Goal: Task Accomplishment & Management: Manage account settings

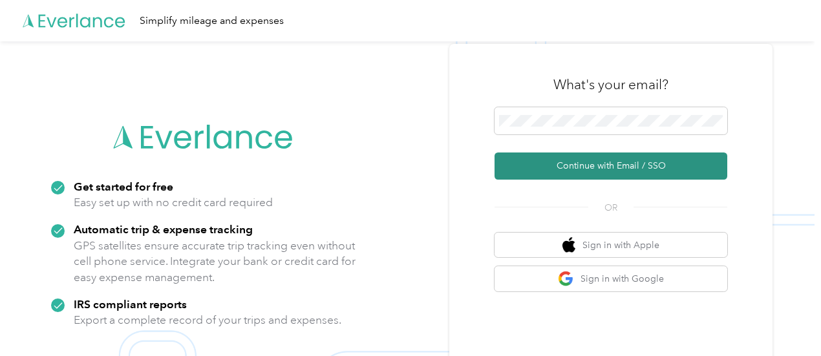
click at [549, 160] on button "Continue with Email / SSO" at bounding box center [610, 166] width 233 height 27
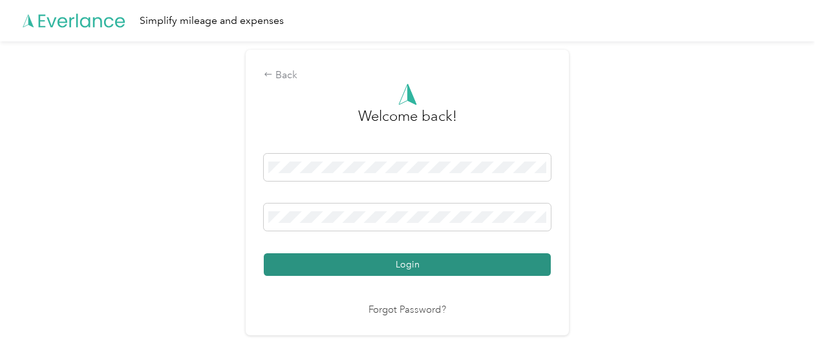
click at [495, 271] on button "Login" at bounding box center [407, 264] width 287 height 23
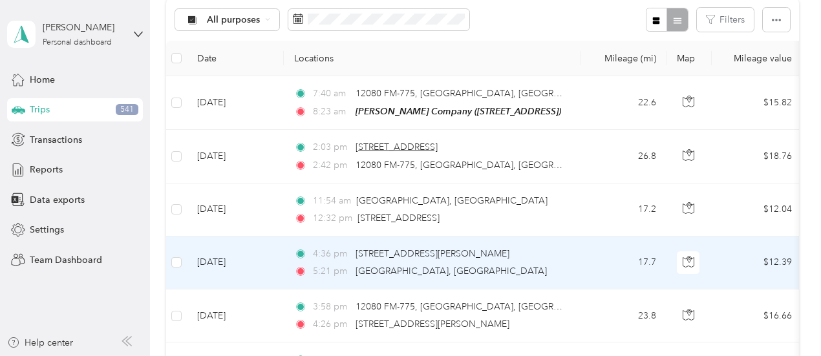
scroll to position [129, 0]
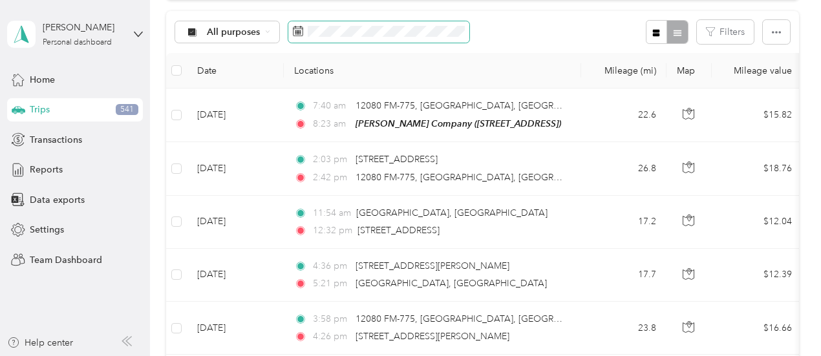
click at [299, 36] on icon at bounding box center [298, 31] width 10 height 10
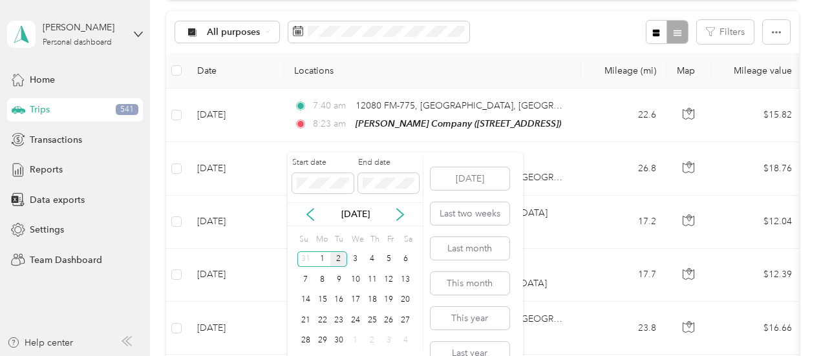
click at [309, 206] on div "[DATE]" at bounding box center [355, 214] width 135 height 24
click at [310, 208] on icon at bounding box center [310, 214] width 13 height 13
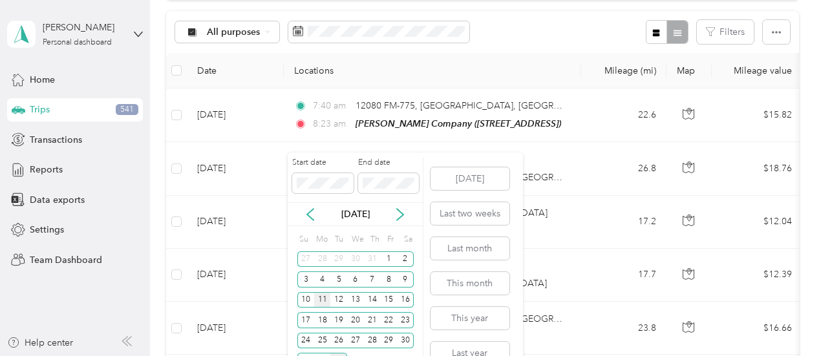
scroll to position [22, 0]
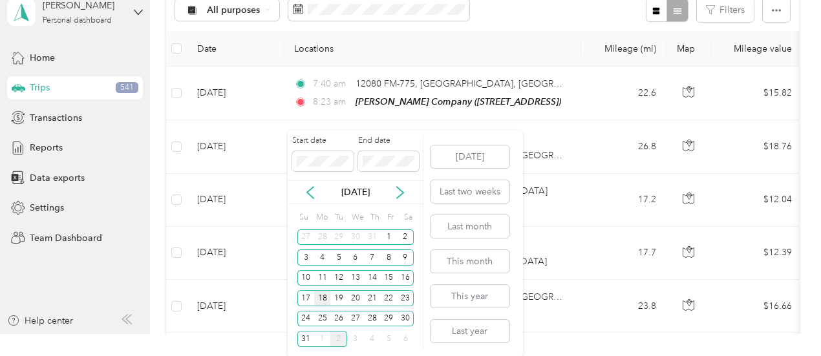
click at [324, 294] on div "18" at bounding box center [322, 298] width 17 height 16
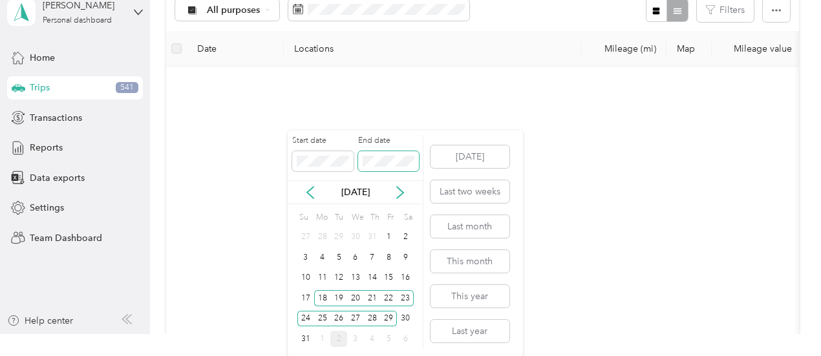
scroll to position [21, 0]
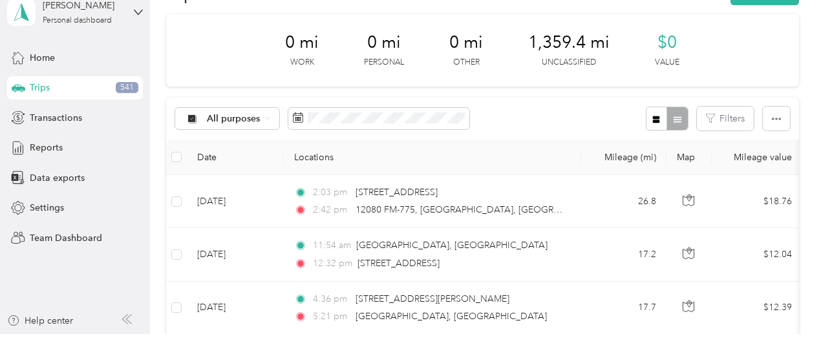
click at [549, 107] on div "All purposes Filters" at bounding box center [482, 119] width 633 height 42
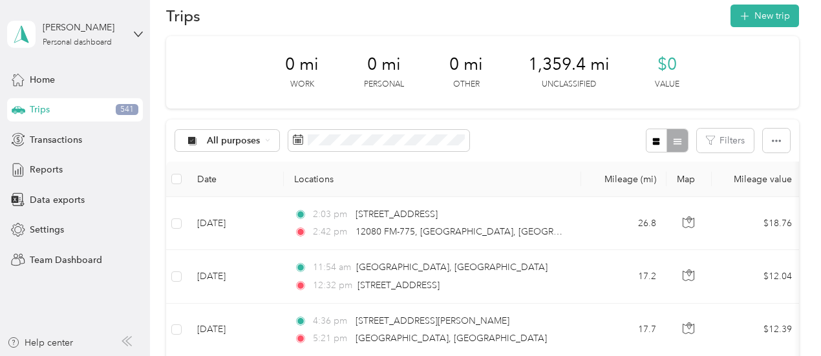
scroll to position [0, 0]
click at [293, 139] on icon at bounding box center [298, 139] width 10 height 10
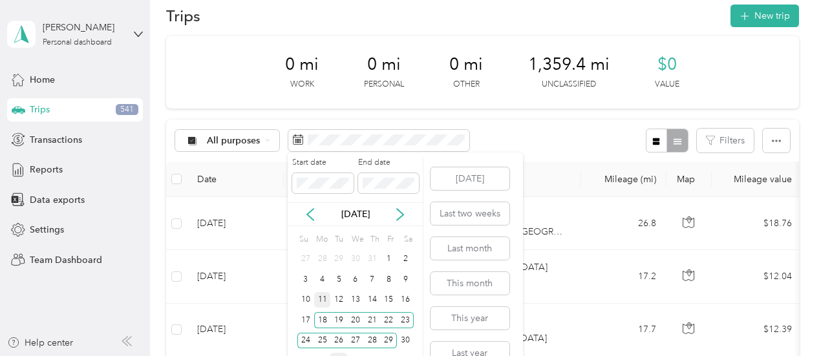
click at [319, 301] on div "11" at bounding box center [322, 300] width 17 height 16
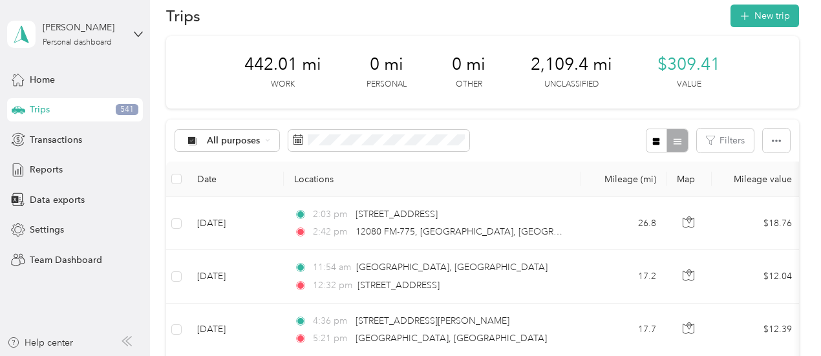
click at [550, 132] on div "All purposes Filters" at bounding box center [482, 141] width 633 height 42
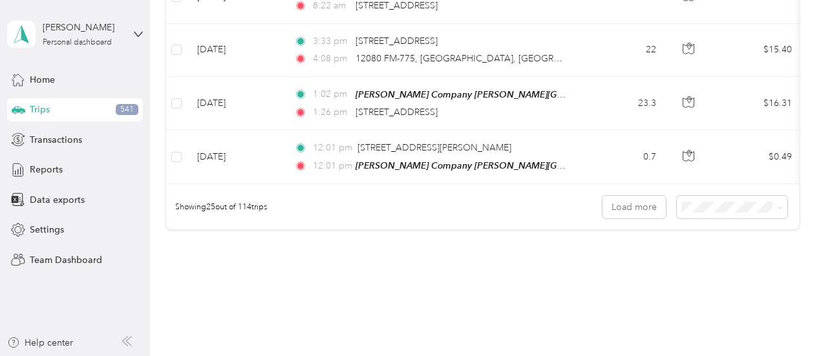
scroll to position [1353, 0]
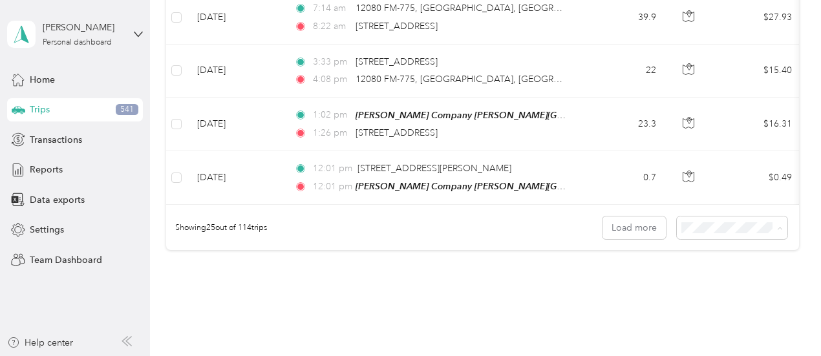
click at [697, 289] on span "100 per load" at bounding box center [708, 288] width 53 height 11
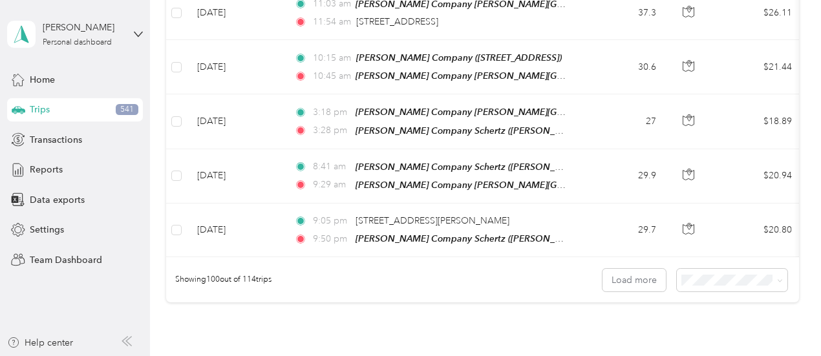
scroll to position [5323, 0]
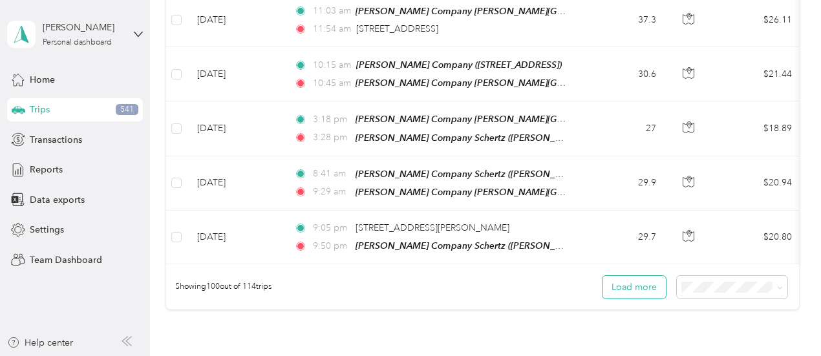
click at [628, 276] on button "Load more" at bounding box center [633, 287] width 63 height 23
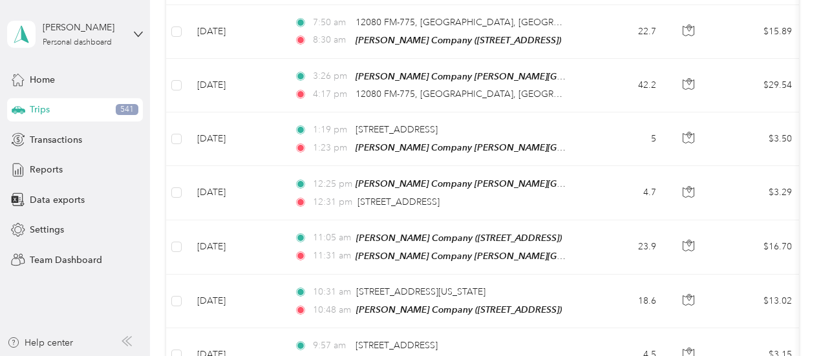
scroll to position [5970, 0]
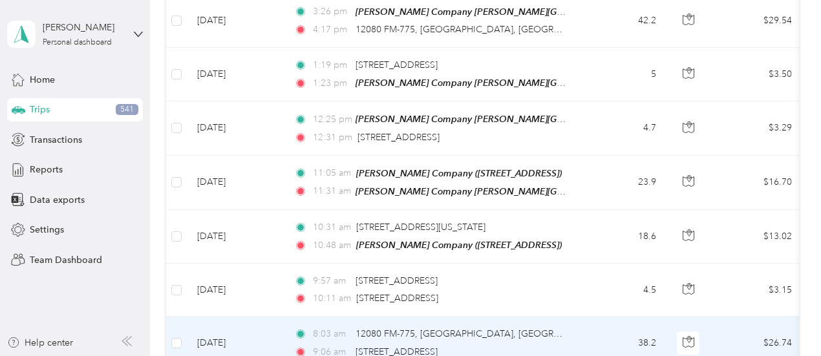
click at [600, 317] on td "38.2" at bounding box center [623, 343] width 85 height 53
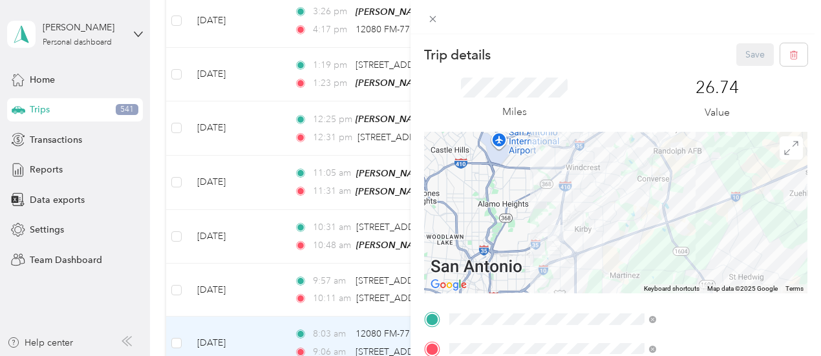
drag, startPoint x: 616, startPoint y: 251, endPoint x: 641, endPoint y: 242, distance: 26.2
click at [641, 242] on div at bounding box center [615, 213] width 383 height 162
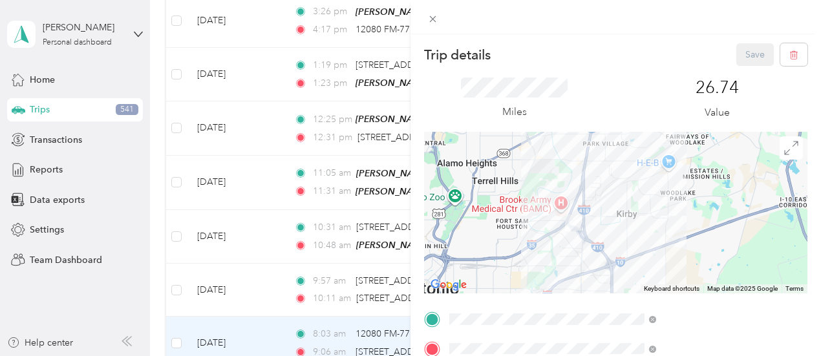
drag, startPoint x: 619, startPoint y: 244, endPoint x: 663, endPoint y: 242, distance: 44.0
click at [664, 240] on div at bounding box center [615, 213] width 383 height 162
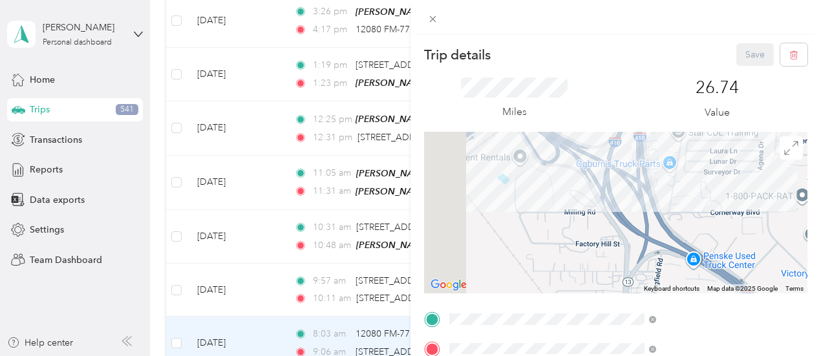
drag, startPoint x: 627, startPoint y: 195, endPoint x: 721, endPoint y: 233, distance: 101.2
click at [721, 233] on div at bounding box center [615, 213] width 383 height 162
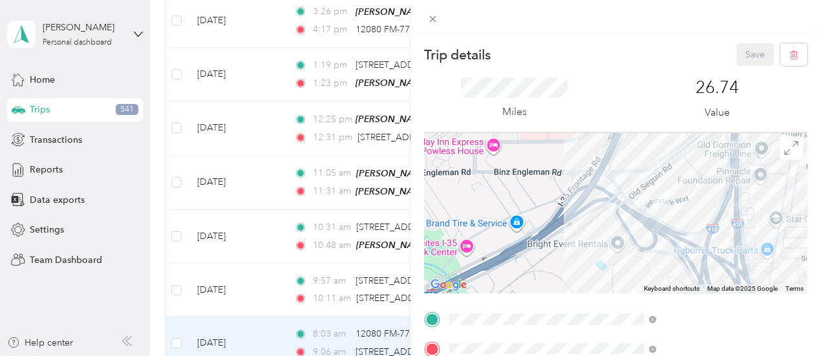
drag, startPoint x: 660, startPoint y: 164, endPoint x: 757, endPoint y: 253, distance: 132.2
click at [757, 253] on div at bounding box center [615, 213] width 383 height 162
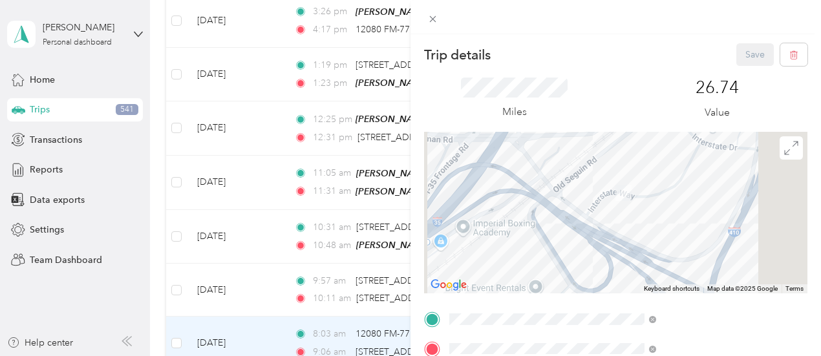
drag, startPoint x: 713, startPoint y: 207, endPoint x: 688, endPoint y: 242, distance: 42.9
click at [688, 242] on div at bounding box center [615, 213] width 383 height 162
click at [436, 17] on icon at bounding box center [433, 19] width 6 height 6
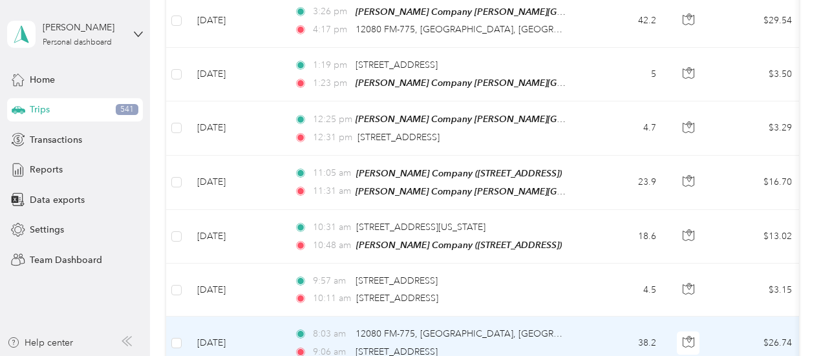
click at [597, 317] on td "38.2" at bounding box center [623, 343] width 85 height 53
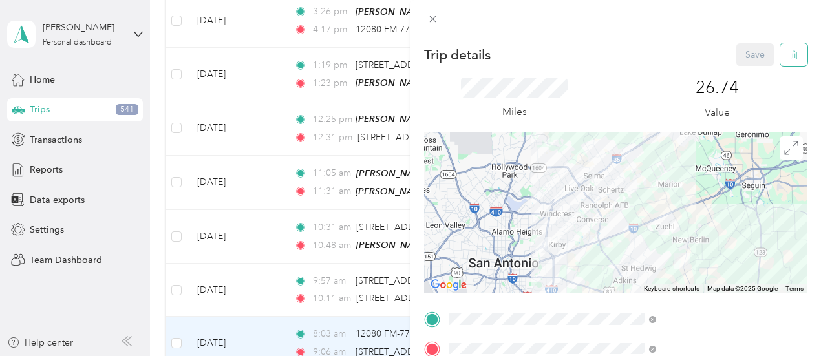
click at [790, 48] on button "button" at bounding box center [793, 54] width 27 height 23
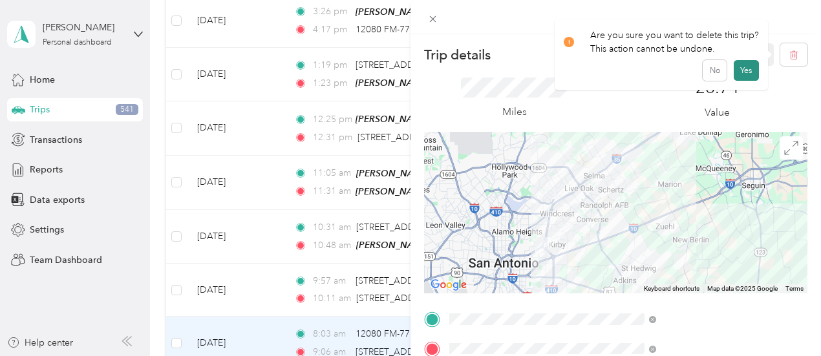
click at [740, 72] on button "Yes" at bounding box center [745, 70] width 25 height 21
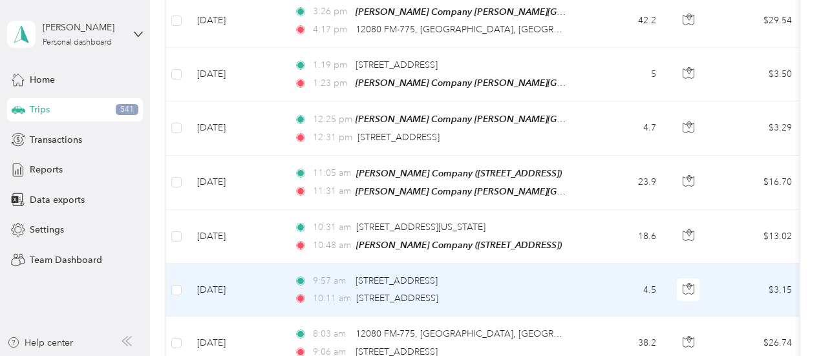
click at [601, 264] on td "4.5" at bounding box center [623, 290] width 85 height 53
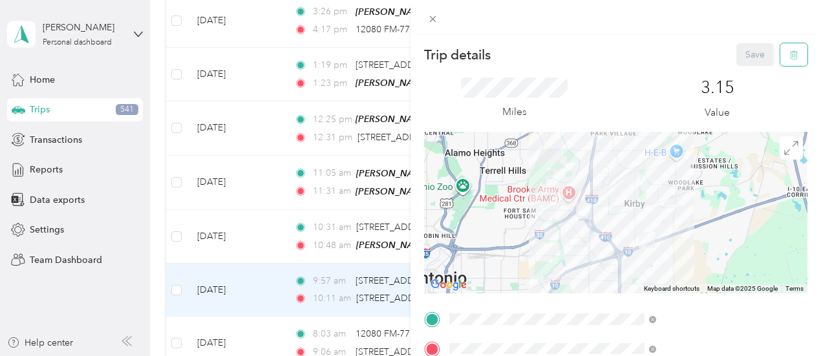
click at [788, 58] on button "button" at bounding box center [793, 54] width 27 height 23
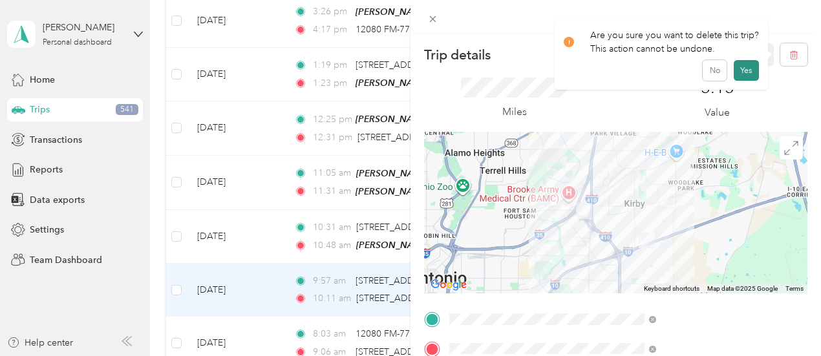
click at [747, 70] on button "Yes" at bounding box center [745, 70] width 25 height 21
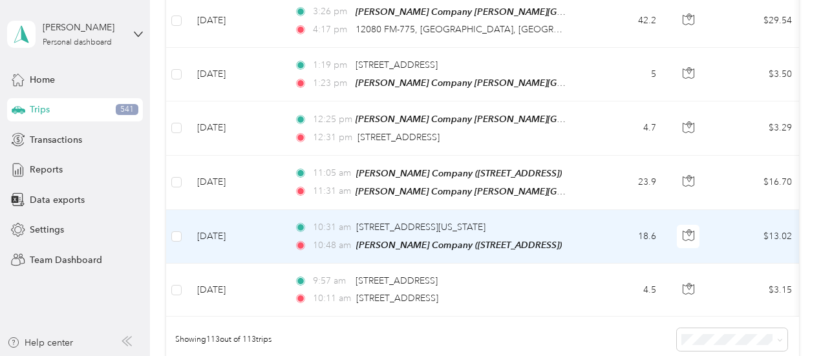
click at [610, 210] on td "18.6" at bounding box center [623, 237] width 85 height 54
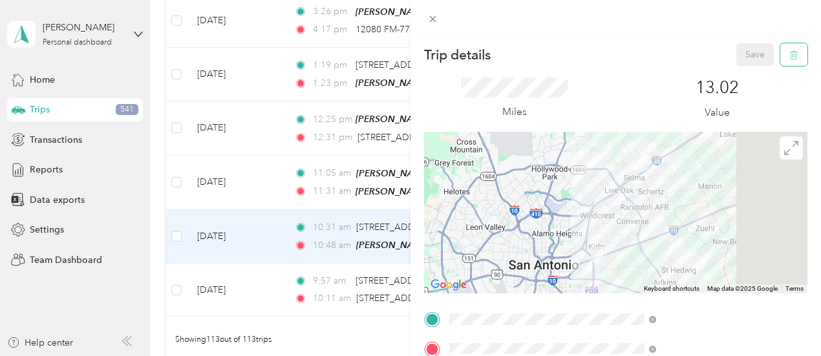
click at [789, 56] on icon "button" at bounding box center [793, 54] width 9 height 9
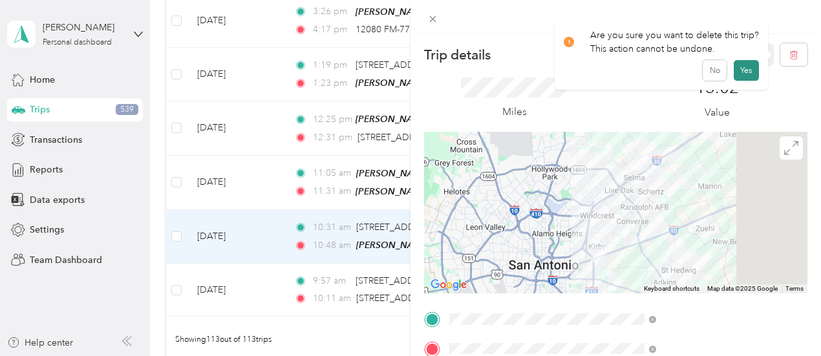
click at [743, 68] on button "Yes" at bounding box center [745, 70] width 25 height 21
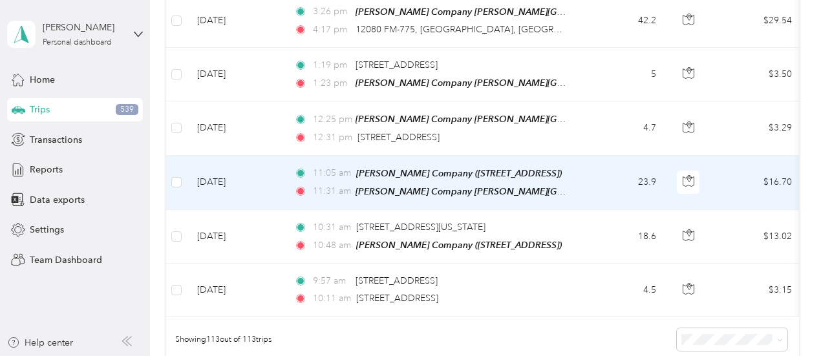
click at [605, 156] on td "23.9" at bounding box center [623, 183] width 85 height 54
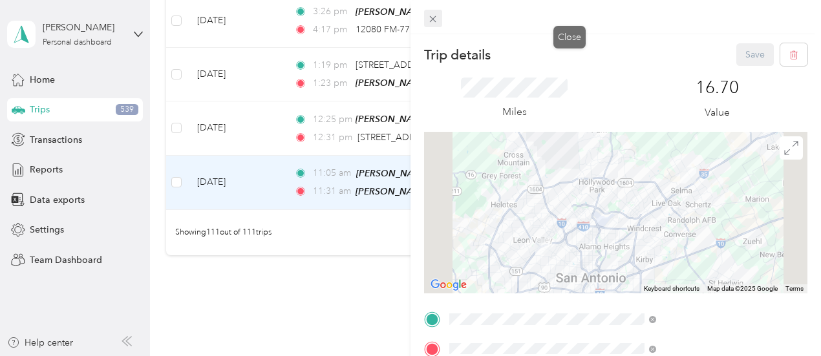
click at [442, 13] on span at bounding box center [433, 19] width 18 height 18
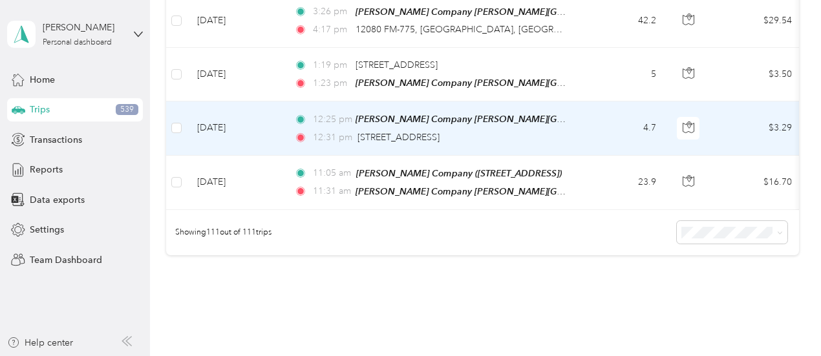
click at [591, 101] on td "4.7" at bounding box center [623, 128] width 85 height 54
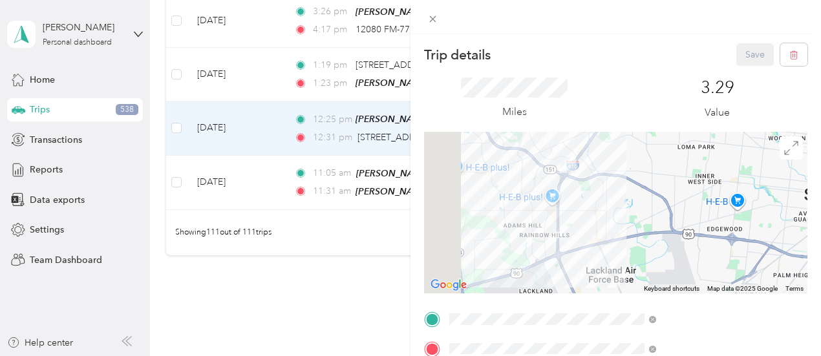
drag, startPoint x: 626, startPoint y: 185, endPoint x: 777, endPoint y: 259, distance: 167.6
click at [777, 259] on div at bounding box center [615, 213] width 383 height 162
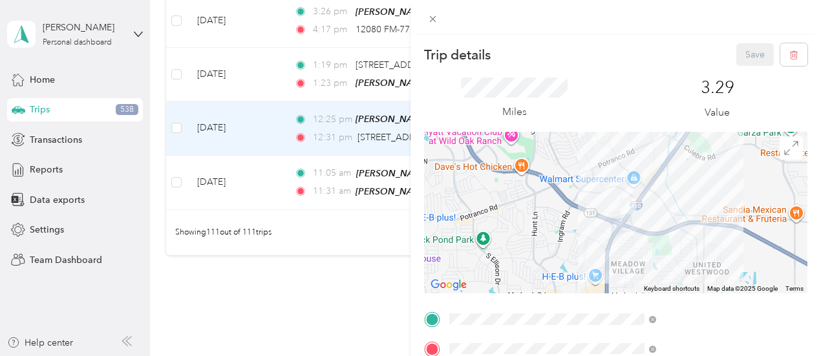
drag, startPoint x: 655, startPoint y: 220, endPoint x: 732, endPoint y: 280, distance: 97.2
click at [732, 280] on div at bounding box center [615, 213] width 383 height 162
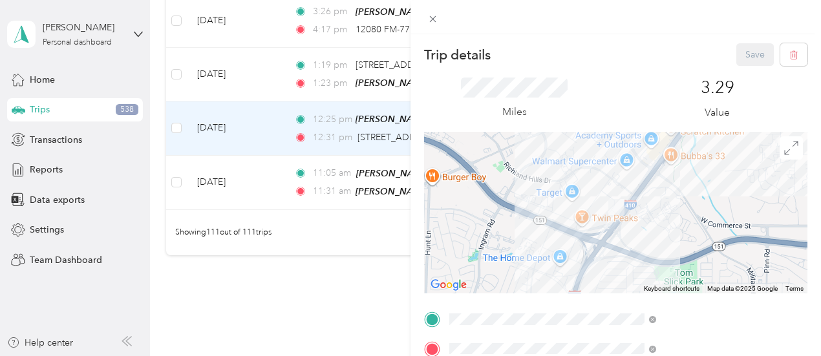
drag, startPoint x: 699, startPoint y: 198, endPoint x: 710, endPoint y: 251, distance: 54.0
click at [710, 251] on div at bounding box center [615, 213] width 383 height 162
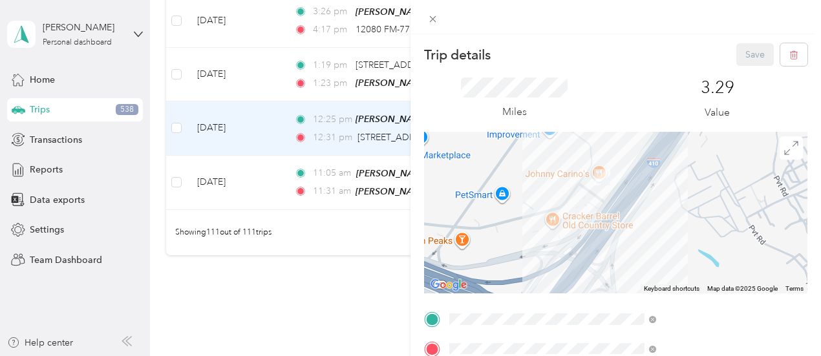
drag, startPoint x: 660, startPoint y: 166, endPoint x: 724, endPoint y: 251, distance: 106.2
click at [724, 251] on div at bounding box center [615, 213] width 383 height 162
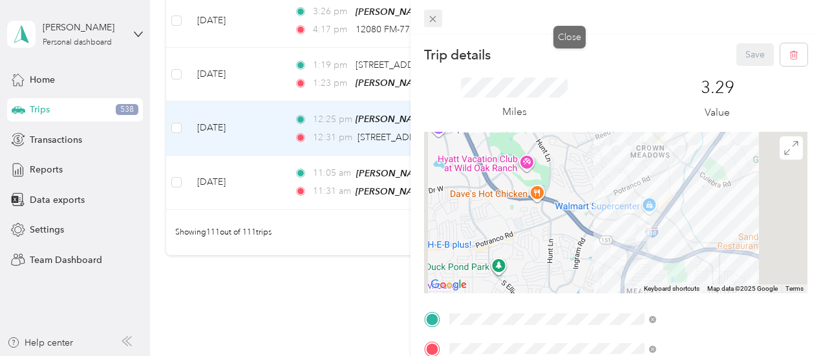
click at [438, 20] on icon at bounding box center [432, 19] width 11 height 11
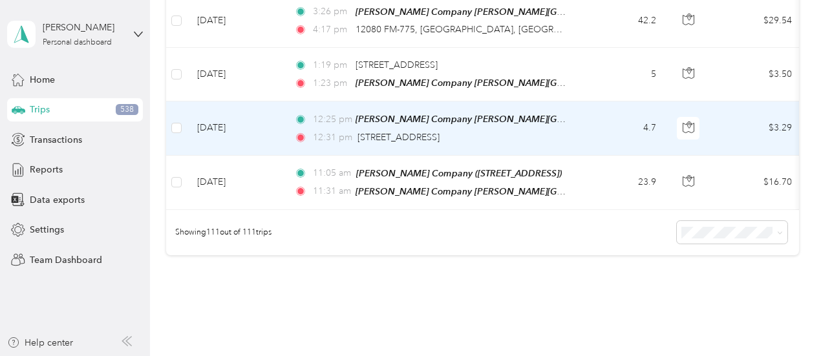
click at [594, 101] on td "4.7" at bounding box center [623, 128] width 85 height 54
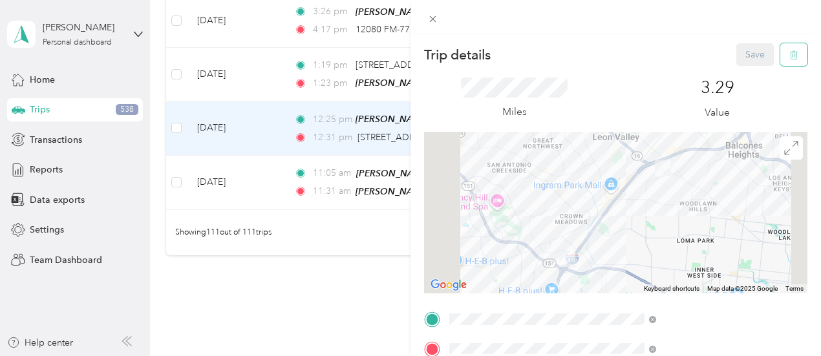
click at [789, 52] on icon "button" at bounding box center [793, 54] width 9 height 9
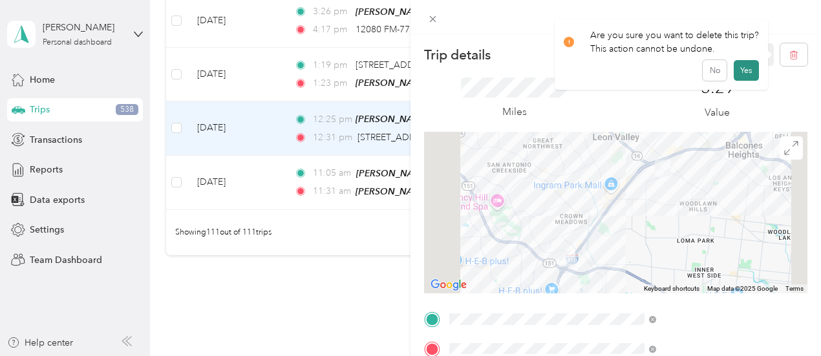
click at [739, 70] on button "Yes" at bounding box center [745, 70] width 25 height 21
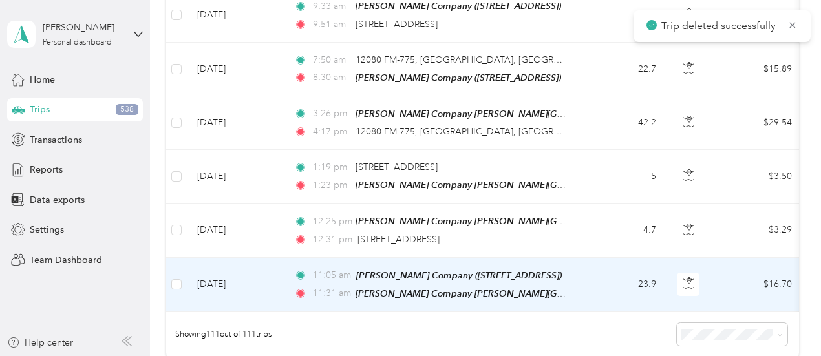
scroll to position [5840, 0]
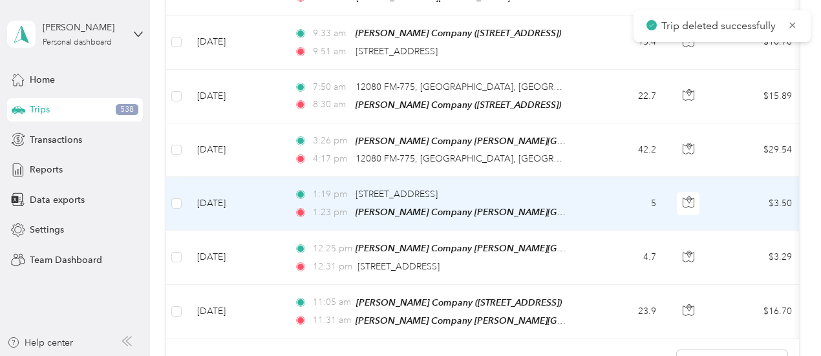
click at [615, 177] on td "5" at bounding box center [623, 204] width 85 height 54
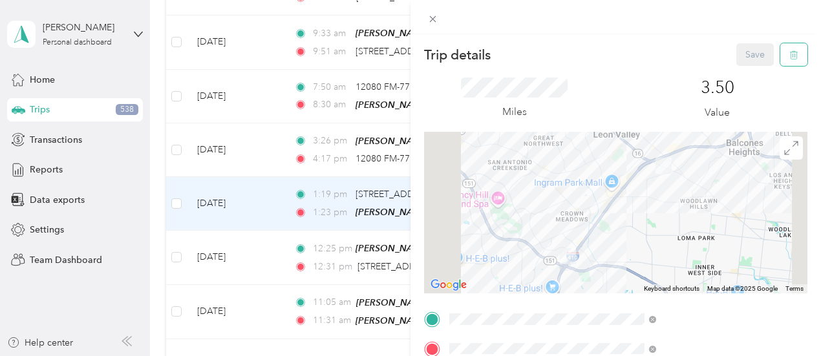
click at [796, 53] on button "button" at bounding box center [793, 54] width 27 height 23
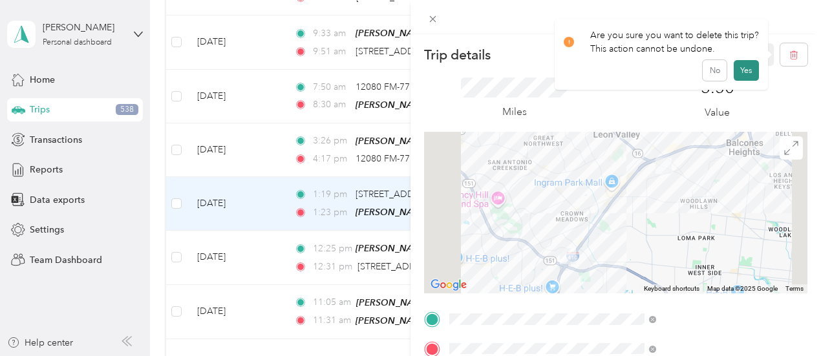
click at [746, 70] on button "Yes" at bounding box center [745, 70] width 25 height 21
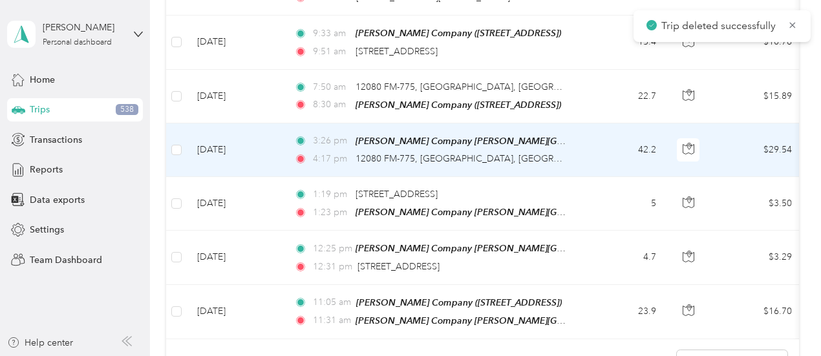
click at [586, 123] on td "42.2" at bounding box center [623, 150] width 85 height 54
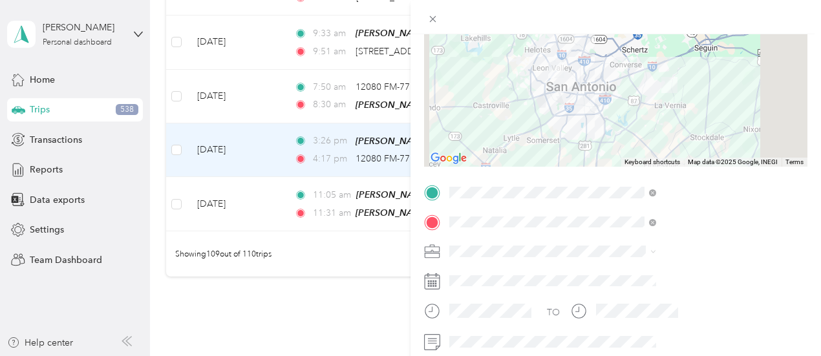
scroll to position [131, 0]
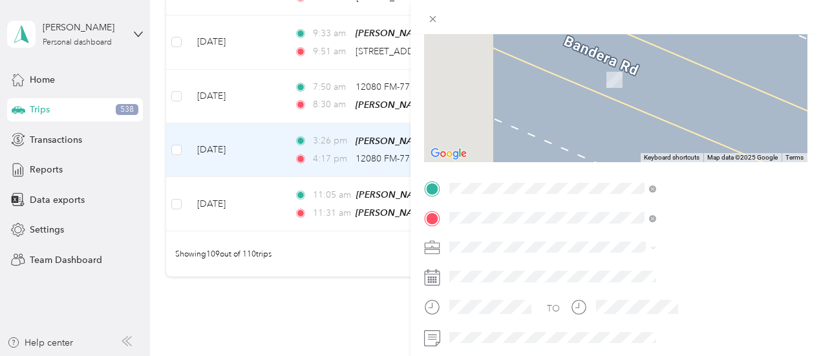
click at [686, 144] on span "[PERSON_NAME] Company, [STREET_ADDRESS] , 78154, [GEOGRAPHIC_DATA], [GEOGRAPHIC…" at bounding box center [669, 146] width 118 height 65
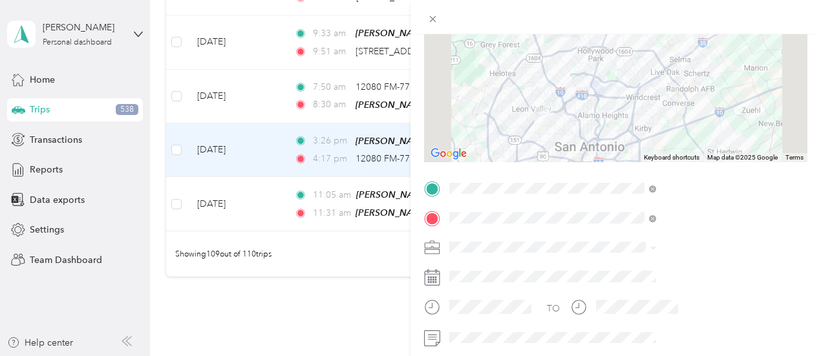
click at [677, 140] on div at bounding box center [615, 82] width 383 height 162
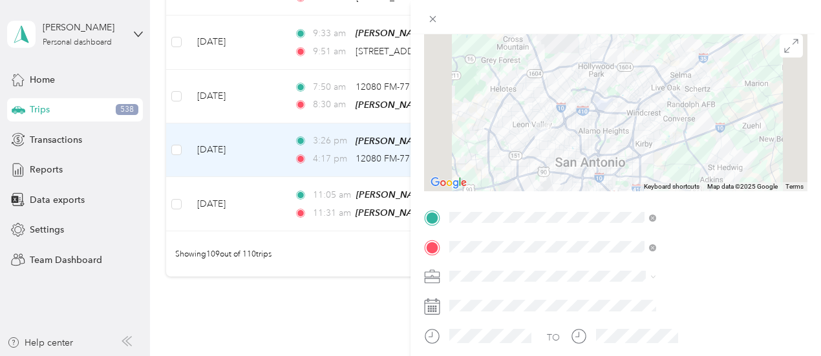
scroll to position [102, 0]
click at [627, 143] on li "[PERSON_NAME] Company" at bounding box center [690, 139] width 216 height 23
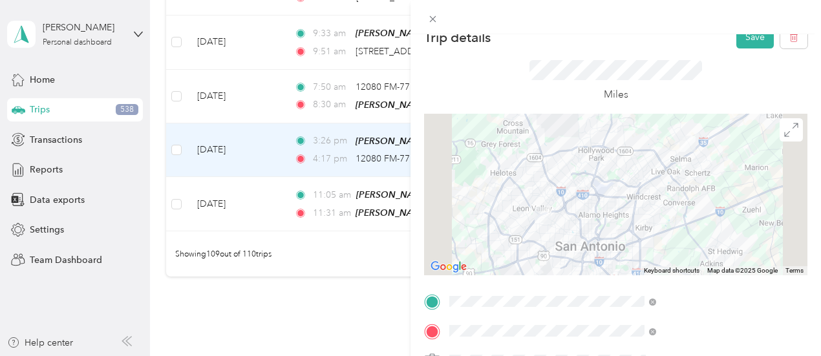
scroll to position [12, 0]
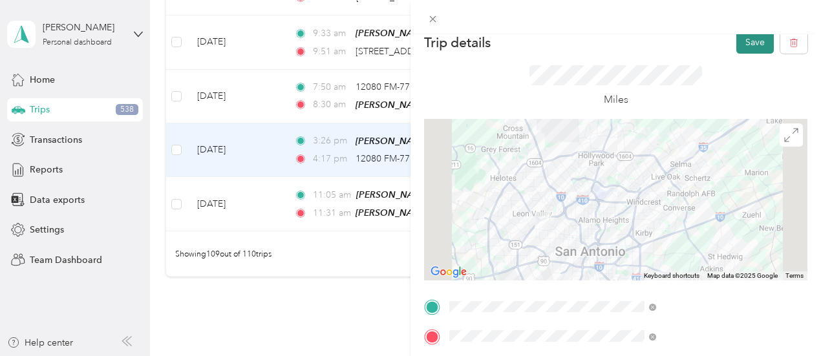
click at [741, 42] on button "Save" at bounding box center [754, 42] width 37 height 23
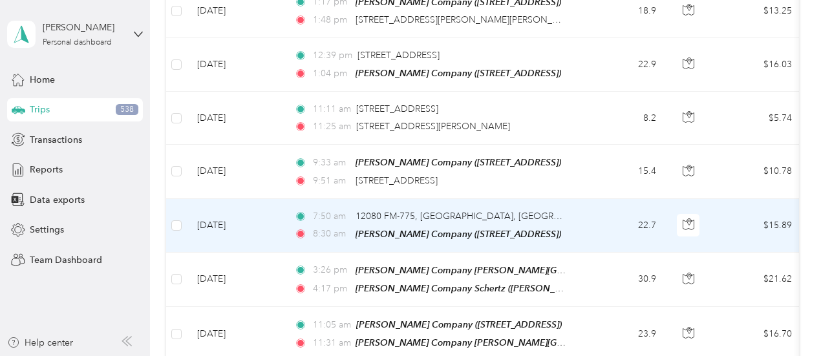
scroll to position [5646, 0]
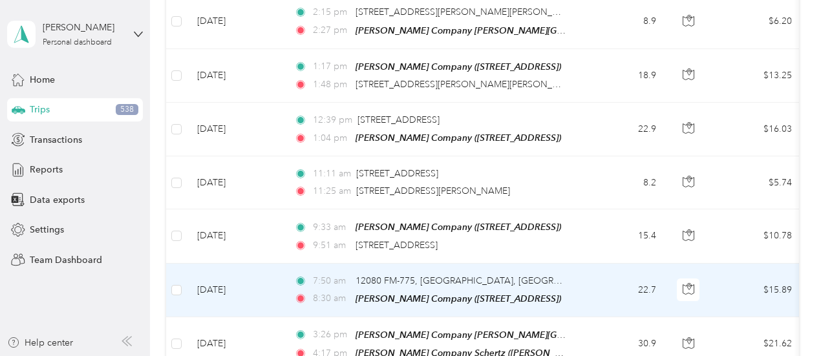
click at [584, 264] on td "22.7" at bounding box center [623, 291] width 85 height 54
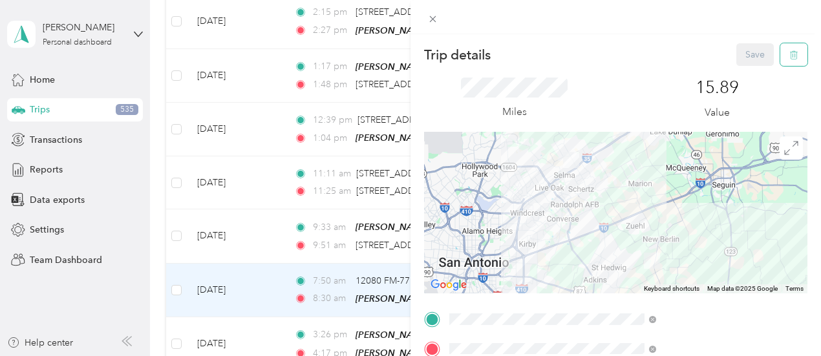
click at [788, 57] on button "button" at bounding box center [793, 54] width 27 height 23
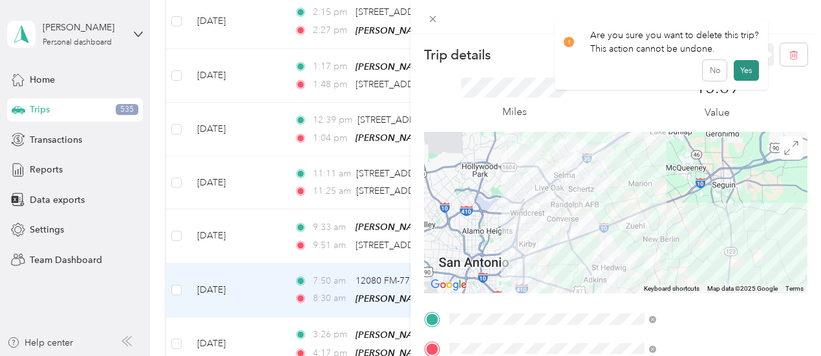
click at [744, 69] on button "Yes" at bounding box center [745, 70] width 25 height 21
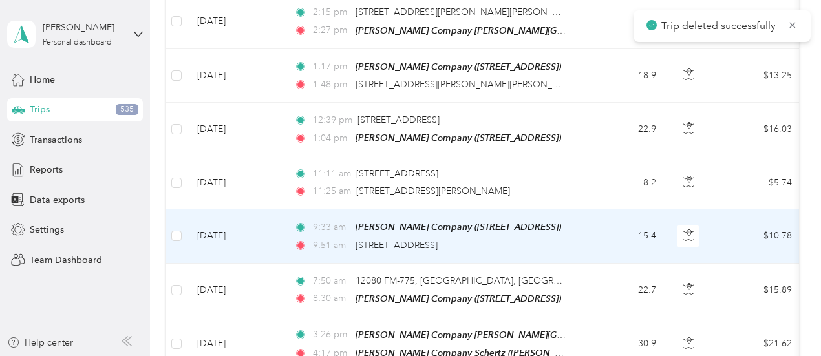
click at [581, 209] on td "15.4" at bounding box center [623, 236] width 85 height 54
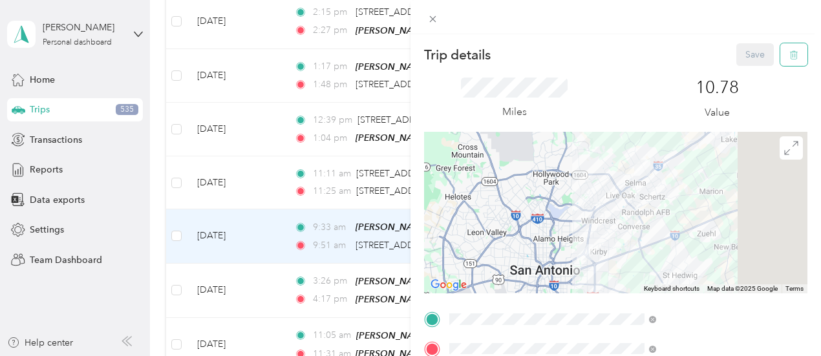
click at [788, 57] on button "button" at bounding box center [793, 54] width 27 height 23
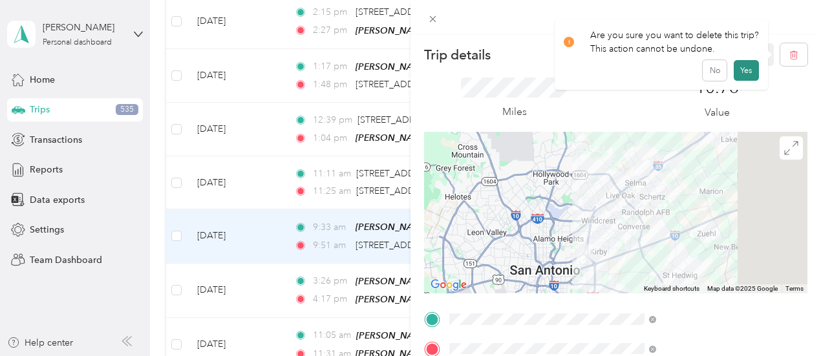
click at [744, 67] on button "Yes" at bounding box center [745, 70] width 25 height 21
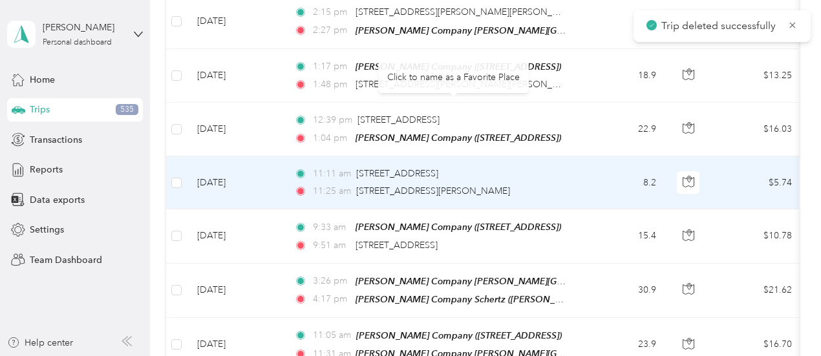
click at [618, 156] on td "8.2" at bounding box center [623, 182] width 85 height 53
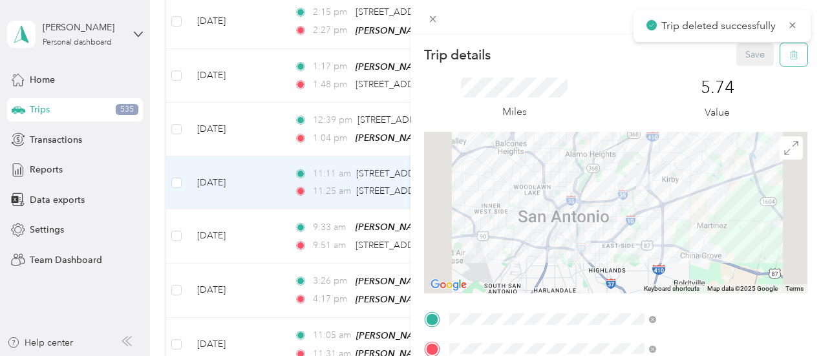
click at [789, 59] on icon "button" at bounding box center [793, 54] width 9 height 9
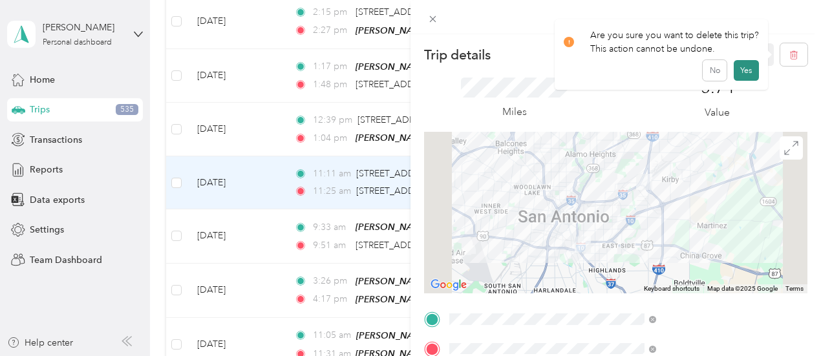
click at [745, 72] on button "Yes" at bounding box center [745, 70] width 25 height 21
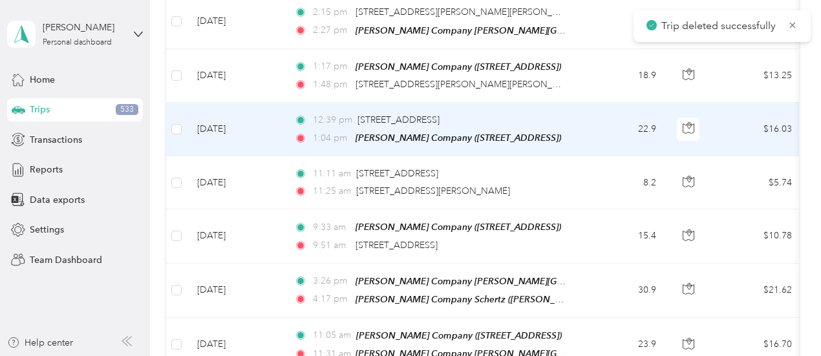
click at [592, 103] on td "22.9" at bounding box center [623, 130] width 85 height 54
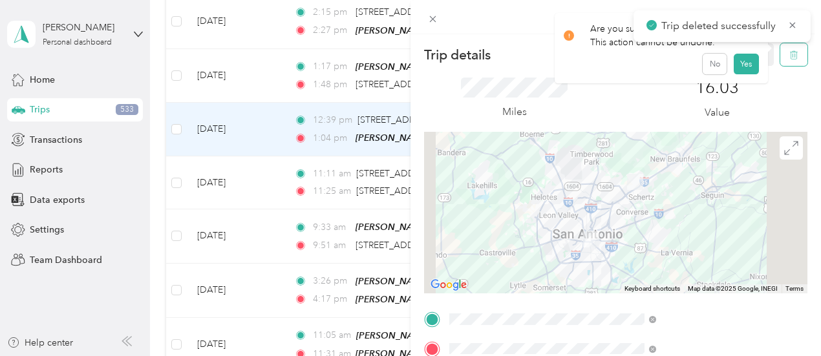
click at [788, 54] on button "button" at bounding box center [793, 54] width 27 height 23
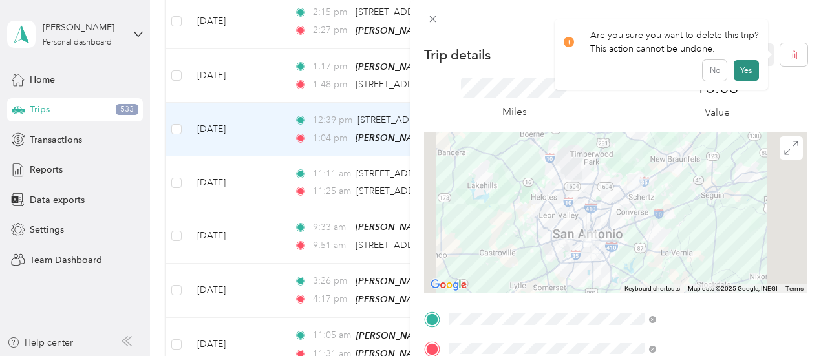
click at [750, 67] on button "Yes" at bounding box center [745, 70] width 25 height 21
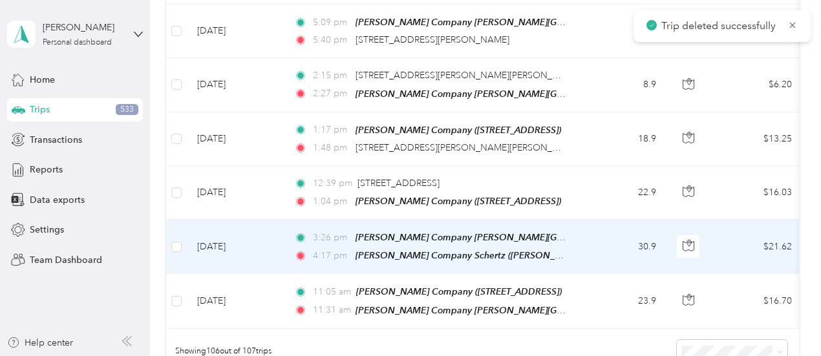
scroll to position [5582, 0]
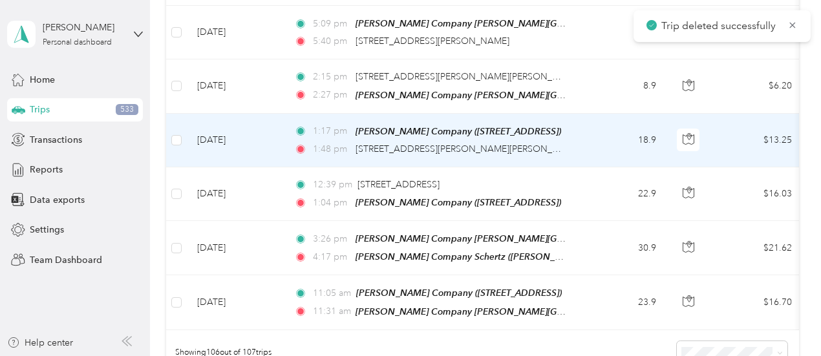
click at [590, 114] on td "18.9" at bounding box center [623, 141] width 85 height 54
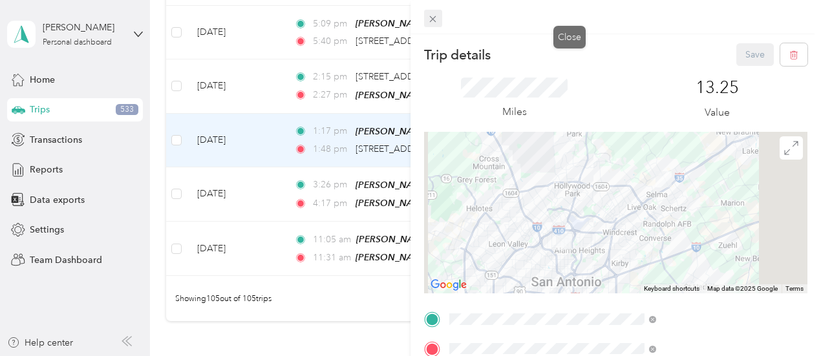
click at [436, 20] on icon at bounding box center [433, 19] width 6 height 6
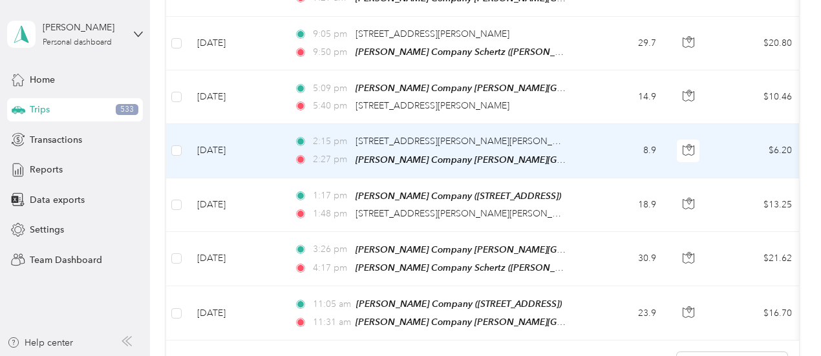
scroll to position [5453, 0]
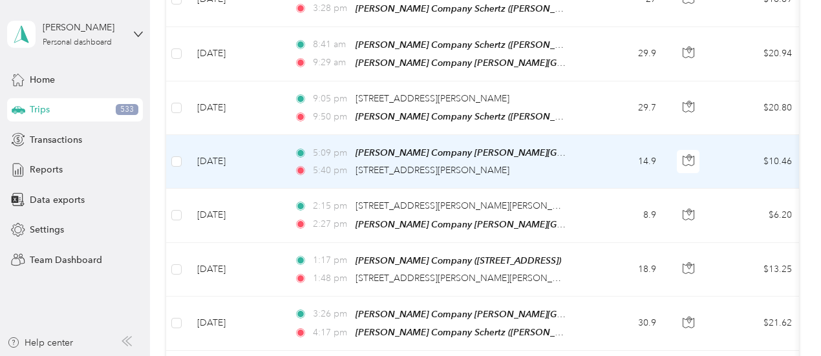
click at [587, 135] on td "14.9" at bounding box center [623, 162] width 85 height 54
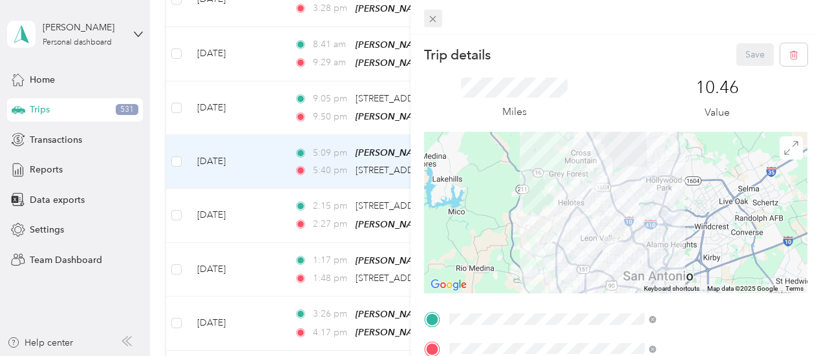
click at [436, 19] on icon at bounding box center [433, 19] width 6 height 6
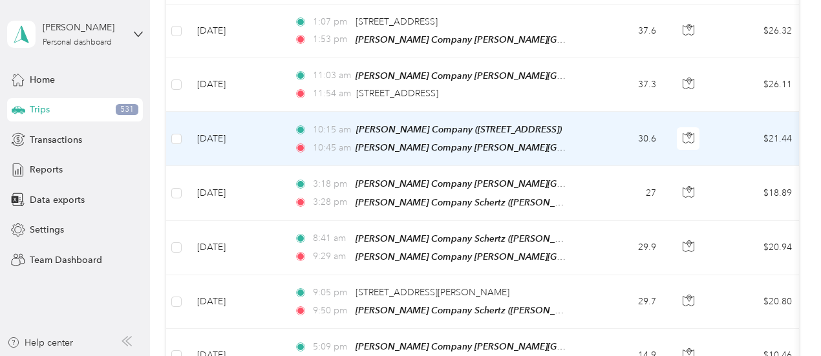
scroll to position [5194, 0]
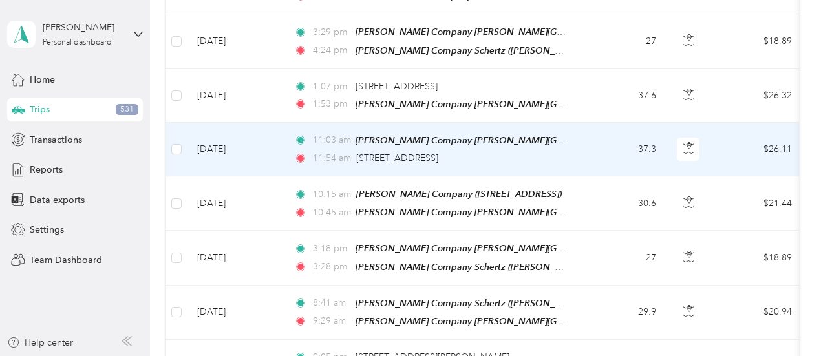
click at [593, 123] on td "37.3" at bounding box center [623, 150] width 85 height 54
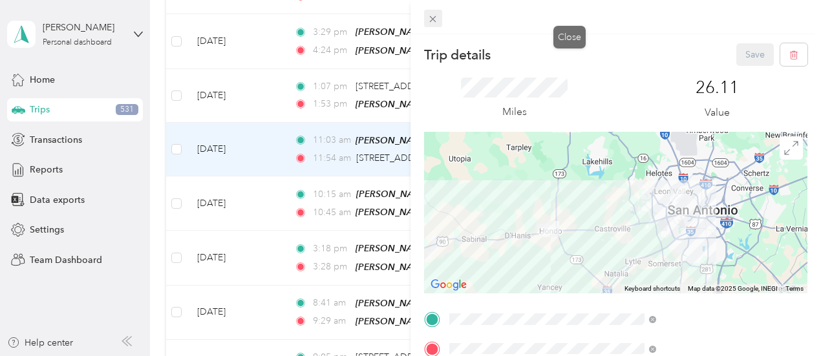
click at [438, 18] on icon at bounding box center [432, 19] width 11 height 11
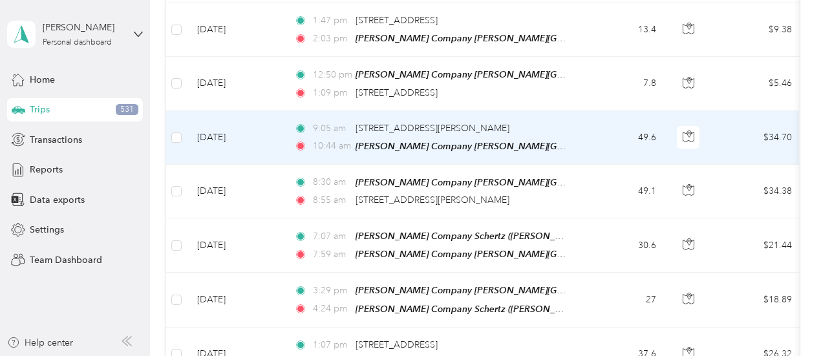
scroll to position [4871, 0]
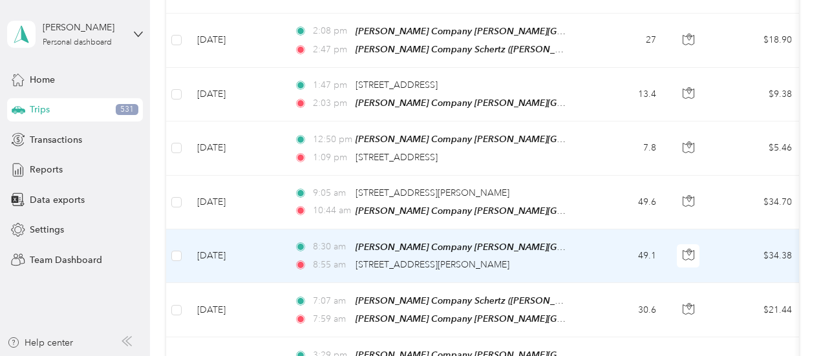
click at [607, 229] on td "49.1" at bounding box center [623, 256] width 85 height 54
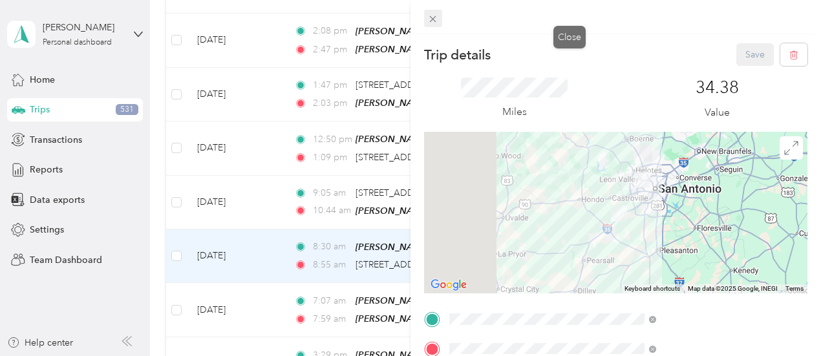
click at [442, 21] on span at bounding box center [433, 19] width 18 height 18
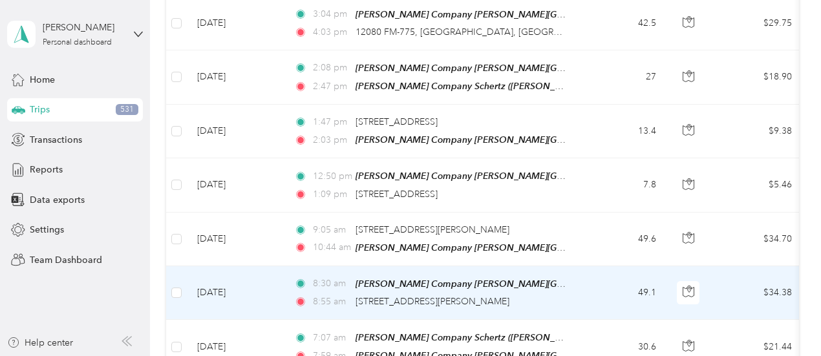
scroll to position [4806, 0]
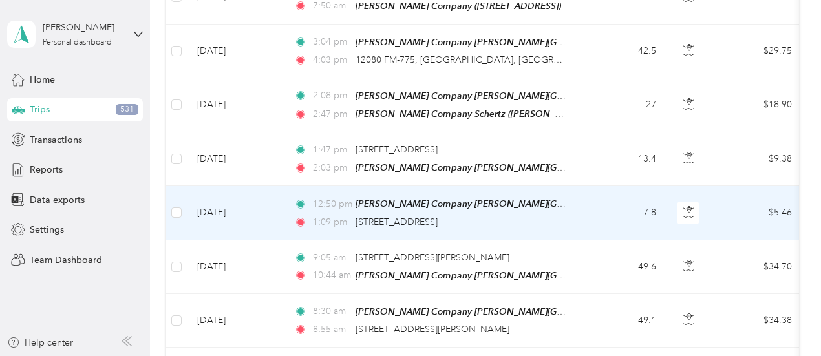
click at [592, 186] on td "7.8" at bounding box center [623, 213] width 85 height 54
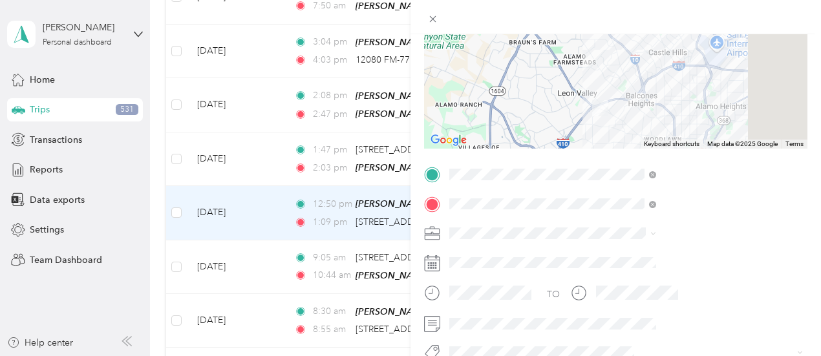
scroll to position [130, 0]
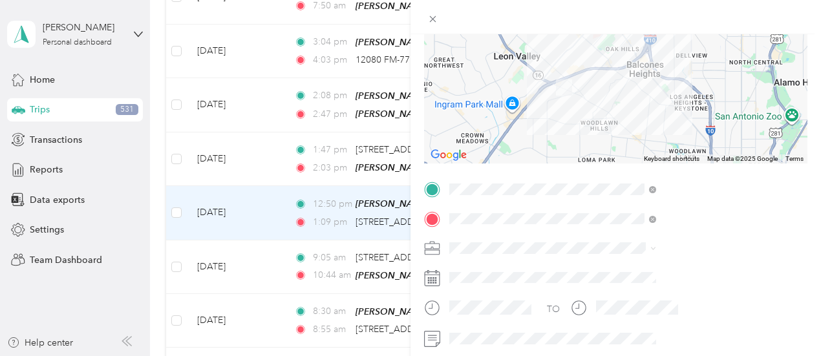
drag, startPoint x: 707, startPoint y: 121, endPoint x: 620, endPoint y: 79, distance: 96.0
click at [577, 79] on img at bounding box center [564, 87] width 26 height 26
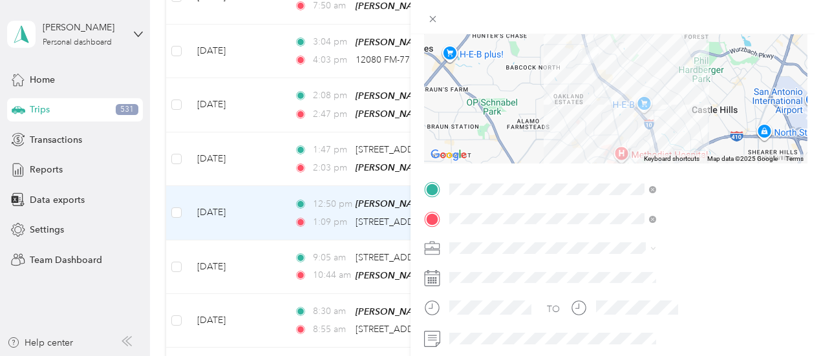
drag, startPoint x: 680, startPoint y: 56, endPoint x: 695, endPoint y: 172, distance: 116.7
click at [695, 172] on div "Trip details Save This trip cannot be edited because it is either under review,…" at bounding box center [615, 187] width 383 height 549
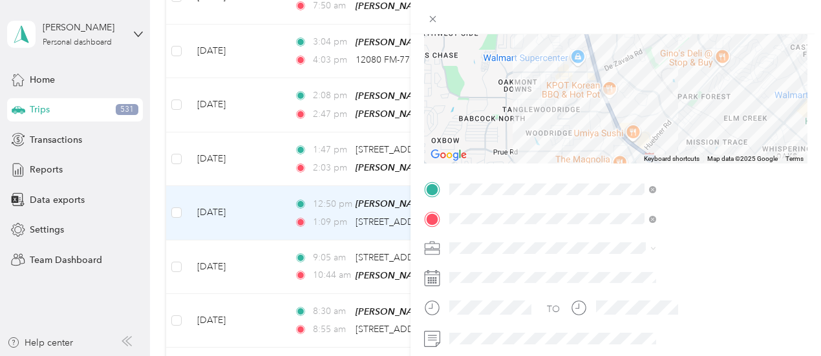
drag, startPoint x: 642, startPoint y: 78, endPoint x: 649, endPoint y: 162, distance: 84.3
click at [649, 165] on div "Trip details Save This trip cannot be edited because it is either under review,…" at bounding box center [615, 187] width 383 height 549
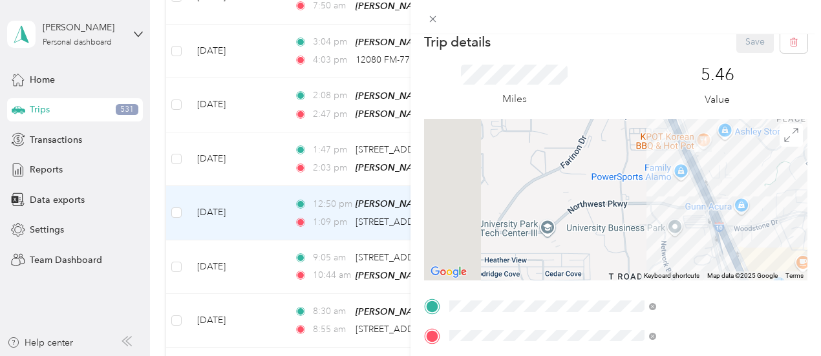
scroll to position [0, 0]
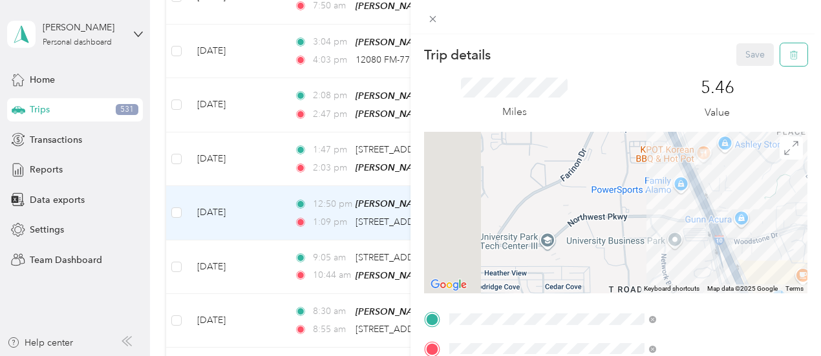
click at [795, 56] on icon "button" at bounding box center [795, 55] width 0 height 3
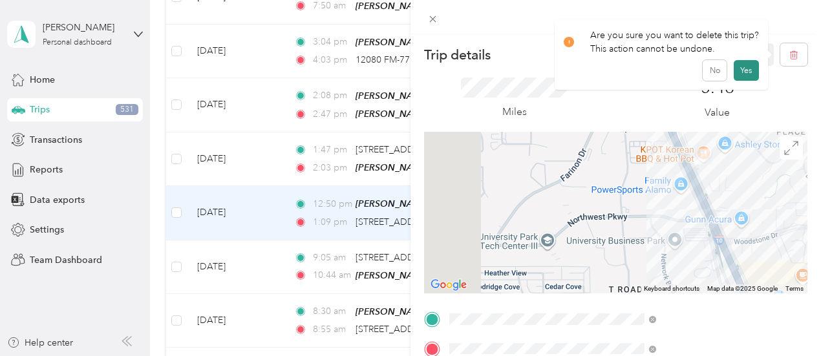
click at [750, 65] on button "Yes" at bounding box center [745, 70] width 25 height 21
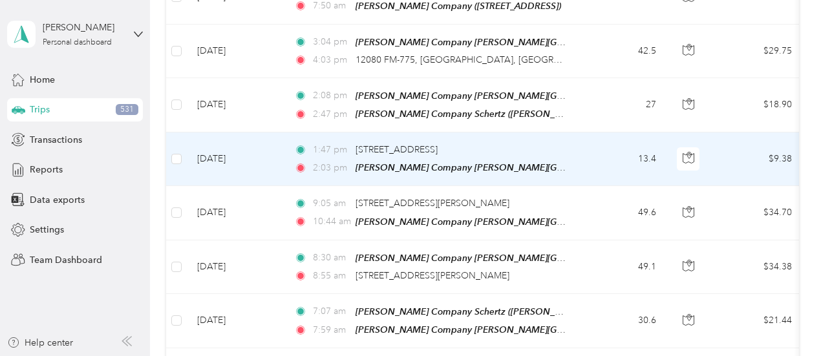
click at [597, 132] on td "13.4" at bounding box center [623, 159] width 85 height 54
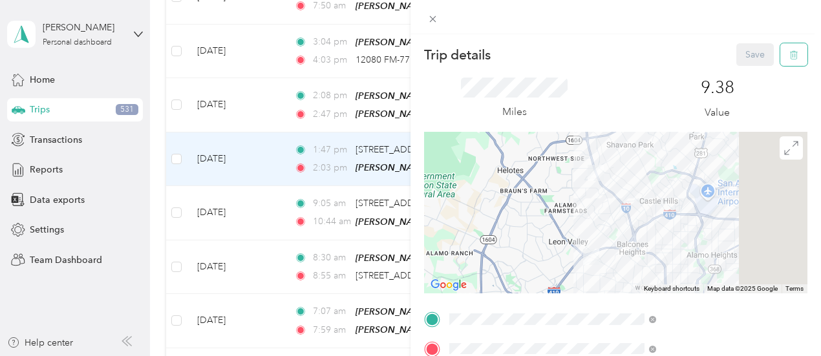
click at [796, 59] on button "button" at bounding box center [793, 54] width 27 height 23
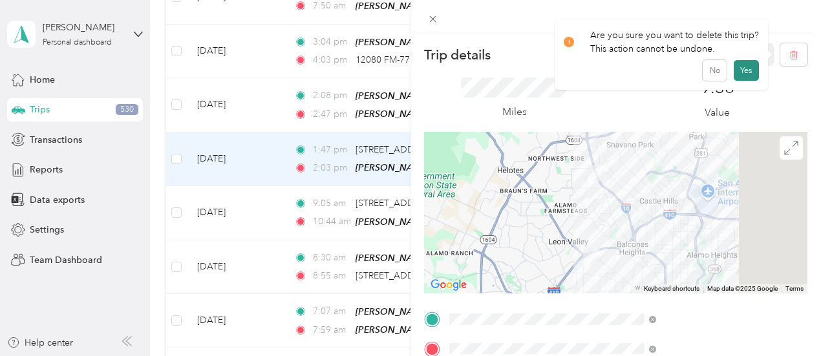
click at [752, 70] on button "Yes" at bounding box center [745, 70] width 25 height 21
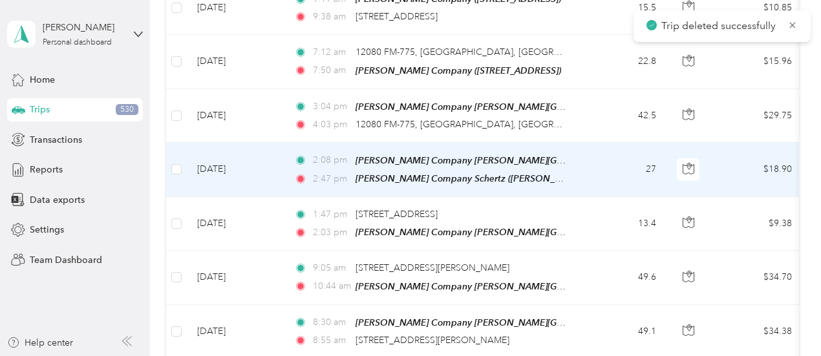
scroll to position [4677, 0]
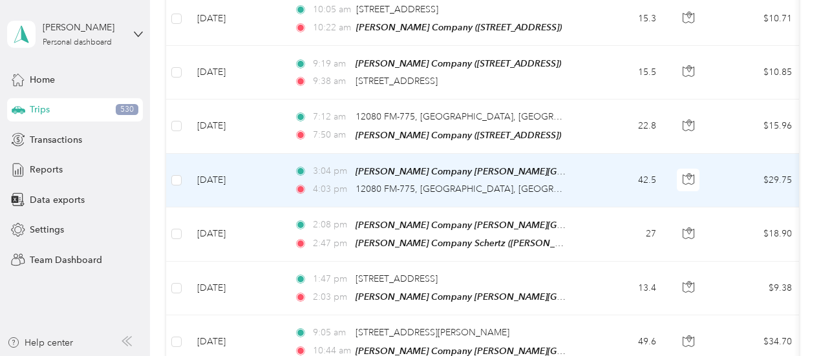
click at [581, 154] on td "42.5" at bounding box center [623, 181] width 85 height 54
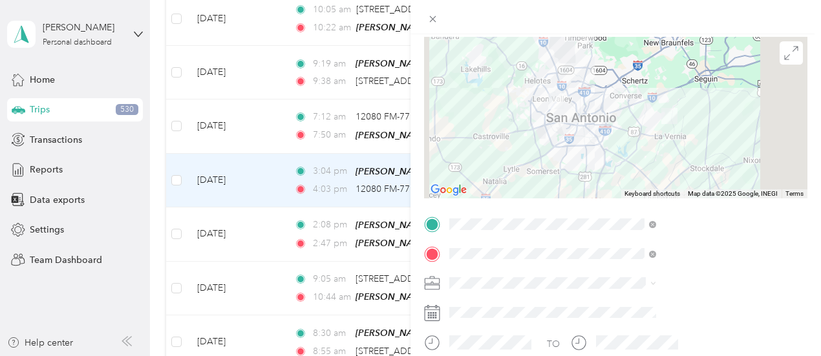
scroll to position [199, 0]
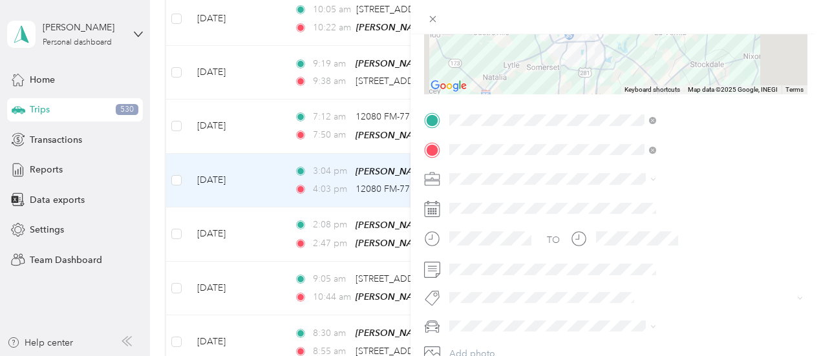
click at [656, 178] on span at bounding box center [651, 178] width 10 height 9
click at [656, 149] on span at bounding box center [650, 149] width 12 height 9
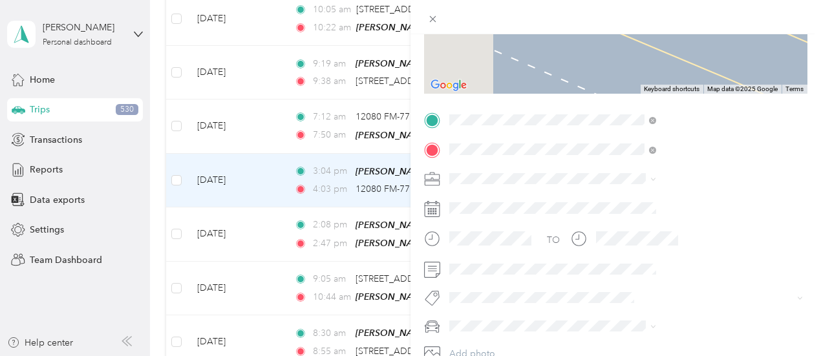
click at [688, 276] on div "[PERSON_NAME] Company [PERSON_NAME] Company, [STREET_ADDRESS][GEOGRAPHIC_DATA],…" at bounding box center [699, 275] width 178 height 81
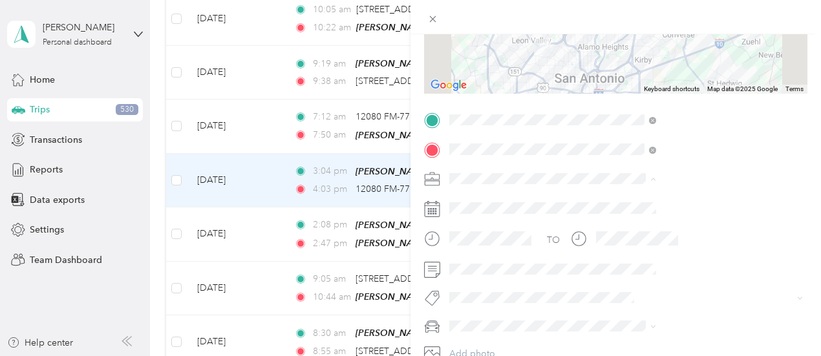
click at [631, 47] on li "[PERSON_NAME] Company" at bounding box center [690, 43] width 216 height 23
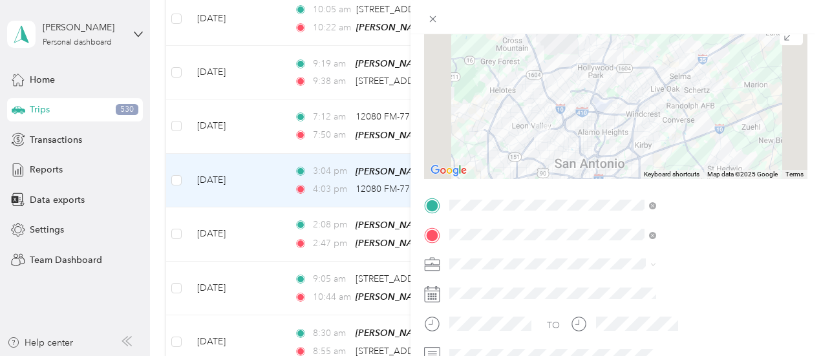
scroll to position [111, 0]
click at [665, 69] on div at bounding box center [615, 101] width 383 height 162
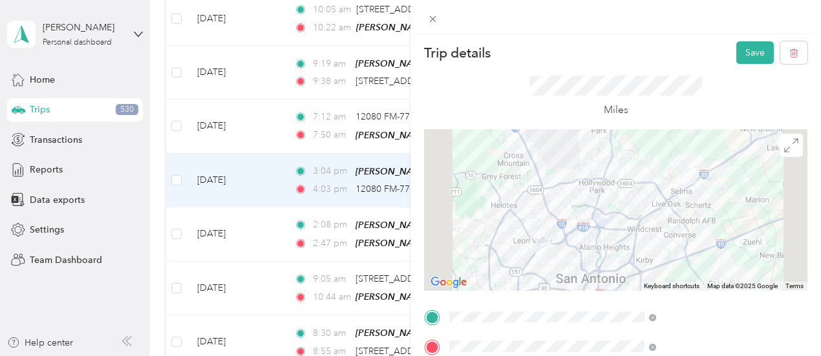
scroll to position [0, 0]
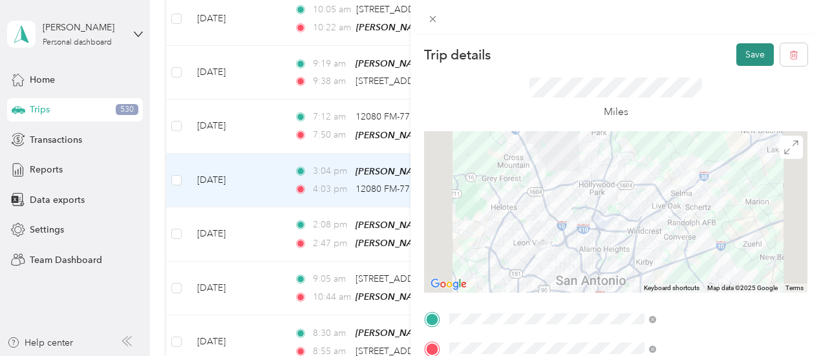
click at [736, 56] on button "Save" at bounding box center [754, 54] width 37 height 23
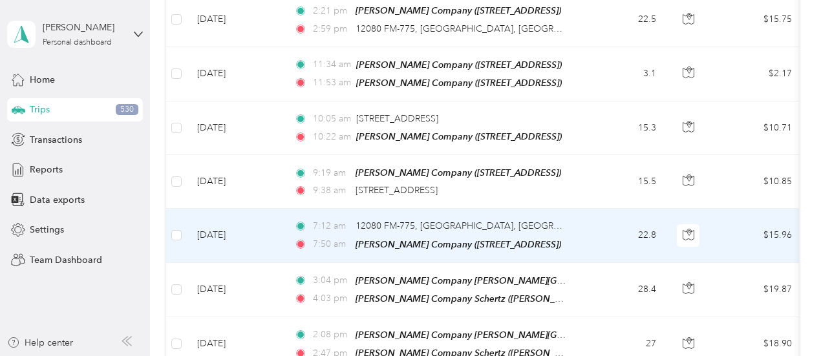
scroll to position [4548, 0]
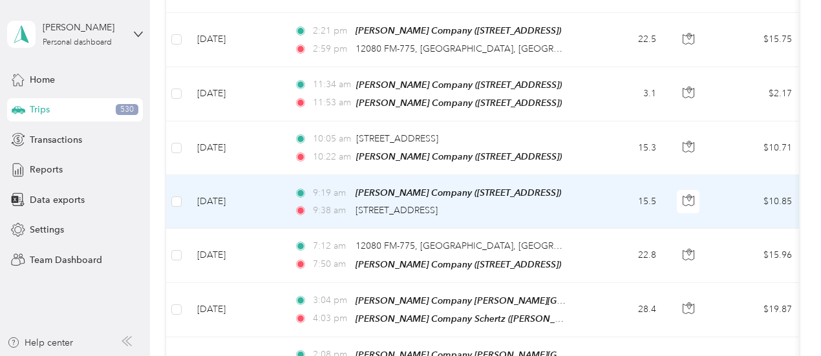
click at [604, 175] on td "15.5" at bounding box center [623, 202] width 85 height 54
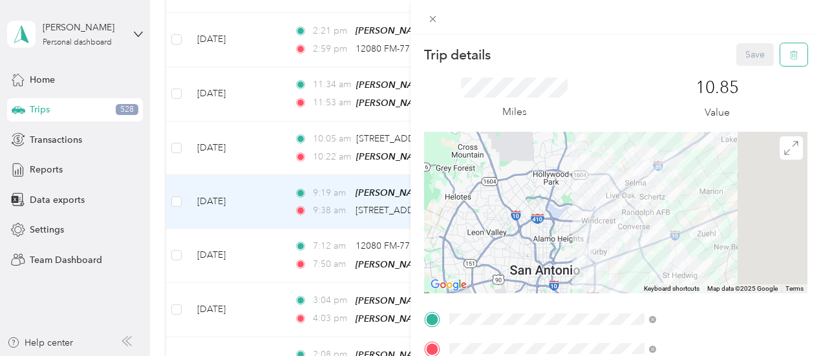
click at [789, 54] on icon "button" at bounding box center [793, 54] width 9 height 9
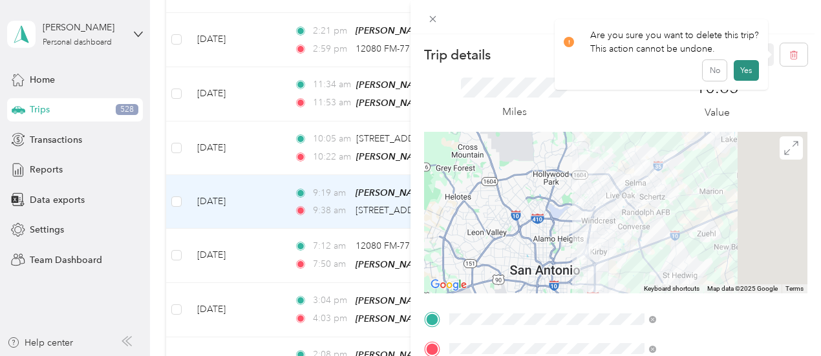
click at [750, 66] on button "Yes" at bounding box center [745, 70] width 25 height 21
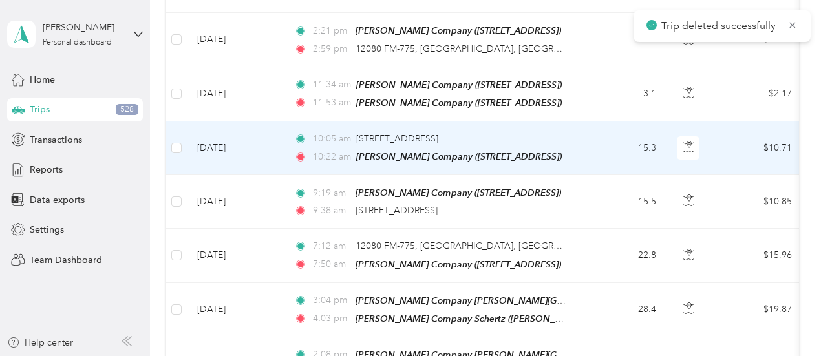
click at [588, 121] on td "15.3" at bounding box center [623, 148] width 85 height 54
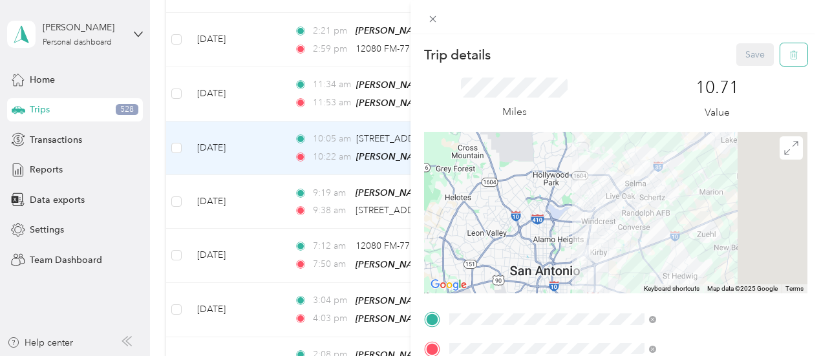
click at [789, 58] on icon "button" at bounding box center [793, 54] width 9 height 9
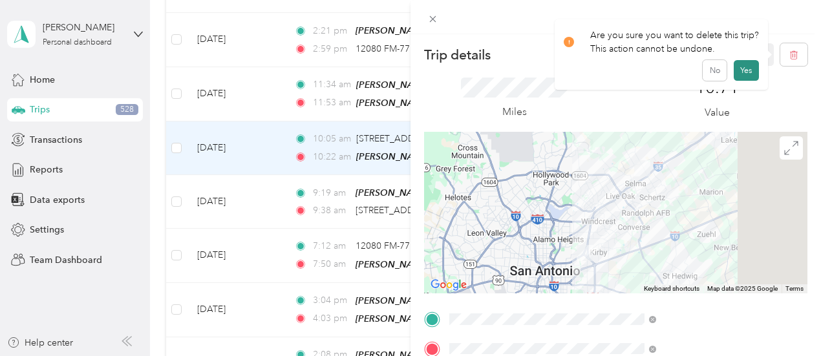
click at [748, 73] on button "Yes" at bounding box center [745, 70] width 25 height 21
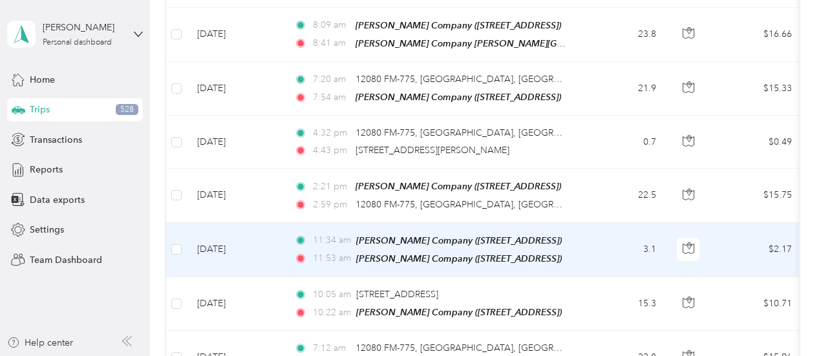
scroll to position [4419, 0]
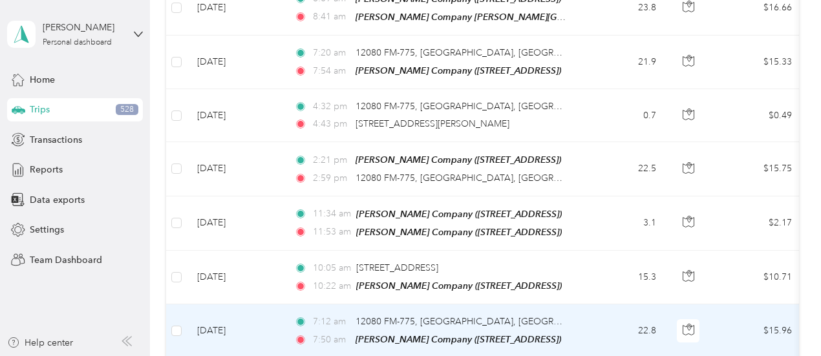
click at [569, 304] on td "7:12 am 12080 FM-775, [GEOGRAPHIC_DATA], [GEOGRAPHIC_DATA] 7:50 am [PERSON_NAME…" at bounding box center [432, 331] width 297 height 54
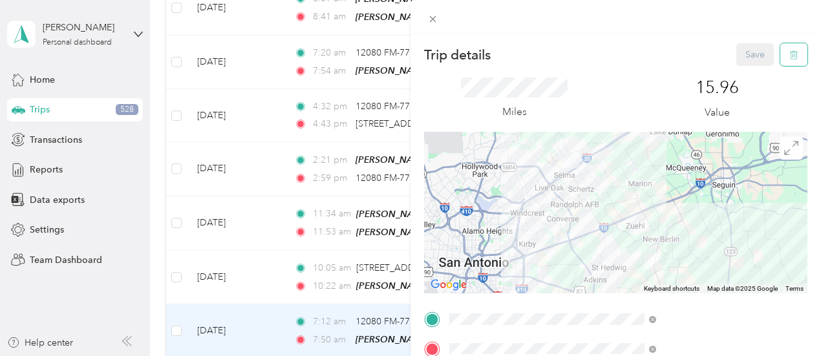
click at [795, 55] on button "button" at bounding box center [793, 54] width 27 height 23
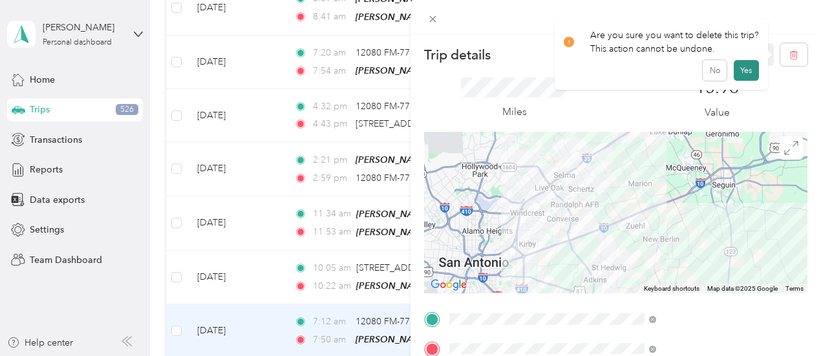
click at [752, 67] on button "Yes" at bounding box center [745, 70] width 25 height 21
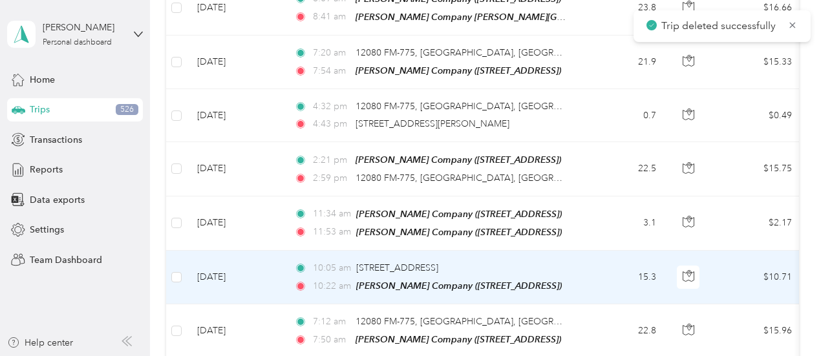
click at [594, 251] on td "15.3" at bounding box center [623, 278] width 85 height 54
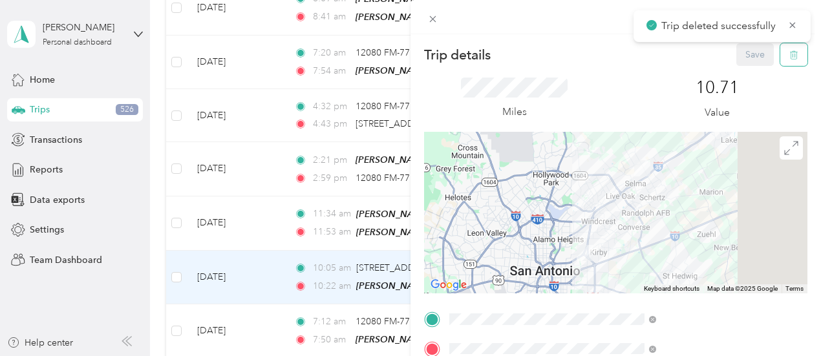
click at [789, 56] on button "button" at bounding box center [793, 54] width 27 height 23
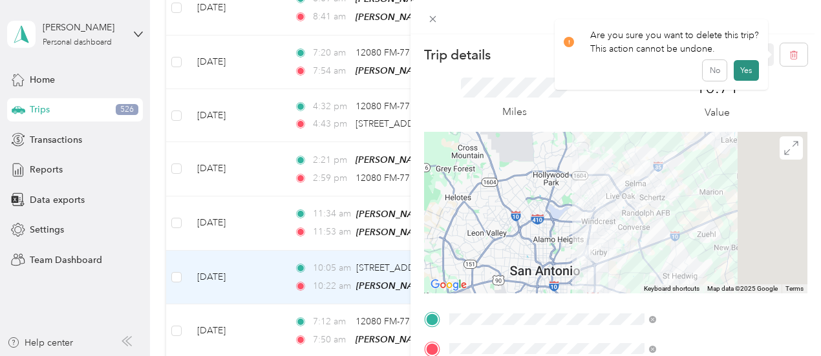
click at [748, 74] on button "Yes" at bounding box center [745, 70] width 25 height 21
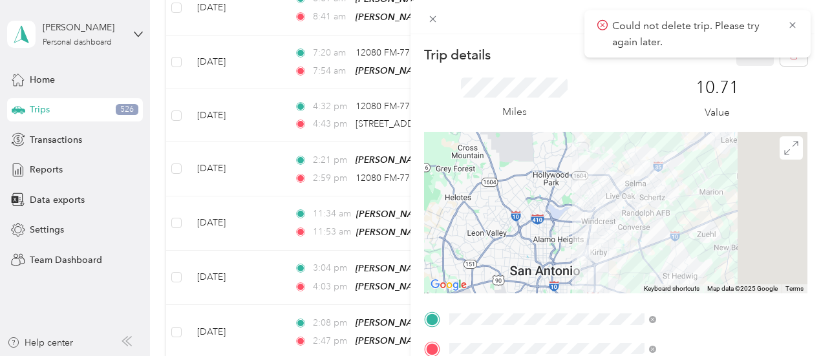
click at [527, 145] on div "Trip details Save This trip cannot be edited because it is either under review,…" at bounding box center [410, 178] width 821 height 356
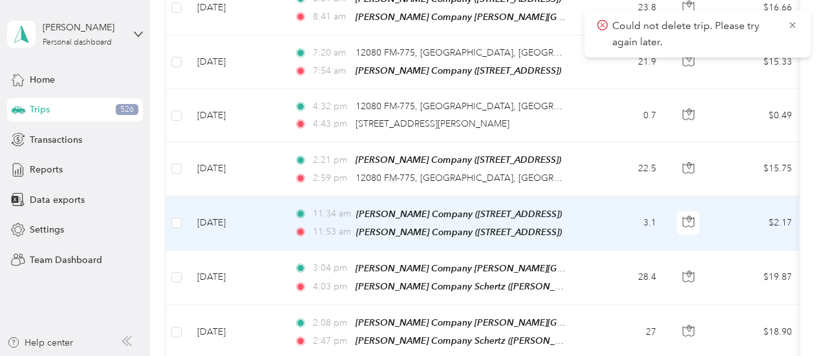
click at [573, 196] on td "11:34 am [PERSON_NAME] Company ([STREET_ADDRESS]) 11:53 am [PERSON_NAME] Compan…" at bounding box center [432, 223] width 297 height 54
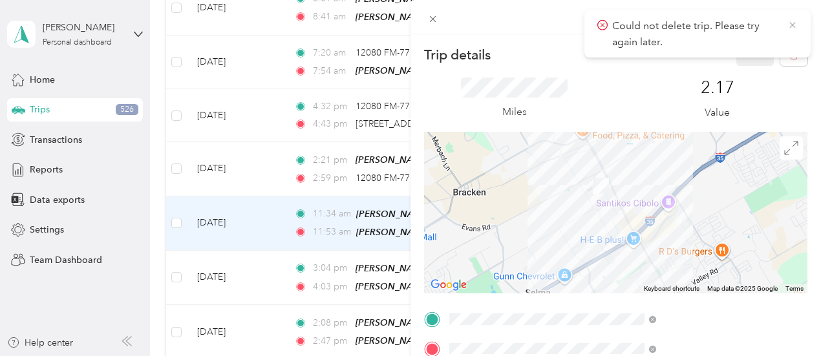
click at [791, 23] on icon at bounding box center [792, 25] width 10 height 12
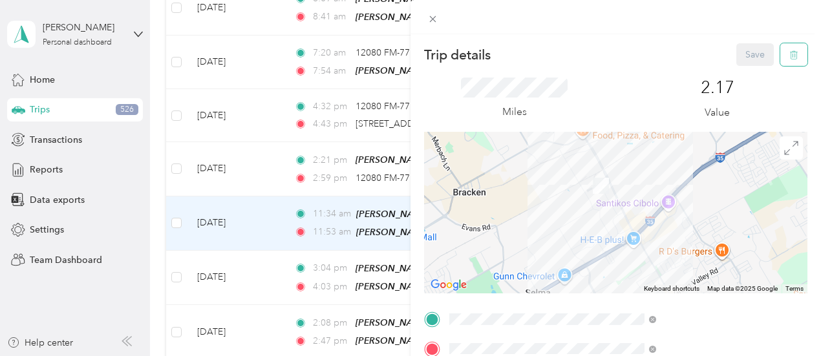
click at [781, 47] on button "button" at bounding box center [793, 54] width 27 height 23
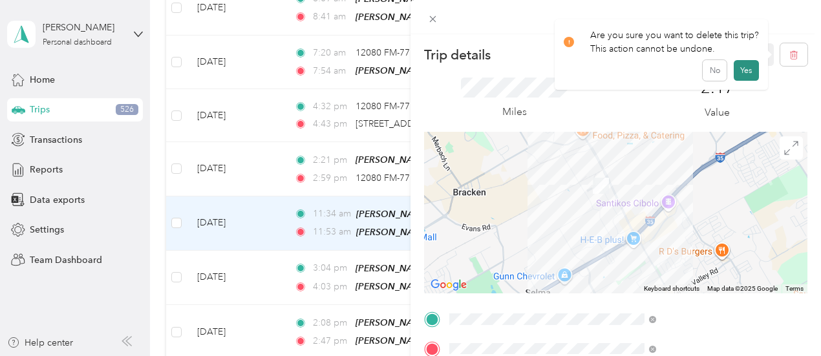
click at [735, 65] on button "Yes" at bounding box center [745, 70] width 25 height 21
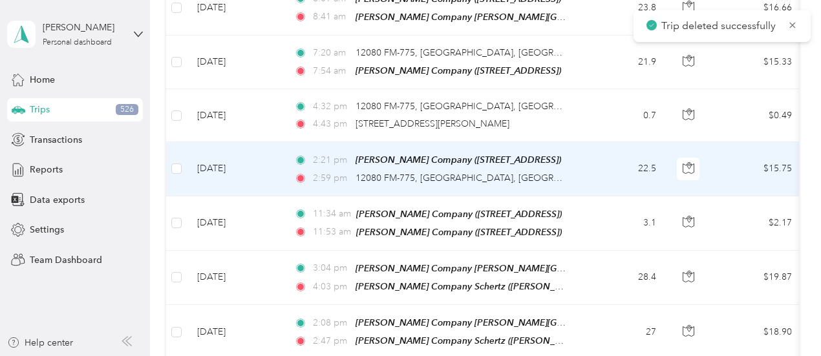
click at [587, 142] on td "22.5" at bounding box center [623, 169] width 85 height 54
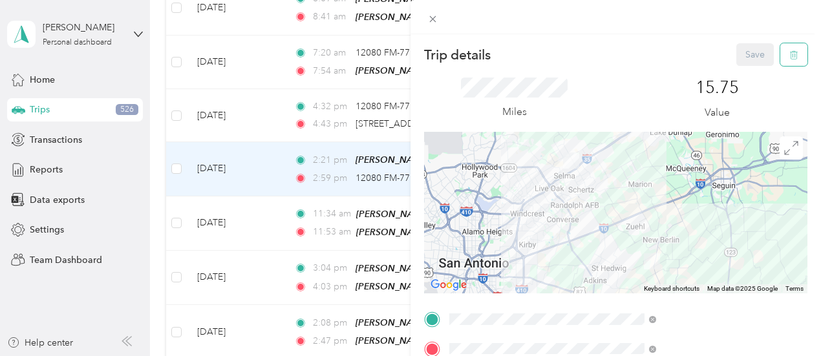
click at [789, 51] on button "button" at bounding box center [793, 54] width 27 height 23
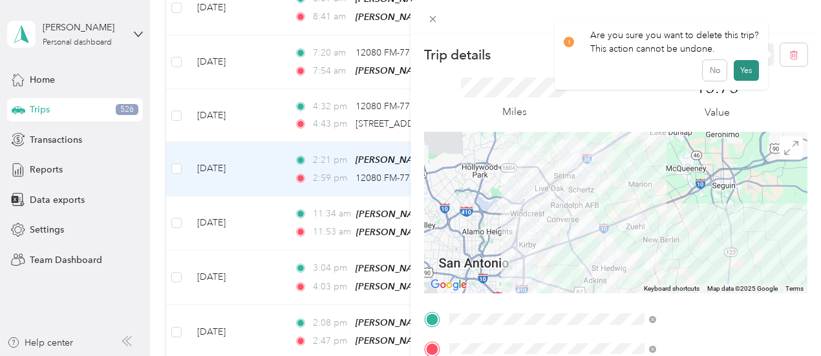
click at [750, 68] on button "Yes" at bounding box center [745, 70] width 25 height 21
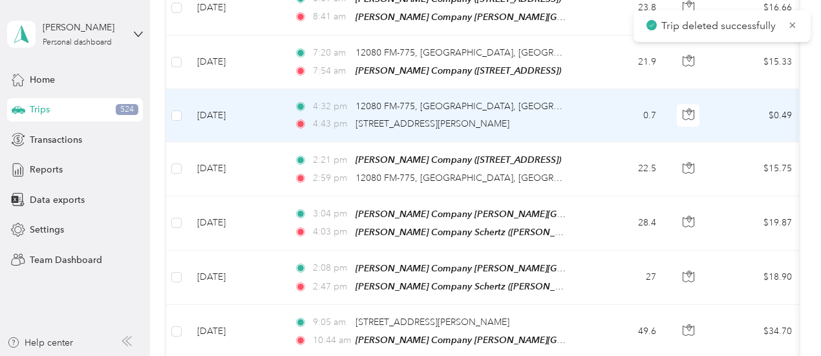
click at [540, 117] on div "4:43 pm [STREET_ADDRESS][PERSON_NAME]" at bounding box center [429, 124] width 271 height 14
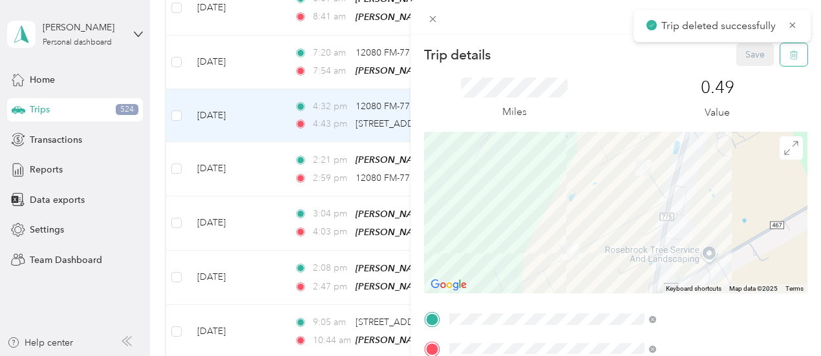
click at [795, 55] on icon "button" at bounding box center [795, 55] width 0 height 3
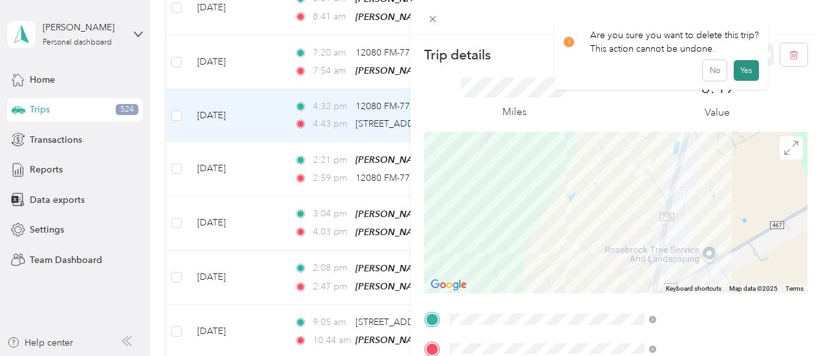
click at [738, 72] on button "Yes" at bounding box center [745, 70] width 25 height 21
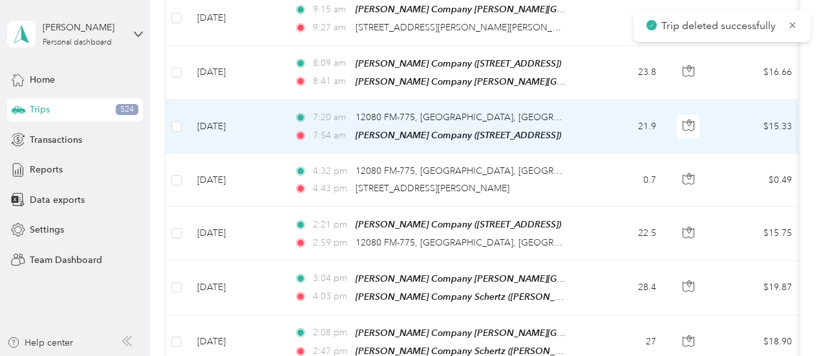
scroll to position [4289, 0]
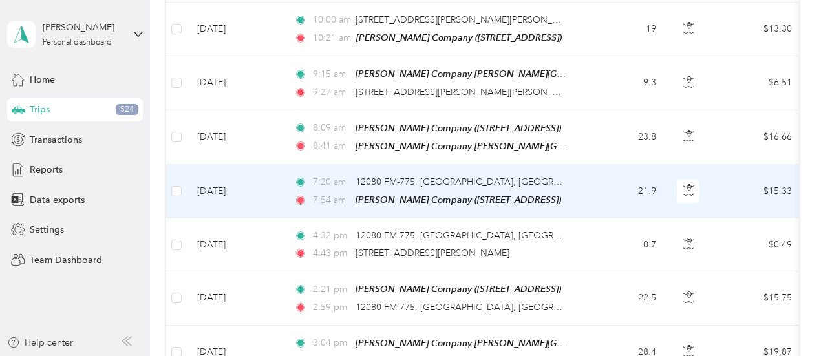
click at [592, 165] on td "21.9" at bounding box center [623, 192] width 85 height 54
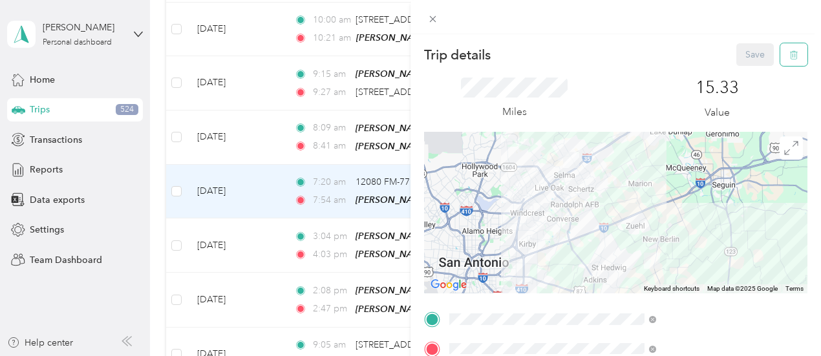
click at [788, 56] on button "button" at bounding box center [793, 54] width 27 height 23
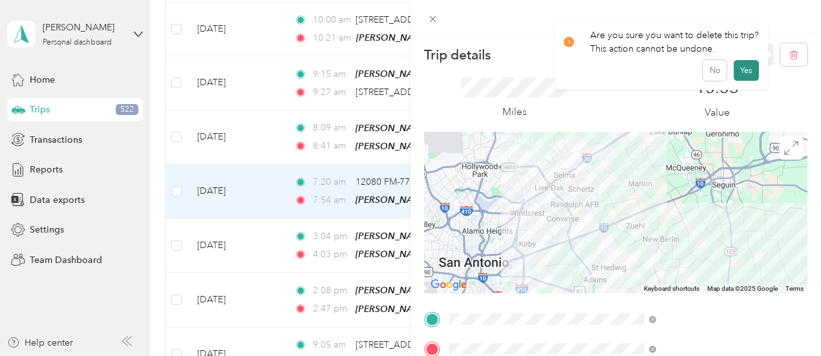
click at [744, 72] on button "Yes" at bounding box center [745, 70] width 25 height 21
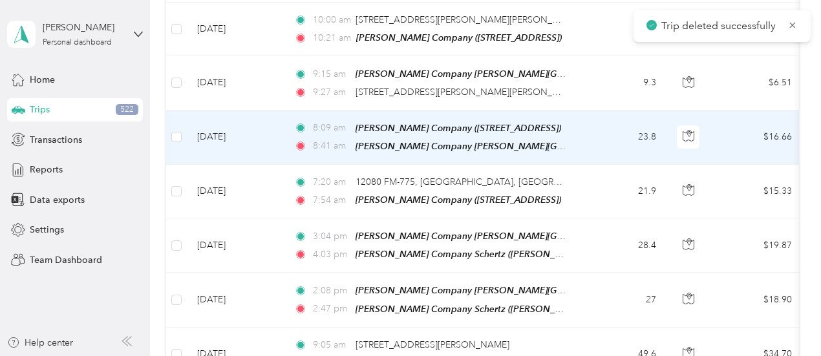
scroll to position [4225, 0]
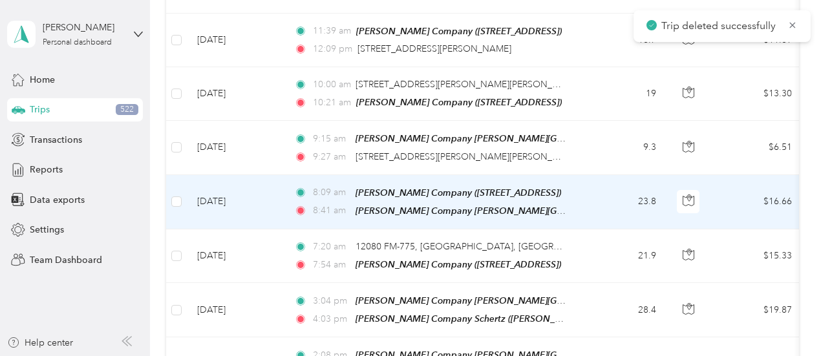
click at [599, 175] on td "23.8" at bounding box center [623, 202] width 85 height 54
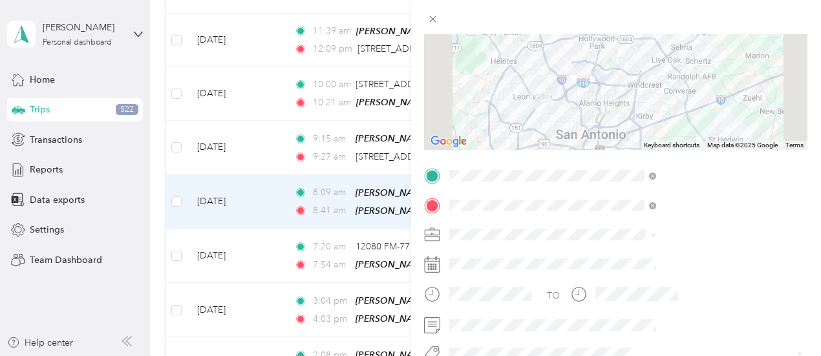
scroll to position [145, 0]
click at [631, 99] on div "[PERSON_NAME] Company" at bounding box center [690, 93] width 198 height 14
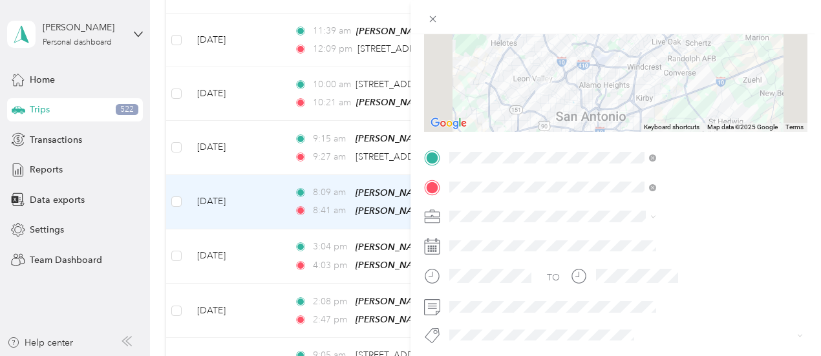
scroll to position [0, 0]
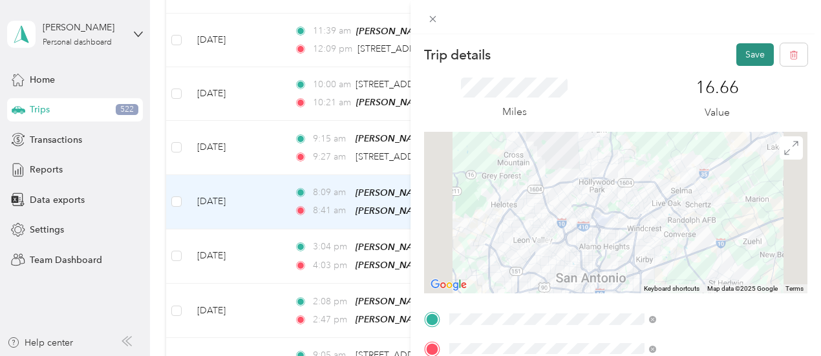
click at [736, 51] on button "Save" at bounding box center [754, 54] width 37 height 23
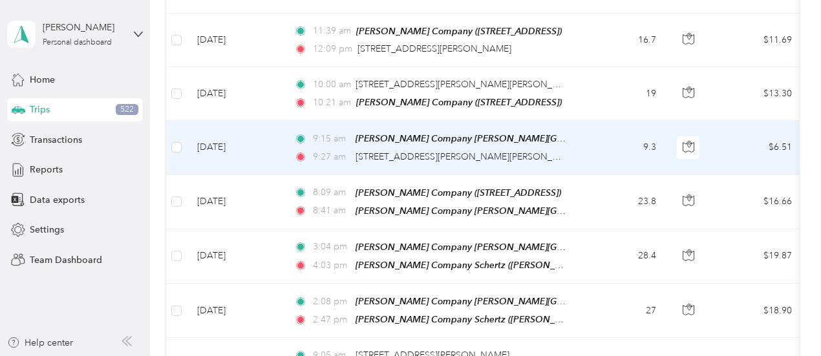
click at [587, 121] on td "9.3" at bounding box center [623, 148] width 85 height 54
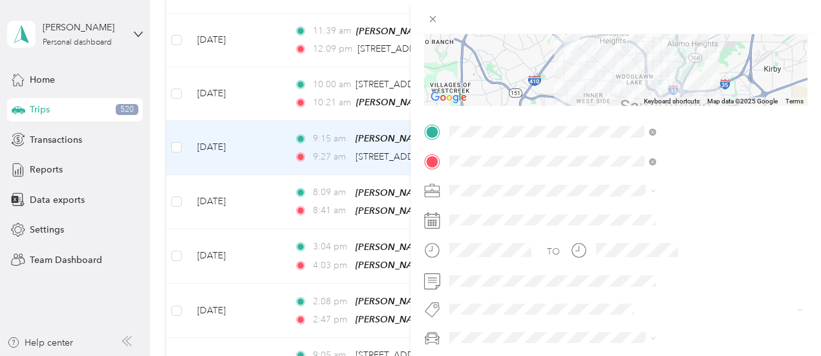
scroll to position [200, 0]
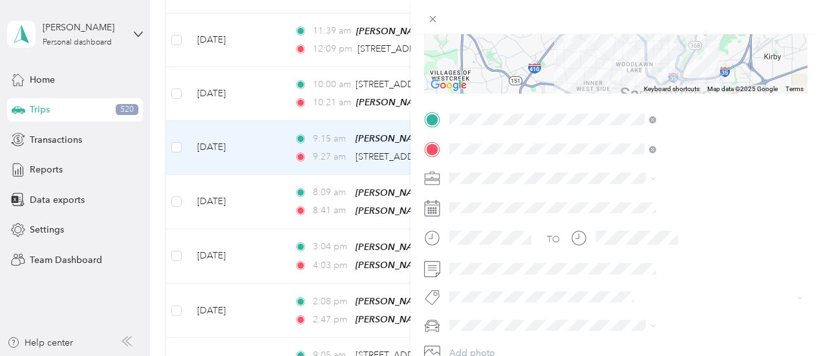
click at [651, 248] on li "[PERSON_NAME] Company" at bounding box center [690, 242] width 216 height 23
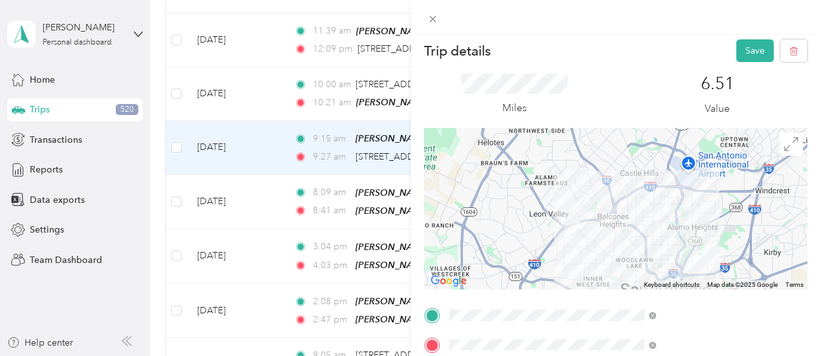
scroll to position [0, 0]
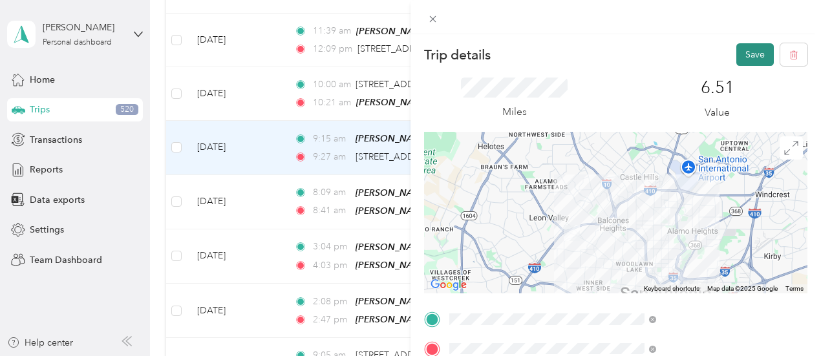
click at [743, 56] on button "Save" at bounding box center [754, 54] width 37 height 23
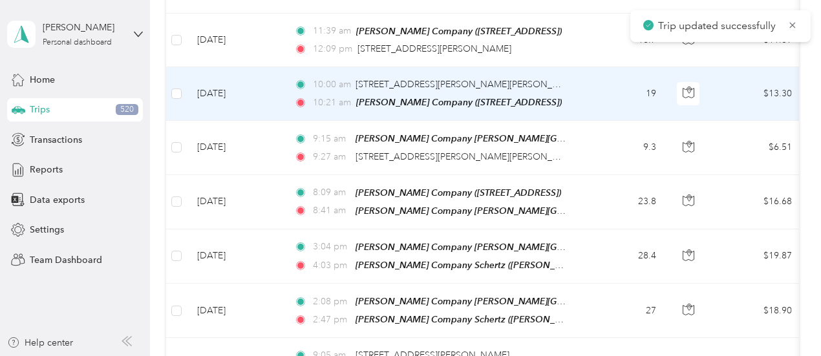
click at [594, 67] on td "19" at bounding box center [623, 94] width 85 height 54
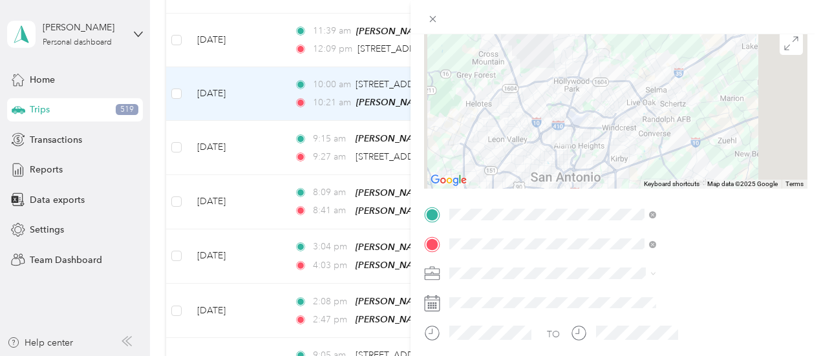
scroll to position [183, 0]
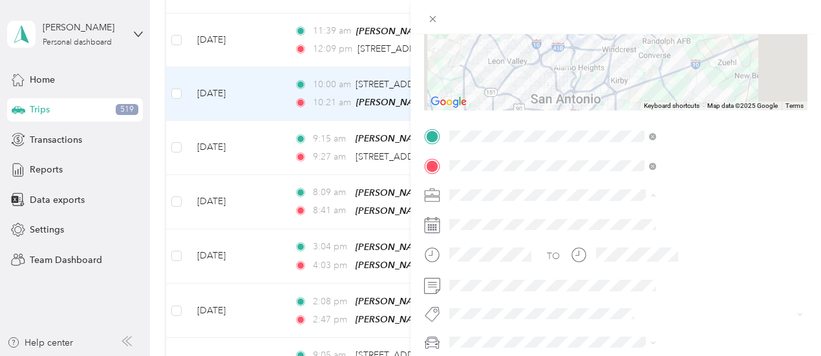
click at [633, 59] on span "[PERSON_NAME] Company" at bounding box center [648, 59] width 114 height 11
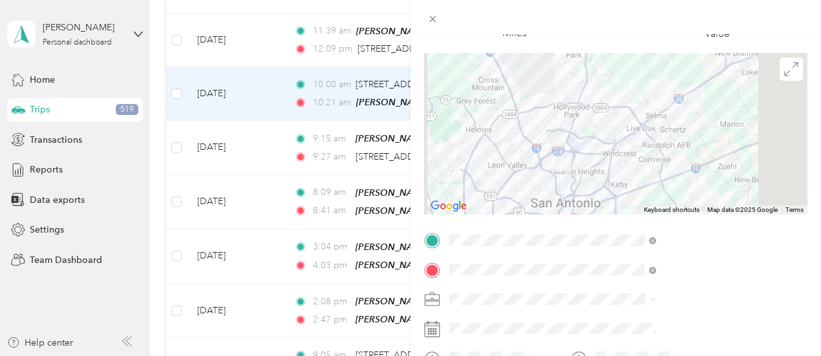
scroll to position [0, 0]
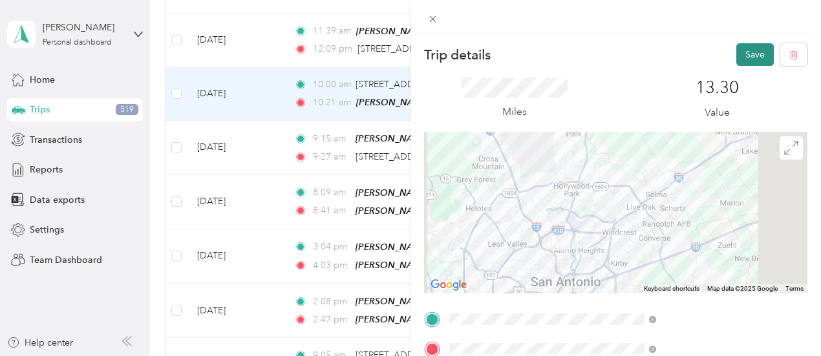
click at [736, 47] on button "Save" at bounding box center [754, 54] width 37 height 23
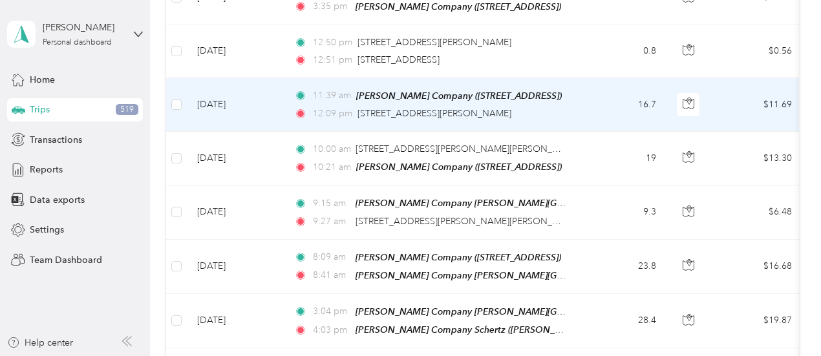
scroll to position [4096, 0]
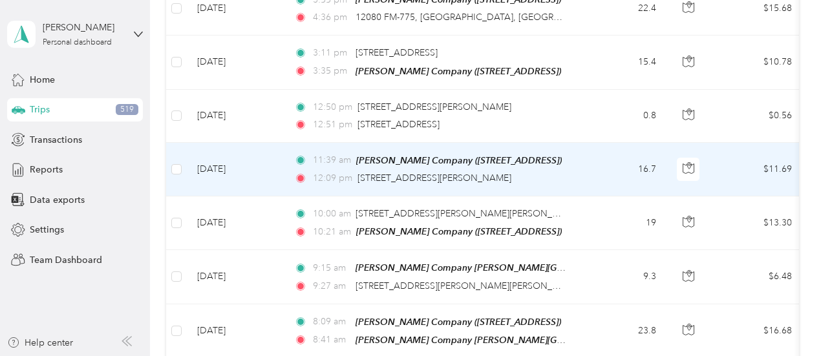
click at [596, 143] on td "16.7" at bounding box center [623, 170] width 85 height 54
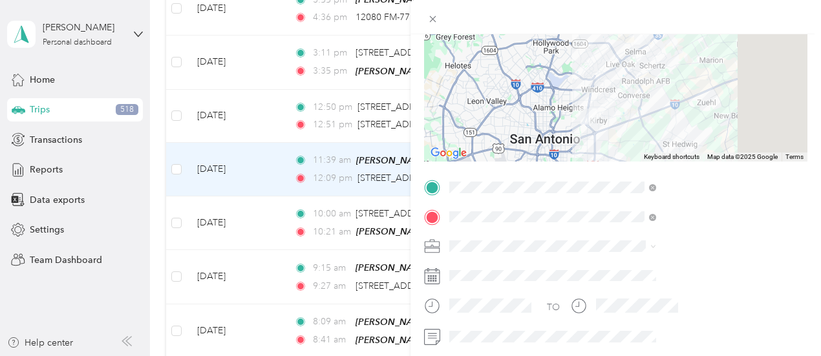
scroll to position [121, 0]
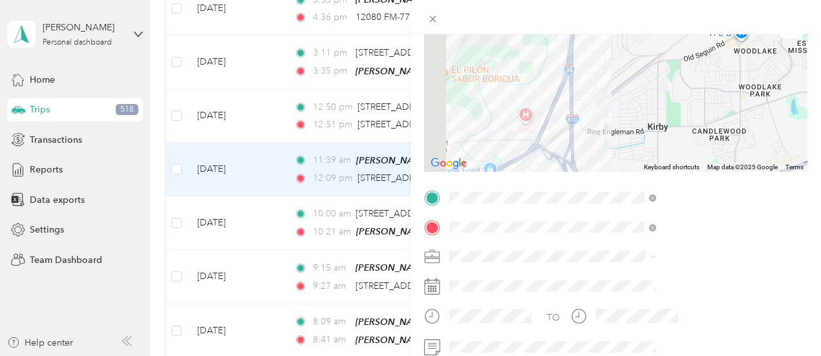
drag, startPoint x: 614, startPoint y: 123, endPoint x: 673, endPoint y: 125, distance: 58.8
click at [672, 125] on div at bounding box center [615, 91] width 383 height 162
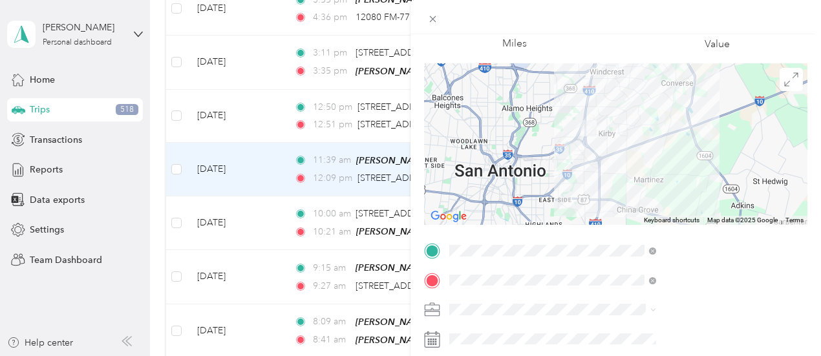
scroll to position [0, 0]
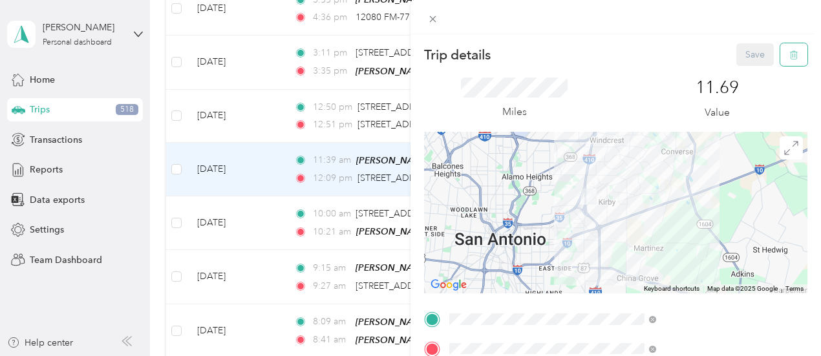
click at [783, 48] on button "button" at bounding box center [793, 54] width 27 height 23
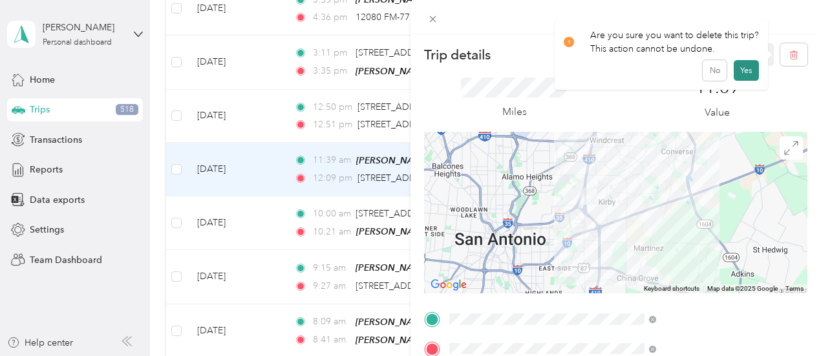
click at [745, 68] on button "Yes" at bounding box center [745, 70] width 25 height 21
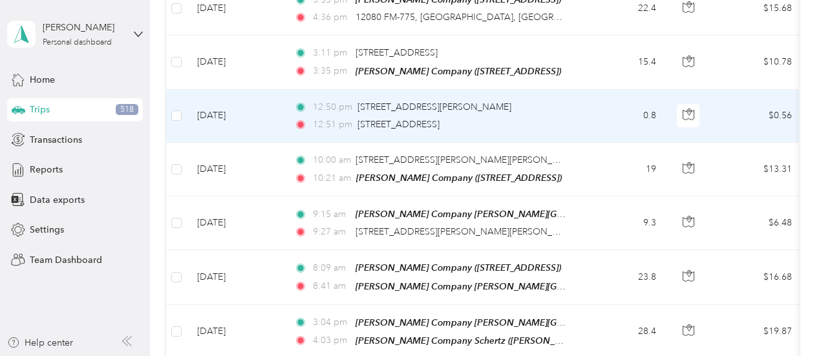
click at [600, 90] on td "0.8" at bounding box center [623, 116] width 85 height 53
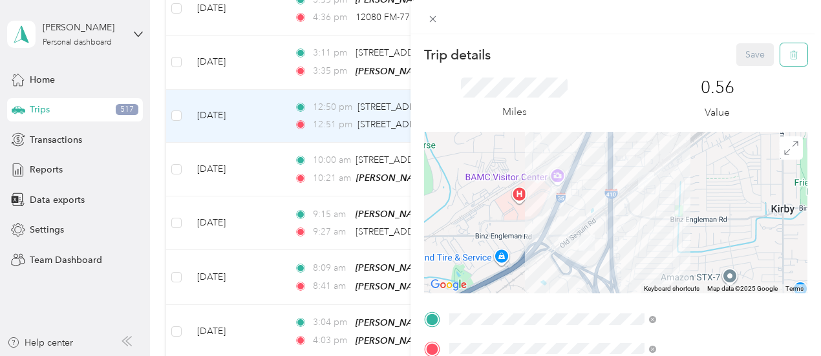
click at [794, 51] on button "button" at bounding box center [793, 54] width 27 height 23
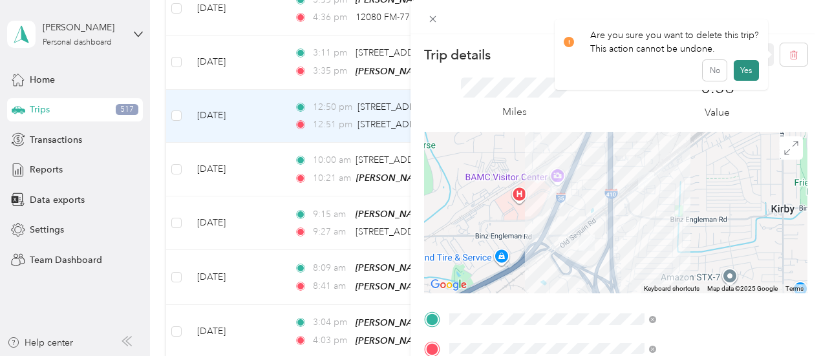
click at [746, 70] on button "Yes" at bounding box center [745, 70] width 25 height 21
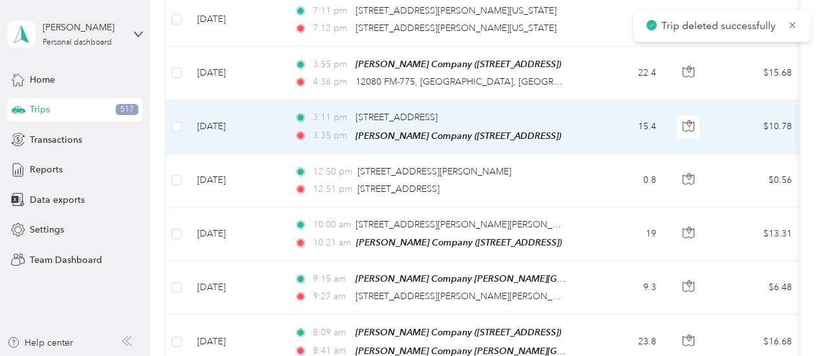
scroll to position [3966, 0]
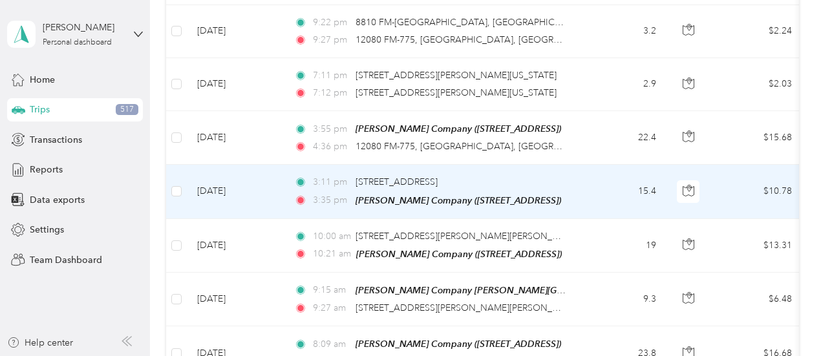
click at [587, 165] on td "15.4" at bounding box center [623, 192] width 85 height 54
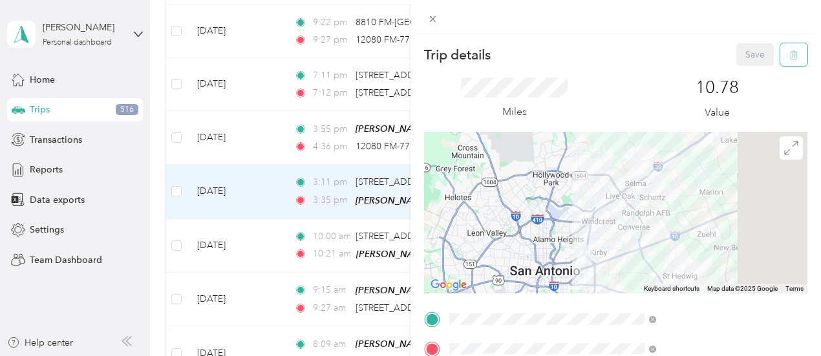
click at [789, 58] on icon "button" at bounding box center [793, 54] width 9 height 9
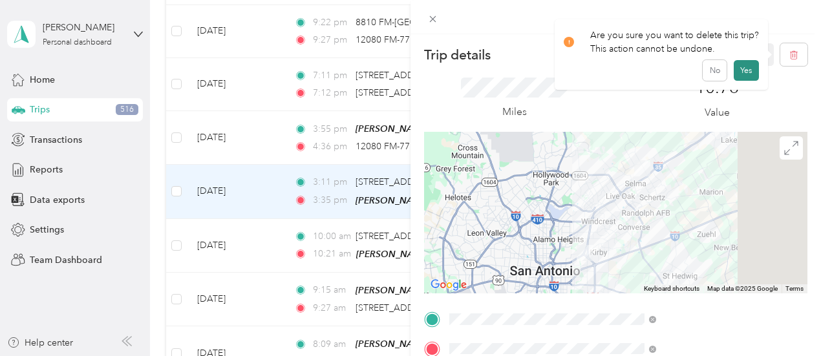
click at [742, 73] on button "Yes" at bounding box center [745, 70] width 25 height 21
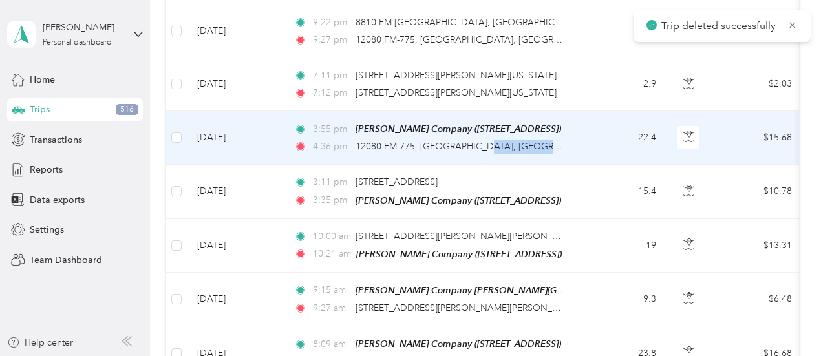
click at [582, 111] on tr "[DATE] 3:55 pm [PERSON_NAME] Company ([STREET_ADDRESS]) 4:36 pm 12080 FM-[GEOGR…" at bounding box center [701, 138] width 1070 height 54
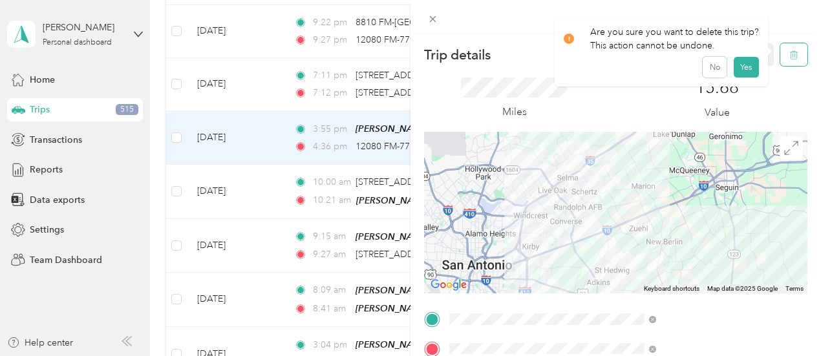
click at [784, 63] on button "button" at bounding box center [793, 54] width 27 height 23
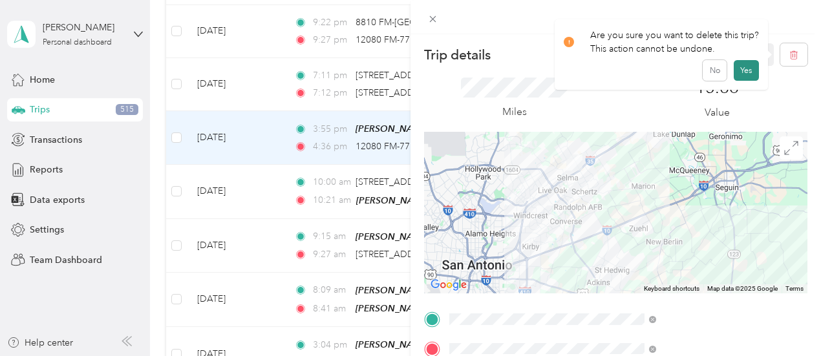
click at [744, 70] on button "Yes" at bounding box center [745, 70] width 25 height 21
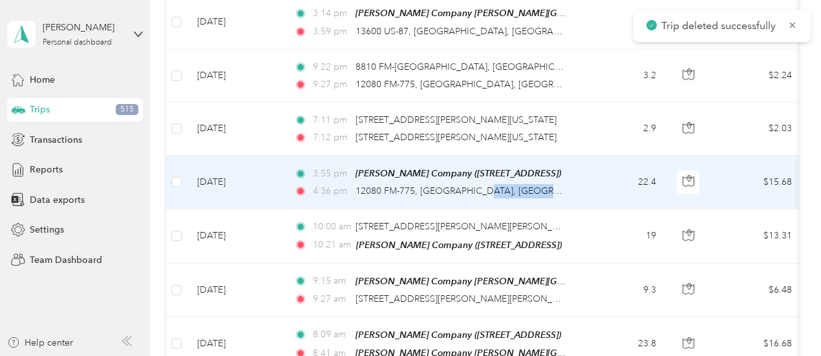
scroll to position [3902, 0]
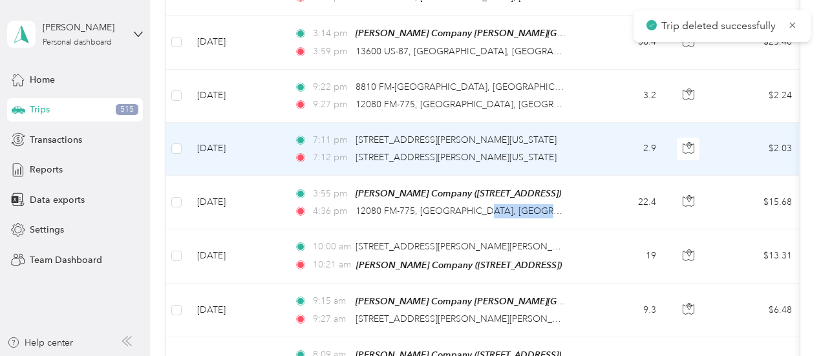
click at [591, 123] on td "2.9" at bounding box center [623, 149] width 85 height 53
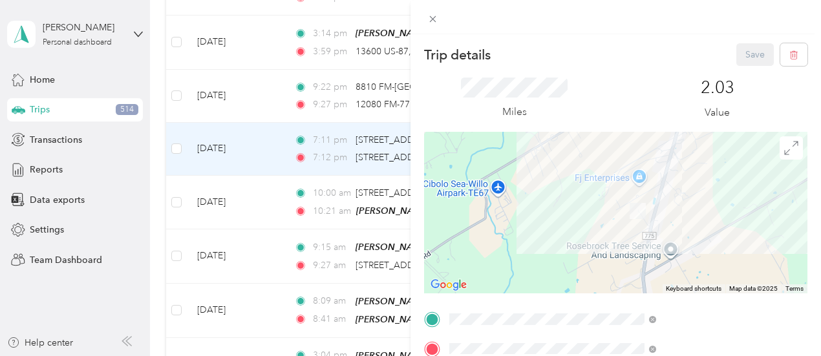
drag, startPoint x: 677, startPoint y: 228, endPoint x: 753, endPoint y: 177, distance: 92.3
click at [753, 177] on div at bounding box center [615, 213] width 383 height 162
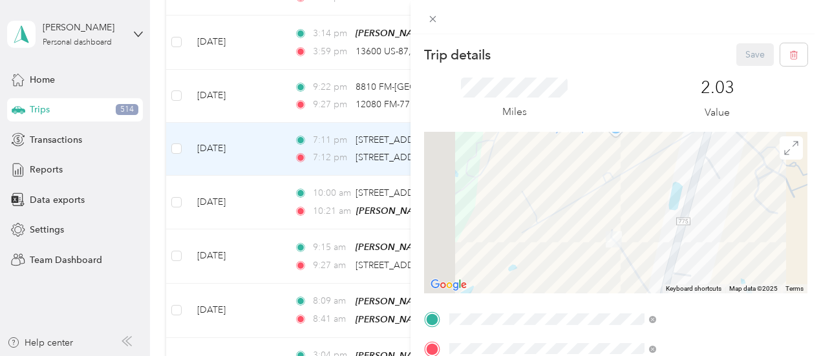
drag, startPoint x: 712, startPoint y: 214, endPoint x: 777, endPoint y: 192, distance: 68.3
click at [777, 192] on div at bounding box center [615, 213] width 383 height 162
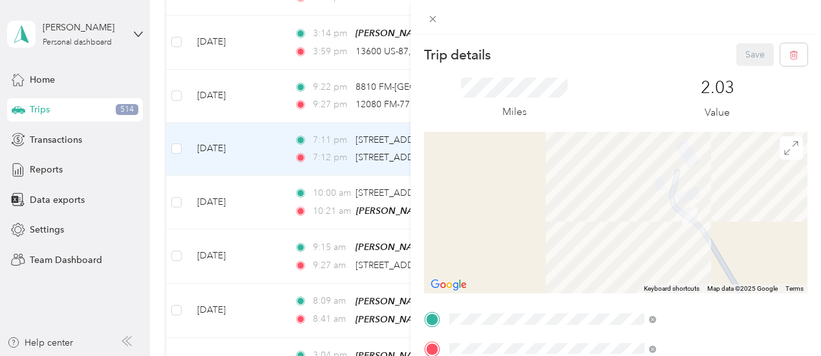
drag, startPoint x: 671, startPoint y: 247, endPoint x: 795, endPoint y: 175, distance: 143.3
click at [795, 175] on div at bounding box center [615, 213] width 383 height 162
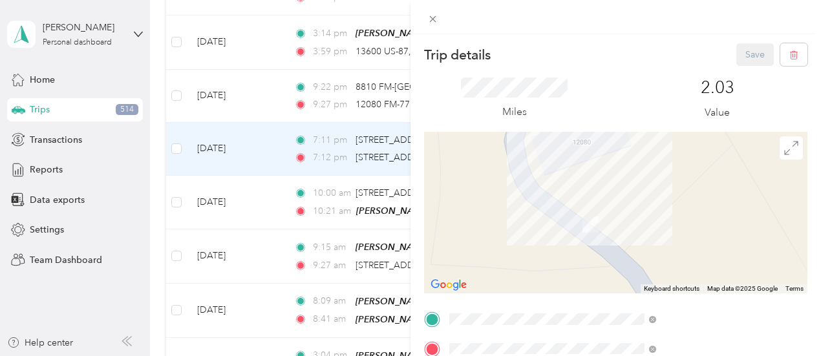
drag, startPoint x: 691, startPoint y: 215, endPoint x: 567, endPoint y: 220, distance: 123.5
click at [567, 220] on div at bounding box center [615, 213] width 383 height 162
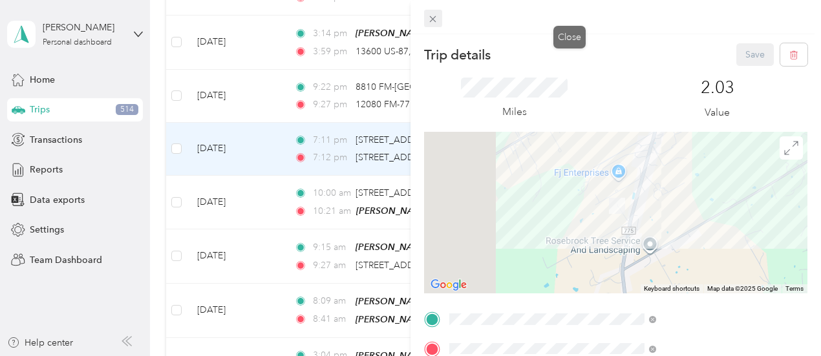
click at [438, 16] on icon at bounding box center [432, 19] width 11 height 11
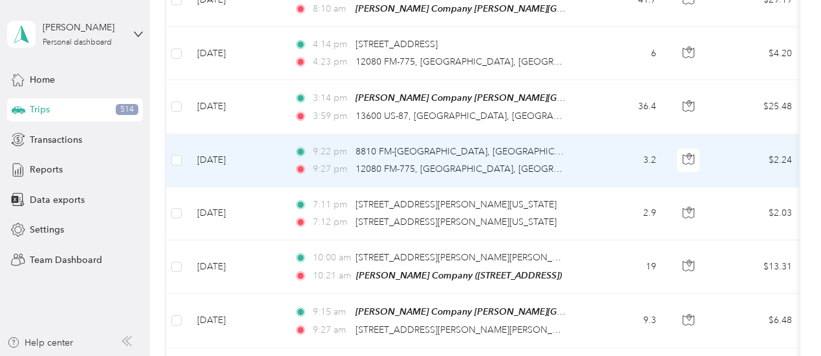
scroll to position [3772, 0]
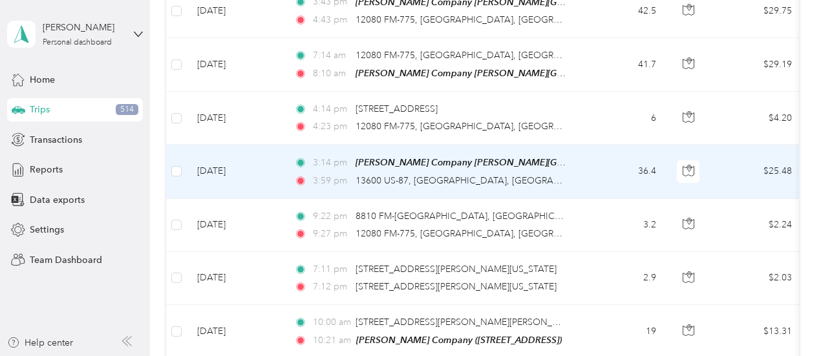
click at [589, 145] on td "36.4" at bounding box center [623, 172] width 85 height 54
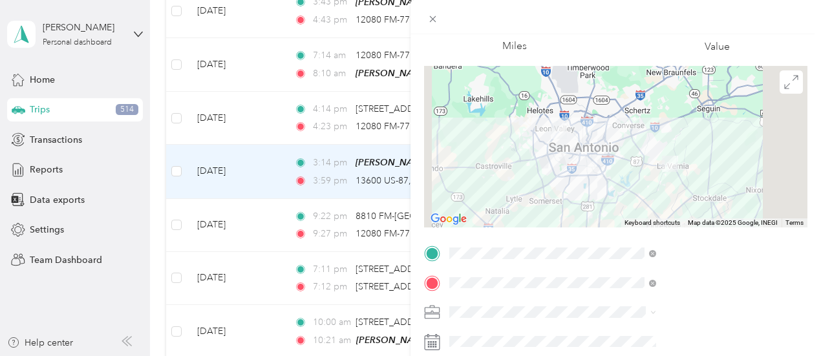
scroll to position [81, 0]
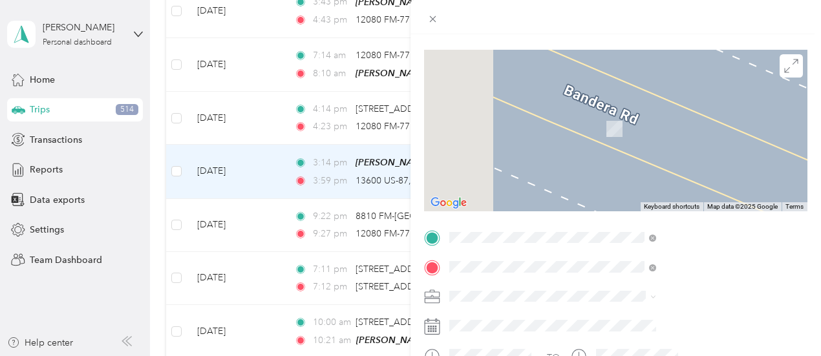
click at [709, 179] on span "[PERSON_NAME] Company, [STREET_ADDRESS] , 78154, [GEOGRAPHIC_DATA], [GEOGRAPHIC…" at bounding box center [669, 196] width 118 height 65
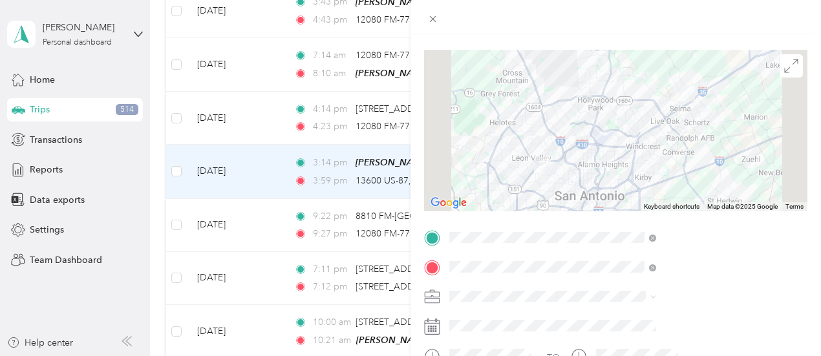
click at [677, 97] on div at bounding box center [615, 131] width 383 height 162
click at [669, 96] on div at bounding box center [615, 131] width 383 height 162
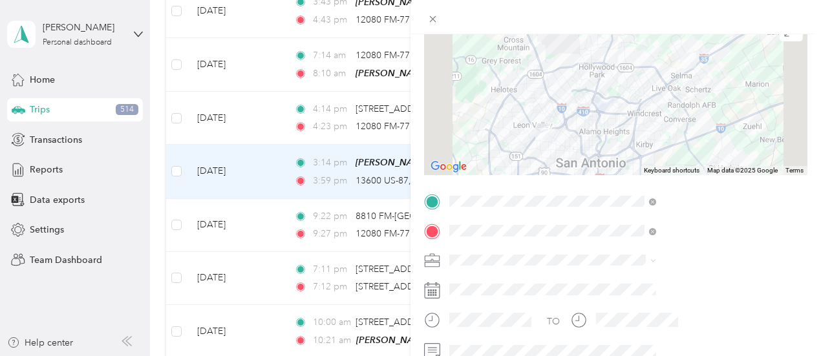
scroll to position [146, 0]
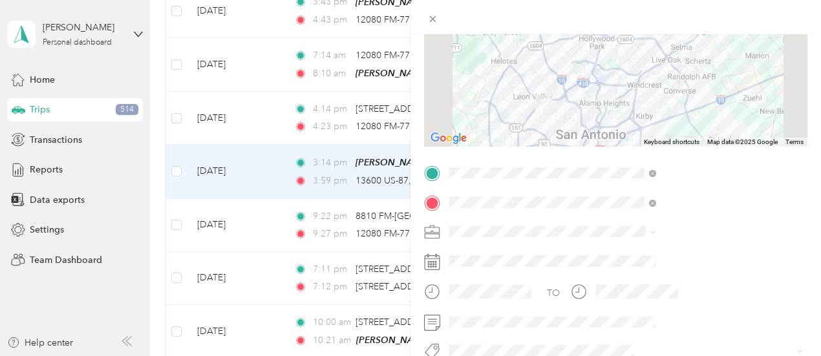
click at [655, 88] on li "[PERSON_NAME] Company" at bounding box center [690, 92] width 216 height 23
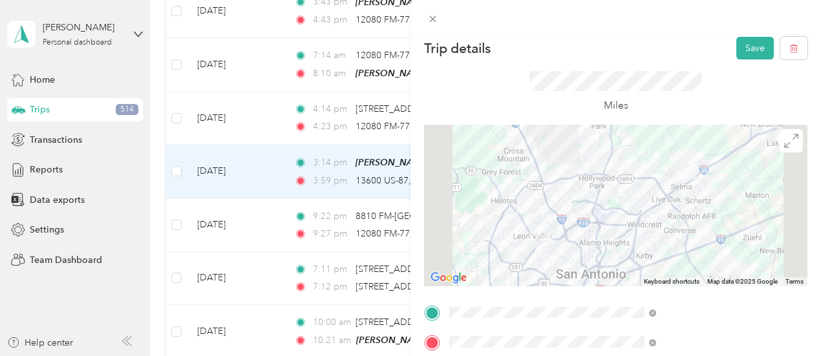
scroll to position [0, 0]
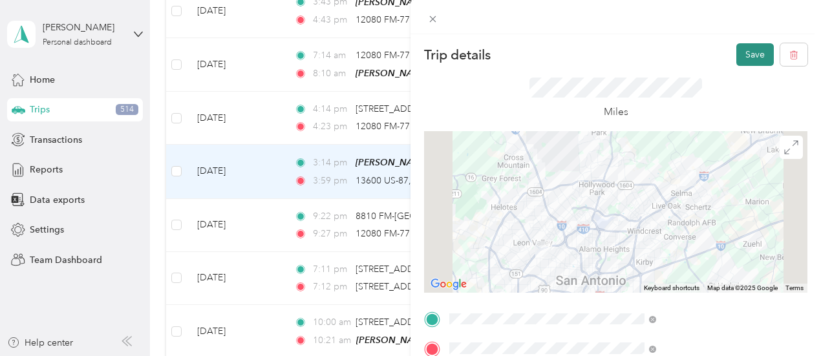
click at [742, 59] on button "Save" at bounding box center [754, 54] width 37 height 23
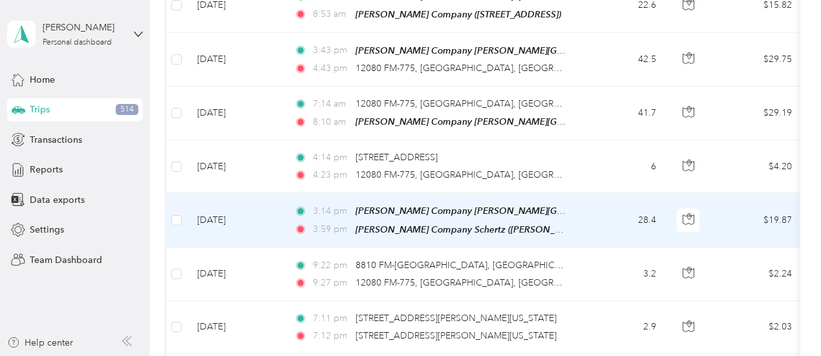
scroll to position [3708, 0]
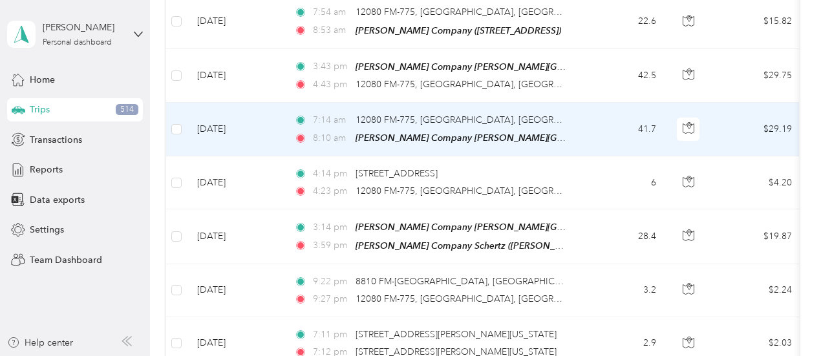
click at [598, 103] on td "41.7" at bounding box center [623, 130] width 85 height 54
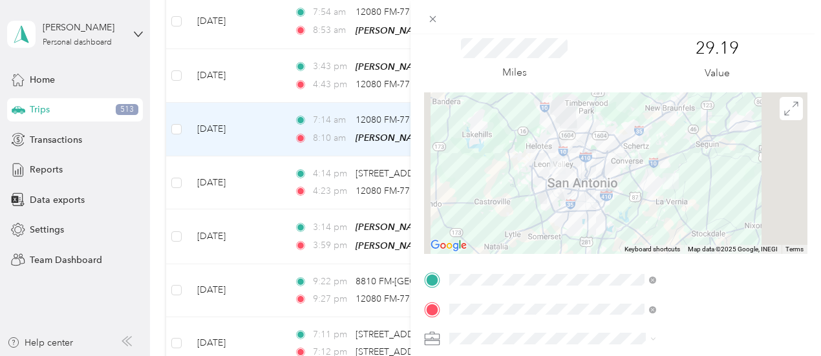
scroll to position [105, 0]
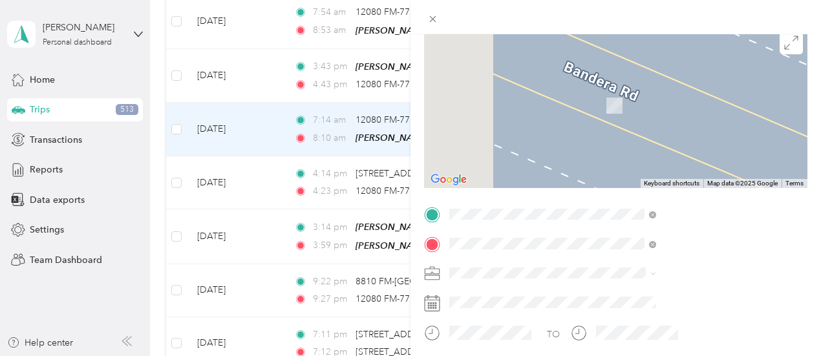
click at [669, 124] on span "[PERSON_NAME] Company, [STREET_ADDRESS] , 78154, [GEOGRAPHIC_DATA], [GEOGRAPHIC…" at bounding box center [669, 143] width 118 height 65
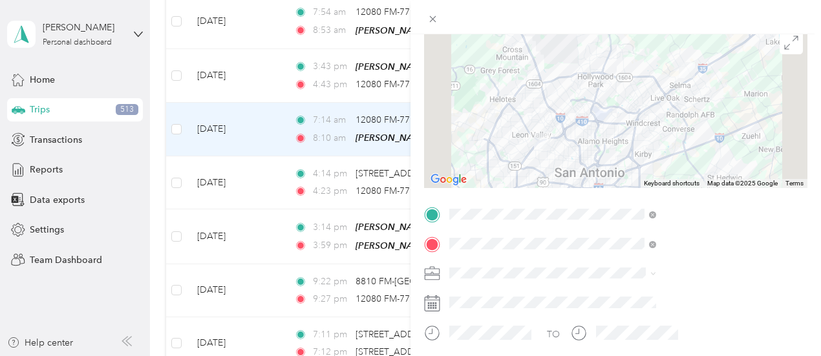
click at [671, 165] on div at bounding box center [615, 107] width 383 height 162
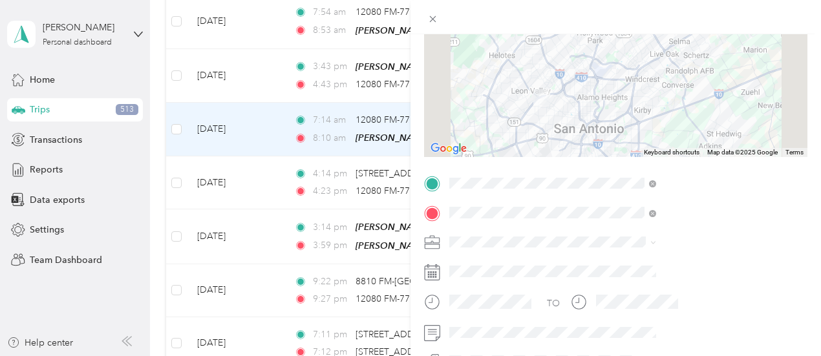
scroll to position [148, 0]
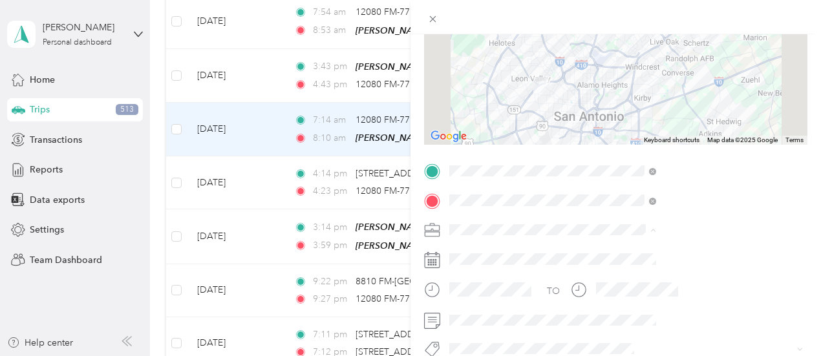
click at [628, 89] on span "[PERSON_NAME] Company" at bounding box center [648, 93] width 114 height 11
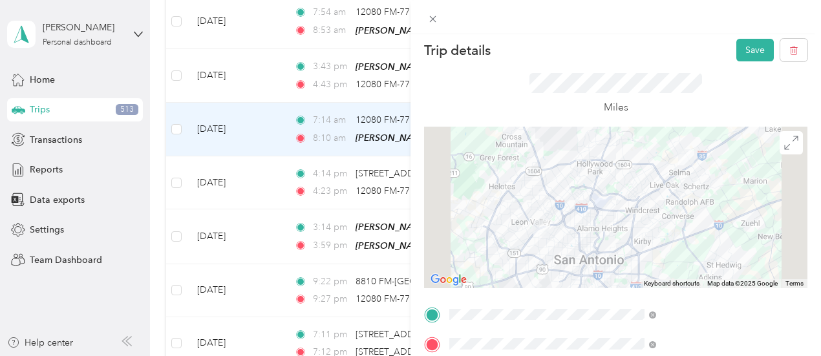
scroll to position [2, 0]
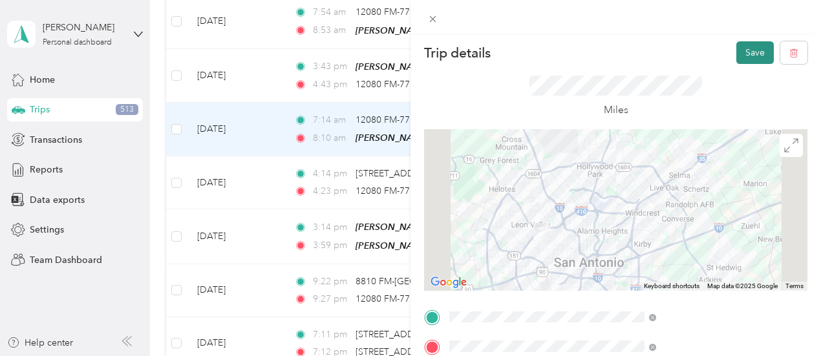
click at [746, 49] on button "Save" at bounding box center [754, 52] width 37 height 23
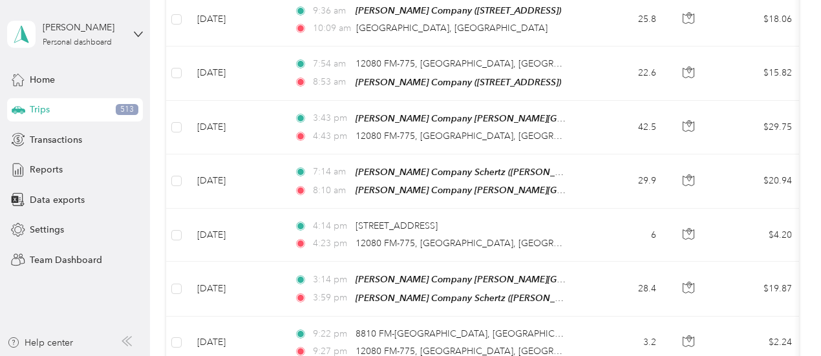
scroll to position [3683, 0]
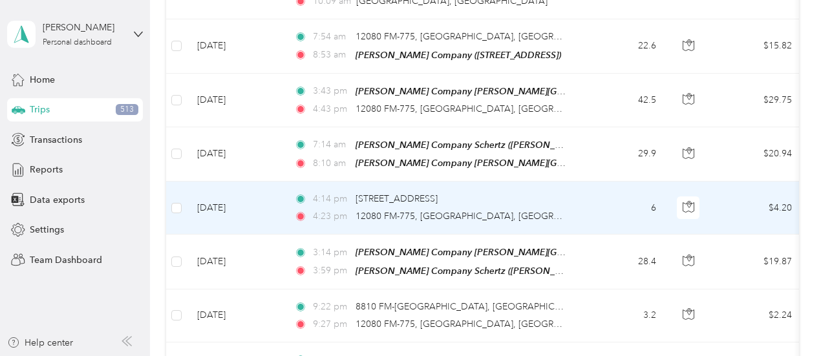
click at [552, 192] on div "4:14 pm [STREET_ADDRESS]" at bounding box center [429, 199] width 271 height 14
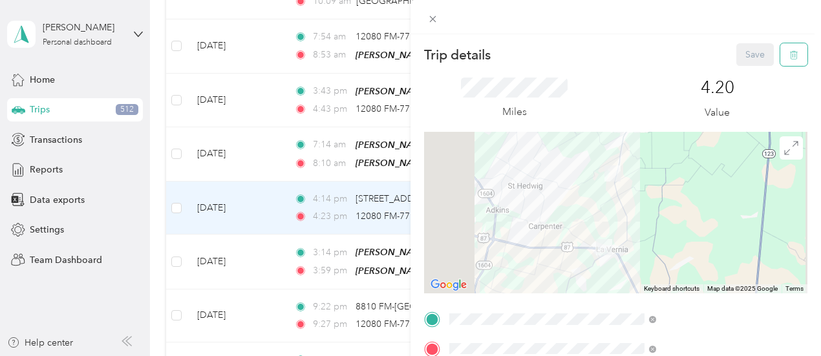
click at [789, 56] on icon "button" at bounding box center [793, 54] width 9 height 9
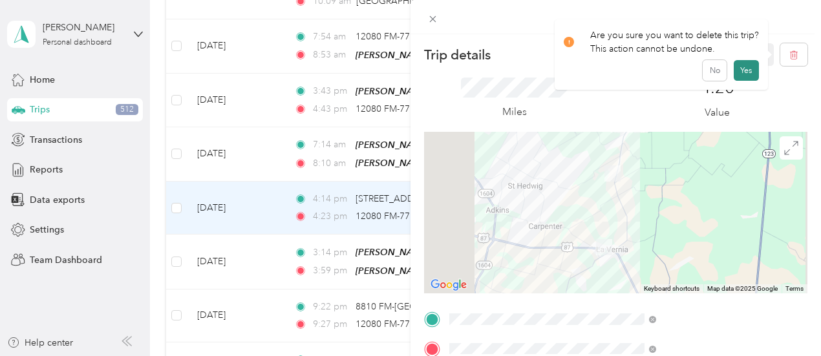
click at [742, 70] on button "Yes" at bounding box center [745, 70] width 25 height 21
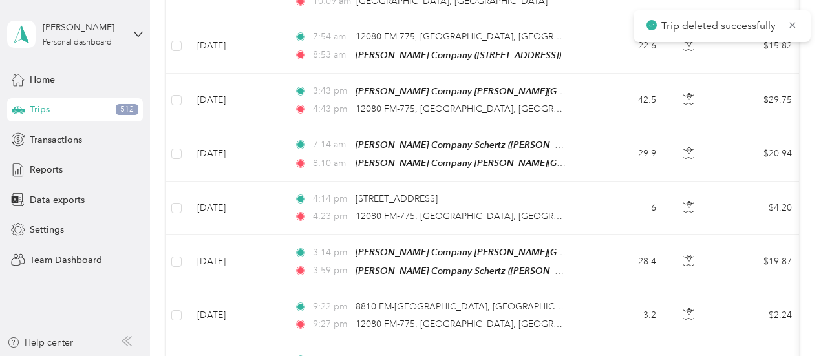
scroll to position [3604, 0]
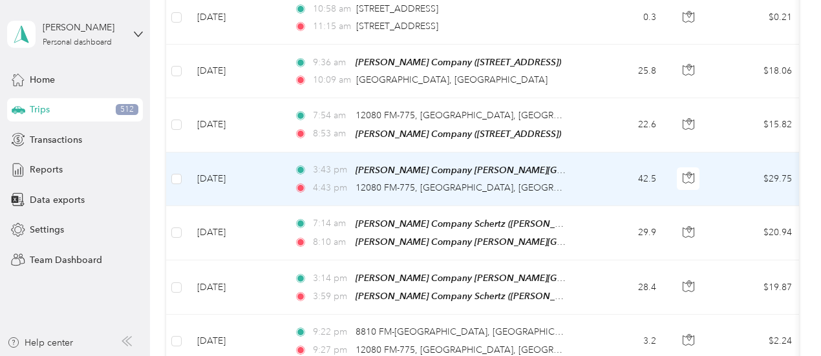
click at [566, 153] on td "3:43 pm [PERSON_NAME] Company [PERSON_NAME][GEOGRAPHIC_DATA] ([STREET_ADDRESS][…" at bounding box center [432, 180] width 297 height 54
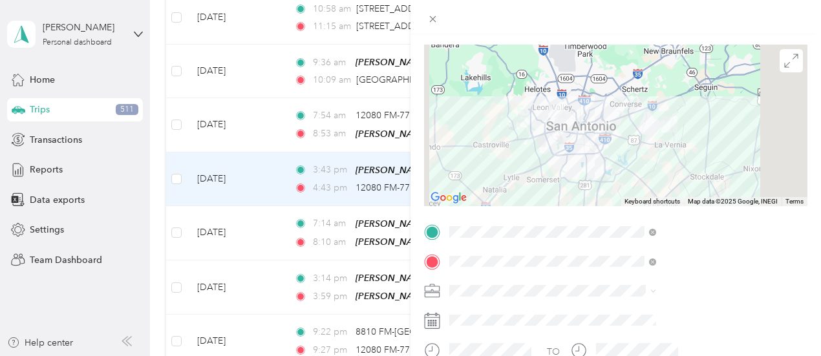
scroll to position [88, 0]
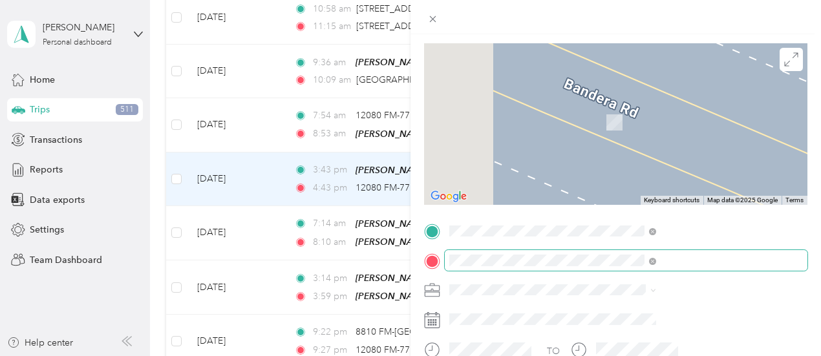
click at [704, 192] on span "[PERSON_NAME] Company, [STREET_ADDRESS] , 78154, [GEOGRAPHIC_DATA], [GEOGRAPHIC…" at bounding box center [669, 189] width 118 height 65
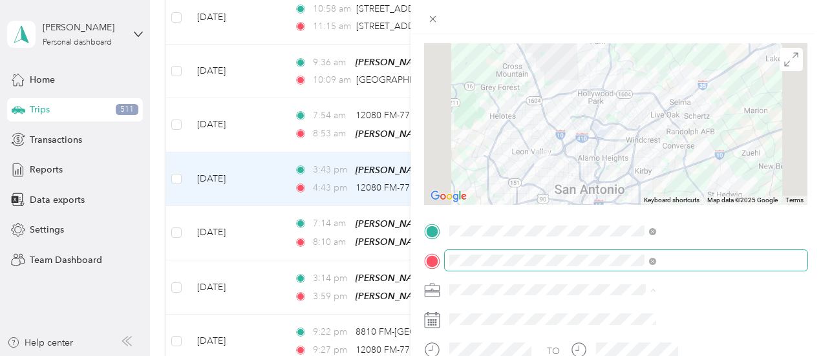
click at [626, 162] on ol "Work Personal [PERSON_NAME] Company Other Charity Medical Moving Commute" at bounding box center [690, 187] width 216 height 181
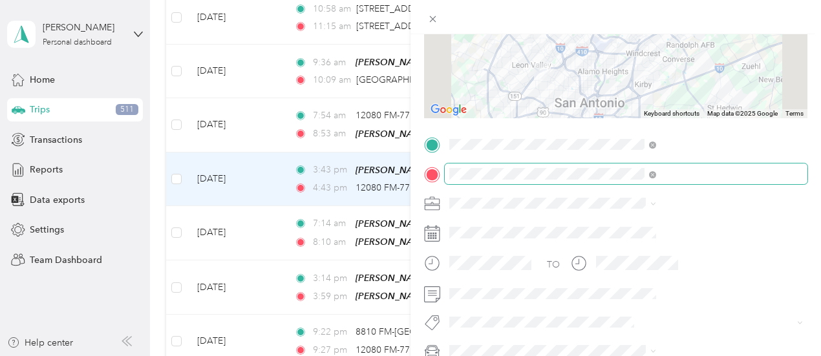
scroll to position [176, 0]
click at [615, 63] on span "[PERSON_NAME] Company" at bounding box center [648, 66] width 114 height 11
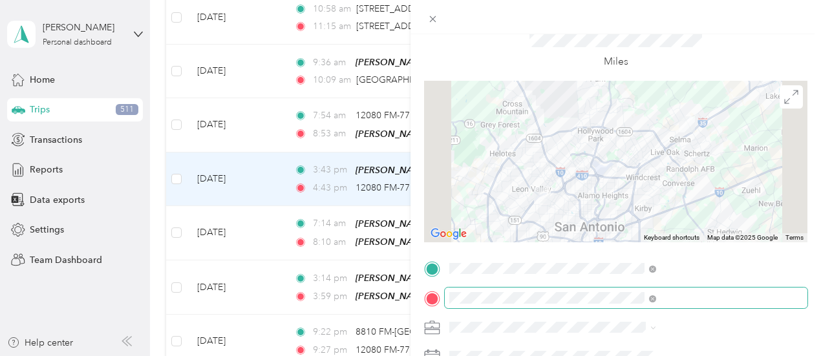
scroll to position [42, 0]
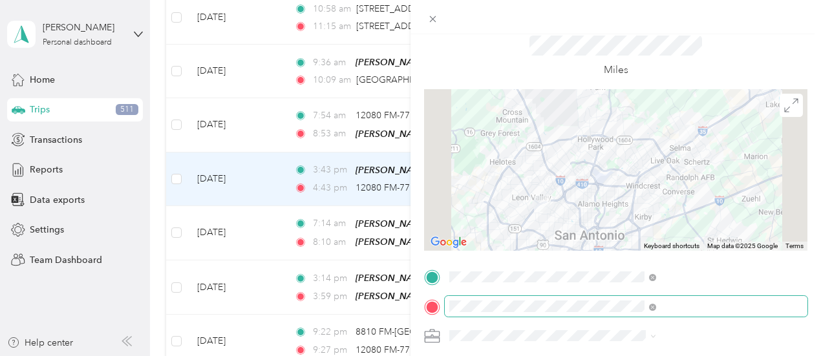
click at [673, 226] on div at bounding box center [615, 170] width 383 height 162
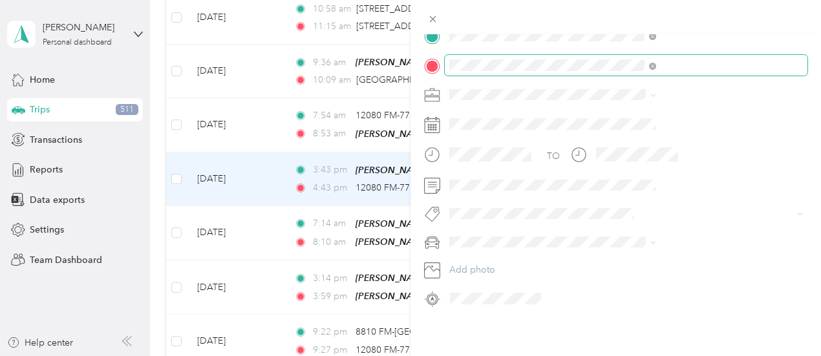
scroll to position [0, 0]
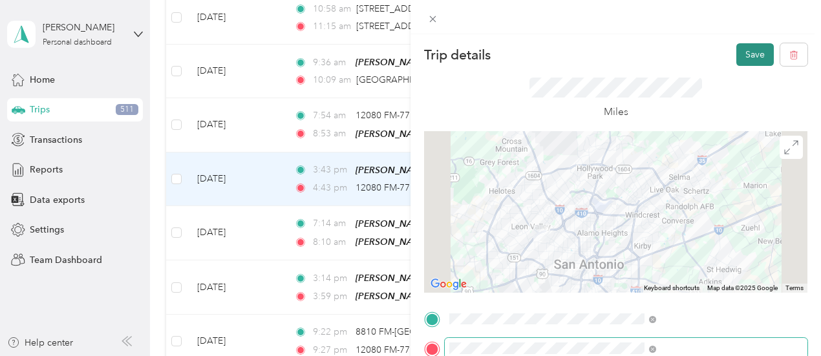
click at [741, 58] on button "Save" at bounding box center [754, 54] width 37 height 23
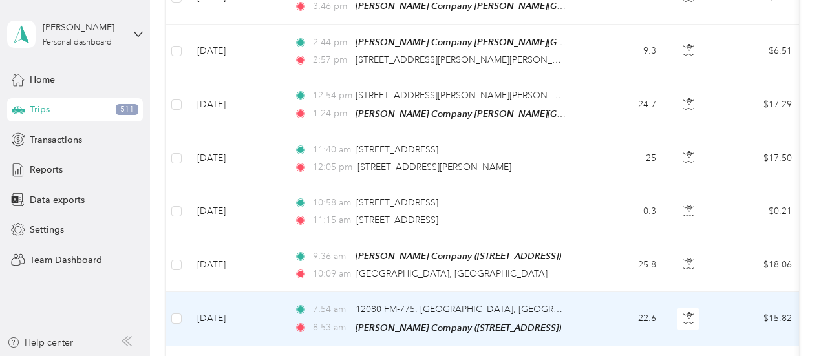
scroll to position [3346, 0]
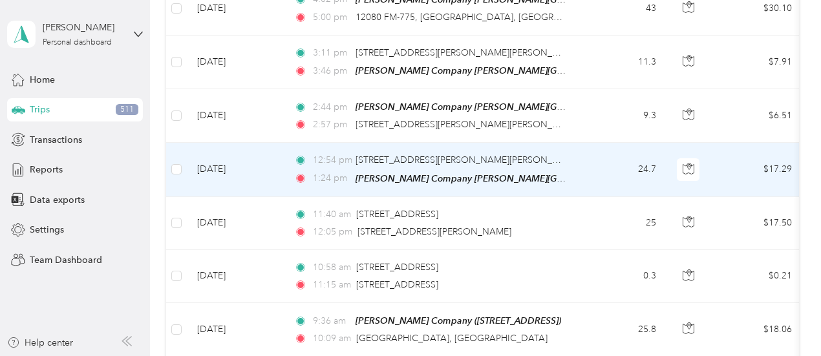
click at [593, 143] on td "24.7" at bounding box center [623, 170] width 85 height 54
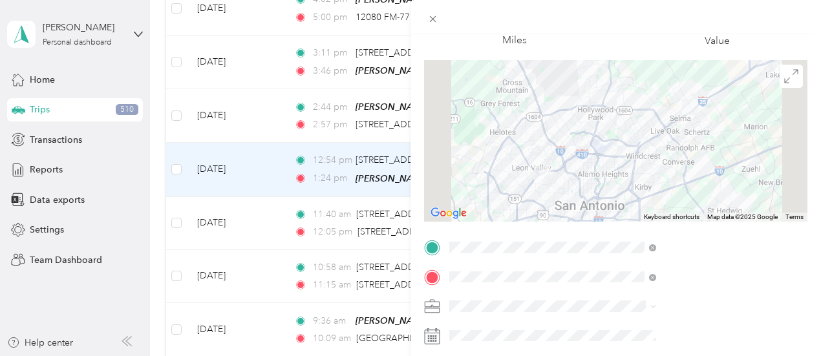
scroll to position [135, 0]
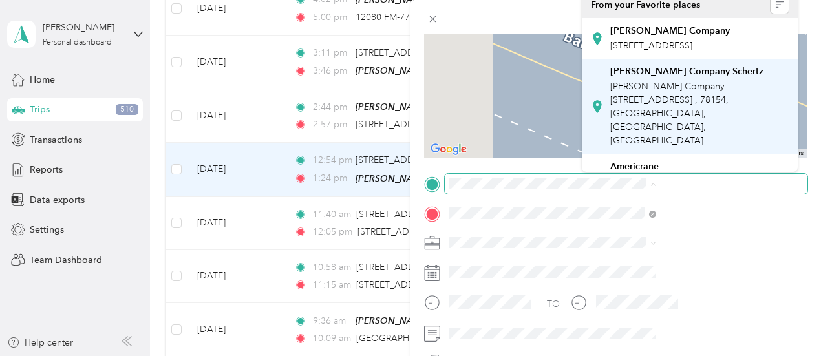
click at [679, 118] on span "[PERSON_NAME] Company, [STREET_ADDRESS] , 78154, [GEOGRAPHIC_DATA], [GEOGRAPHIC…" at bounding box center [669, 113] width 118 height 65
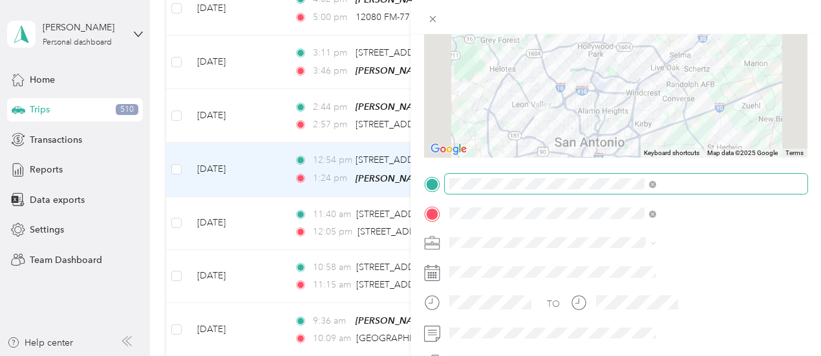
click at [655, 136] on div at bounding box center [615, 77] width 383 height 162
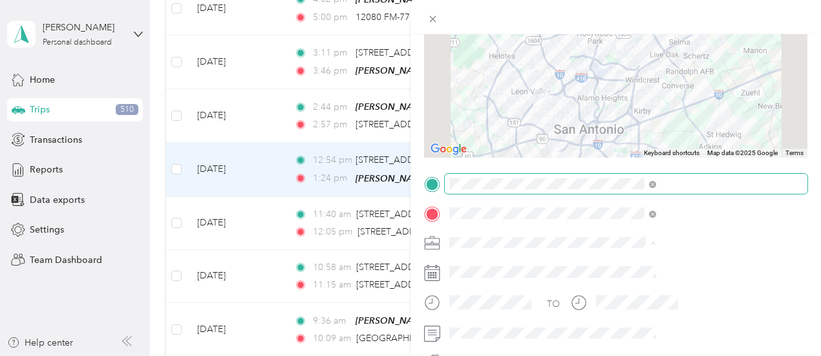
click at [650, 113] on ol "Work Personal [PERSON_NAME] Company Other Charity Medical Moving Commute" at bounding box center [690, 140] width 216 height 181
click at [616, 107] on div "[PERSON_NAME] Company" at bounding box center [690, 107] width 198 height 14
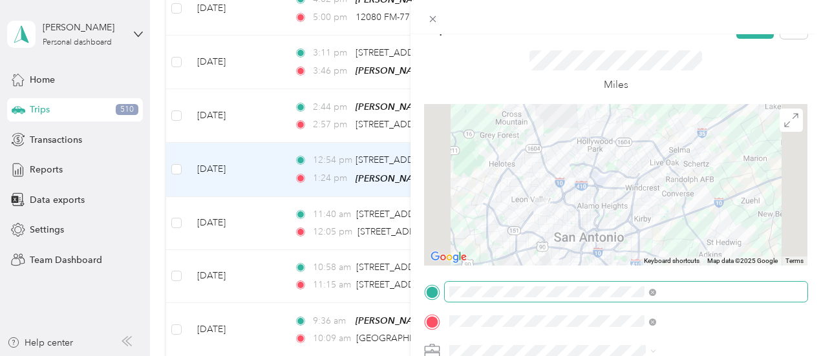
scroll to position [0, 0]
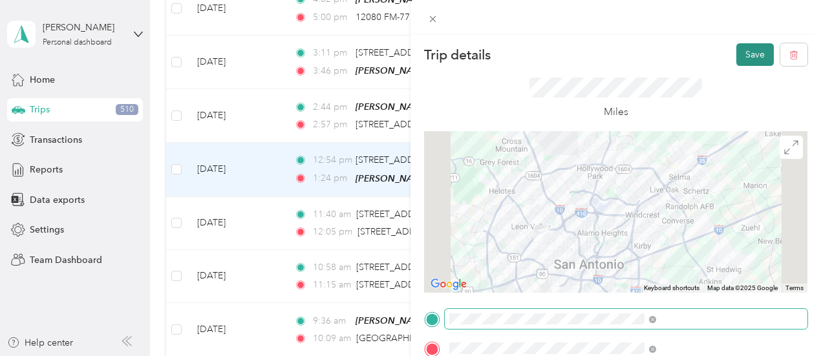
click at [737, 54] on button "Save" at bounding box center [754, 54] width 37 height 23
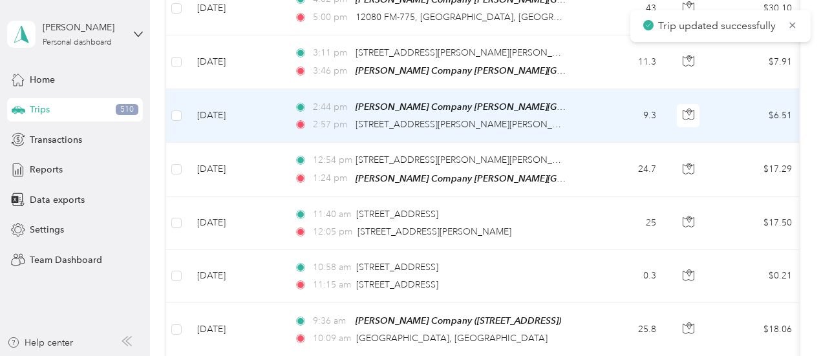
click at [594, 89] on td "9.3" at bounding box center [623, 116] width 85 height 54
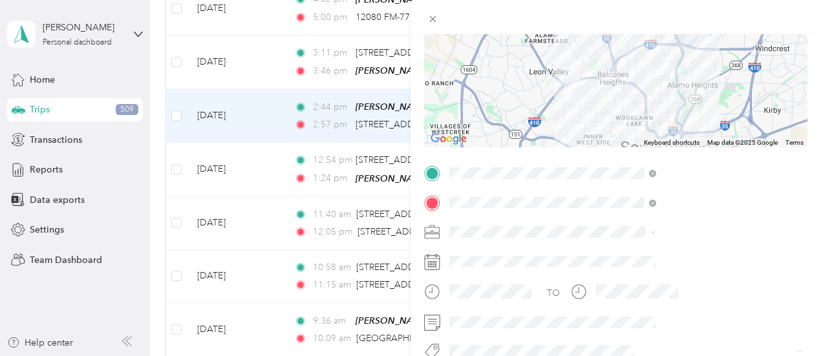
scroll to position [149, 0]
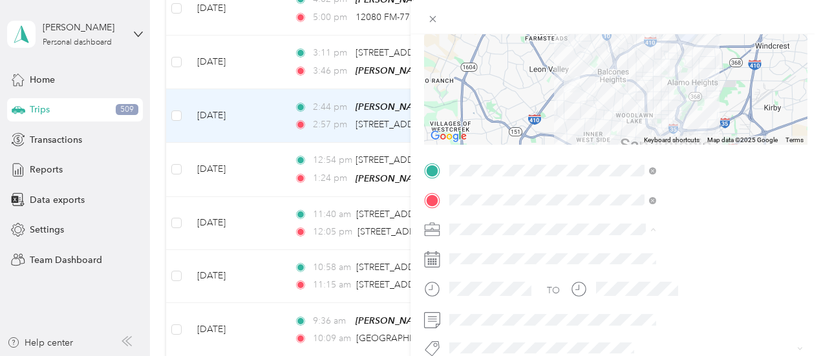
click at [649, 97] on li "[PERSON_NAME] Company" at bounding box center [690, 93] width 216 height 23
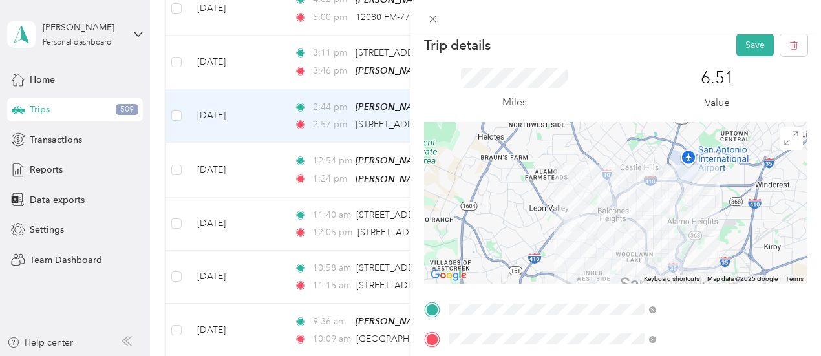
scroll to position [0, 0]
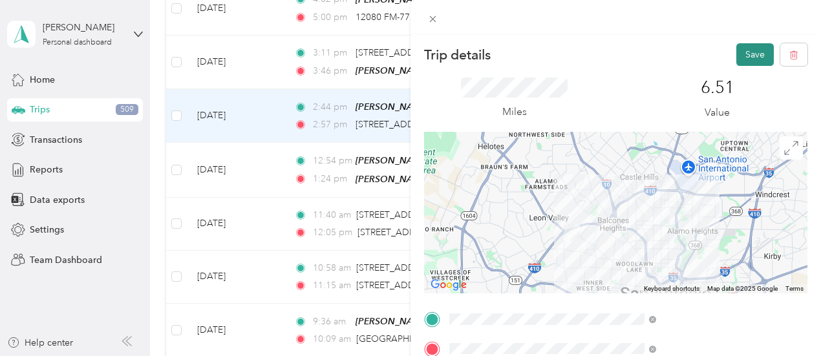
click at [738, 56] on button "Save" at bounding box center [754, 54] width 37 height 23
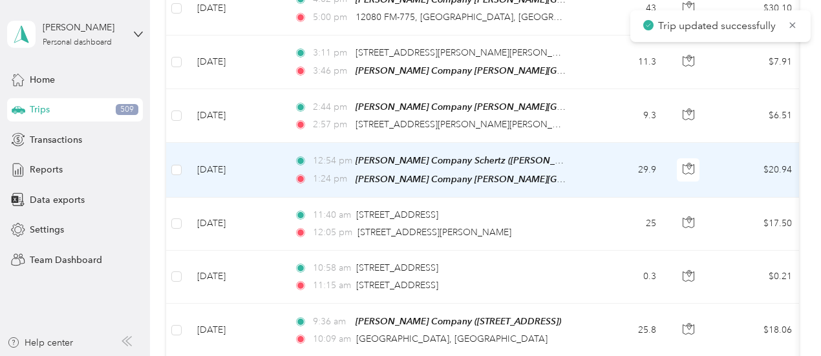
scroll to position [3281, 0]
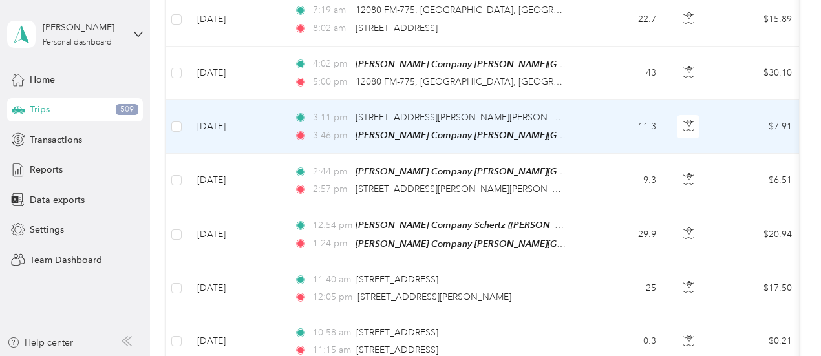
drag, startPoint x: 576, startPoint y: 142, endPoint x: 606, endPoint y: 139, distance: 29.9
click at [606, 154] on tr "[DATE] 2:44 pm [PERSON_NAME] Company [PERSON_NAME][GEOGRAPHIC_DATA] ([STREET_AD…" at bounding box center [701, 181] width 1070 height 54
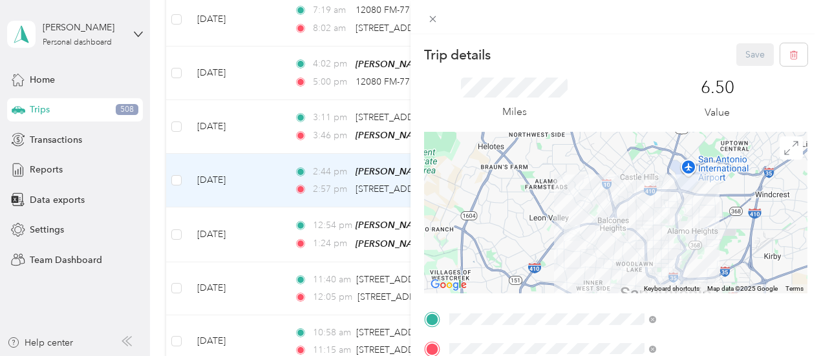
drag, startPoint x: 510, startPoint y: 81, endPoint x: 520, endPoint y: 84, distance: 9.6
click at [510, 81] on div "Trip details Save This trip cannot be edited because it is either under review,…" at bounding box center [410, 178] width 821 height 356
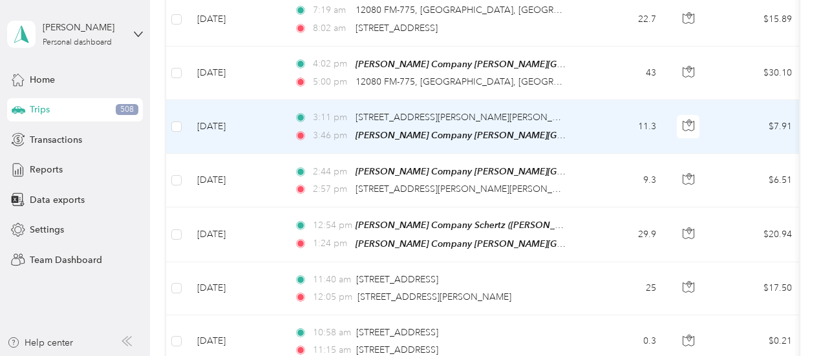
click at [619, 100] on td "11.3" at bounding box center [623, 127] width 85 height 54
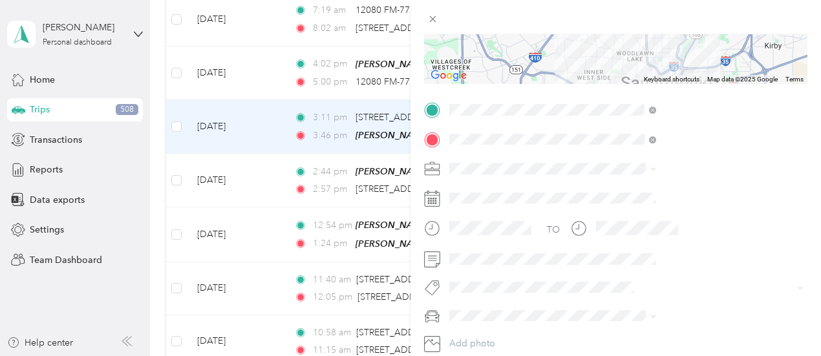
scroll to position [210, 0]
click at [617, 229] on div "[PERSON_NAME] Company" at bounding box center [690, 233] width 198 height 14
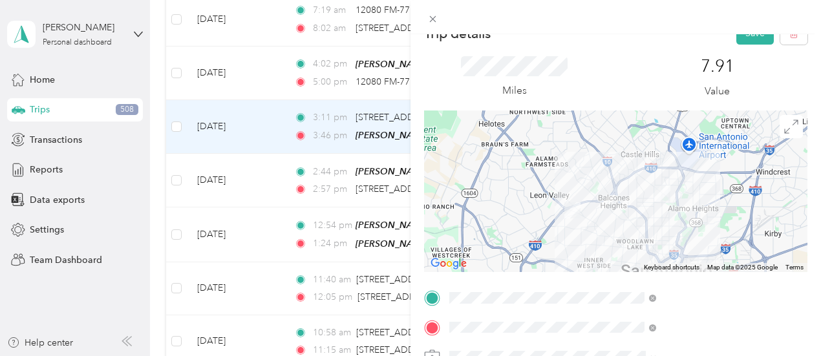
scroll to position [0, 0]
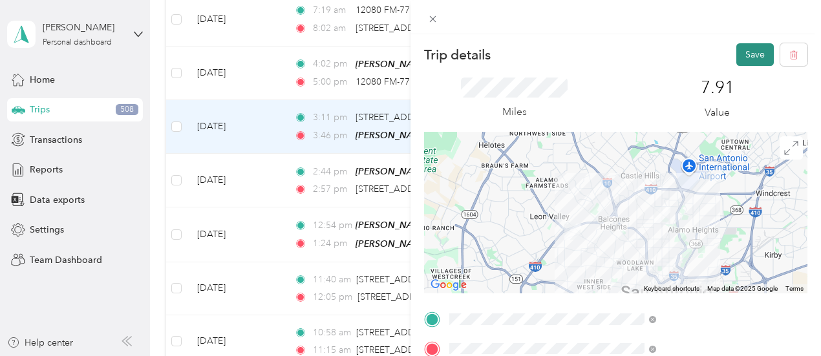
click at [746, 52] on button "Save" at bounding box center [754, 54] width 37 height 23
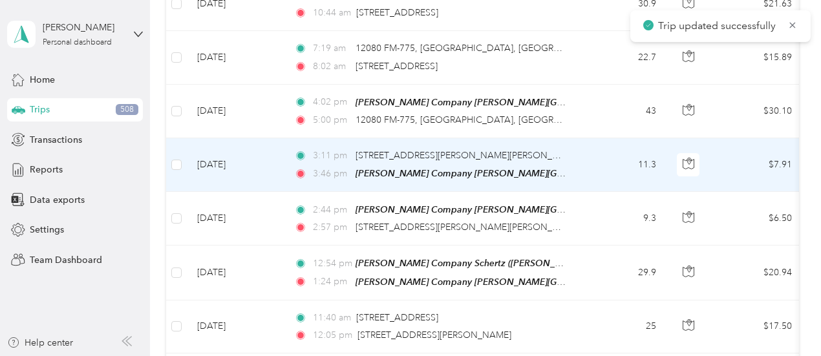
scroll to position [3217, 0]
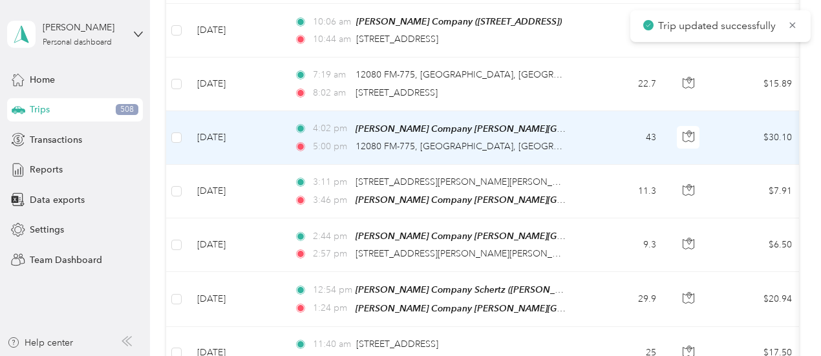
click at [556, 140] on div "5:00 pm 12080 FM-775, [GEOGRAPHIC_DATA], [GEOGRAPHIC_DATA]" at bounding box center [429, 147] width 271 height 14
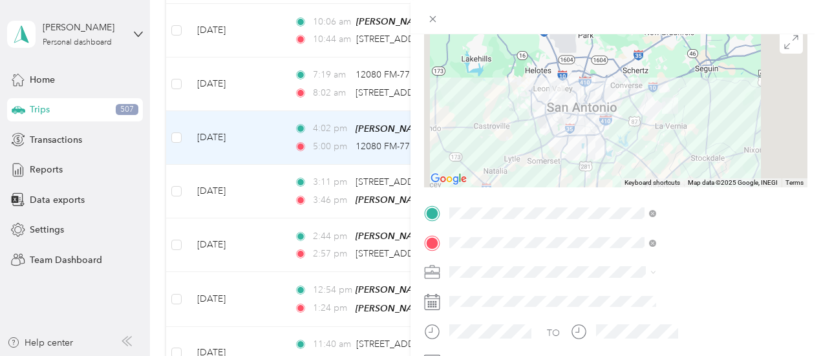
scroll to position [127, 0]
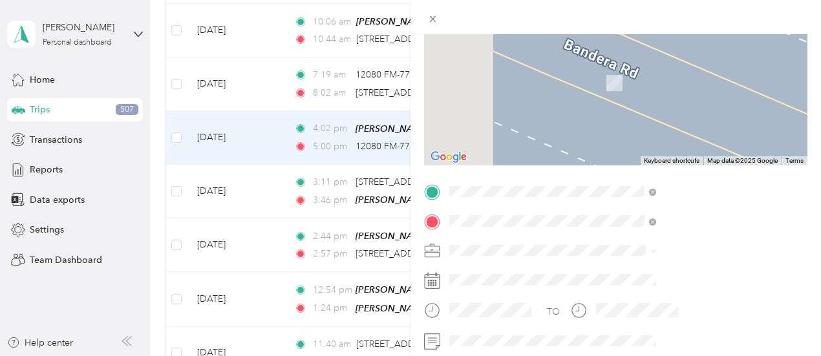
click at [706, 153] on span "[PERSON_NAME] Company, [STREET_ADDRESS] , 78154, [GEOGRAPHIC_DATA], [GEOGRAPHIC…" at bounding box center [669, 150] width 118 height 65
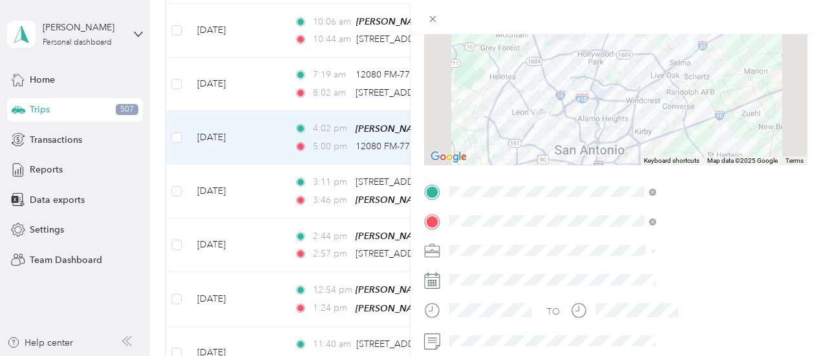
click at [676, 53] on div at bounding box center [615, 85] width 383 height 162
click at [622, 244] on span at bounding box center [626, 250] width 363 height 21
click at [627, 109] on span "[PERSON_NAME] Company" at bounding box center [648, 110] width 114 height 11
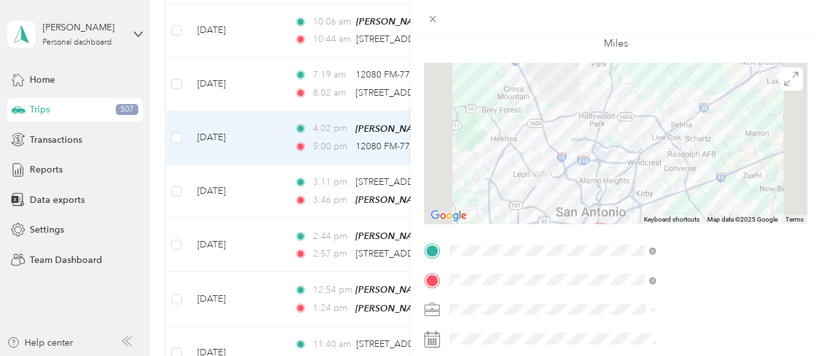
scroll to position [0, 0]
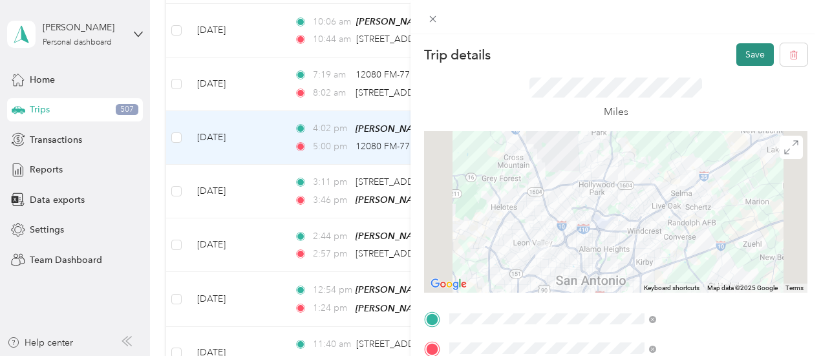
click at [748, 52] on button "Save" at bounding box center [754, 54] width 37 height 23
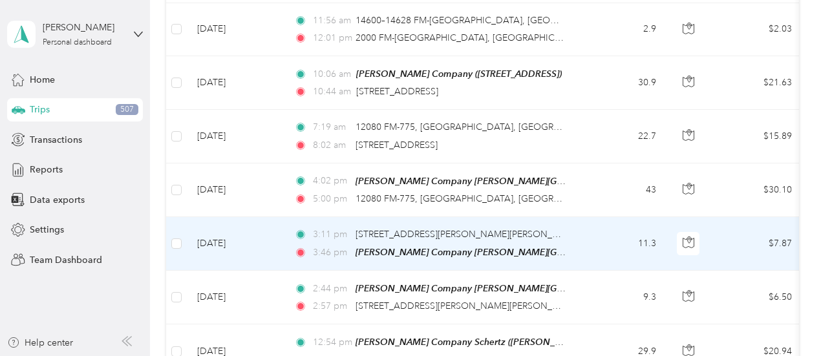
scroll to position [3152, 0]
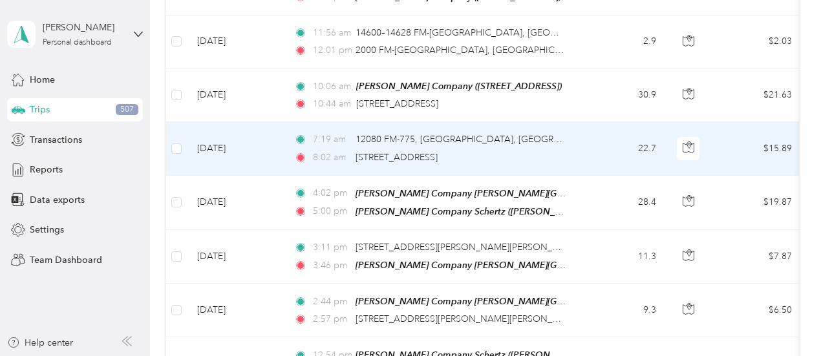
click at [537, 151] on div "8:02 am [STREET_ADDRESS]" at bounding box center [429, 158] width 271 height 14
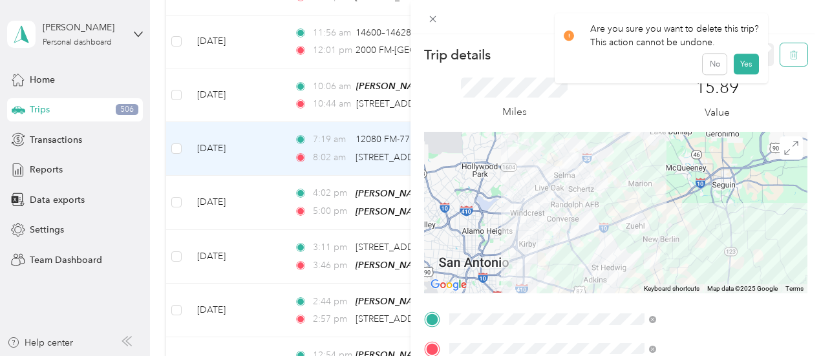
click at [789, 59] on icon "button" at bounding box center [793, 54] width 9 height 9
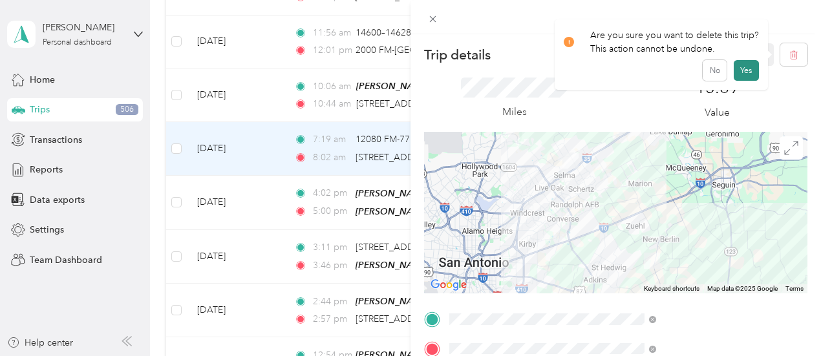
click at [744, 70] on button "Yes" at bounding box center [745, 70] width 25 height 21
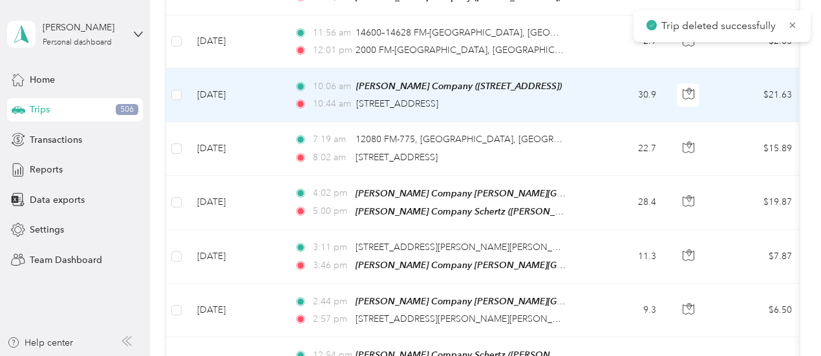
click at [567, 68] on td "10:06 am [PERSON_NAME] Company ([STREET_ADDRESS]) 10:44 am 14625 FM-[GEOGRAPHIC…" at bounding box center [432, 95] width 297 height 54
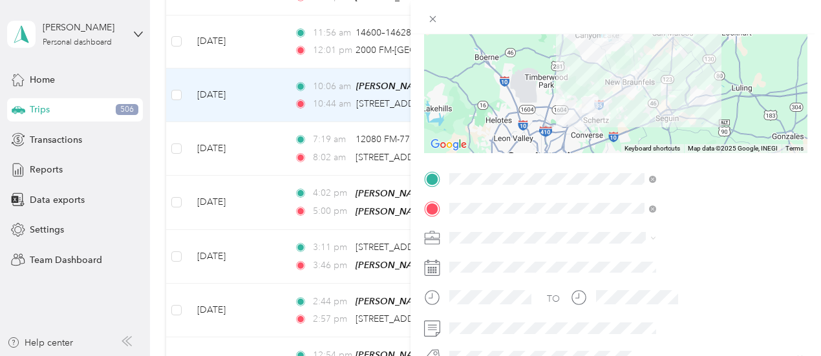
scroll to position [142, 0]
click at [634, 103] on li "[PERSON_NAME] Company" at bounding box center [690, 100] width 216 height 23
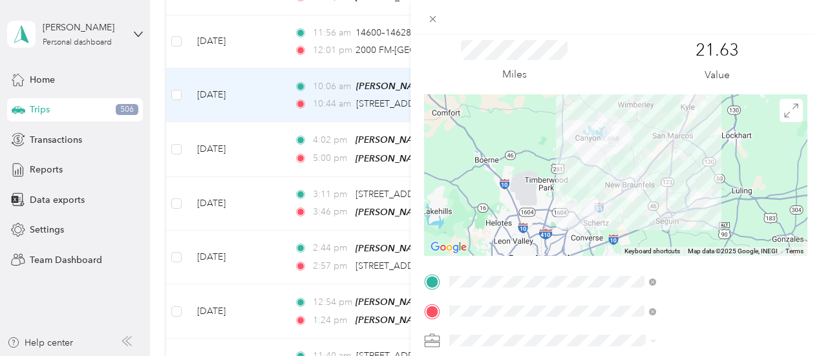
scroll to position [0, 0]
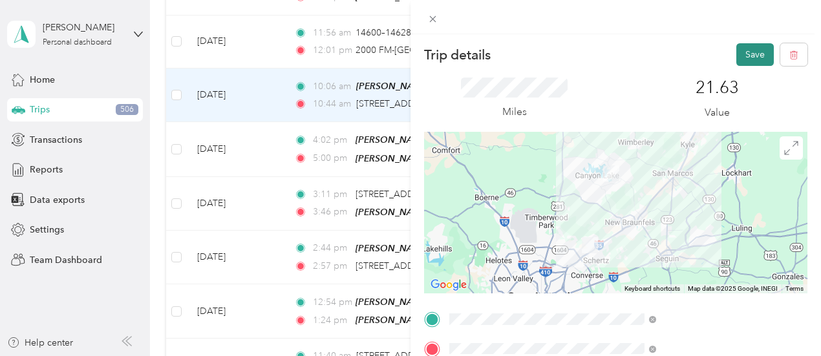
click at [742, 48] on button "Save" at bounding box center [754, 54] width 37 height 23
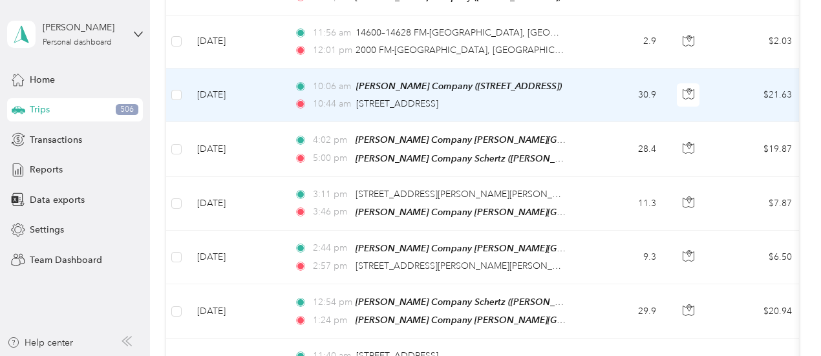
drag, startPoint x: 742, startPoint y: 51, endPoint x: 627, endPoint y: 32, distance: 116.6
click at [627, 68] on td "30.9" at bounding box center [623, 95] width 85 height 54
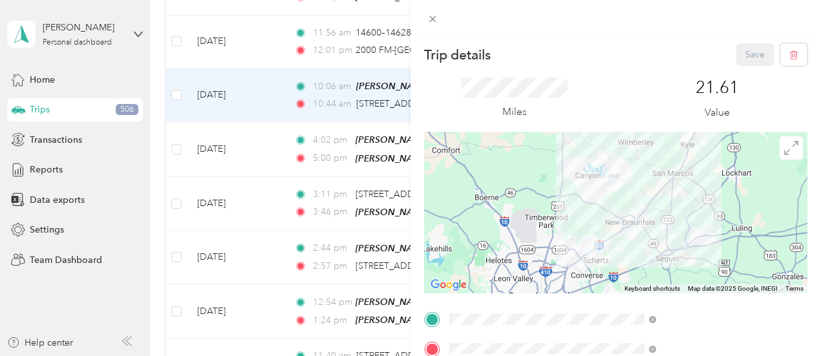
click at [526, 7] on div "Trip details Save This trip cannot be edited because it is either under review,…" at bounding box center [410, 178] width 821 height 356
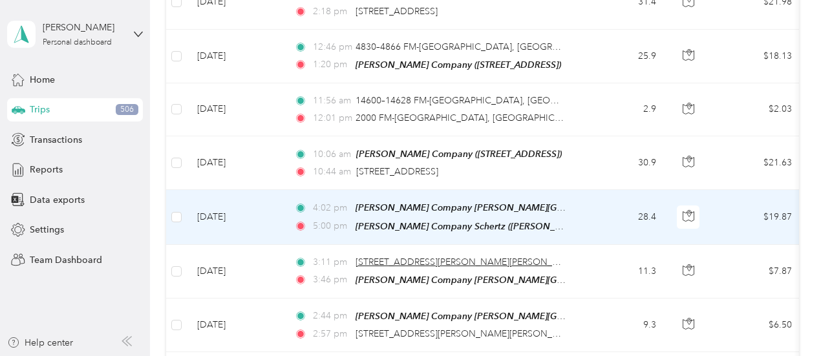
scroll to position [3023, 0]
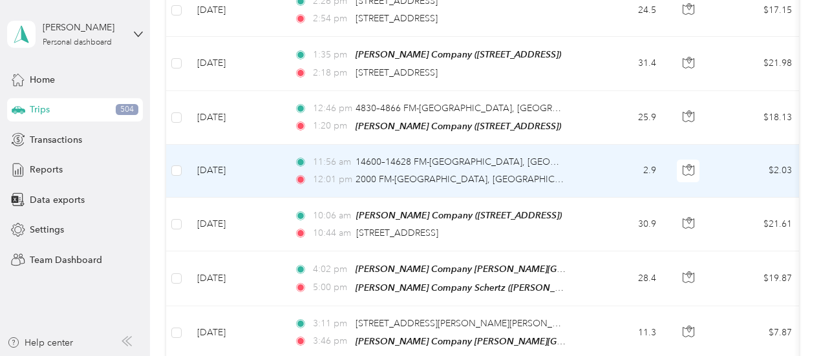
click at [565, 173] on div "12:01 pm 2000 FM-[GEOGRAPHIC_DATA], [GEOGRAPHIC_DATA]" at bounding box center [429, 180] width 271 height 14
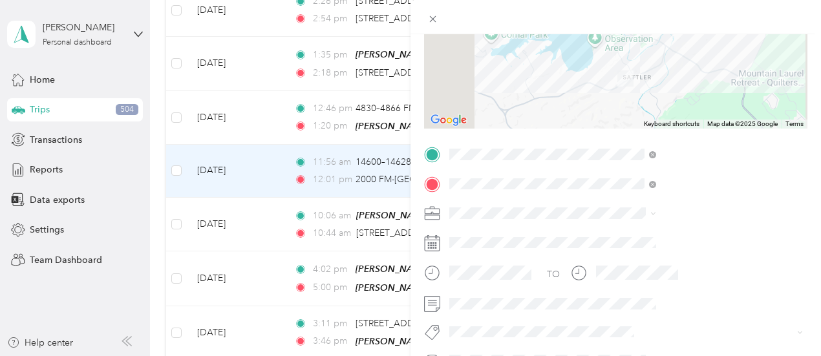
scroll to position [180, 0]
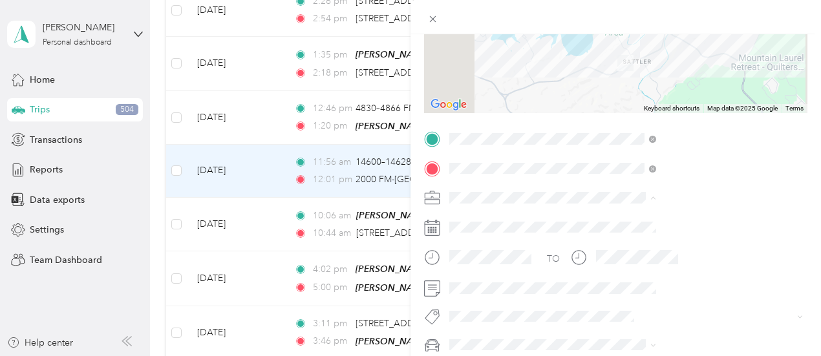
click at [616, 63] on span "[PERSON_NAME] Company" at bounding box center [648, 61] width 114 height 11
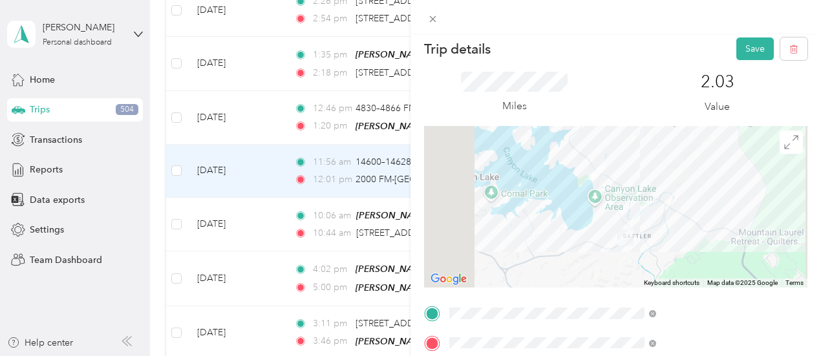
scroll to position [0, 0]
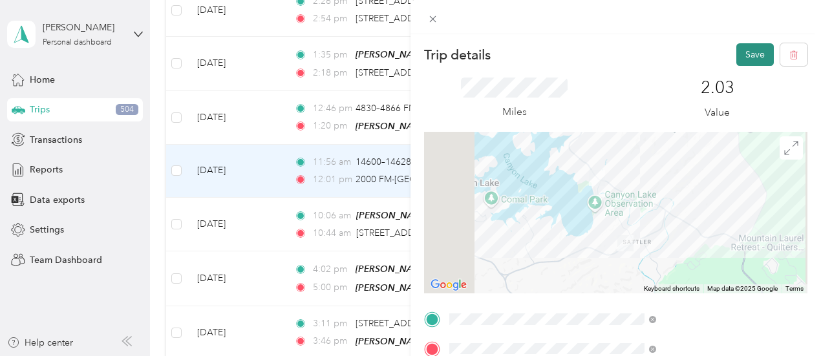
click at [742, 52] on button "Save" at bounding box center [754, 54] width 37 height 23
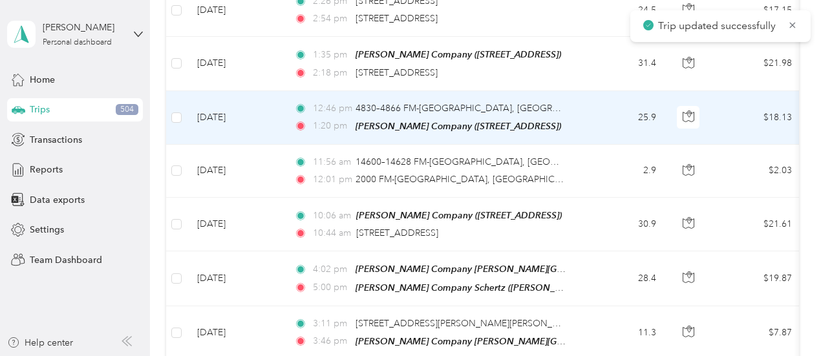
click at [577, 91] on td "12:46 pm 4830–4866 FM-[GEOGRAPHIC_DATA] 1:20 pm [PERSON_NAME] Company ([STREET_…" at bounding box center [432, 118] width 297 height 54
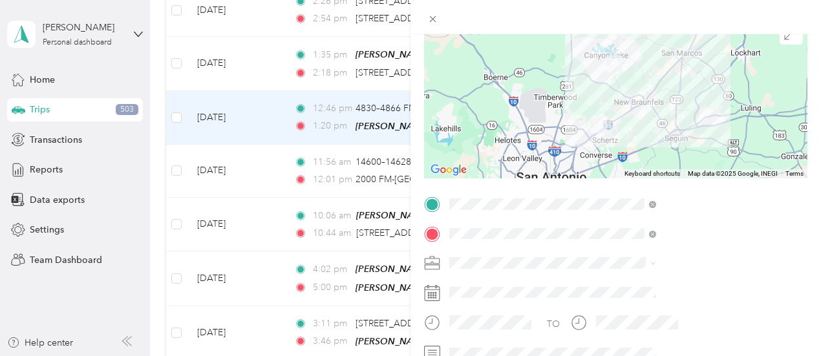
scroll to position [120, 0]
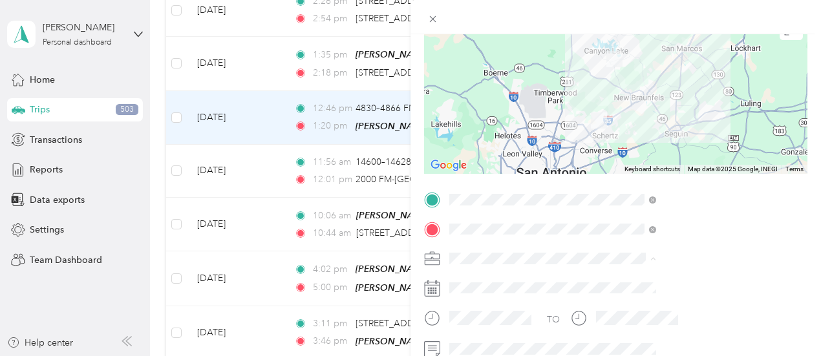
click at [622, 119] on span "[PERSON_NAME] Company" at bounding box center [648, 122] width 114 height 11
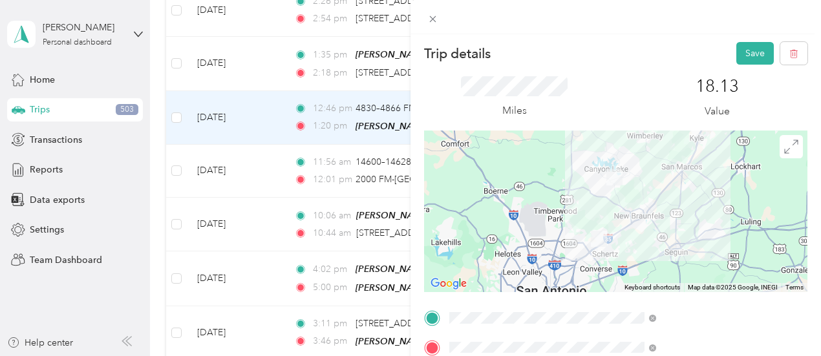
scroll to position [0, 0]
click at [739, 56] on button "Save" at bounding box center [754, 54] width 37 height 23
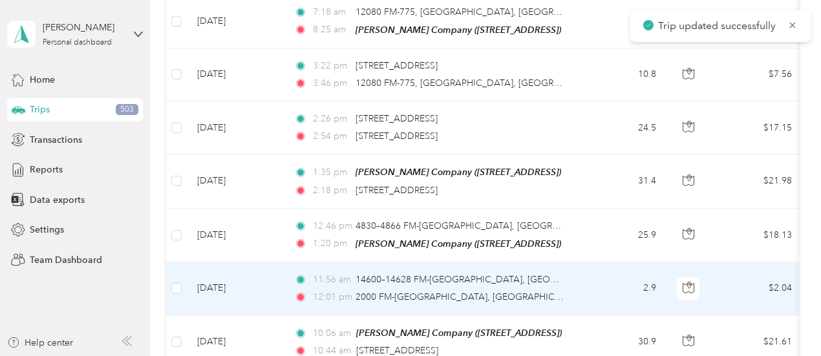
scroll to position [2894, 0]
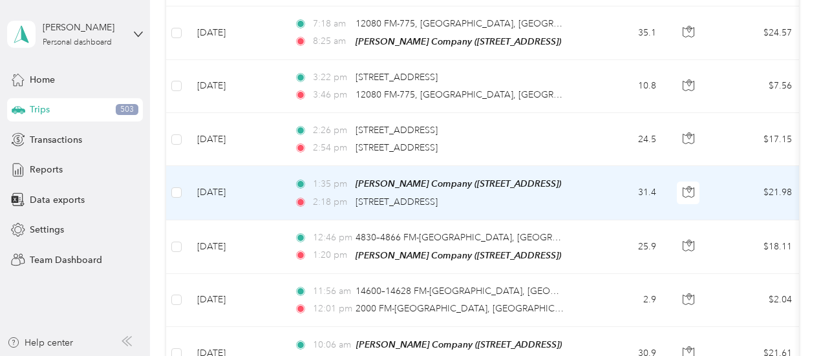
click at [579, 166] on td "1:35 pm [PERSON_NAME] Company ([STREET_ADDRESS]) 2:18 pm [STREET_ADDRESS]" at bounding box center [432, 193] width 297 height 54
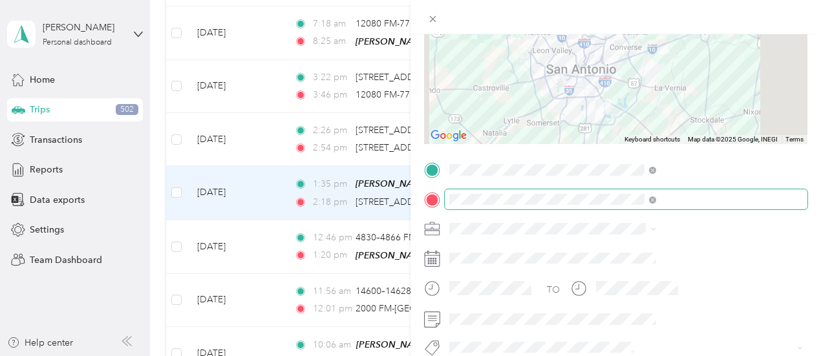
scroll to position [151, 0]
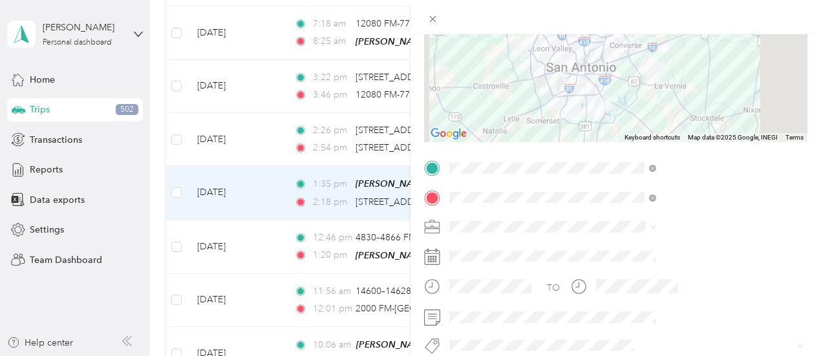
click at [621, 89] on span "[PERSON_NAME] Company" at bounding box center [648, 90] width 114 height 11
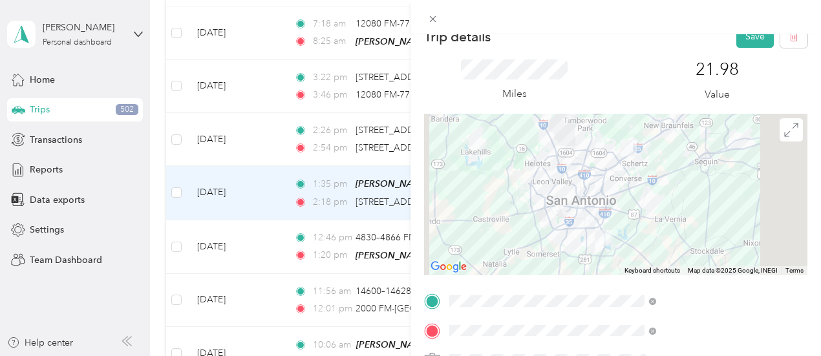
scroll to position [0, 0]
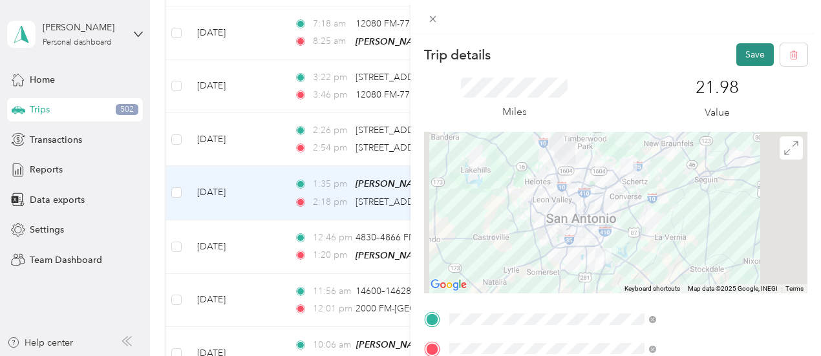
click at [742, 49] on button "Save" at bounding box center [754, 54] width 37 height 23
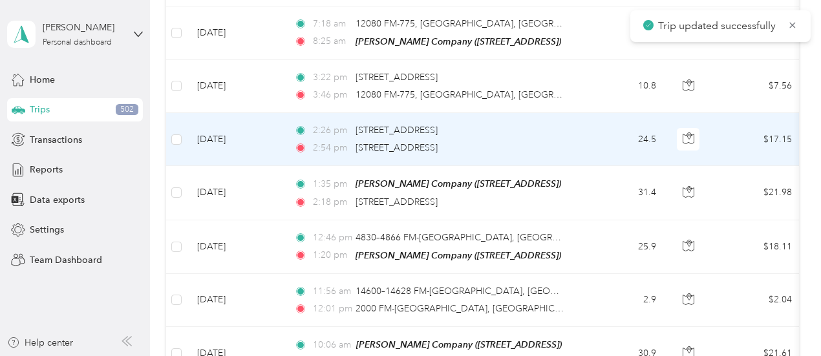
click at [551, 141] on div "2:54 pm [STREET_ADDRESS]" at bounding box center [429, 148] width 271 height 14
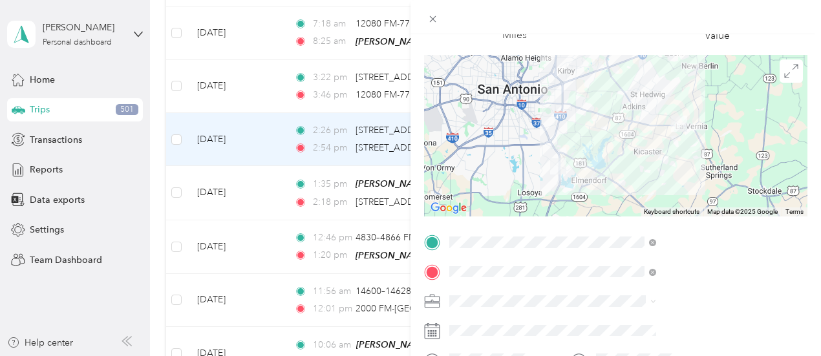
scroll to position [132, 0]
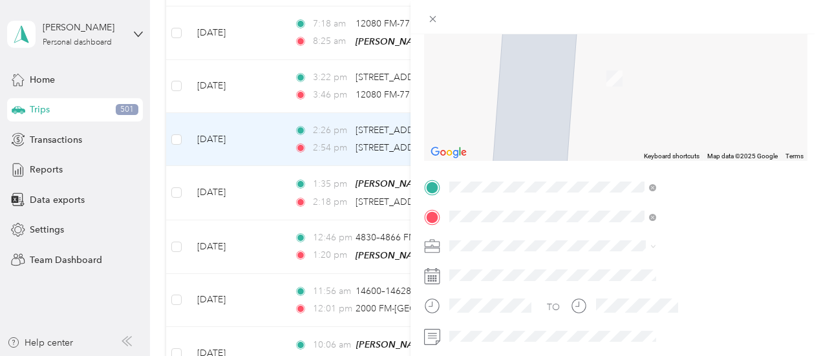
click at [684, 156] on span "[PERSON_NAME] Company, [STREET_ADDRESS] , 78154, [GEOGRAPHIC_DATA], [GEOGRAPHIC…" at bounding box center [669, 146] width 118 height 65
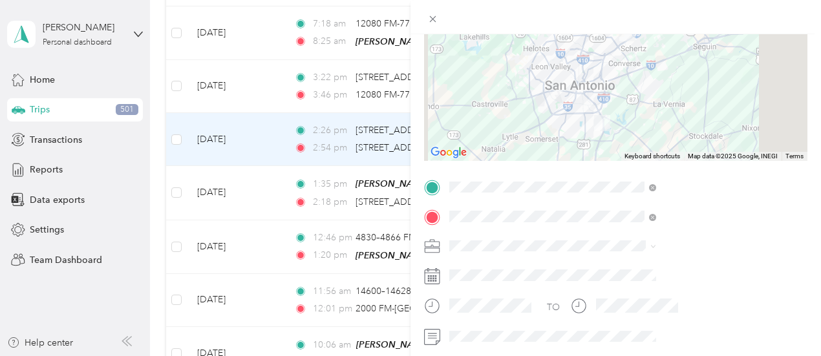
click at [650, 82] on div at bounding box center [615, 80] width 383 height 162
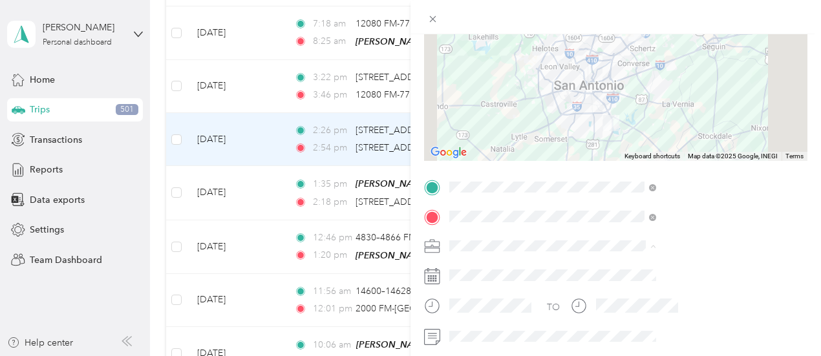
click at [633, 109] on span "[PERSON_NAME] Company" at bounding box center [648, 110] width 114 height 11
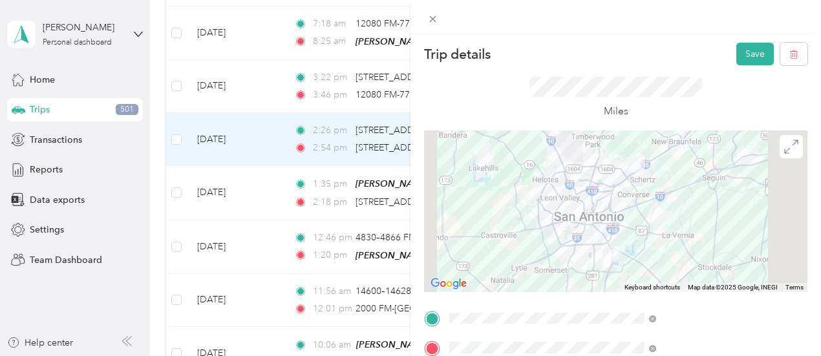
scroll to position [0, 0]
click at [736, 52] on button "Save" at bounding box center [754, 54] width 37 height 23
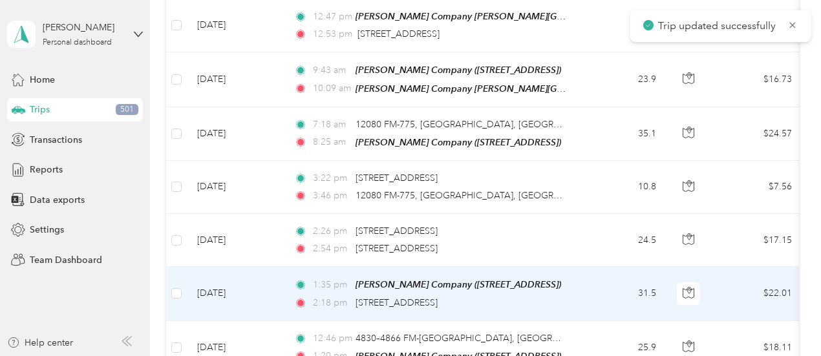
scroll to position [2764, 0]
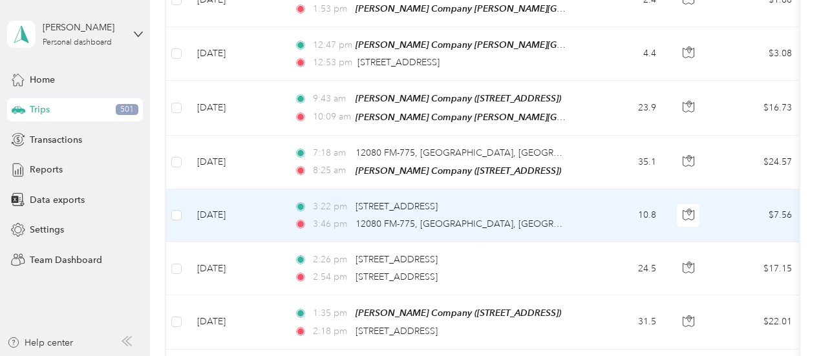
click at [532, 217] on div "3:46 pm 12080 FM-775, [GEOGRAPHIC_DATA], [GEOGRAPHIC_DATA]" at bounding box center [429, 224] width 271 height 14
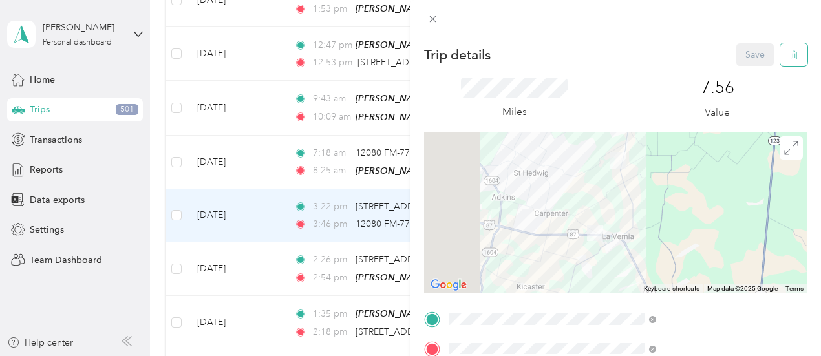
click at [792, 48] on button "button" at bounding box center [793, 54] width 27 height 23
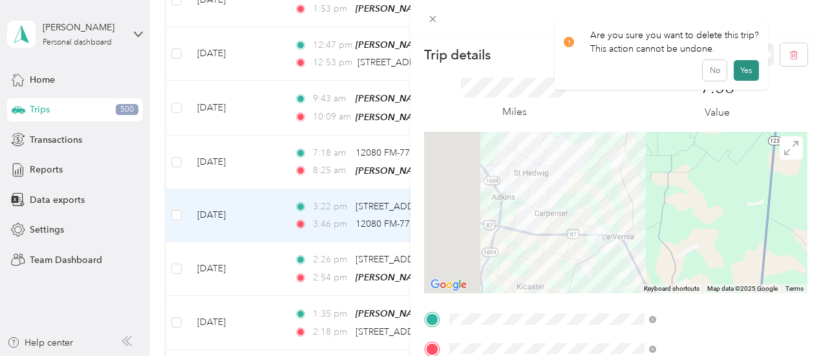
click at [749, 67] on button "Yes" at bounding box center [745, 70] width 25 height 21
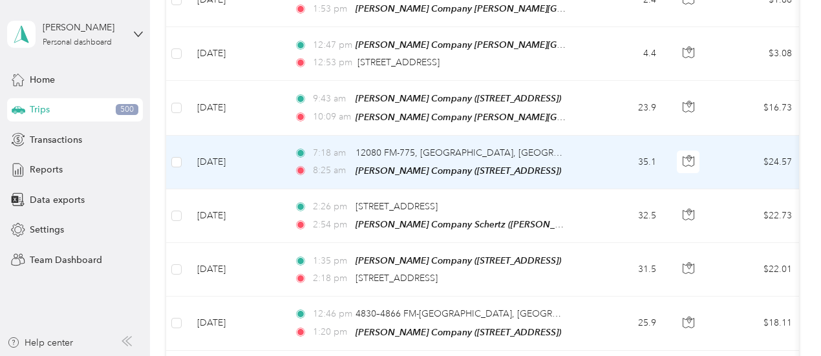
click at [595, 136] on td "35.1" at bounding box center [623, 163] width 85 height 54
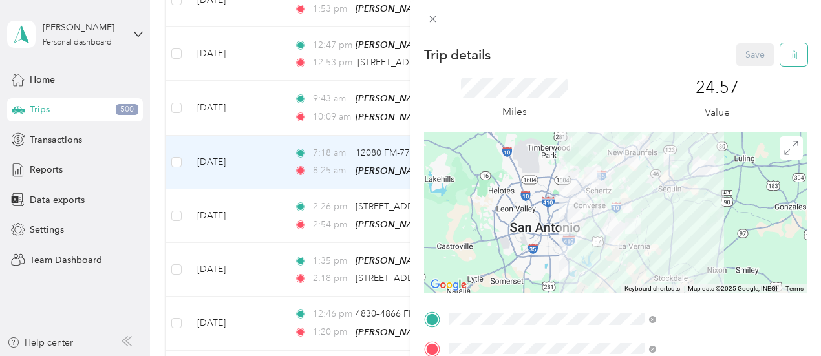
click at [789, 57] on icon "button" at bounding box center [793, 54] width 9 height 9
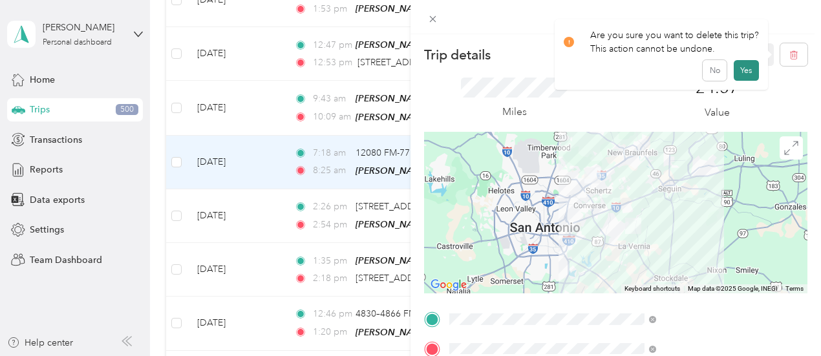
click at [747, 72] on button "Yes" at bounding box center [745, 70] width 25 height 21
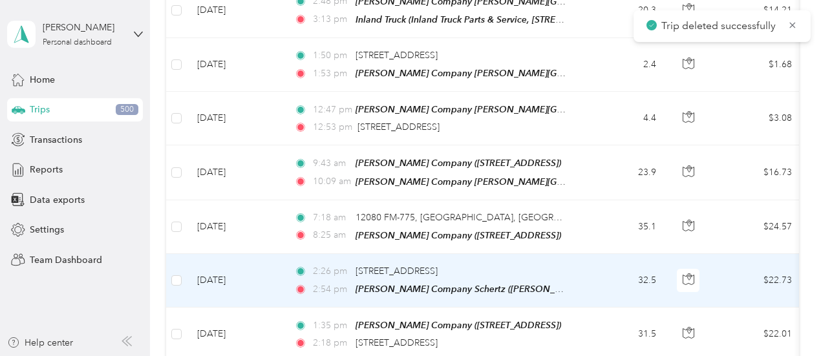
scroll to position [2635, 0]
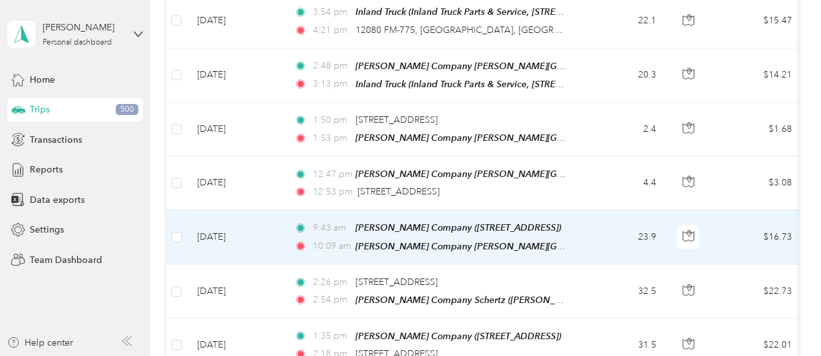
click at [577, 213] on td "9:43 am [PERSON_NAME] Company ([STREET_ADDRESS]) 10:09 am [PERSON_NAME] Company…" at bounding box center [432, 237] width 297 height 54
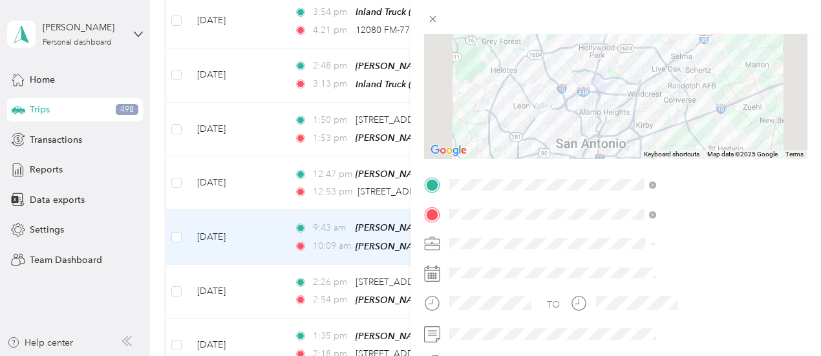
scroll to position [135, 0]
click at [637, 110] on li "[PERSON_NAME] Company" at bounding box center [690, 107] width 216 height 23
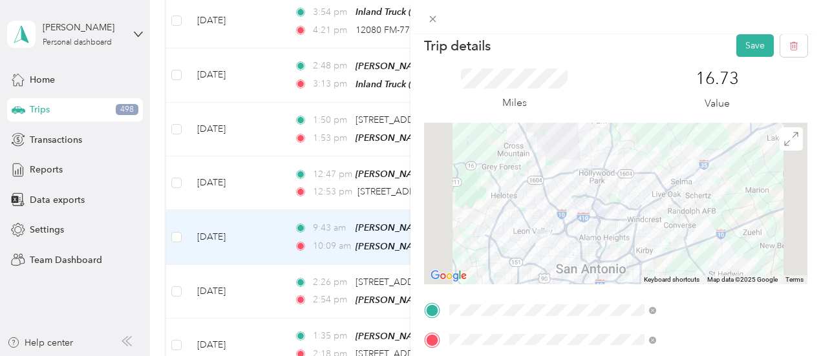
scroll to position [0, 0]
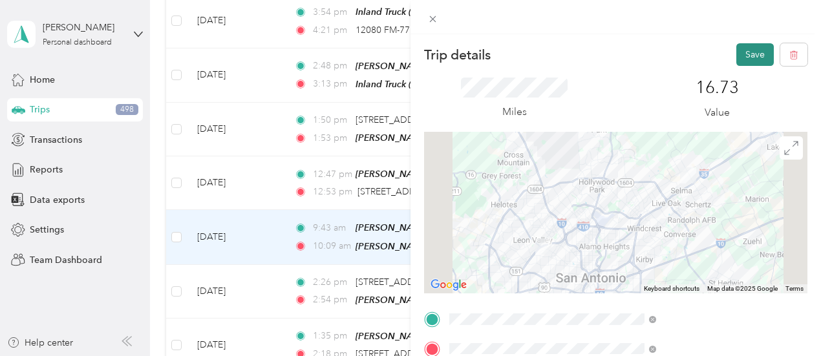
click at [744, 55] on button "Save" at bounding box center [754, 54] width 37 height 23
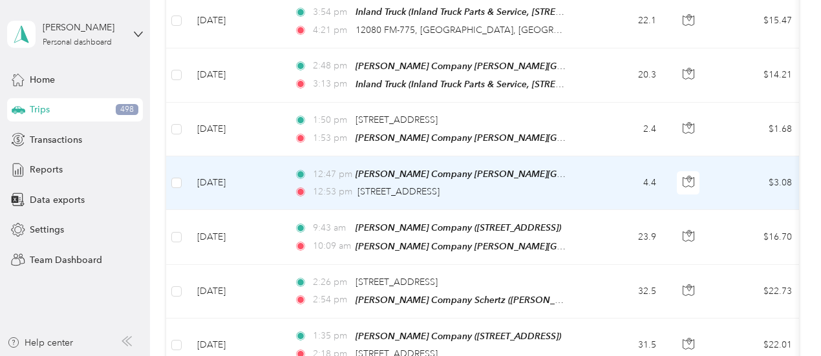
click at [605, 157] on td "4.4" at bounding box center [623, 183] width 85 height 54
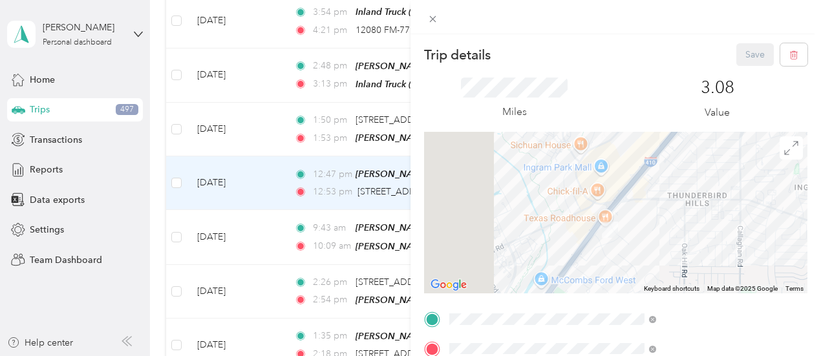
drag, startPoint x: 633, startPoint y: 235, endPoint x: 764, endPoint y: 231, distance: 131.9
click at [764, 231] on div at bounding box center [615, 213] width 383 height 162
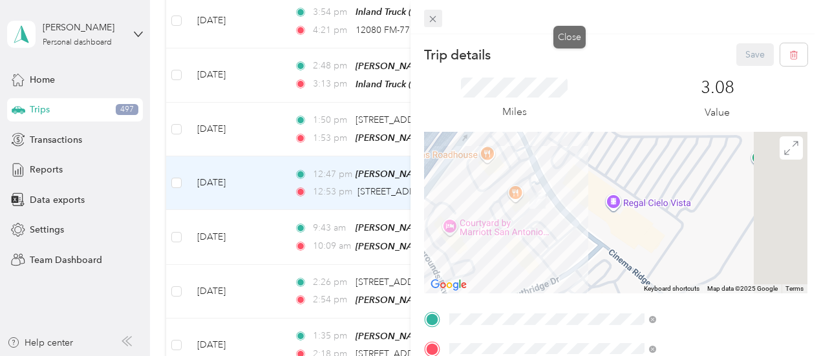
click at [438, 21] on icon at bounding box center [432, 19] width 11 height 11
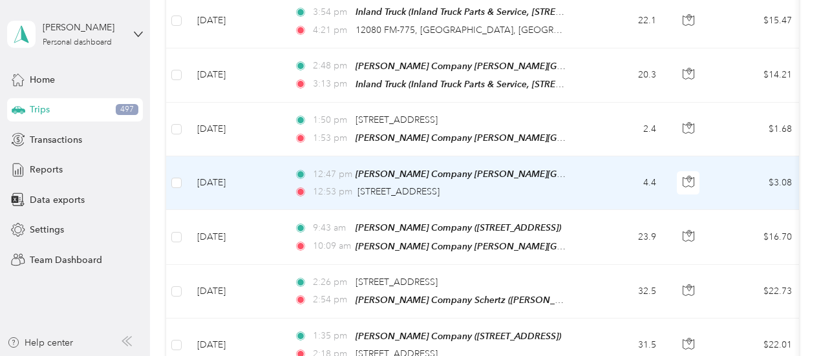
click at [607, 156] on td "4.4" at bounding box center [623, 183] width 85 height 54
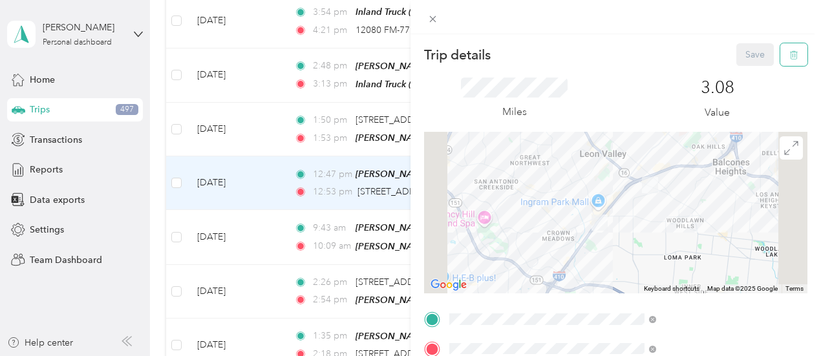
click at [789, 52] on icon "button" at bounding box center [793, 54] width 9 height 9
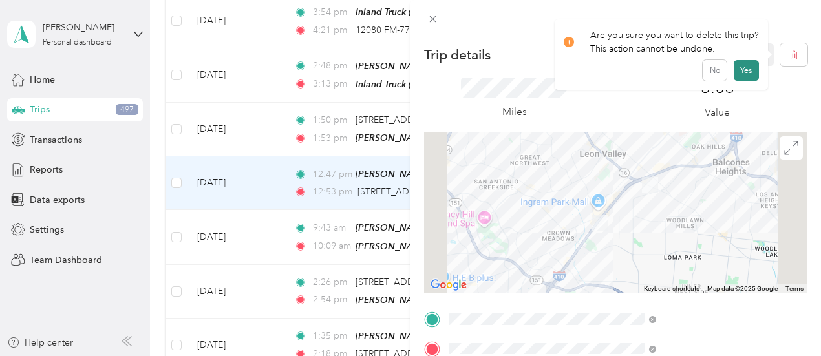
click at [744, 66] on button "Yes" at bounding box center [745, 70] width 25 height 21
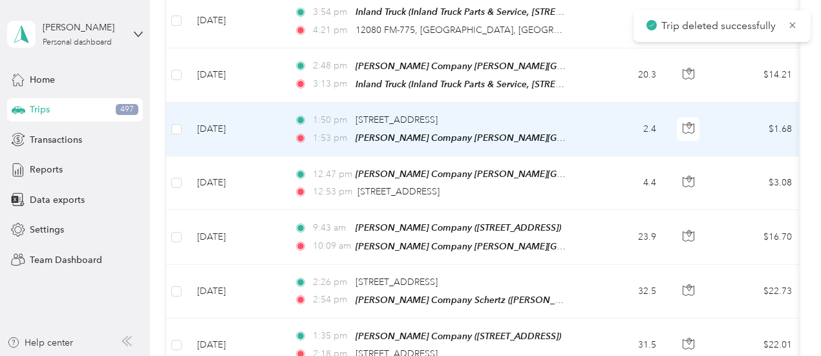
click at [596, 103] on td "2.4" at bounding box center [623, 130] width 85 height 54
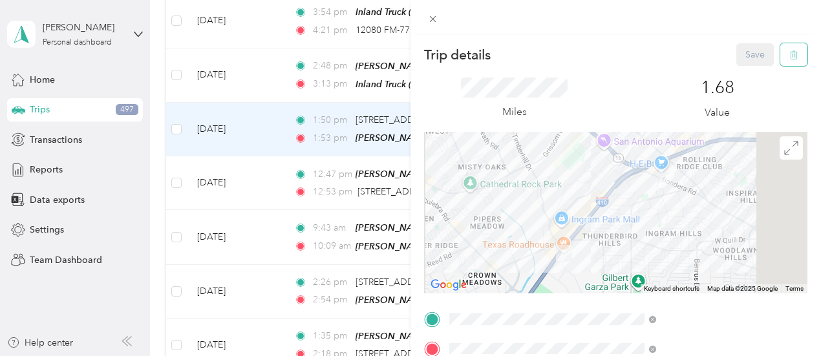
click at [789, 52] on icon "button" at bounding box center [793, 54] width 9 height 9
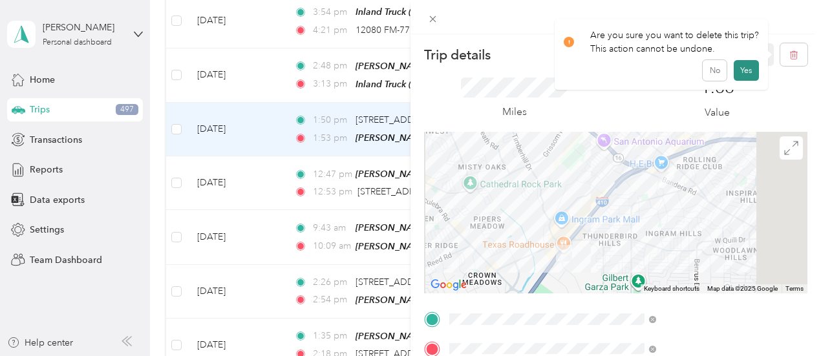
click at [751, 65] on button "Yes" at bounding box center [745, 70] width 25 height 21
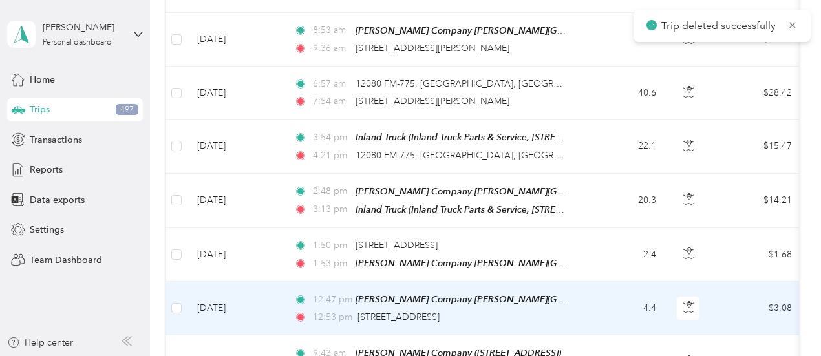
scroll to position [2506, 0]
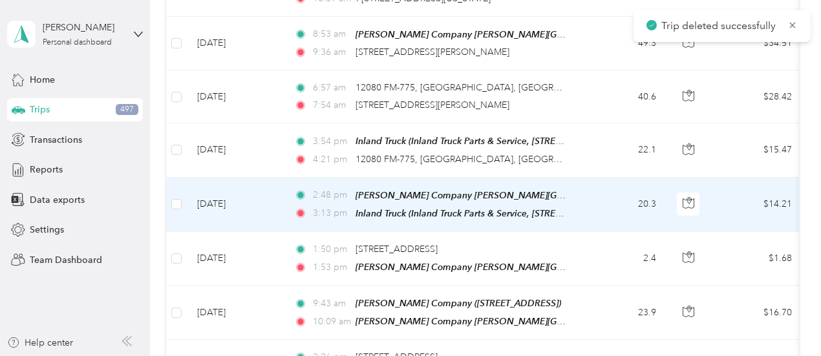
click at [584, 185] on td "20.3" at bounding box center [623, 205] width 85 height 54
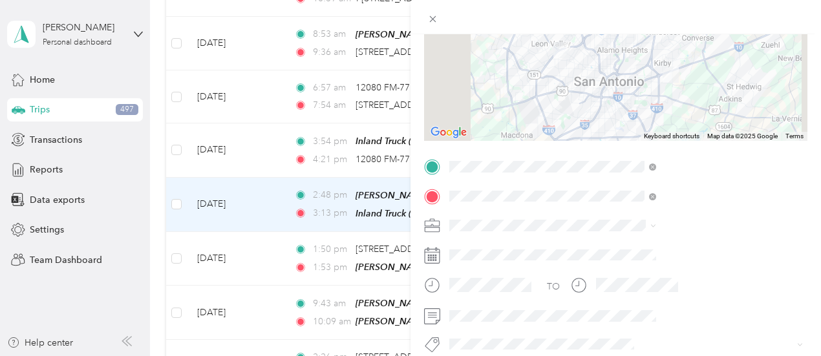
scroll to position [154, 0]
click at [632, 90] on div "[PERSON_NAME] Company" at bounding box center [690, 86] width 198 height 14
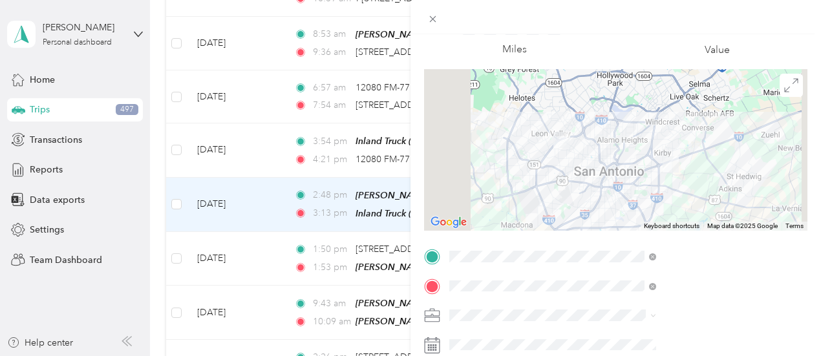
scroll to position [0, 0]
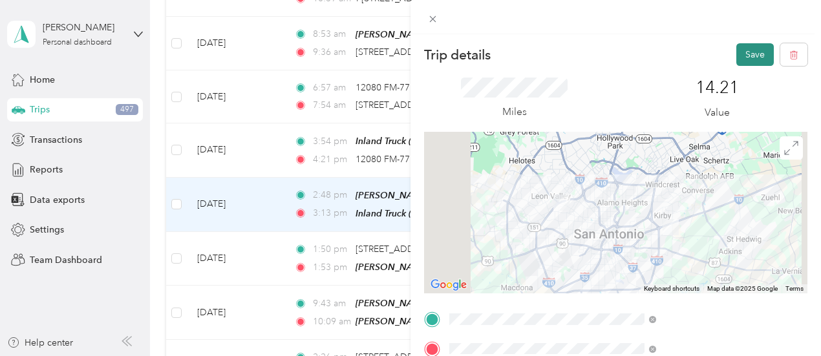
click at [742, 52] on button "Save" at bounding box center [754, 54] width 37 height 23
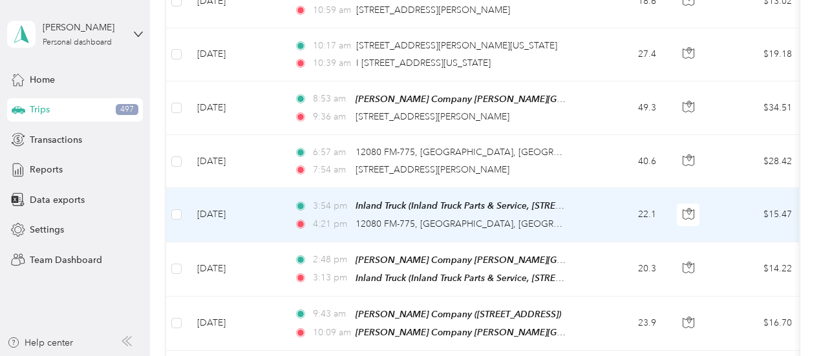
scroll to position [2377, 0]
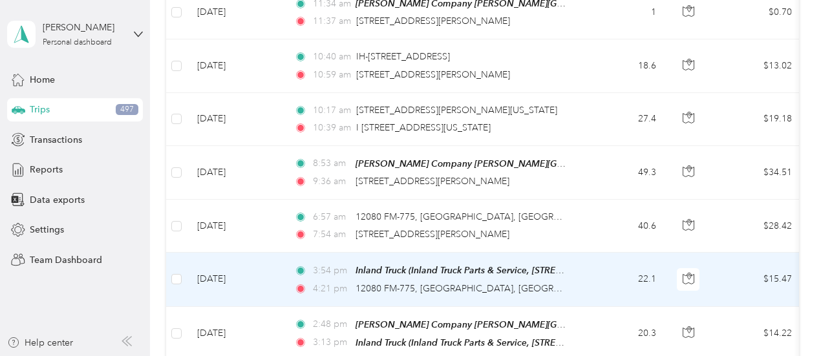
click at [585, 253] on td "22.1" at bounding box center [623, 280] width 85 height 54
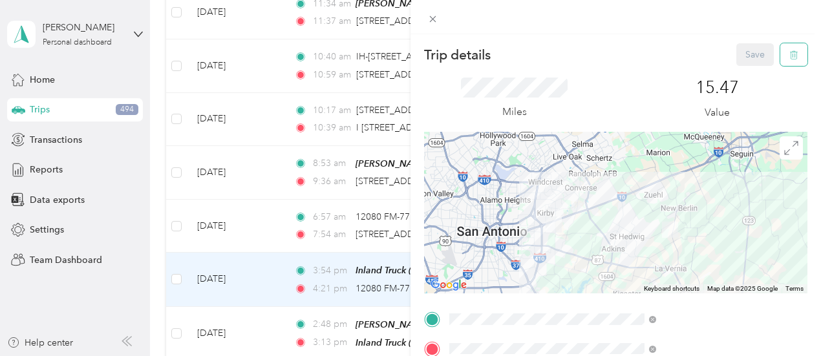
click at [789, 50] on icon "button" at bounding box center [793, 54] width 9 height 9
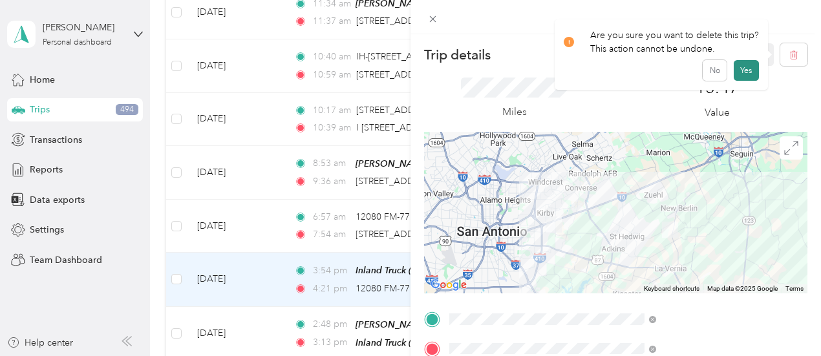
click at [751, 68] on button "Yes" at bounding box center [745, 70] width 25 height 21
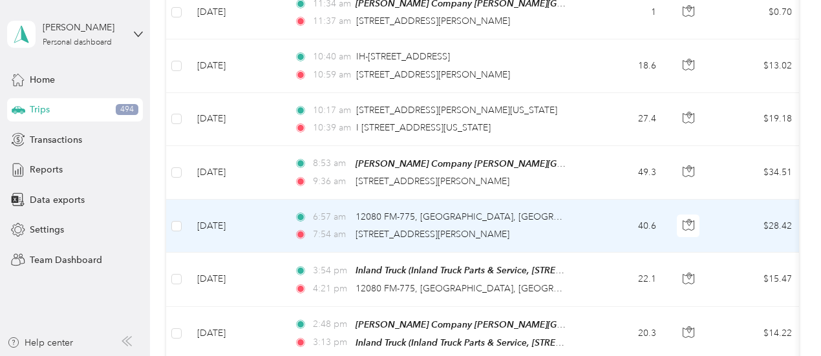
click at [593, 207] on td "40.6" at bounding box center [623, 226] width 85 height 53
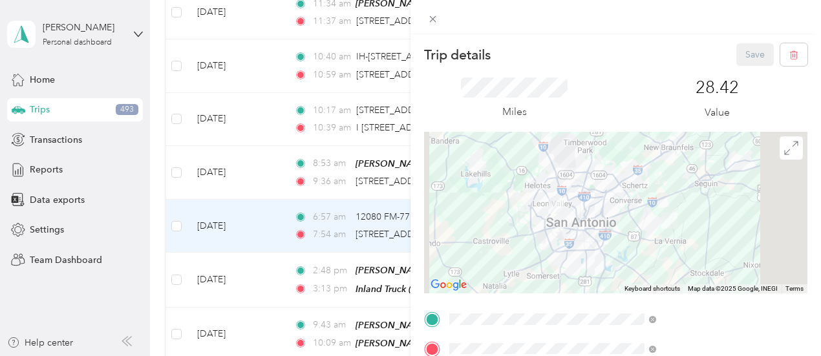
scroll to position [0, 7]
drag, startPoint x: 808, startPoint y: 123, endPoint x: 806, endPoint y: 153, distance: 29.1
click at [806, 153] on div "Trip details Save This trip cannot be edited because it is either under review,…" at bounding box center [615, 212] width 410 height 356
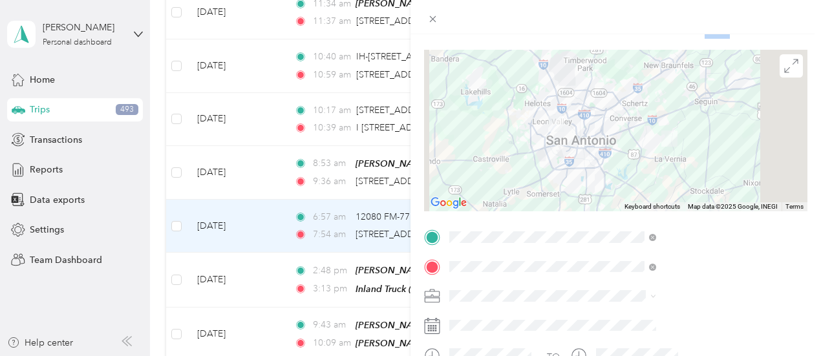
scroll to position [84, 7]
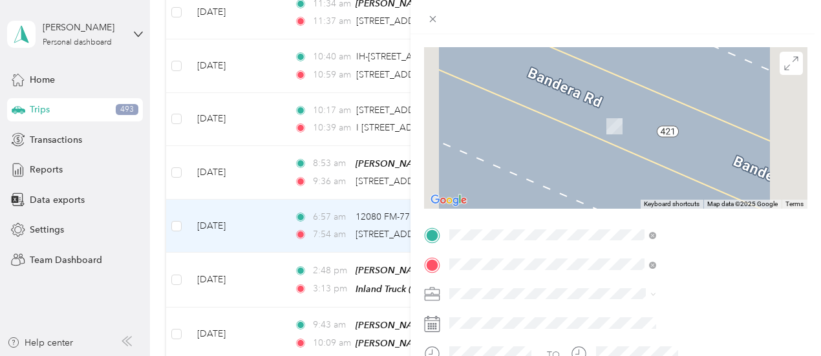
click at [712, 163] on span "[PERSON_NAME] Company, [STREET_ADDRESS] , 78154, [GEOGRAPHIC_DATA], [GEOGRAPHIC…" at bounding box center [662, 164] width 118 height 65
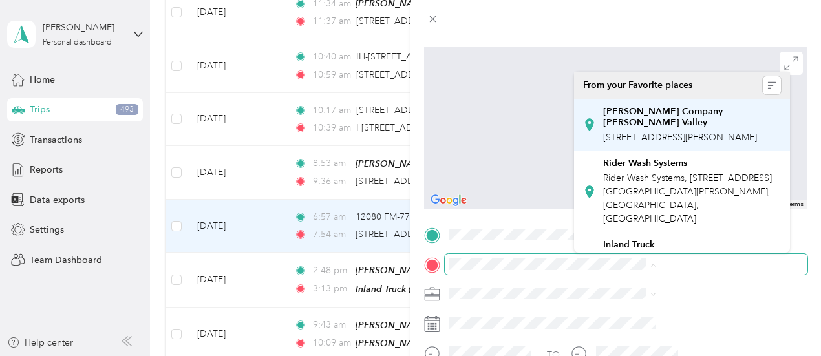
click at [693, 132] on span "[STREET_ADDRESS][PERSON_NAME]" at bounding box center [680, 137] width 154 height 11
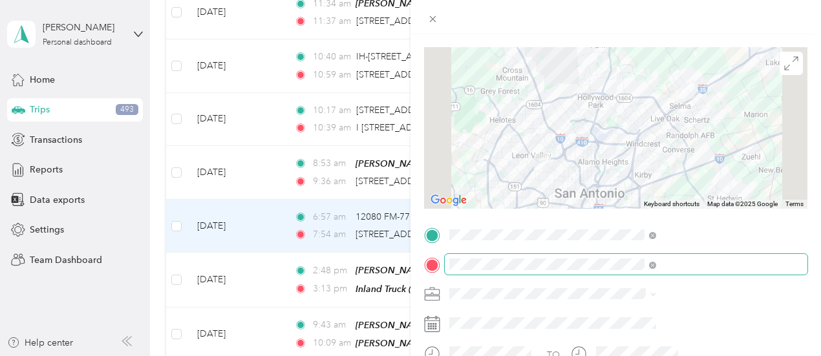
click at [646, 187] on div at bounding box center [615, 128] width 383 height 162
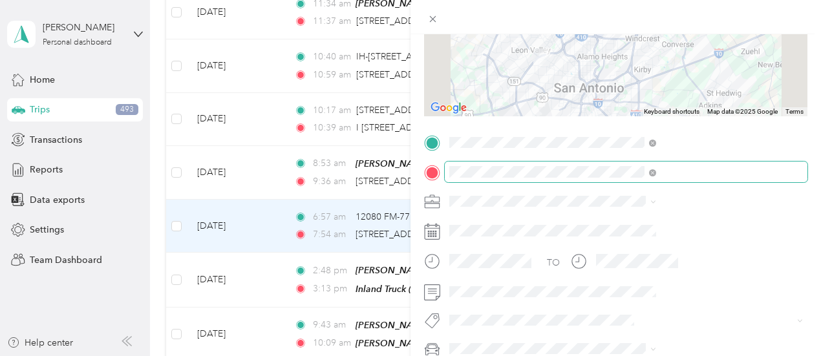
scroll to position [180, 7]
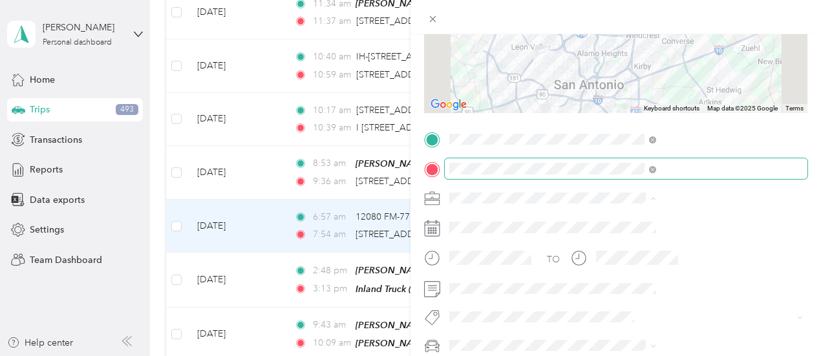
click at [602, 65] on li "[PERSON_NAME] Company" at bounding box center [682, 61] width 216 height 23
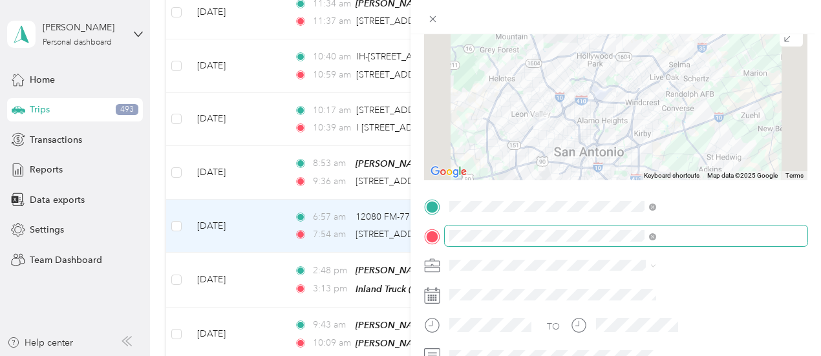
scroll to position [0, 7]
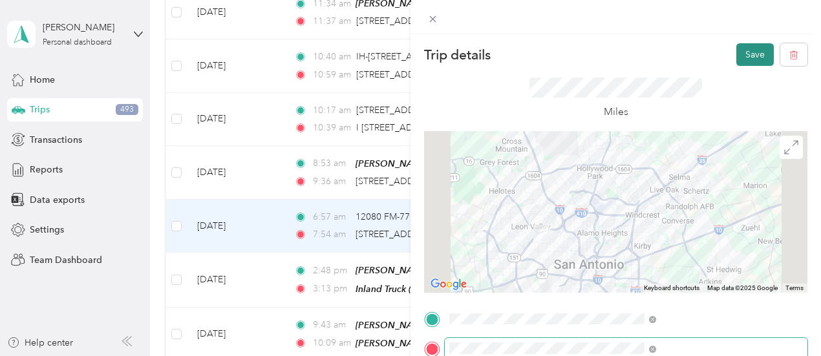
click at [736, 55] on button "Save" at bounding box center [754, 54] width 37 height 23
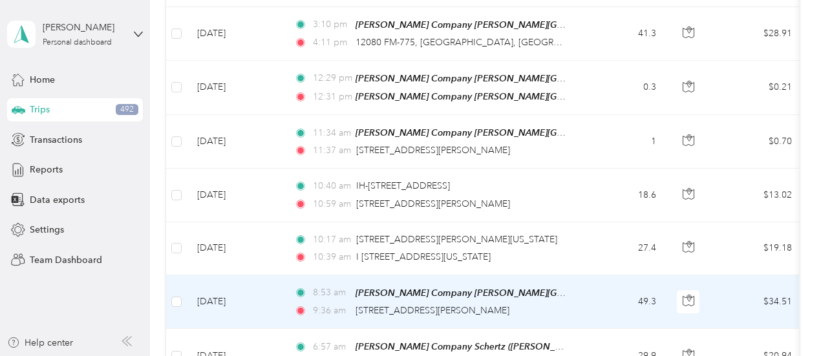
scroll to position [2183, 0]
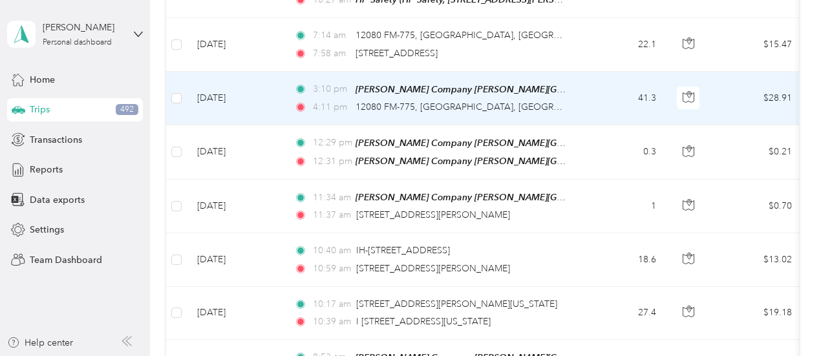
click at [581, 74] on td "41.3" at bounding box center [623, 99] width 85 height 54
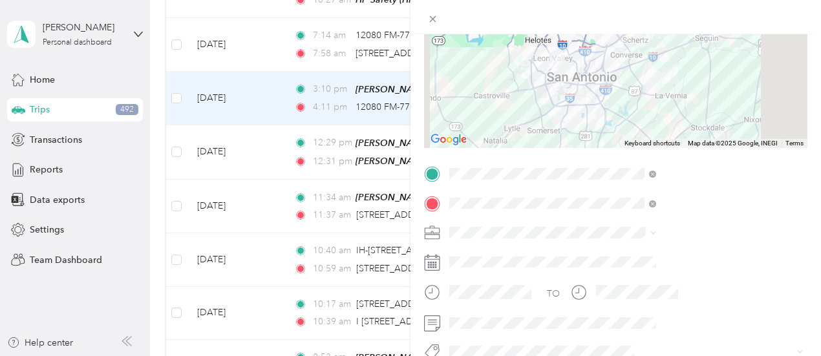
scroll to position [172, 0]
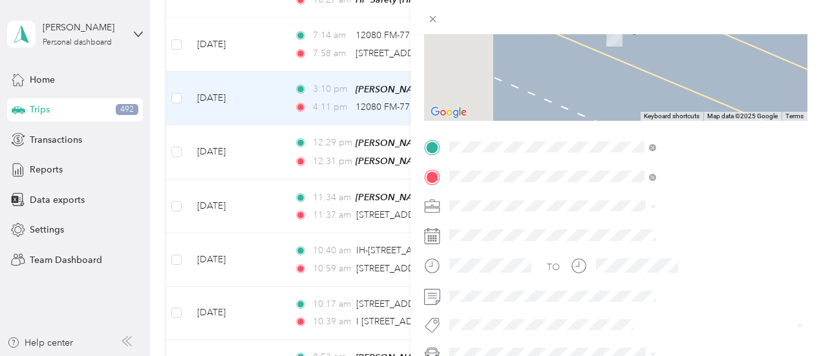
click at [709, 293] on span "[PERSON_NAME] Company, [STREET_ADDRESS] , 78154, [GEOGRAPHIC_DATA], [GEOGRAPHIC…" at bounding box center [669, 309] width 118 height 65
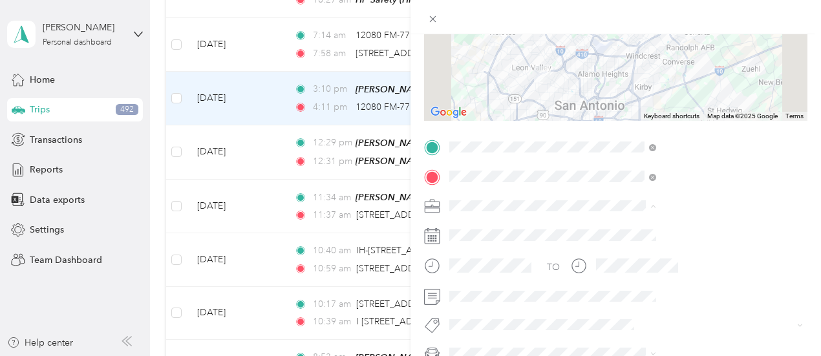
click at [619, 72] on li "[PERSON_NAME] Company" at bounding box center [690, 70] width 216 height 23
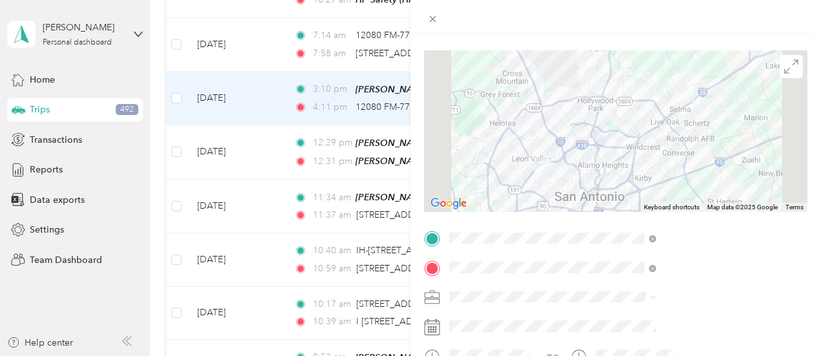
scroll to position [43, 0]
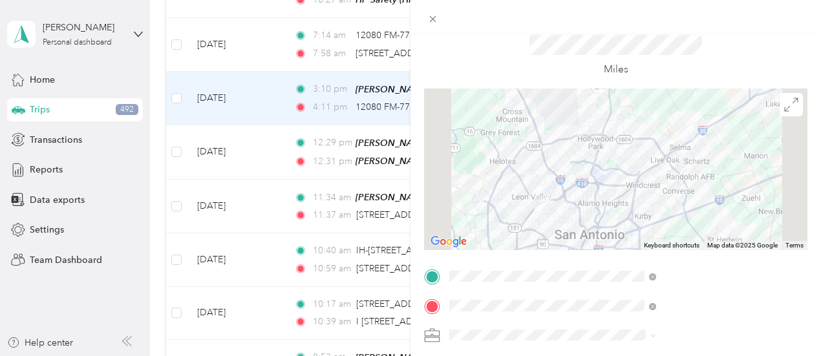
click at [667, 135] on div at bounding box center [615, 170] width 383 height 162
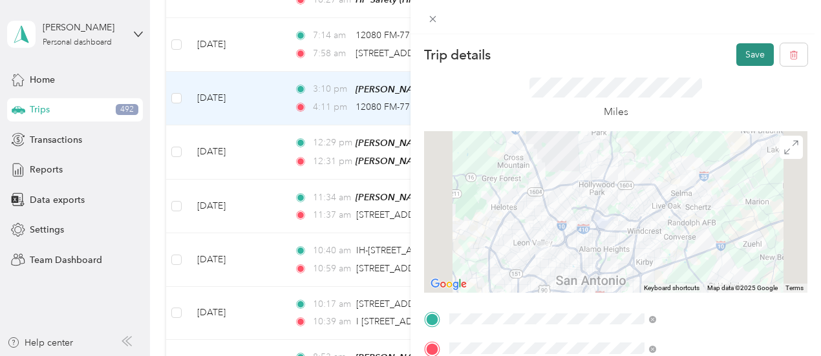
click at [742, 54] on button "Save" at bounding box center [754, 54] width 37 height 23
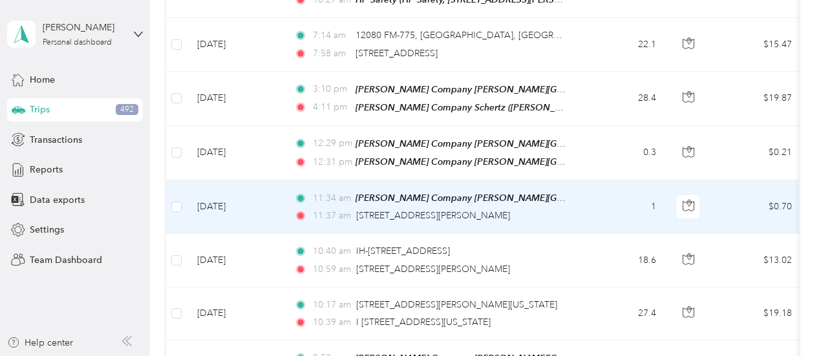
scroll to position [2247, 0]
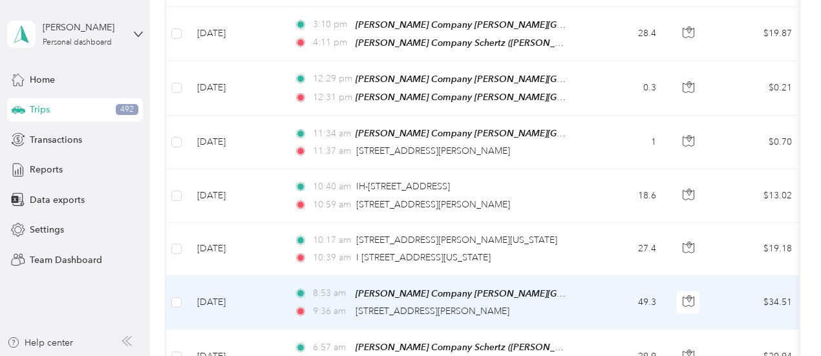
click at [591, 276] on td "49.3" at bounding box center [623, 303] width 85 height 54
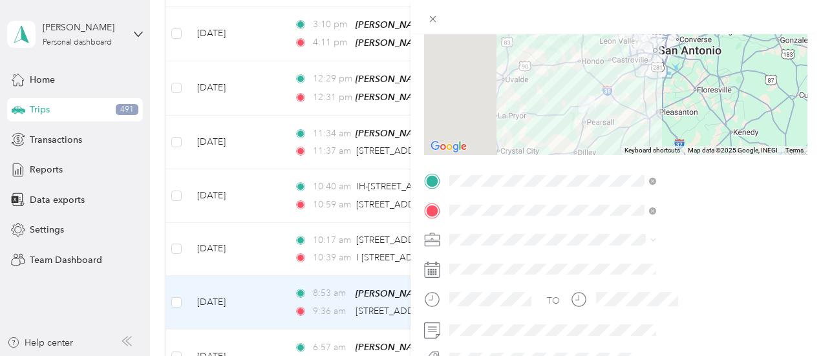
scroll to position [140, 0]
click at [628, 100] on span "[PERSON_NAME] Company" at bounding box center [648, 99] width 114 height 11
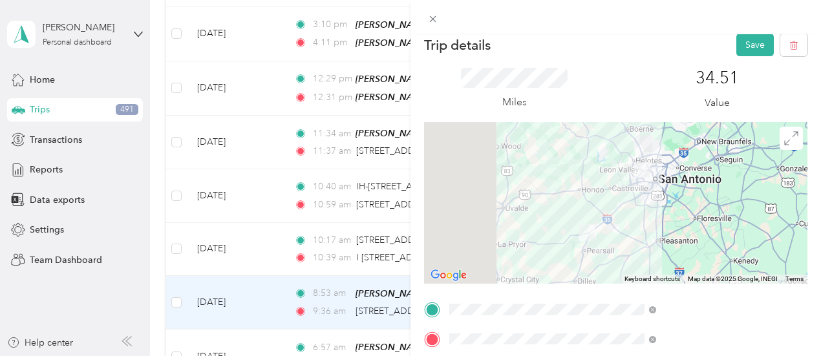
scroll to position [0, 0]
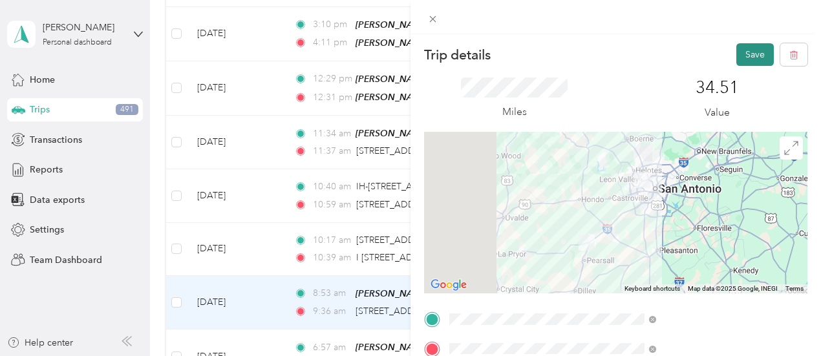
click at [745, 58] on button "Save" at bounding box center [754, 54] width 37 height 23
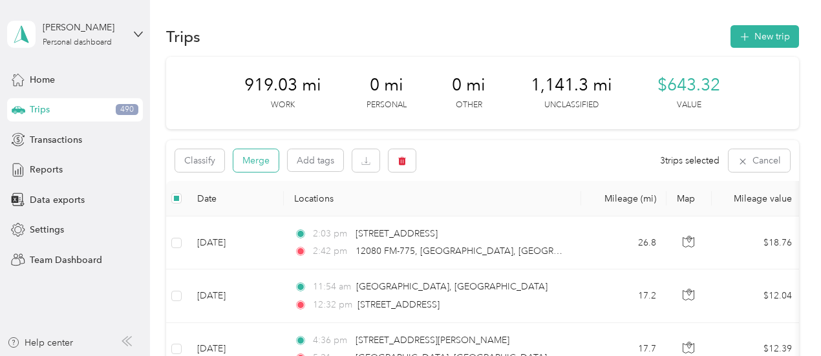
click at [260, 162] on button "Merge" at bounding box center [255, 160] width 45 height 23
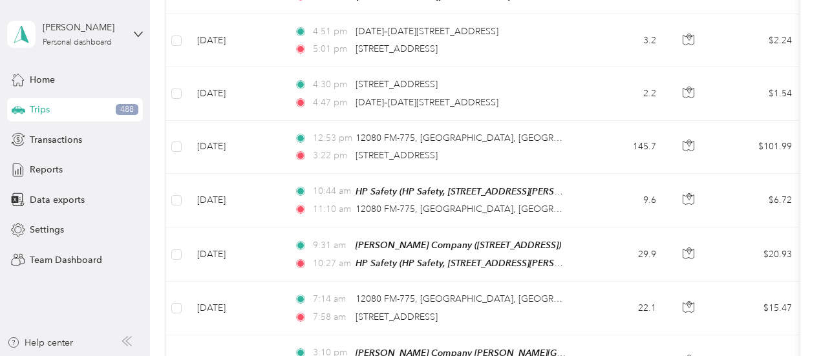
scroll to position [1939, 0]
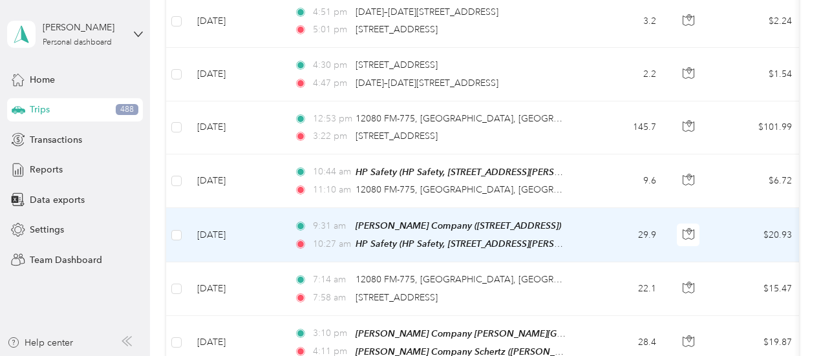
click at [589, 210] on td "29.9" at bounding box center [623, 235] width 85 height 54
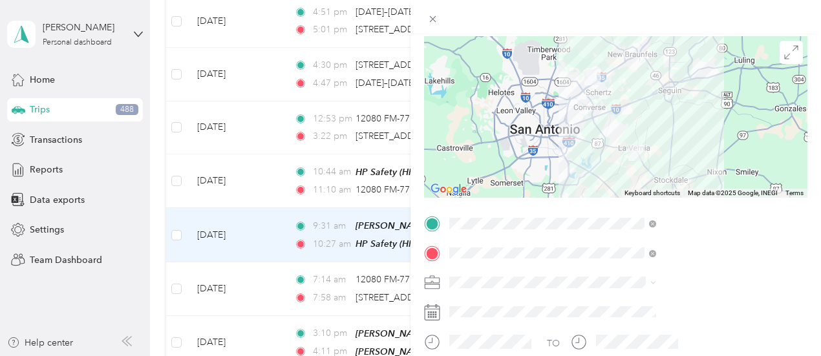
scroll to position [109, 0]
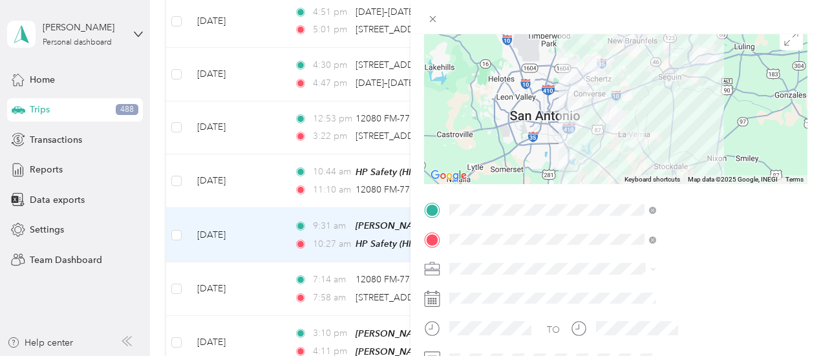
click at [622, 136] on li "[PERSON_NAME] Company" at bounding box center [690, 129] width 216 height 23
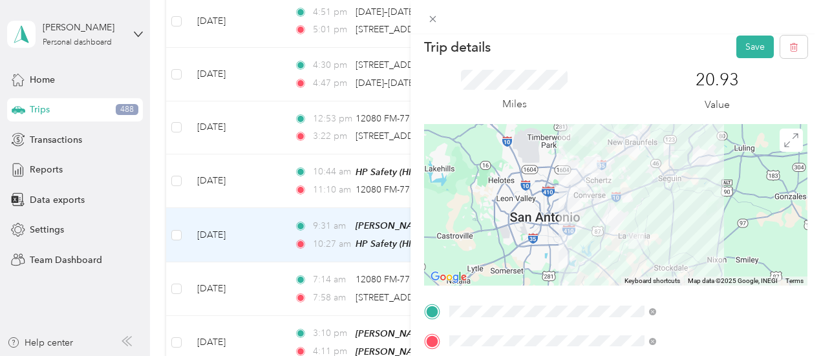
scroll to position [0, 0]
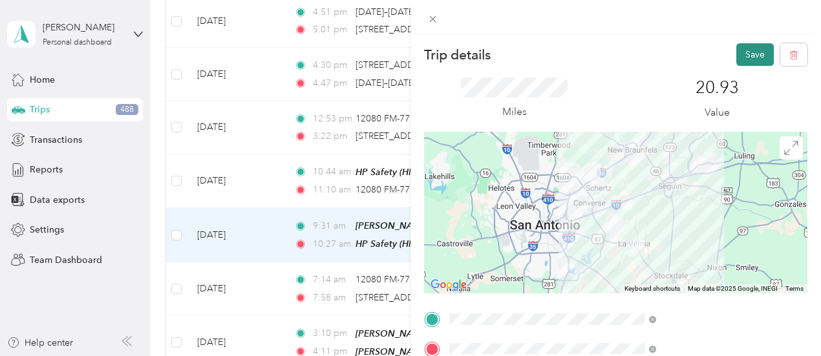
click at [742, 50] on button "Save" at bounding box center [754, 54] width 37 height 23
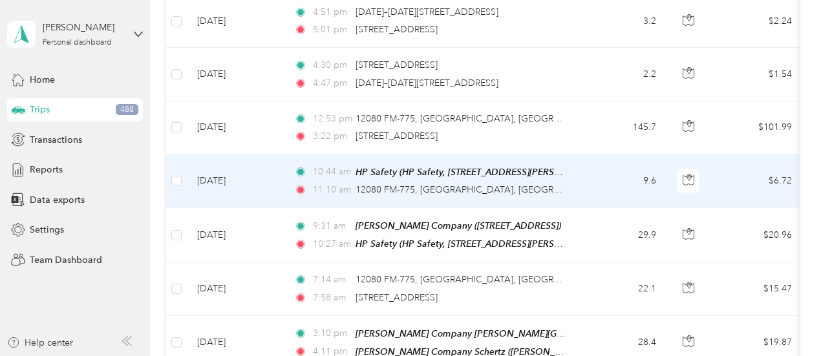
click at [581, 163] on td "9.6" at bounding box center [623, 181] width 85 height 54
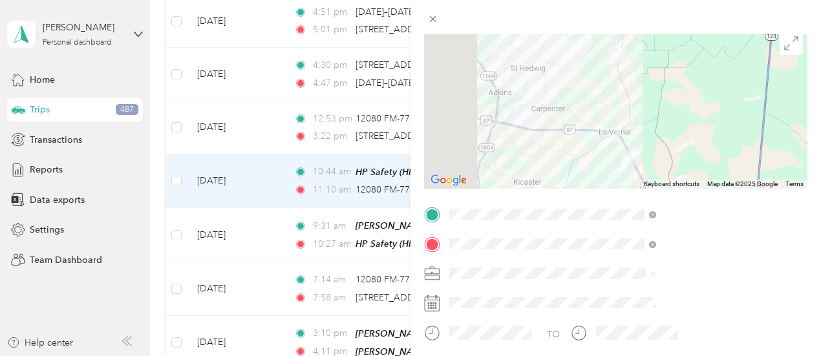
scroll to position [106, 0]
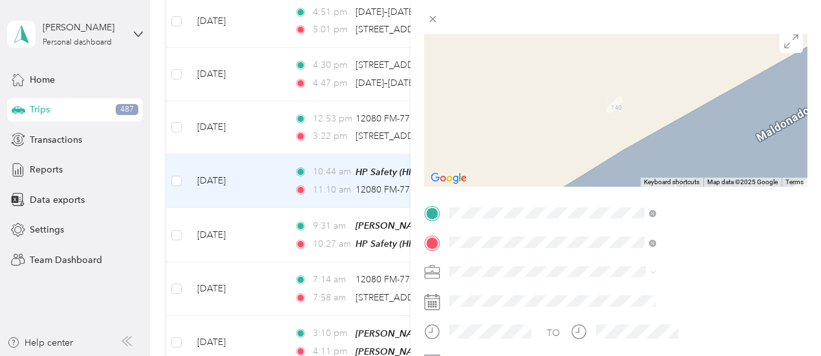
click at [669, 153] on span "[PERSON_NAME] Company, [STREET_ADDRESS] , 78154, [GEOGRAPHIC_DATA], [GEOGRAPHIC…" at bounding box center [669, 172] width 118 height 65
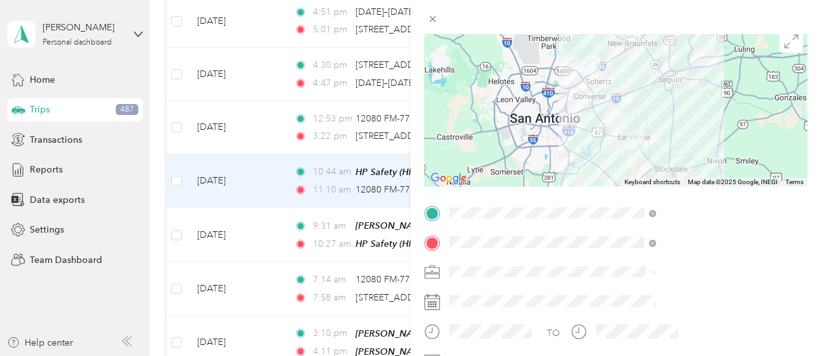
click at [615, 143] on li "[PERSON_NAME] Company" at bounding box center [690, 136] width 216 height 23
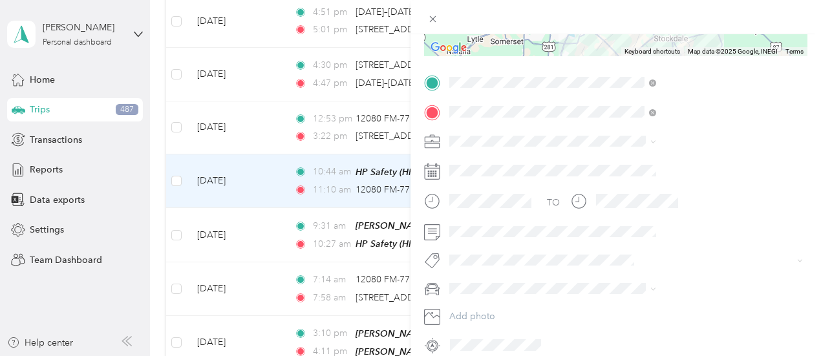
scroll to position [0, 0]
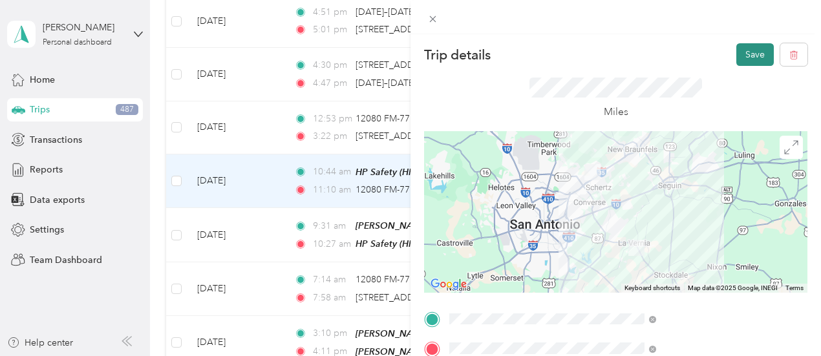
click at [736, 55] on button "Save" at bounding box center [754, 54] width 37 height 23
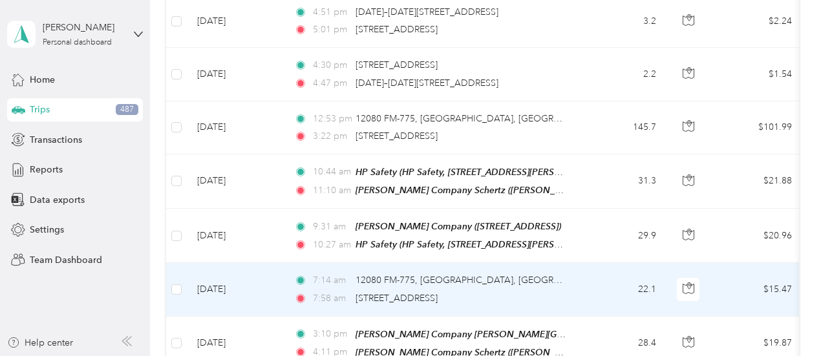
click at [556, 291] on div "7:58 am [STREET_ADDRESS]" at bounding box center [429, 298] width 271 height 14
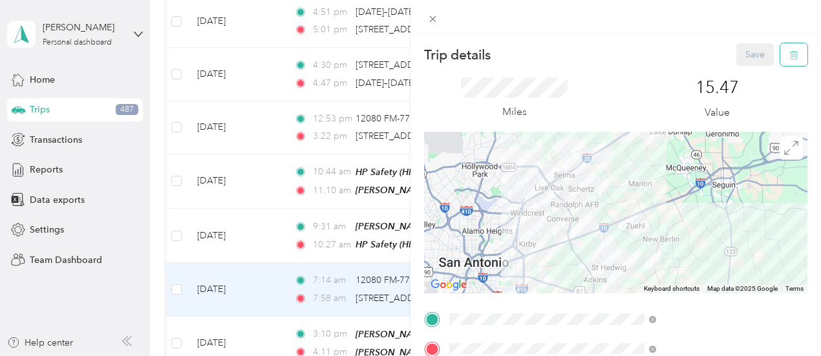
click at [795, 55] on icon "button" at bounding box center [795, 55] width 0 height 3
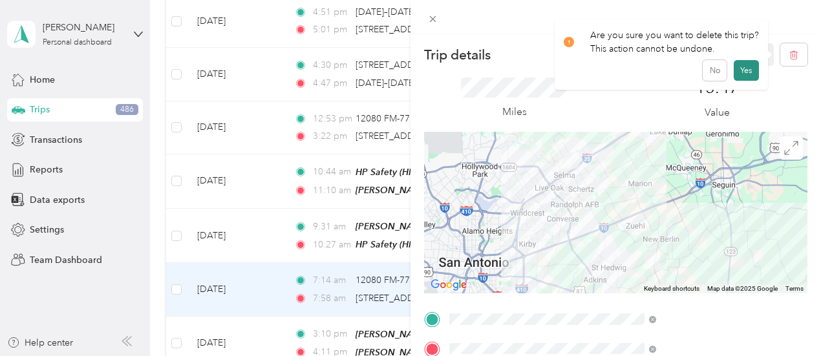
click at [739, 70] on button "Yes" at bounding box center [745, 70] width 25 height 21
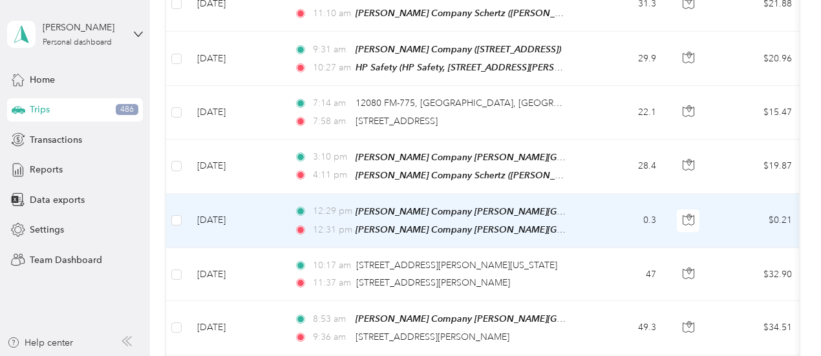
scroll to position [2132, 0]
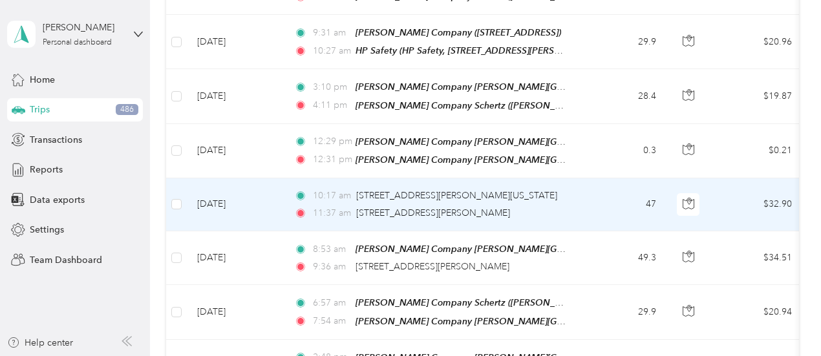
click at [593, 182] on td "47" at bounding box center [623, 204] width 85 height 53
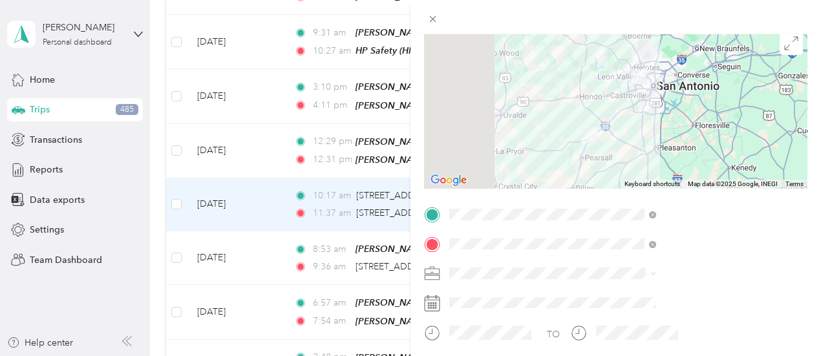
scroll to position [114, 0]
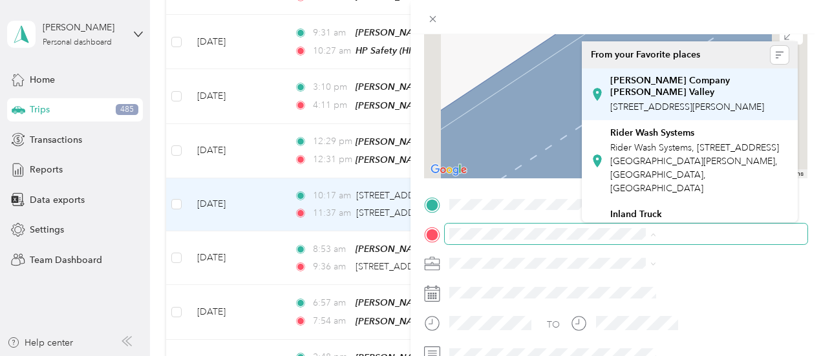
click at [693, 104] on div "[PERSON_NAME] Company [PERSON_NAME][GEOGRAPHIC_DATA] [STREET_ADDRESS][PERSON_NA…" at bounding box center [699, 94] width 178 height 39
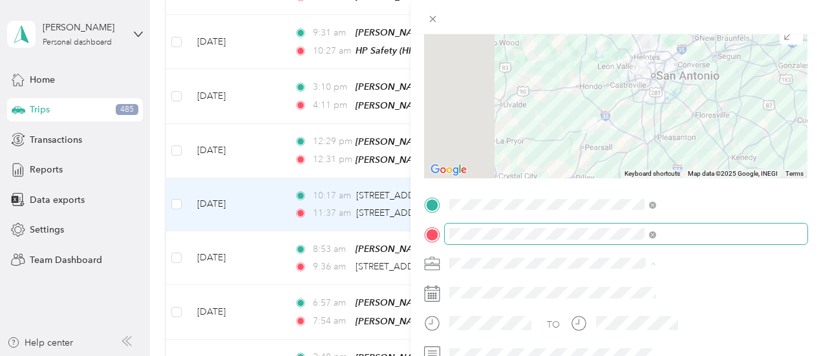
click at [624, 127] on span "[PERSON_NAME] Company" at bounding box center [648, 126] width 114 height 11
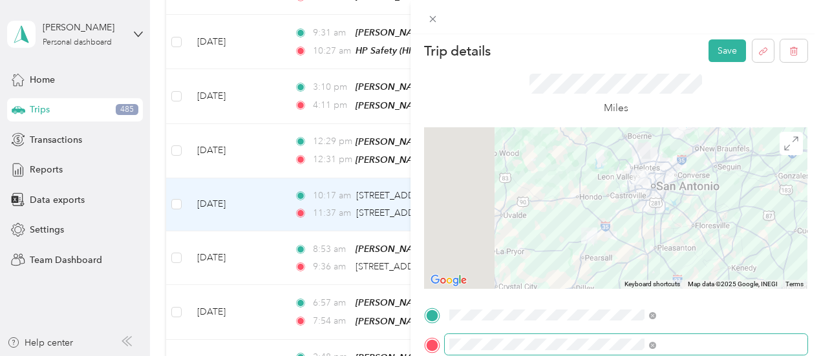
scroll to position [0, 0]
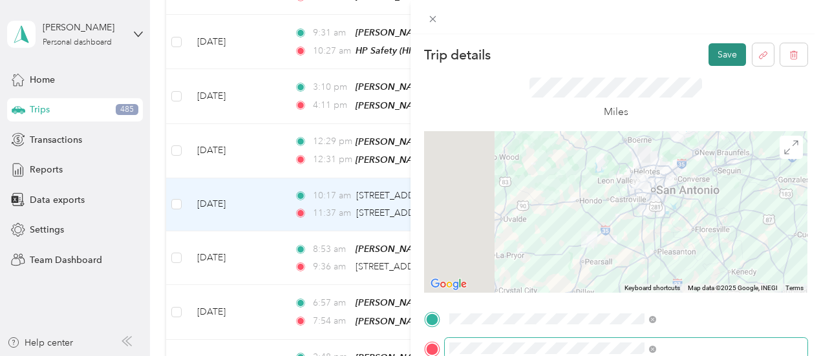
click at [722, 49] on button "Save" at bounding box center [726, 54] width 37 height 23
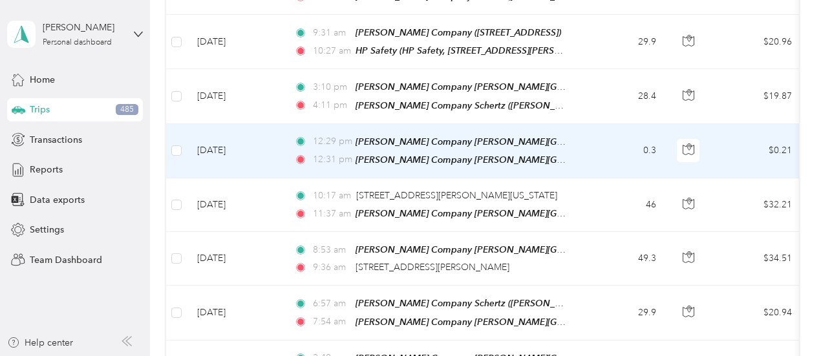
click at [587, 124] on td "0.3" at bounding box center [623, 151] width 85 height 54
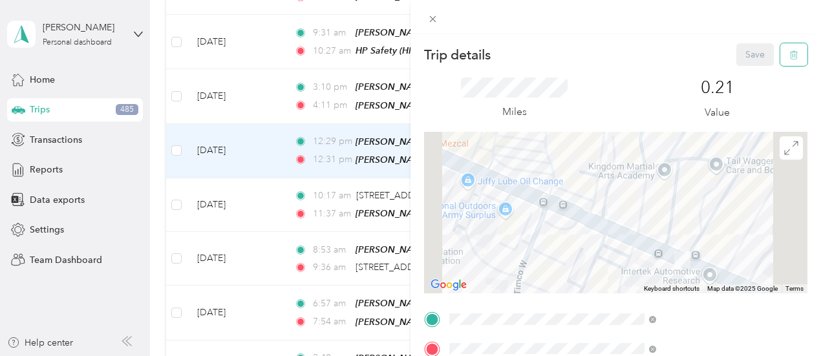
click at [789, 56] on icon "button" at bounding box center [793, 54] width 9 height 9
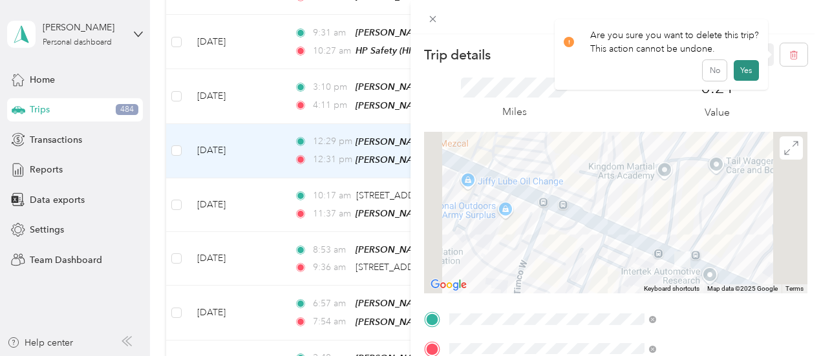
click at [746, 70] on button "Yes" at bounding box center [745, 70] width 25 height 21
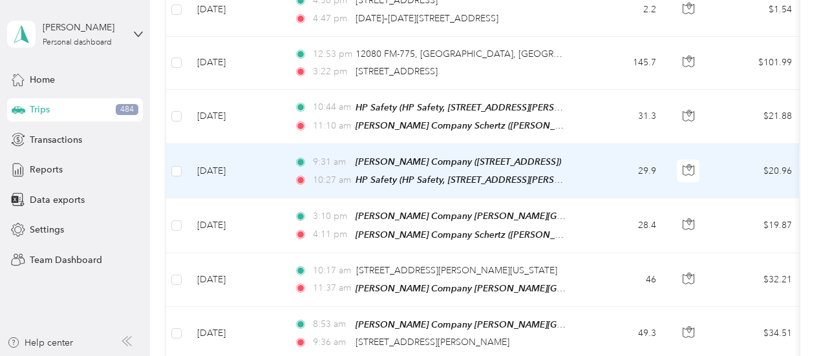
scroll to position [1939, 0]
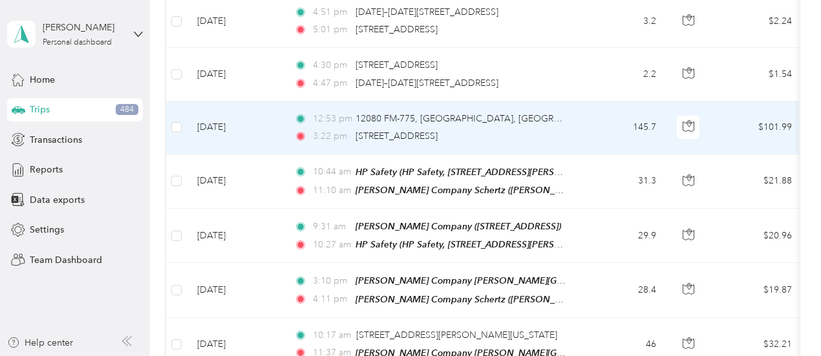
click at [596, 112] on td "145.7" at bounding box center [623, 127] width 85 height 53
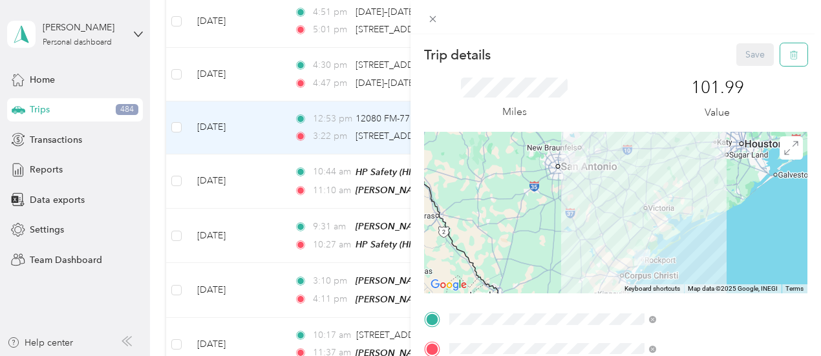
click at [789, 52] on icon "button" at bounding box center [793, 54] width 9 height 9
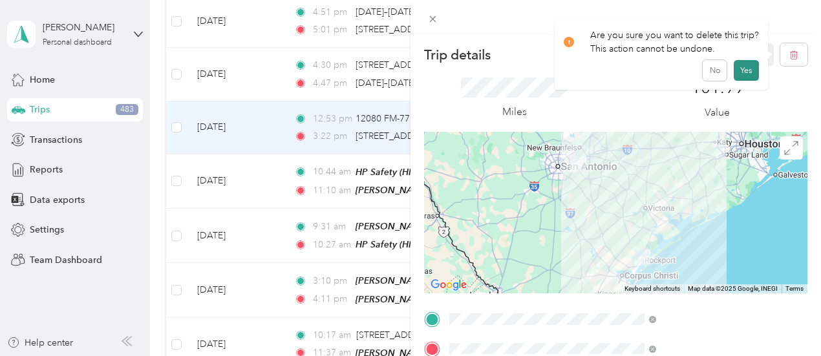
click at [746, 68] on button "Yes" at bounding box center [745, 70] width 25 height 21
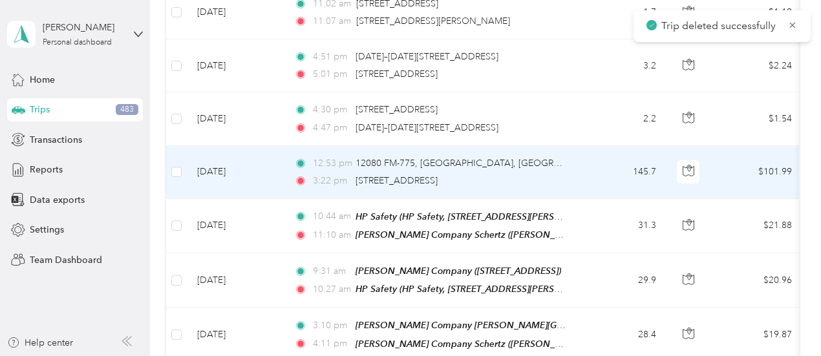
scroll to position [1874, 0]
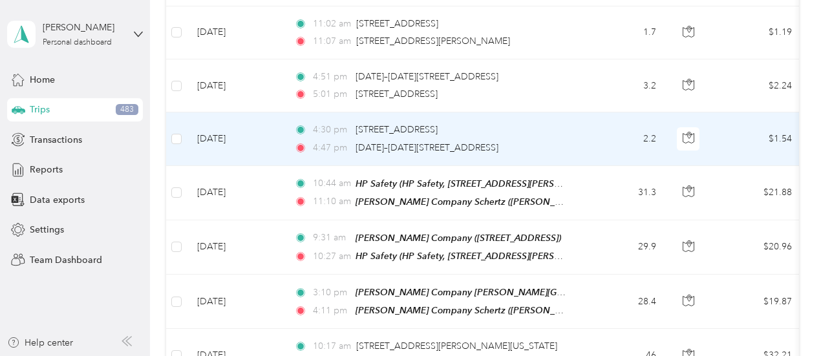
click at [541, 141] on div "4:47 pm [DATE]–[DATE][STREET_ADDRESS]" at bounding box center [429, 148] width 271 height 14
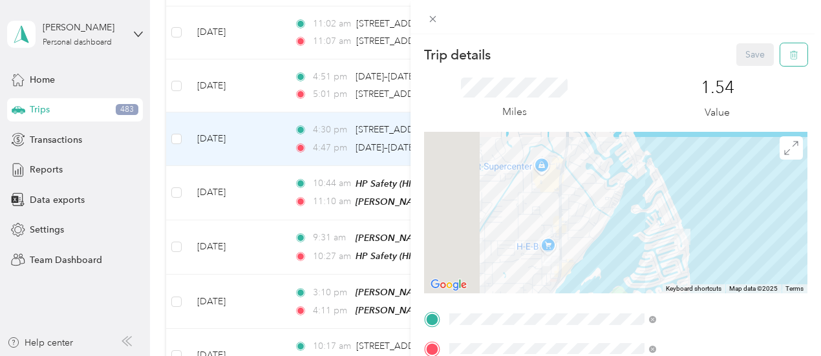
click at [789, 56] on icon "button" at bounding box center [793, 54] width 9 height 9
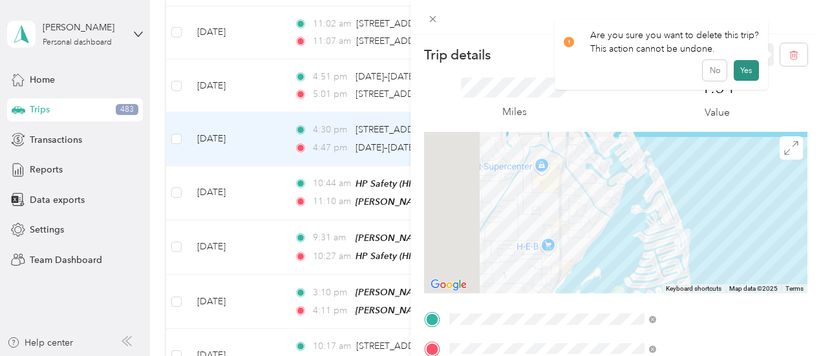
click at [747, 72] on button "Yes" at bounding box center [745, 70] width 25 height 21
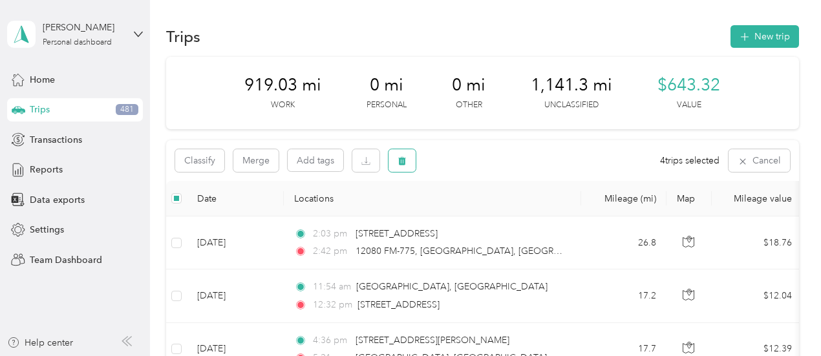
click at [405, 166] on button "button" at bounding box center [401, 160] width 27 height 23
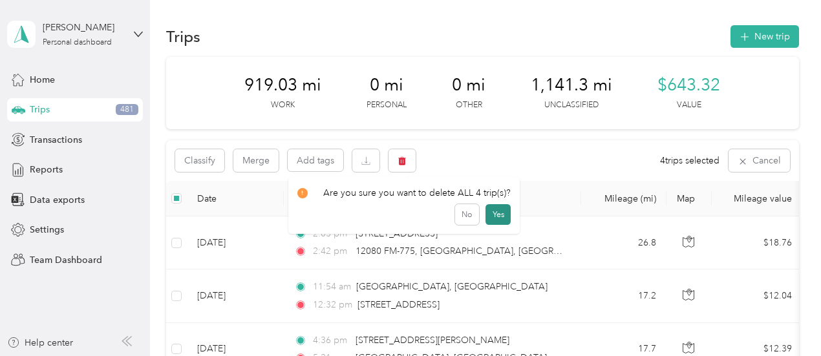
click at [486, 215] on button "Yes" at bounding box center [497, 214] width 25 height 21
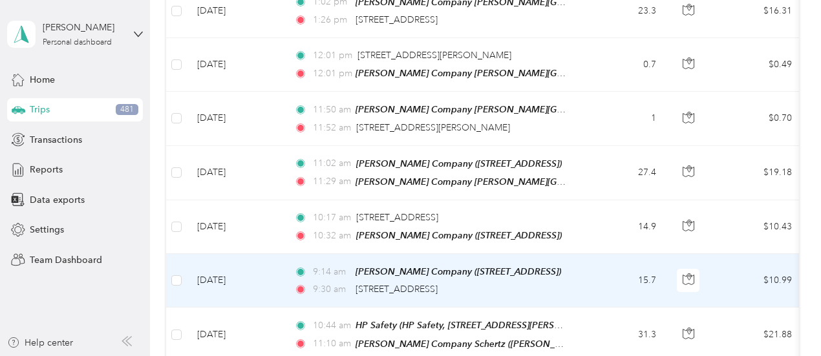
scroll to position [1486, 0]
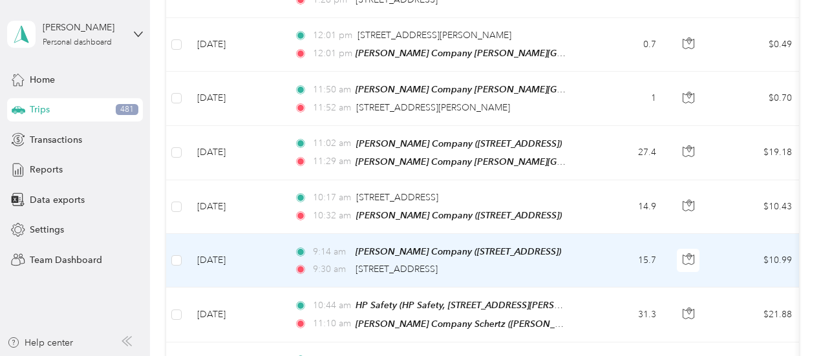
click at [609, 237] on td "15.7" at bounding box center [623, 261] width 85 height 54
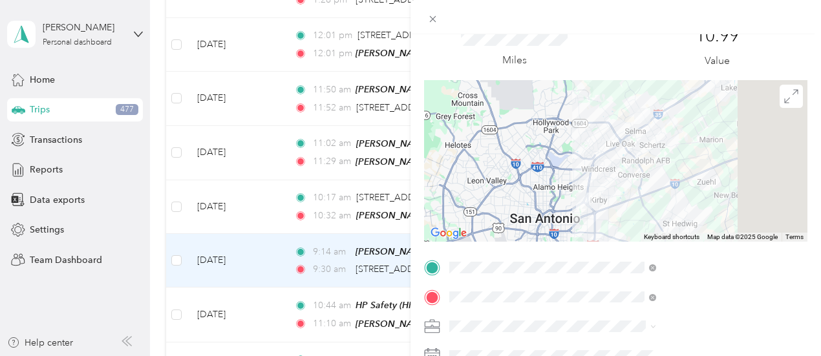
scroll to position [51, 0]
click at [438, 14] on icon at bounding box center [432, 19] width 11 height 11
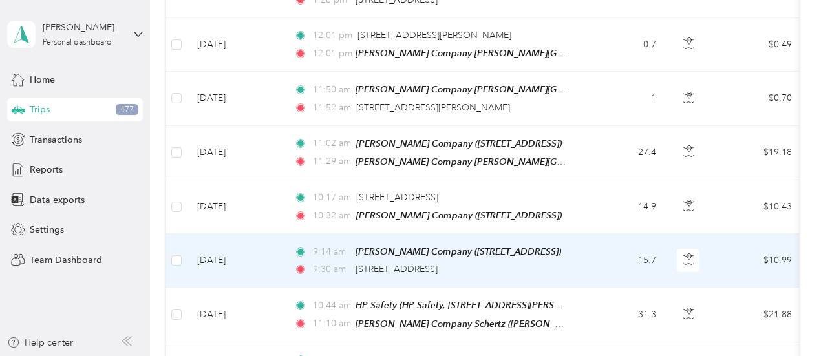
click at [591, 240] on td "15.7" at bounding box center [623, 261] width 85 height 54
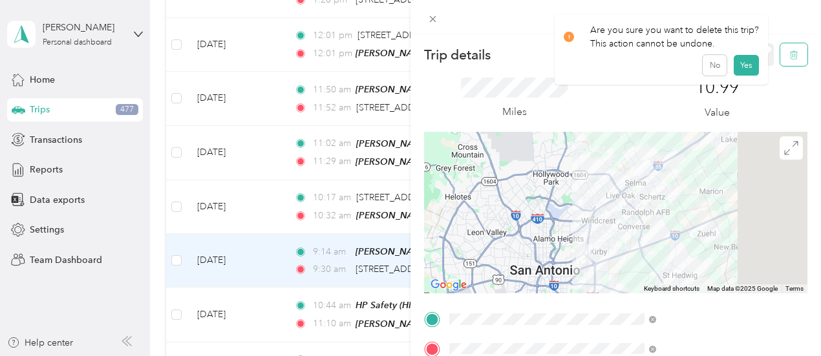
click at [789, 47] on button "button" at bounding box center [793, 54] width 27 height 23
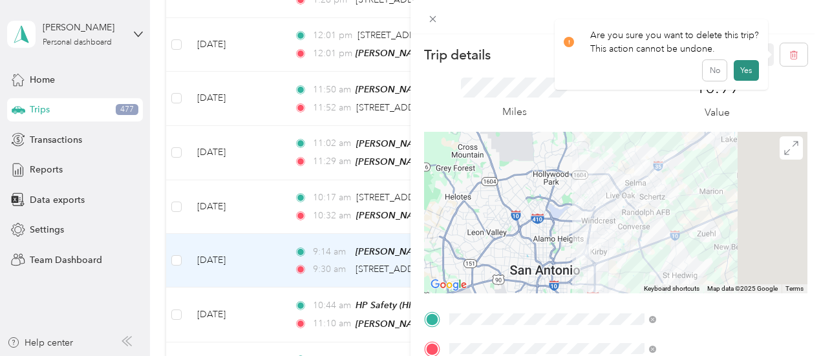
click at [750, 67] on button "Yes" at bounding box center [745, 70] width 25 height 21
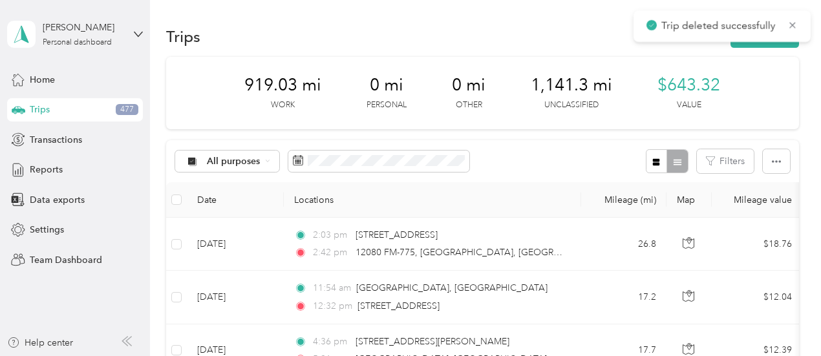
scroll to position [1486, 0]
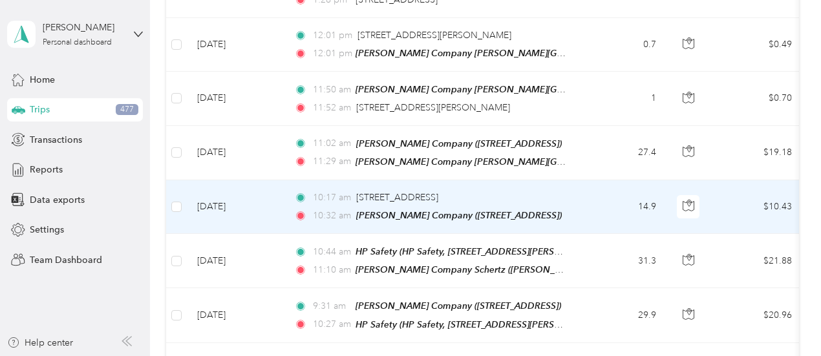
click at [583, 185] on td "14.9" at bounding box center [623, 207] width 85 height 54
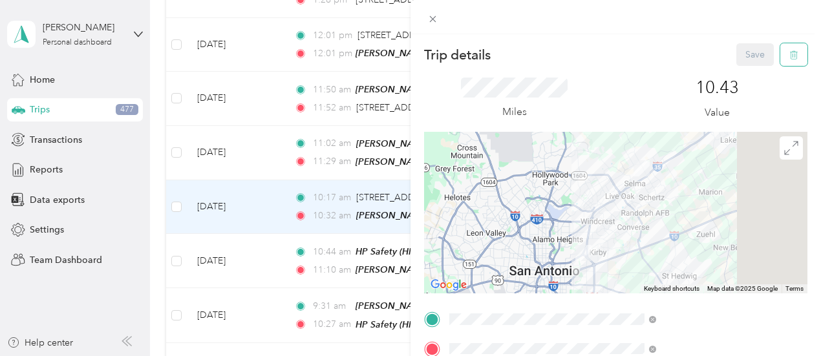
click at [788, 52] on button "button" at bounding box center [793, 54] width 27 height 23
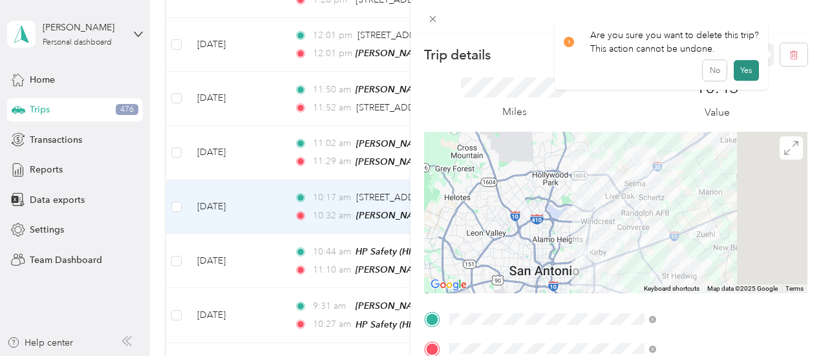
click at [739, 71] on button "Yes" at bounding box center [745, 70] width 25 height 21
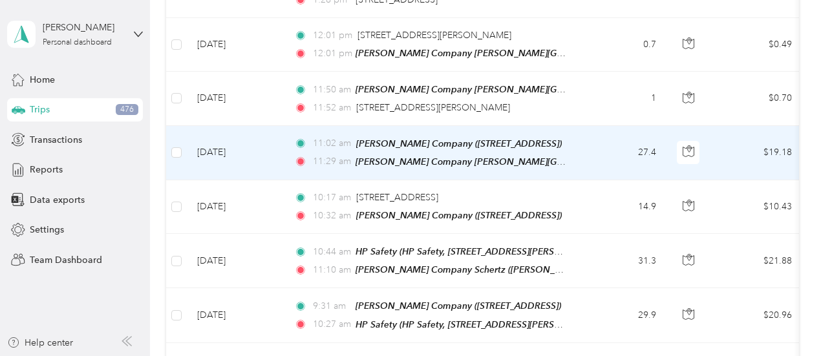
click at [591, 136] on td "27.4" at bounding box center [623, 153] width 85 height 54
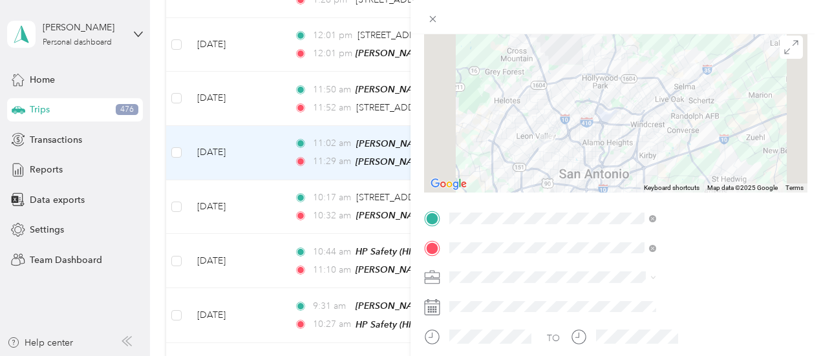
scroll to position [103, 0]
click at [629, 139] on span "[PERSON_NAME] Company" at bounding box center [648, 139] width 114 height 11
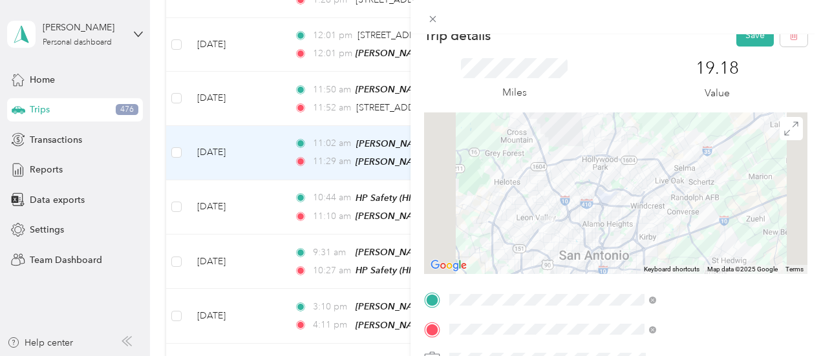
scroll to position [0, 0]
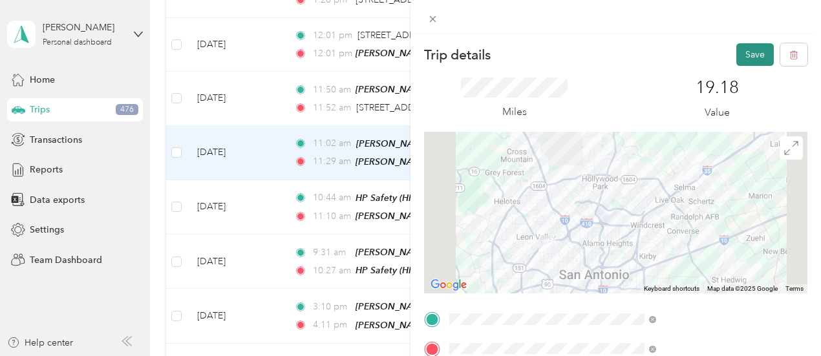
click at [752, 57] on button "Save" at bounding box center [754, 54] width 37 height 23
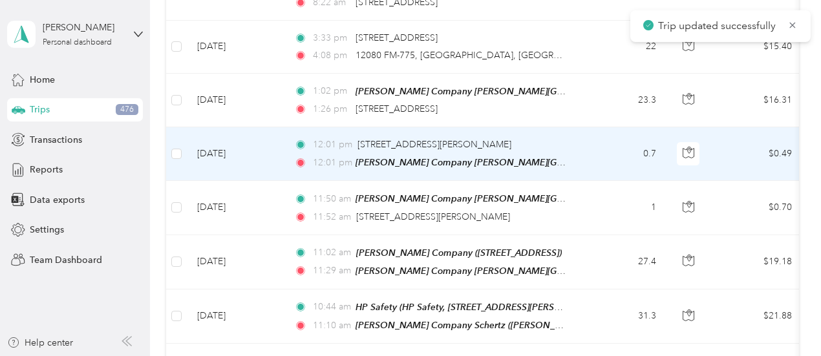
scroll to position [1357, 0]
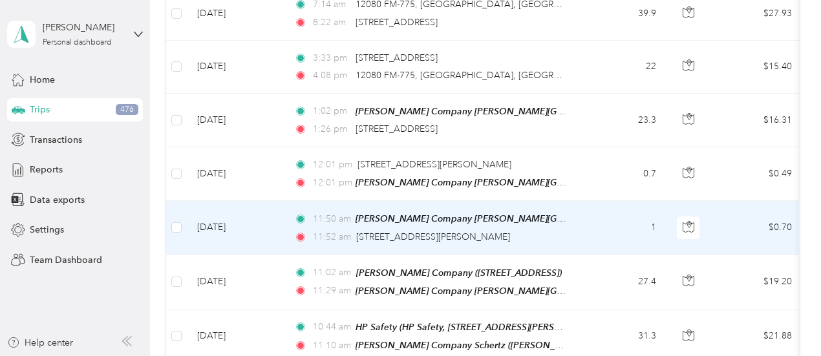
click at [591, 204] on td "1" at bounding box center [623, 228] width 85 height 54
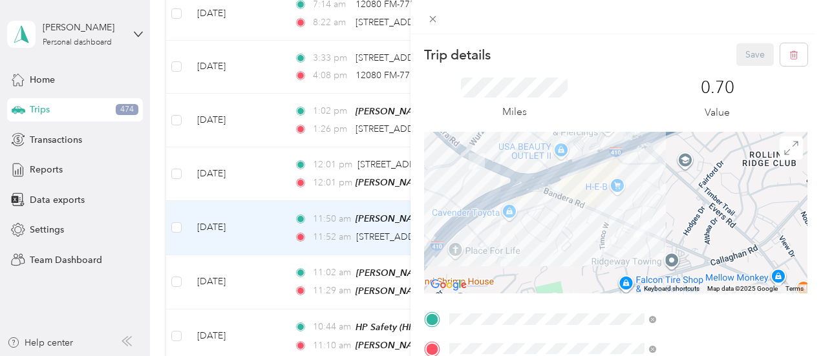
drag, startPoint x: 752, startPoint y: 234, endPoint x: 686, endPoint y: 237, distance: 65.3
click at [686, 237] on div at bounding box center [615, 213] width 383 height 162
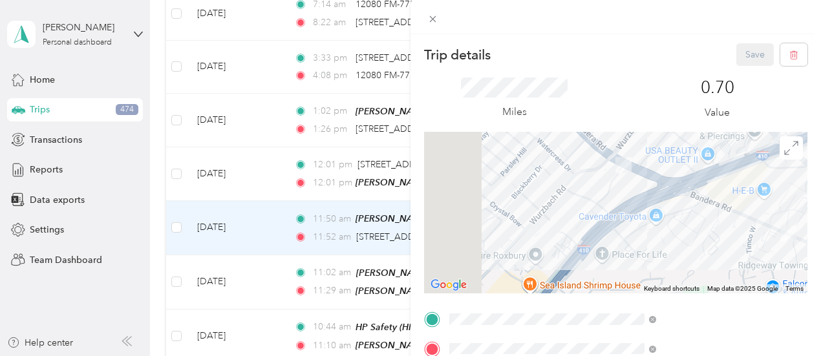
drag, startPoint x: 628, startPoint y: 209, endPoint x: 778, endPoint y: 213, distance: 150.0
click at [778, 213] on div at bounding box center [615, 213] width 383 height 162
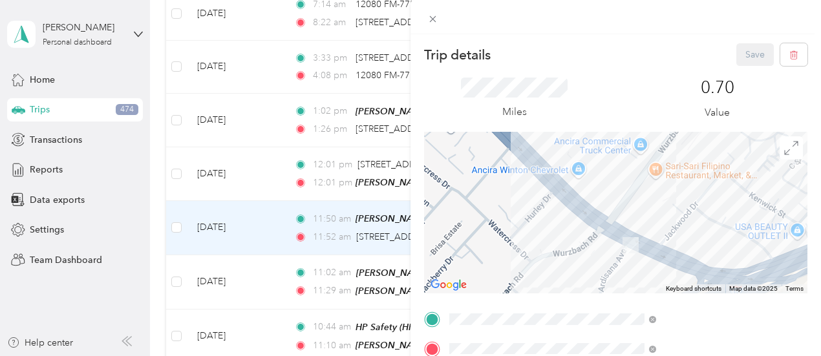
drag, startPoint x: 699, startPoint y: 178, endPoint x: 746, endPoint y: 282, distance: 114.6
click at [746, 282] on div at bounding box center [615, 213] width 383 height 162
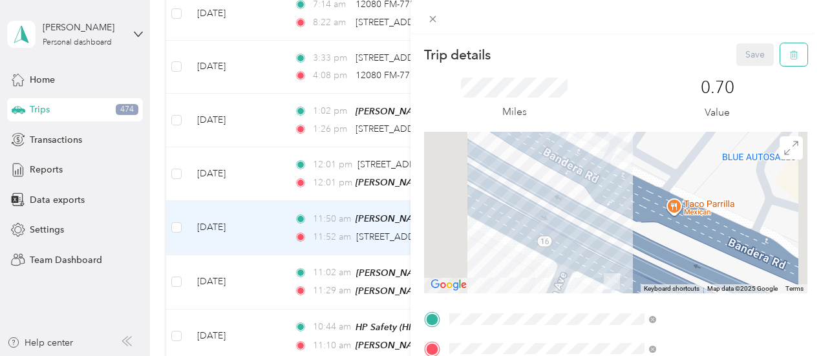
click at [786, 47] on button "button" at bounding box center [793, 54] width 27 height 23
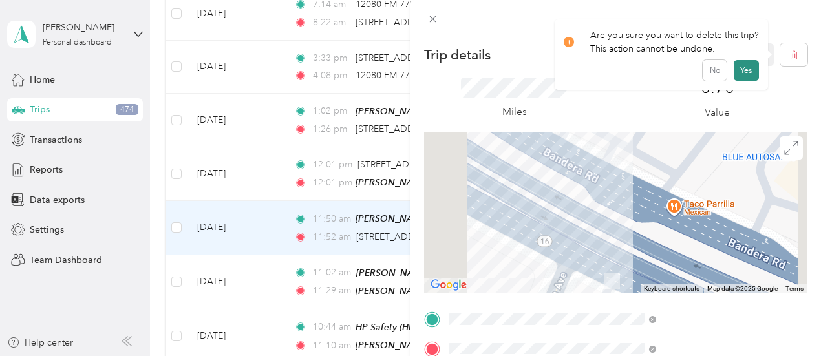
click at [746, 68] on button "Yes" at bounding box center [745, 70] width 25 height 21
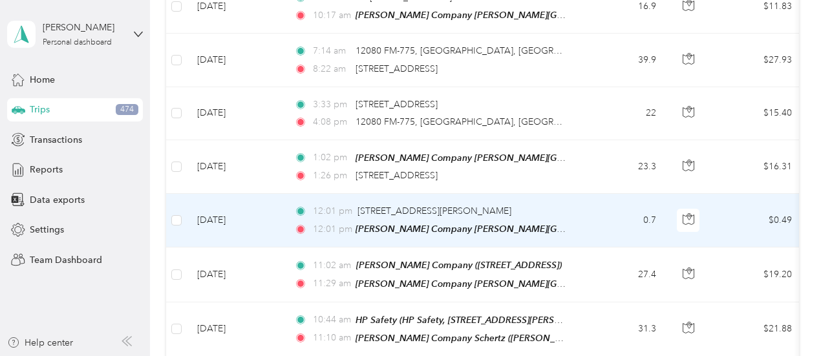
scroll to position [1292, 0]
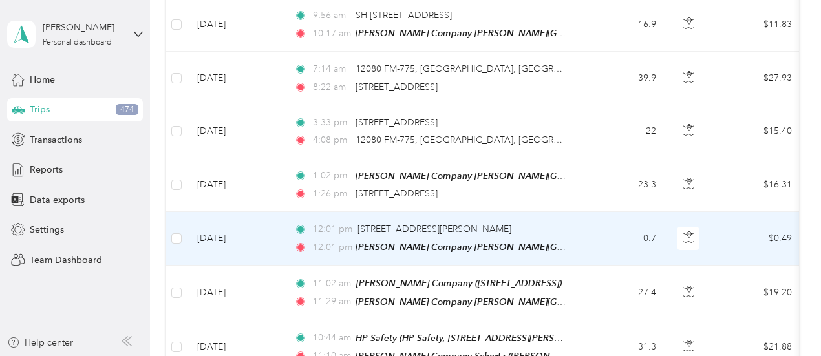
click at [581, 220] on td "0.7" at bounding box center [623, 239] width 85 height 54
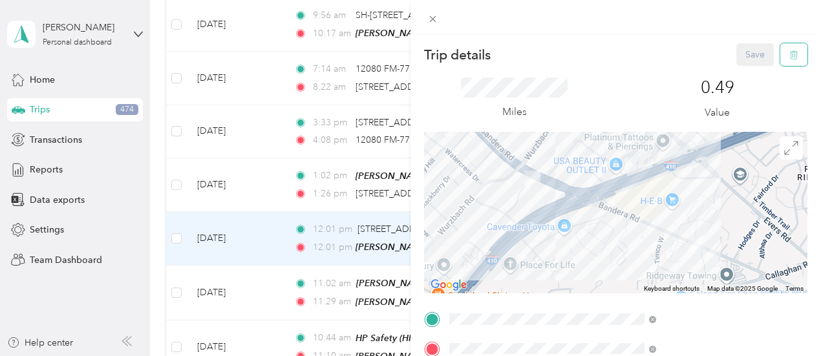
click at [789, 58] on icon "button" at bounding box center [793, 54] width 9 height 9
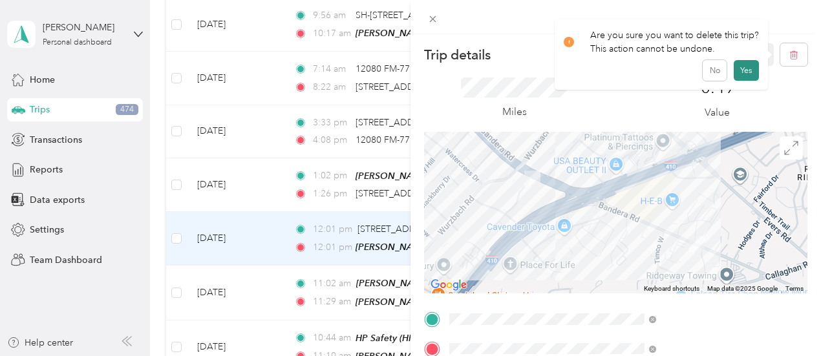
click at [739, 74] on button "Yes" at bounding box center [745, 70] width 25 height 21
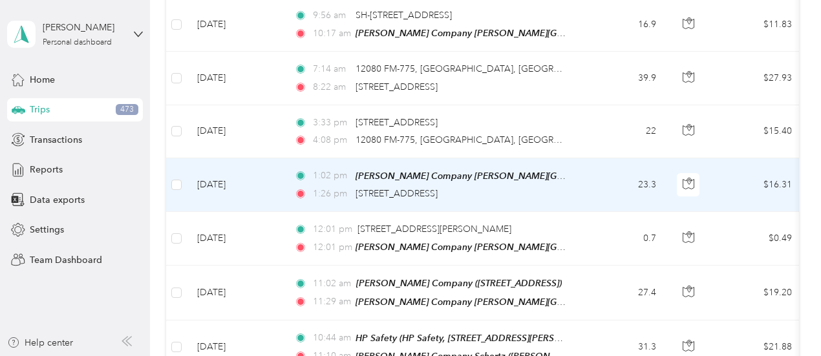
click at [587, 177] on td "23.3" at bounding box center [623, 185] width 85 height 54
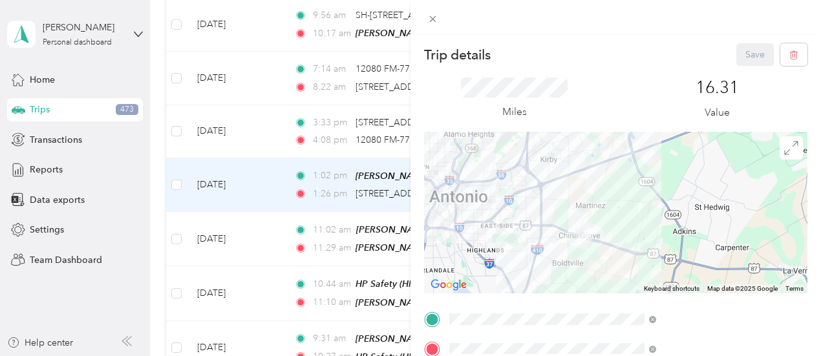
drag, startPoint x: 731, startPoint y: 244, endPoint x: 614, endPoint y: 241, distance: 117.0
click at [614, 241] on div at bounding box center [615, 213] width 383 height 162
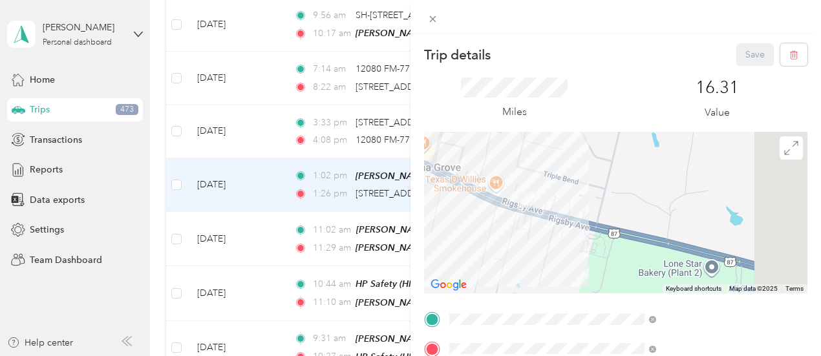
drag, startPoint x: 605, startPoint y: 228, endPoint x: 732, endPoint y: 233, distance: 127.4
click at [732, 233] on div at bounding box center [615, 213] width 383 height 162
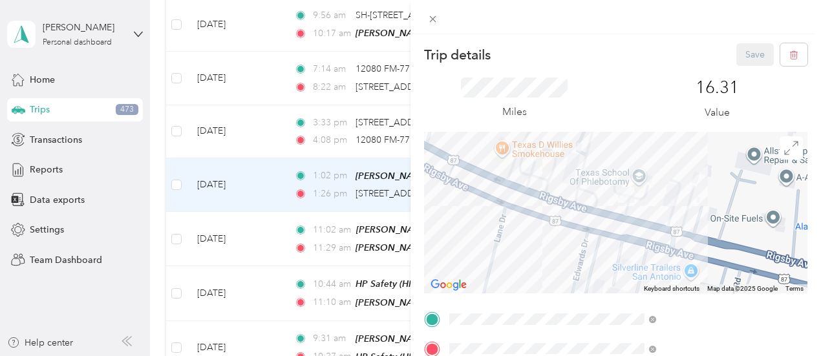
drag, startPoint x: 708, startPoint y: 192, endPoint x: 702, endPoint y: 242, distance: 50.1
click at [702, 242] on div at bounding box center [615, 213] width 383 height 162
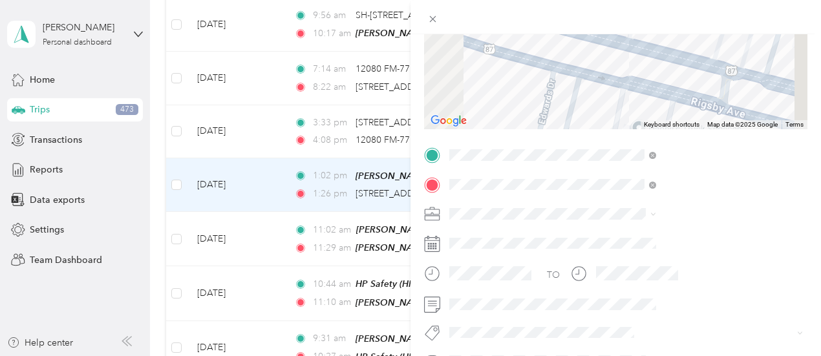
scroll to position [171, 0]
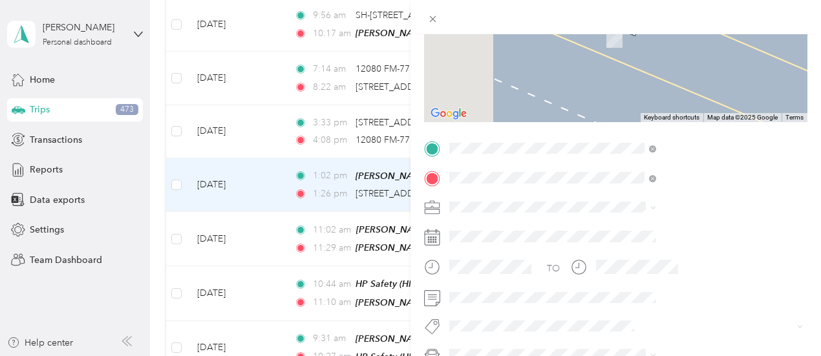
click at [676, 298] on span "[PERSON_NAME] Company, [STREET_ADDRESS] , 78154, [GEOGRAPHIC_DATA], [GEOGRAPHIC…" at bounding box center [669, 311] width 118 height 65
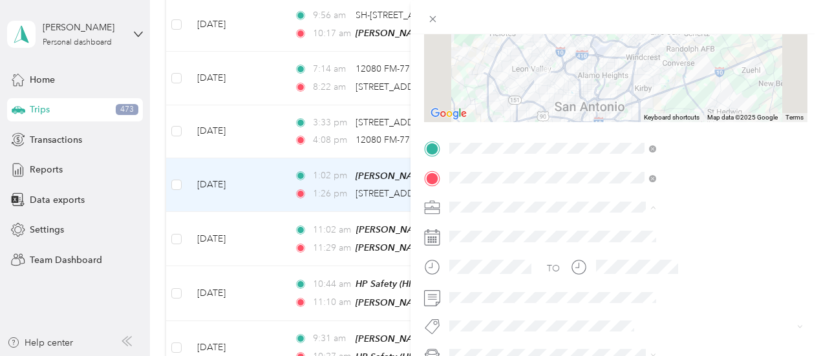
click at [616, 72] on span "[PERSON_NAME] Company" at bounding box center [648, 70] width 114 height 11
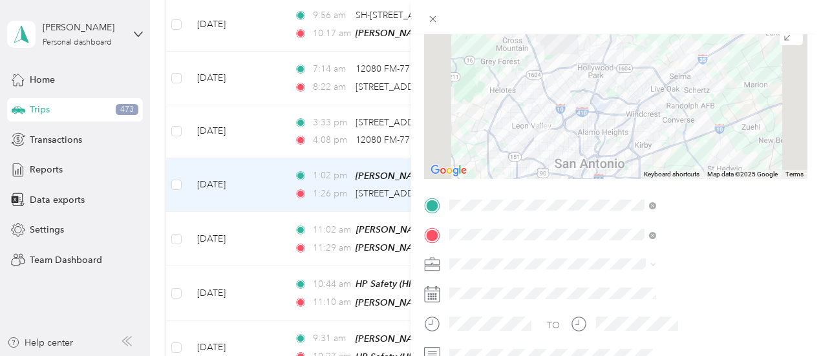
click at [680, 67] on div at bounding box center [615, 98] width 383 height 162
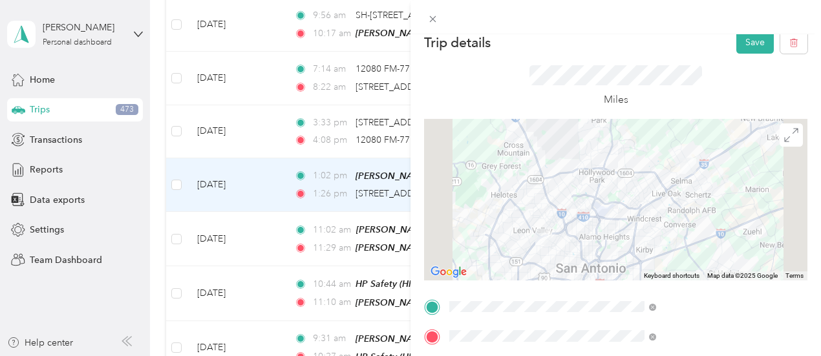
scroll to position [0, 0]
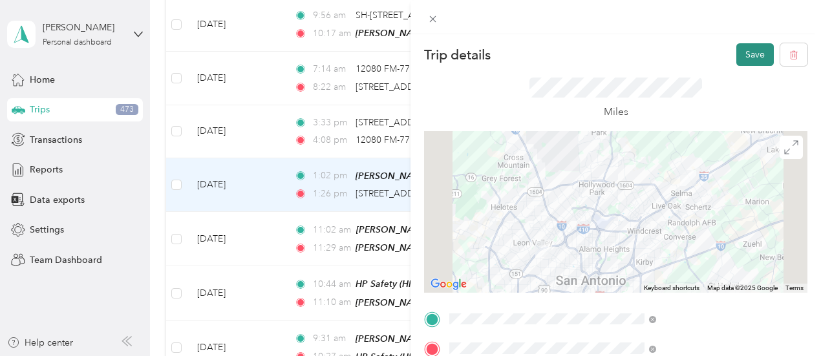
click at [755, 58] on button "Save" at bounding box center [754, 54] width 37 height 23
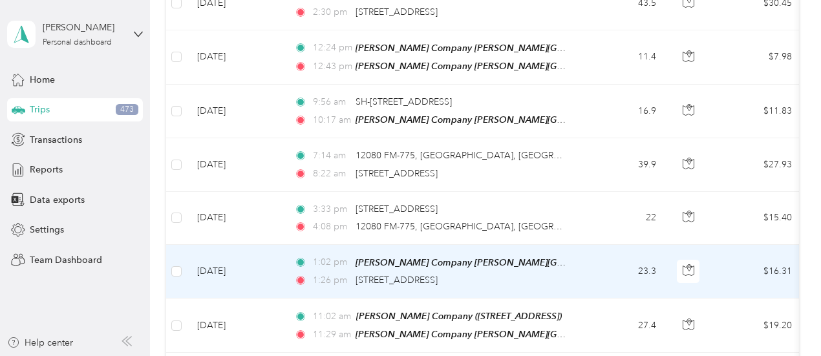
scroll to position [1163, 0]
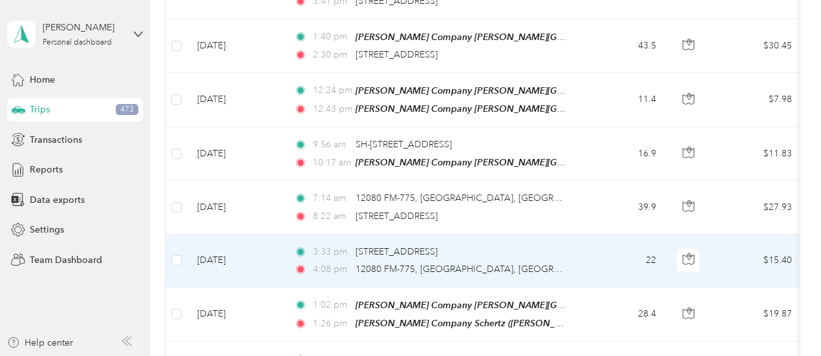
click at [581, 255] on td "22" at bounding box center [623, 261] width 85 height 53
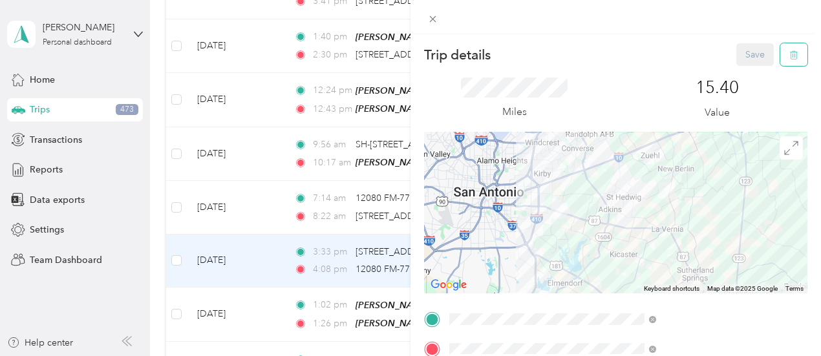
click at [795, 54] on icon "button" at bounding box center [795, 55] width 0 height 3
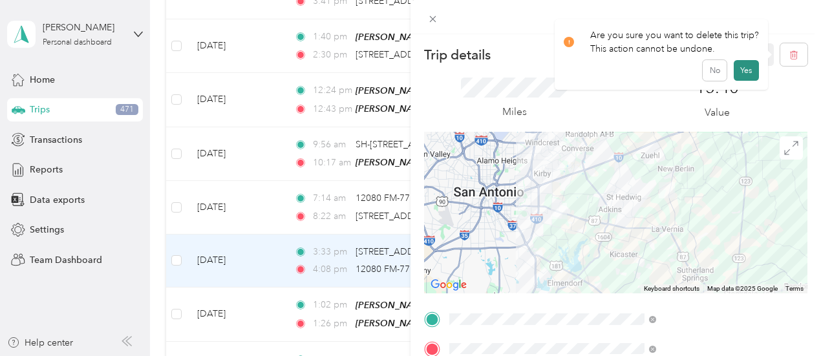
click at [750, 70] on button "Yes" at bounding box center [745, 70] width 25 height 21
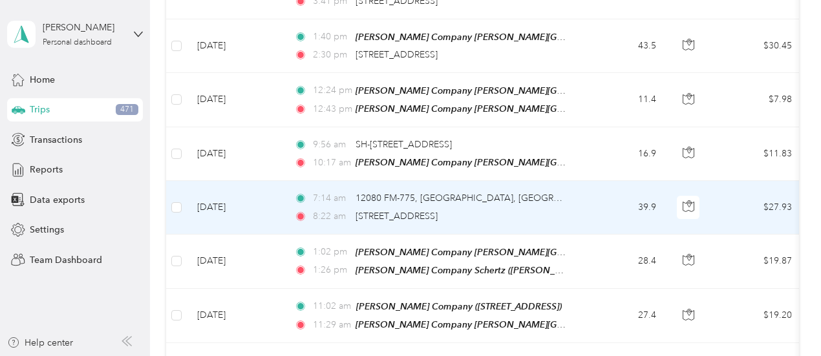
click at [600, 187] on td "39.9" at bounding box center [623, 207] width 85 height 53
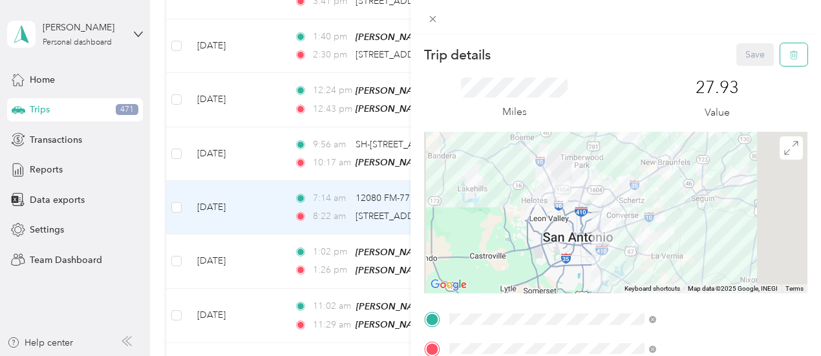
click at [790, 59] on icon "button" at bounding box center [794, 55] width 8 height 8
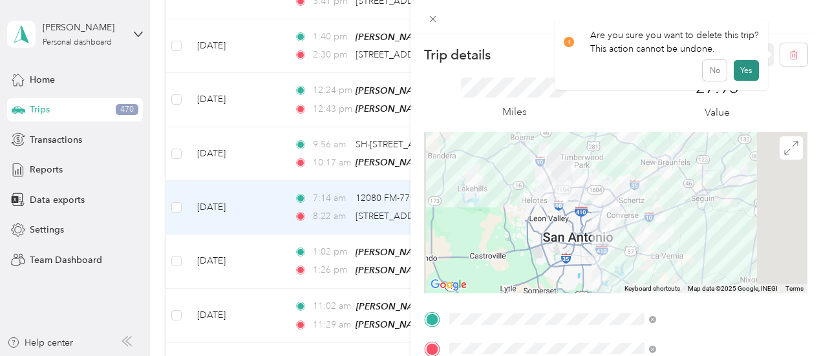
click at [752, 69] on button "Yes" at bounding box center [745, 70] width 25 height 21
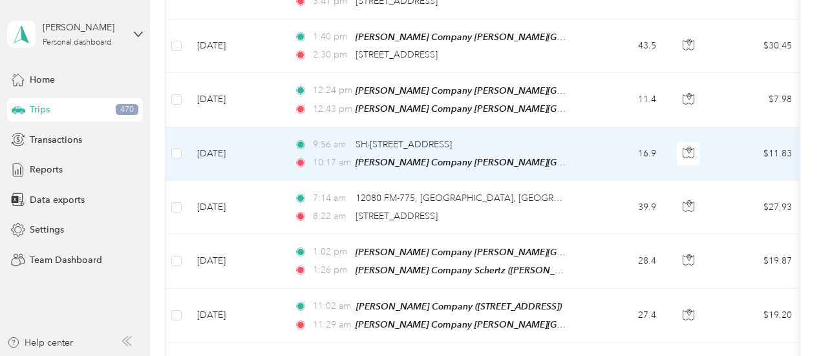
click at [589, 132] on td "16.9" at bounding box center [623, 154] width 85 height 54
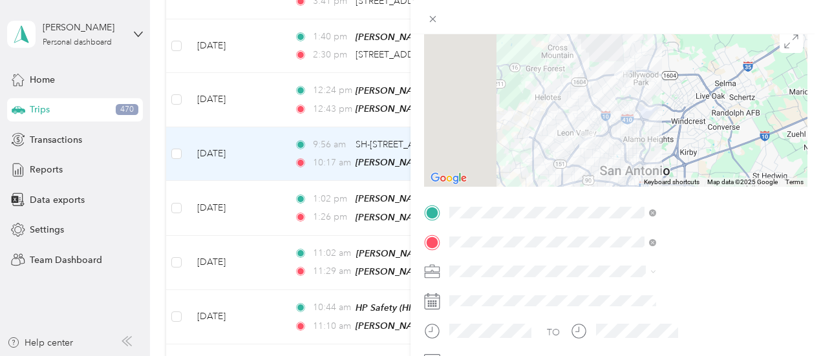
scroll to position [107, 0]
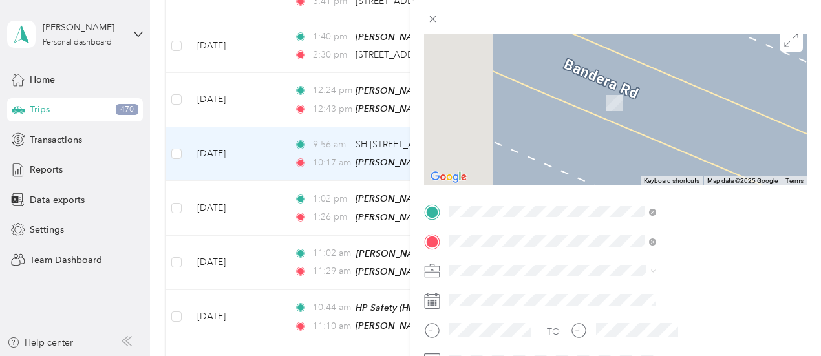
click at [706, 180] on span "[PERSON_NAME] Company, [STREET_ADDRESS] , 78154, [GEOGRAPHIC_DATA], [GEOGRAPHIC…" at bounding box center [669, 192] width 118 height 65
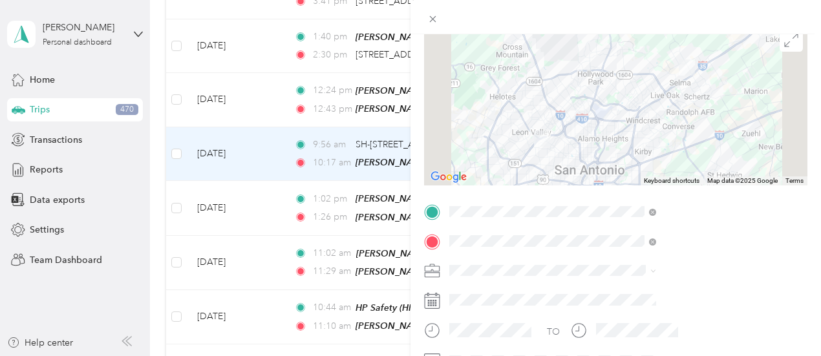
click at [682, 158] on div at bounding box center [615, 105] width 383 height 162
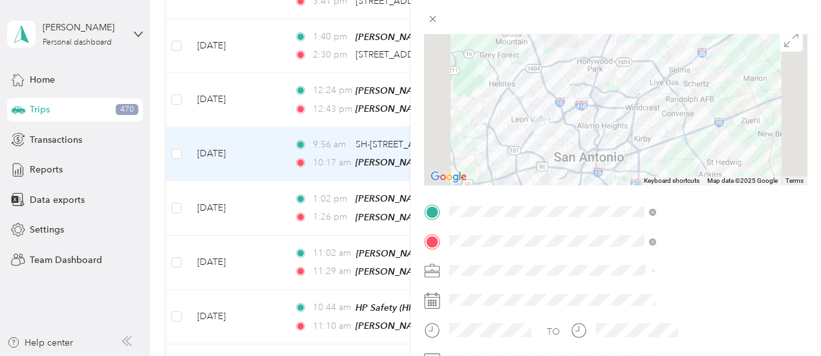
click at [631, 138] on li "[PERSON_NAME] Company" at bounding box center [690, 134] width 216 height 23
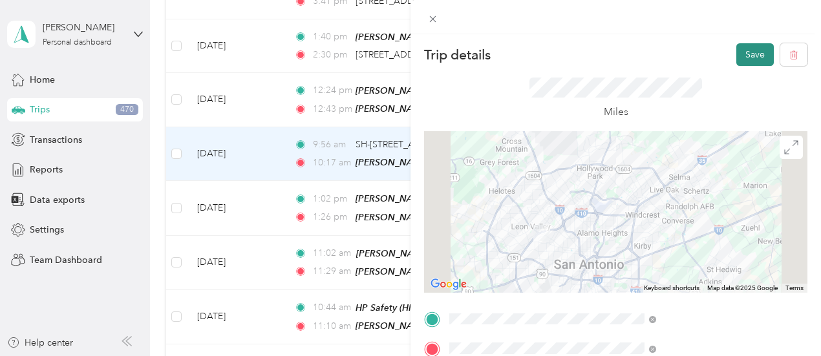
click at [747, 50] on button "Save" at bounding box center [754, 54] width 37 height 23
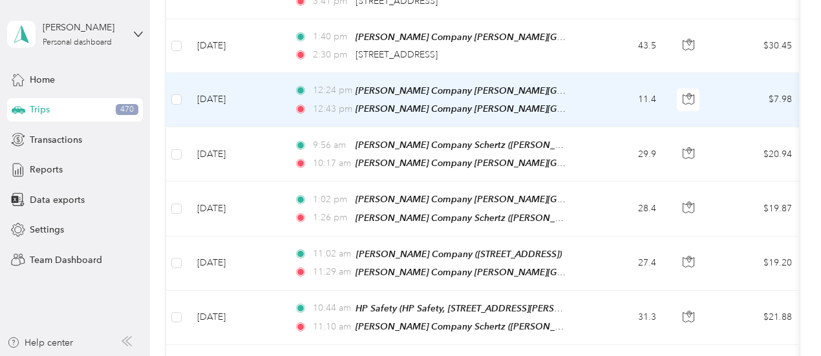
click at [586, 85] on td "11.4" at bounding box center [623, 100] width 85 height 54
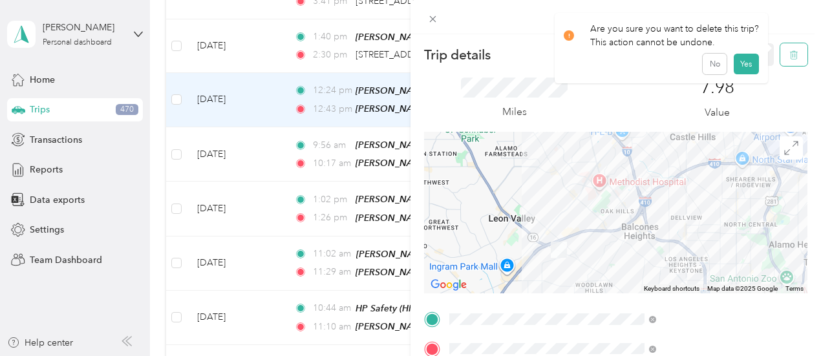
click at [789, 50] on span "button" at bounding box center [793, 54] width 9 height 11
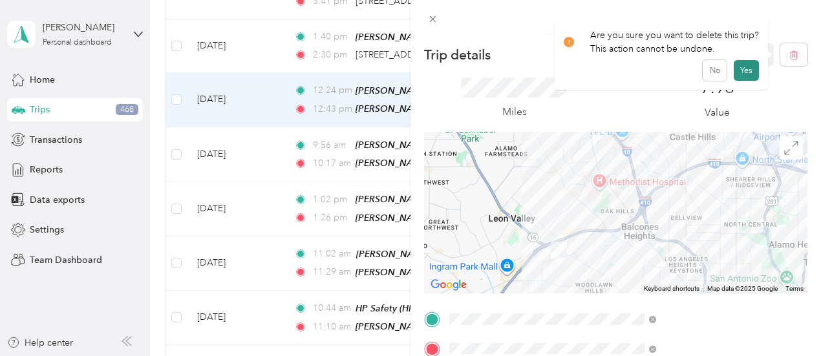
click at [748, 70] on button "Yes" at bounding box center [745, 70] width 25 height 21
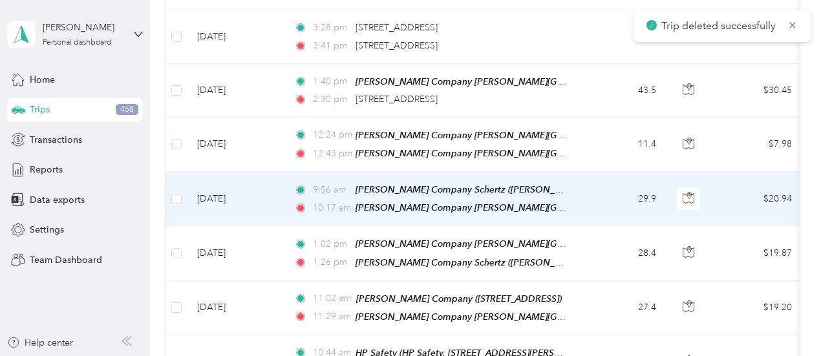
scroll to position [1099, 0]
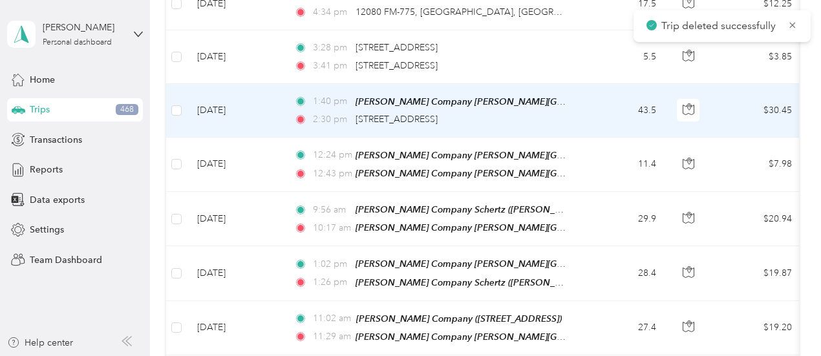
click at [561, 112] on div "2:30 pm 100 Steel Mill Dr, Seguin, TX" at bounding box center [429, 119] width 271 height 14
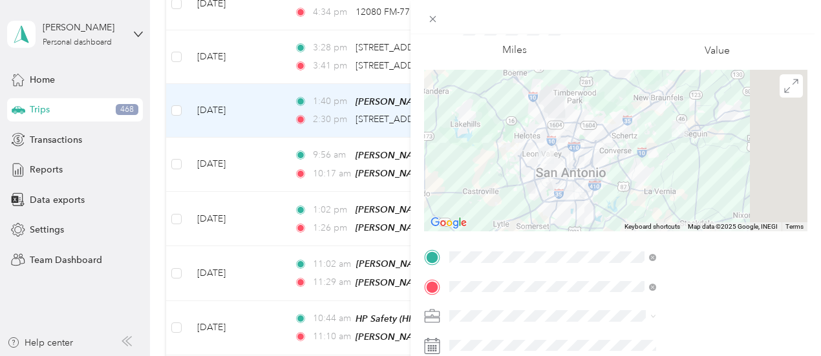
scroll to position [146, 0]
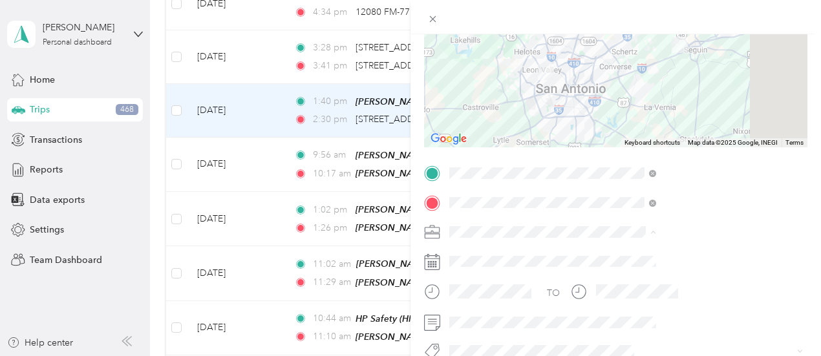
click at [619, 95] on span "[PERSON_NAME] Company" at bounding box center [648, 95] width 114 height 11
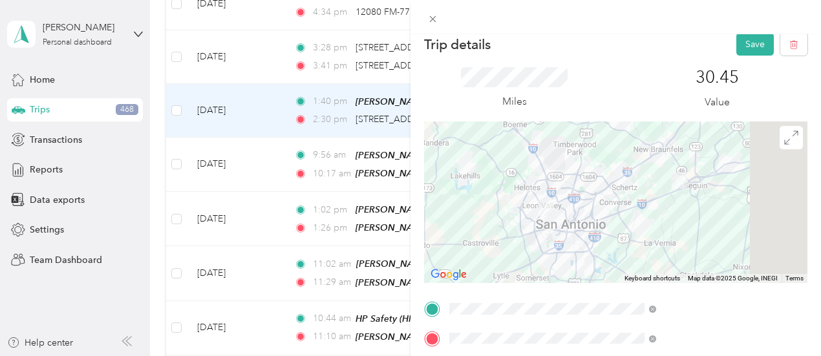
scroll to position [0, 0]
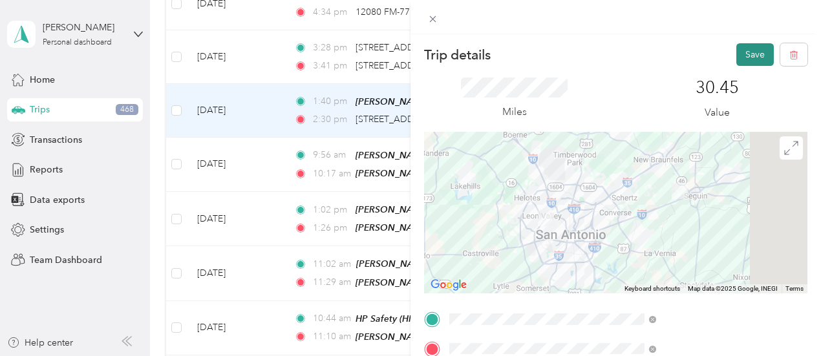
click at [753, 53] on button "Save" at bounding box center [754, 54] width 37 height 23
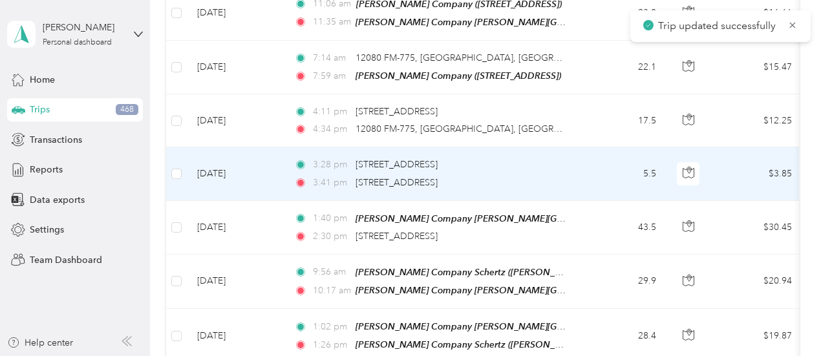
scroll to position [969, 0]
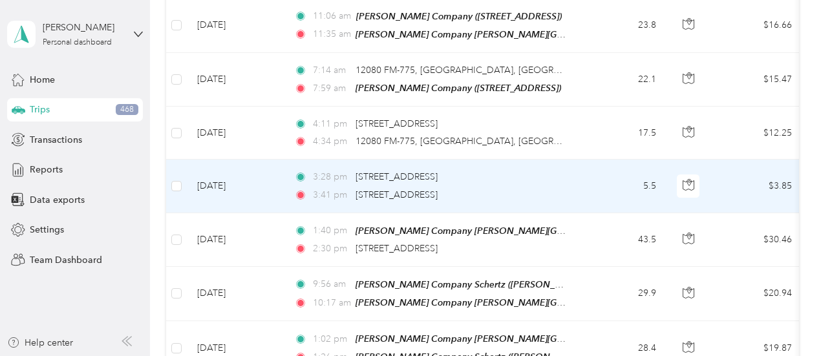
click at [549, 174] on div "3:28 pm 100 Steel Mill Dr, Seguin, TX 3:41 pm 1372 E Court St, Seguin, TX" at bounding box center [429, 186] width 271 height 32
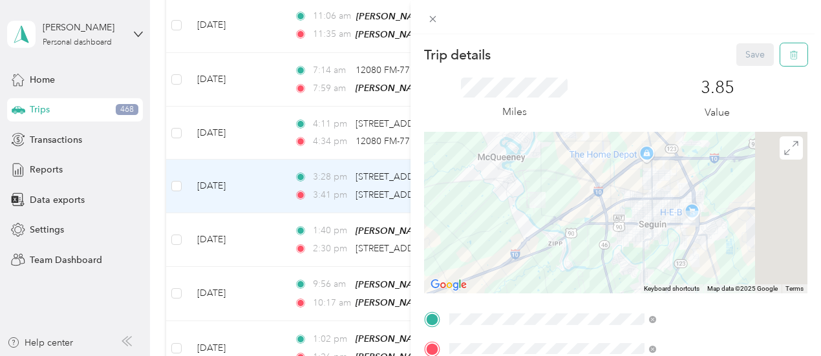
click at [780, 58] on button "button" at bounding box center [793, 54] width 27 height 23
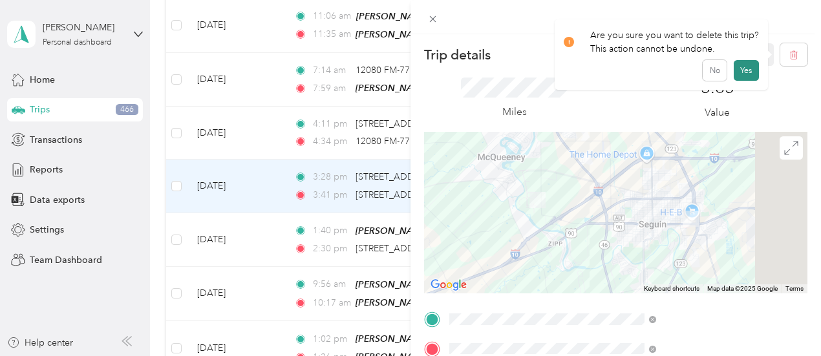
click at [741, 75] on button "Yes" at bounding box center [745, 70] width 25 height 21
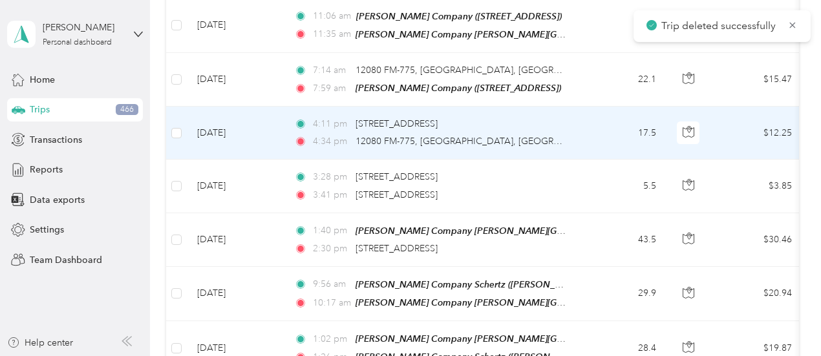
click at [526, 134] on div "4:34 pm 12080 FM-775, La Vernia, TX" at bounding box center [429, 141] width 271 height 14
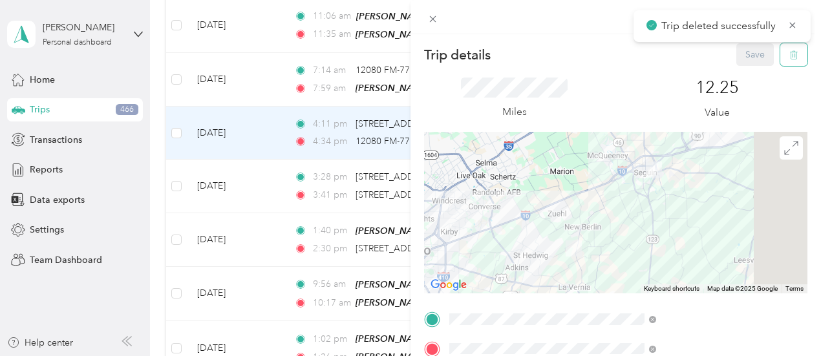
click at [792, 54] on button "button" at bounding box center [793, 54] width 27 height 23
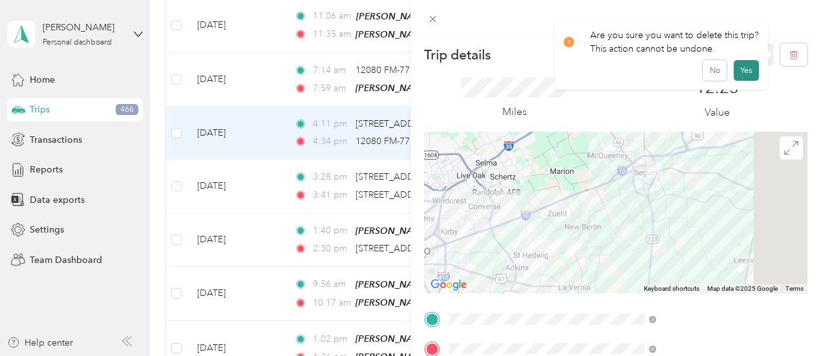
click at [745, 70] on button "Yes" at bounding box center [745, 70] width 25 height 21
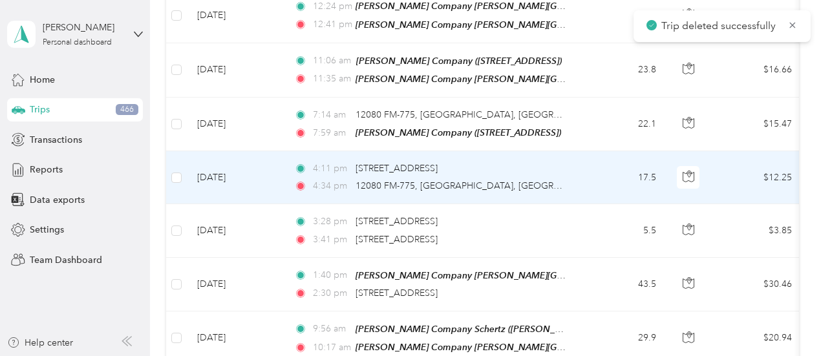
scroll to position [905, 0]
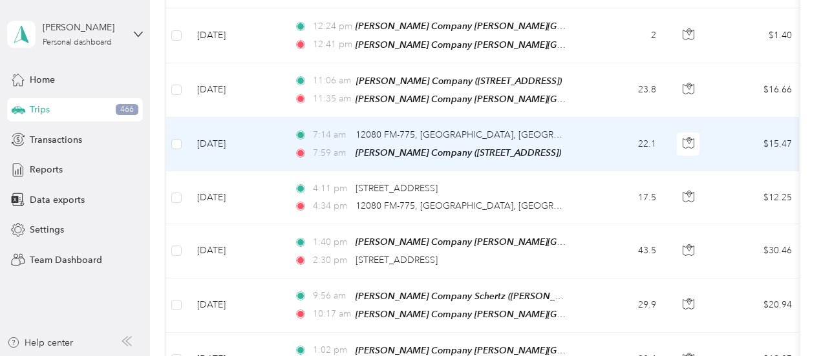
click at [591, 136] on td "22.1" at bounding box center [623, 145] width 85 height 54
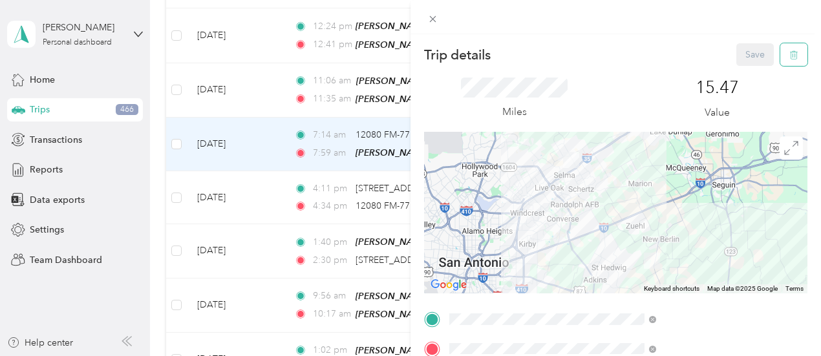
click at [789, 52] on icon "button" at bounding box center [793, 54] width 9 height 9
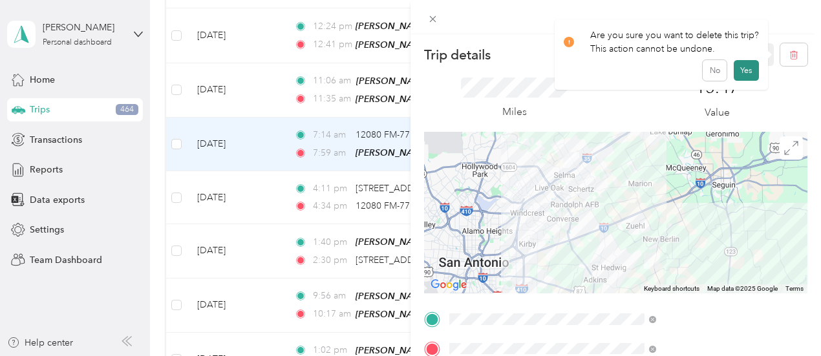
click at [737, 73] on button "Yes" at bounding box center [745, 70] width 25 height 21
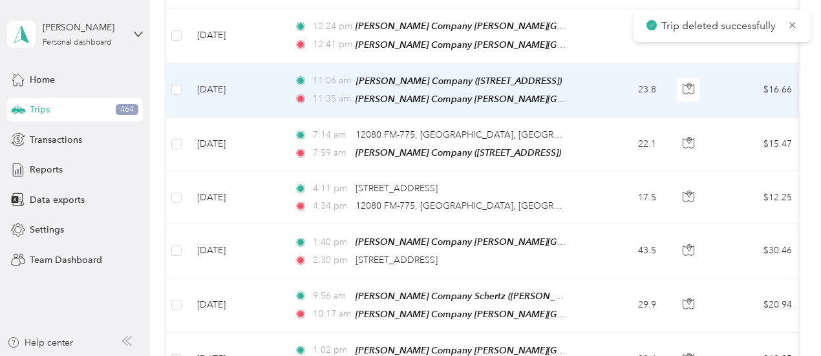
scroll to position [840, 0]
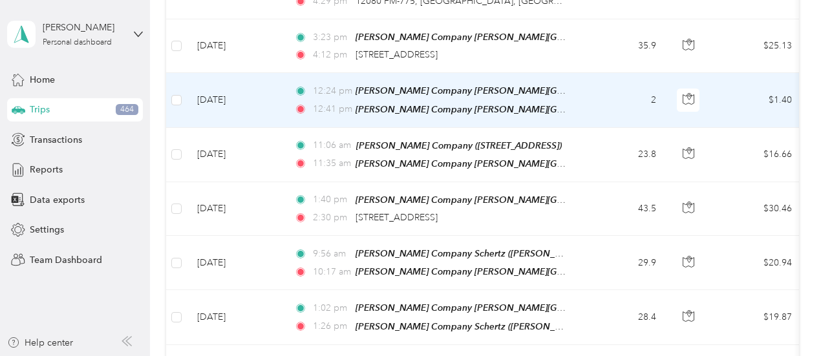
click at [592, 98] on td "2" at bounding box center [623, 100] width 85 height 54
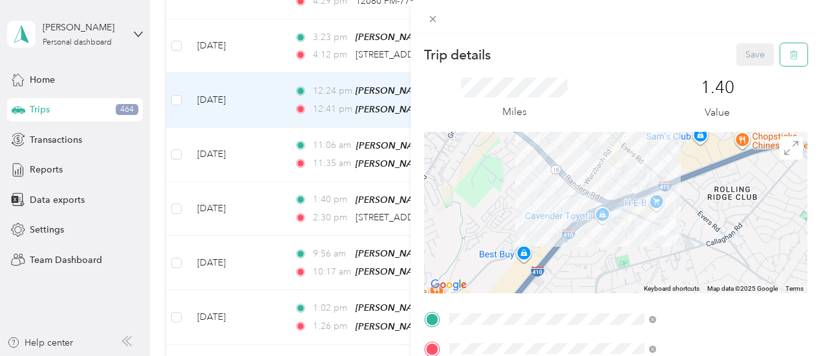
click at [795, 50] on button "button" at bounding box center [793, 54] width 27 height 23
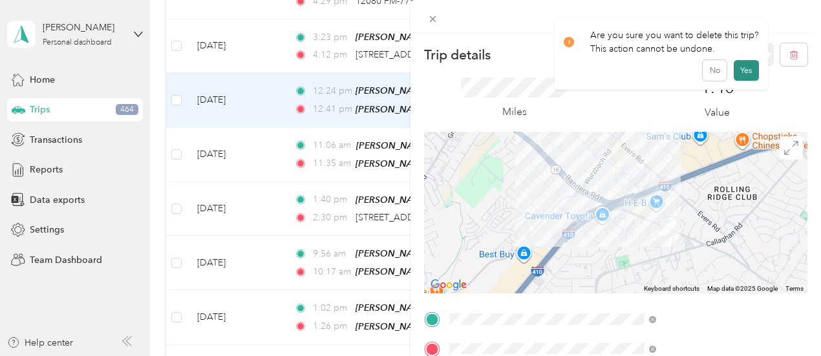
click at [747, 68] on button "Yes" at bounding box center [745, 70] width 25 height 21
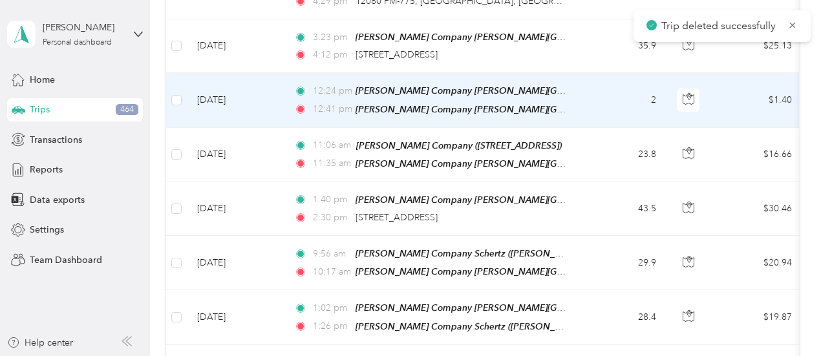
scroll to position [775, 0]
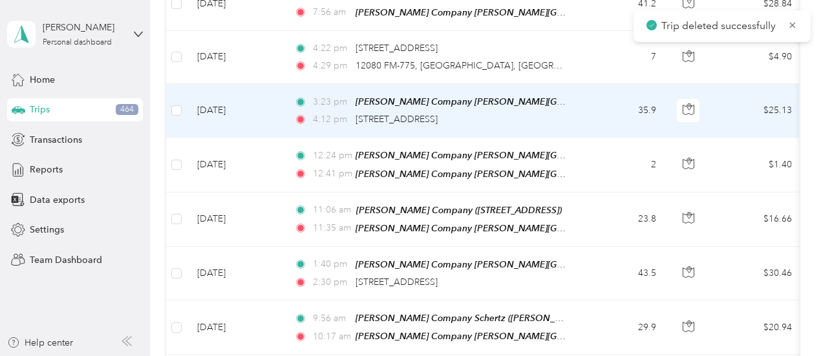
click at [577, 116] on td "3:23 pm Wilson Company Leon Valley (5407 Bandera Rd, Leon Valley, TX) 4:12 pm 1…" at bounding box center [432, 111] width 297 height 54
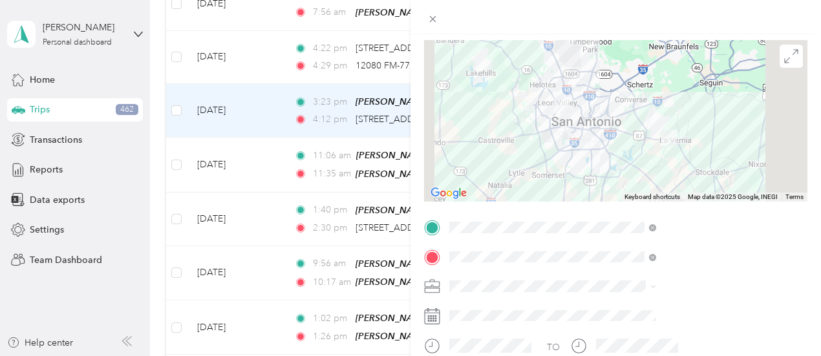
scroll to position [125, 0]
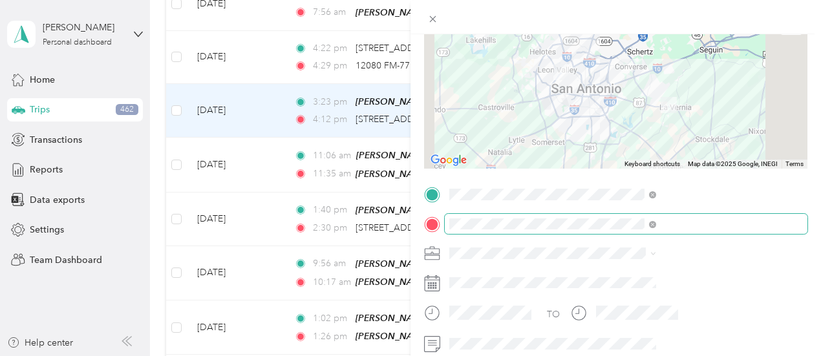
click at [793, 226] on span at bounding box center [626, 224] width 363 height 21
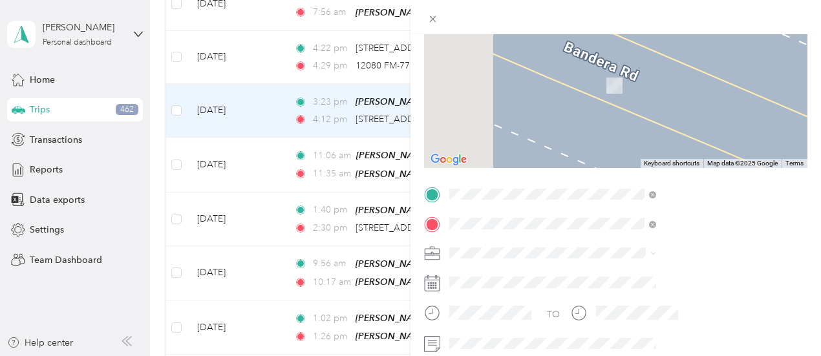
click at [692, 143] on div "[PERSON_NAME] Company [PERSON_NAME] Company, [STREET_ADDRESS][GEOGRAPHIC_DATA],…" at bounding box center [699, 145] width 178 height 81
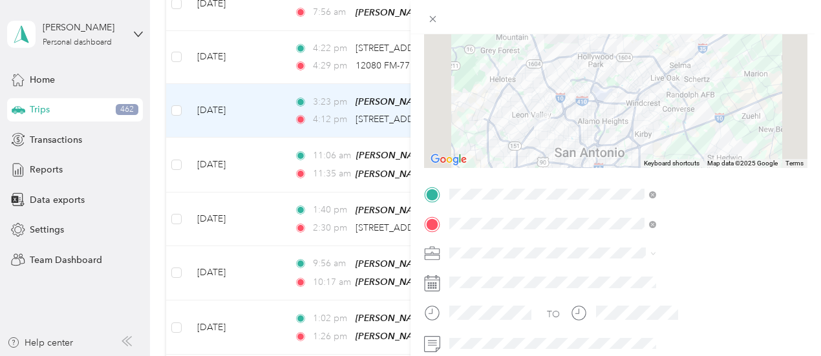
click at [668, 54] on div at bounding box center [615, 87] width 383 height 162
click at [583, 252] on span at bounding box center [626, 253] width 363 height 21
click at [622, 122] on li "[PERSON_NAME] Company" at bounding box center [690, 116] width 216 height 23
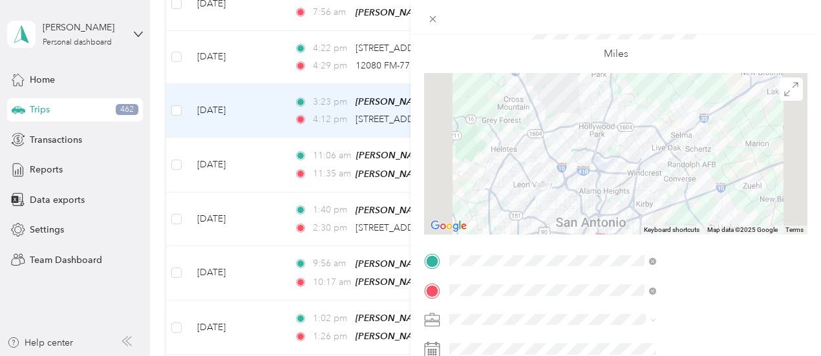
scroll to position [0, 0]
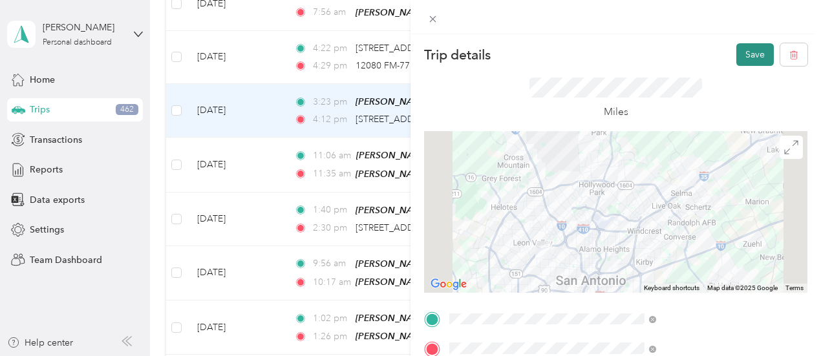
click at [750, 46] on button "Save" at bounding box center [754, 54] width 37 height 23
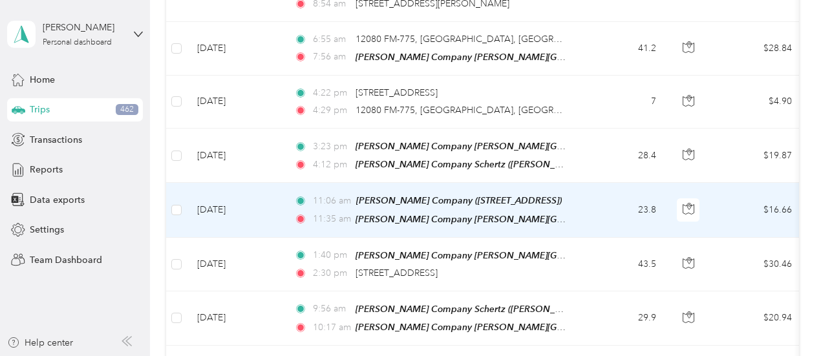
scroll to position [711, 0]
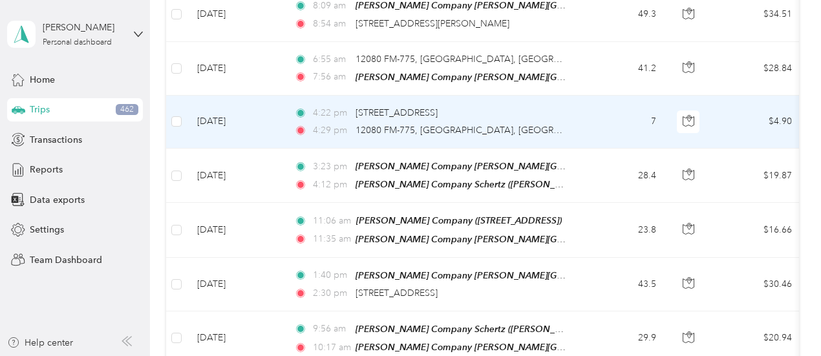
click at [558, 114] on div "4:22 pm 14414 US-87, La Vernia, TX 4:29 pm 12080 FM-775, La Vernia, TX" at bounding box center [429, 122] width 271 height 32
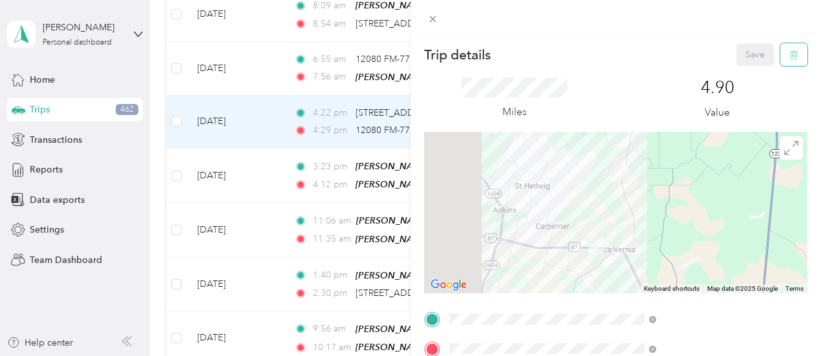
click at [789, 58] on icon "button" at bounding box center [793, 54] width 9 height 9
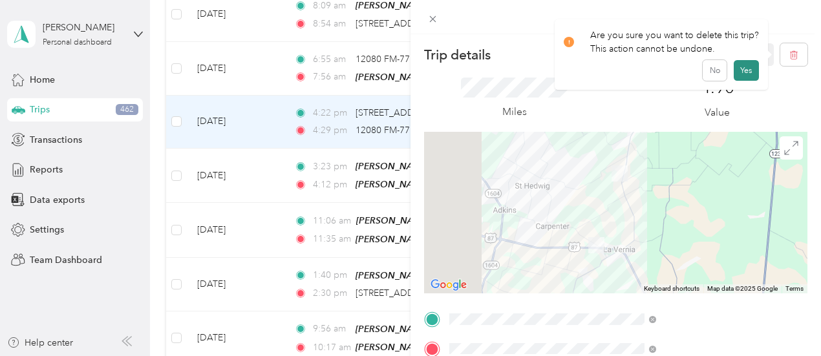
click at [739, 72] on button "Yes" at bounding box center [745, 70] width 25 height 21
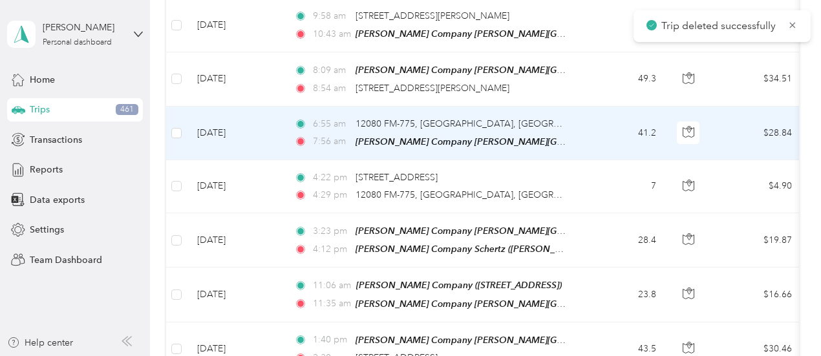
scroll to position [582, 0]
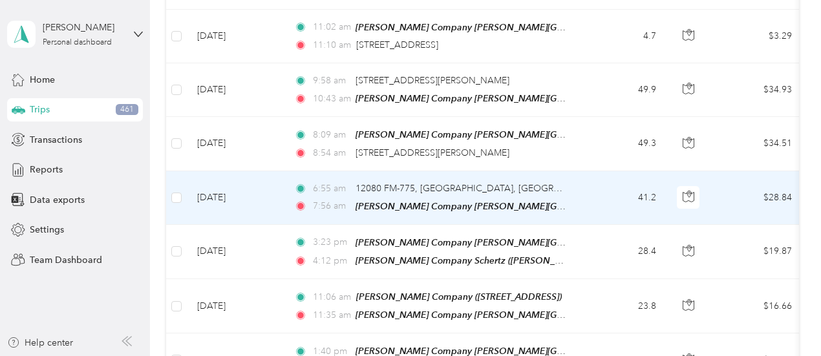
click at [585, 198] on td "41.2" at bounding box center [623, 198] width 85 height 54
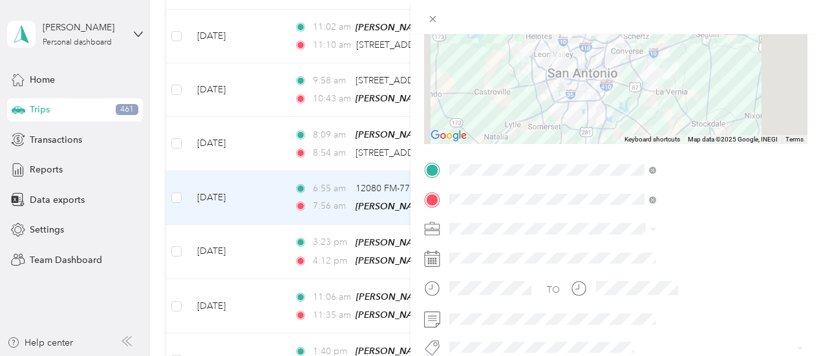
scroll to position [159, 0]
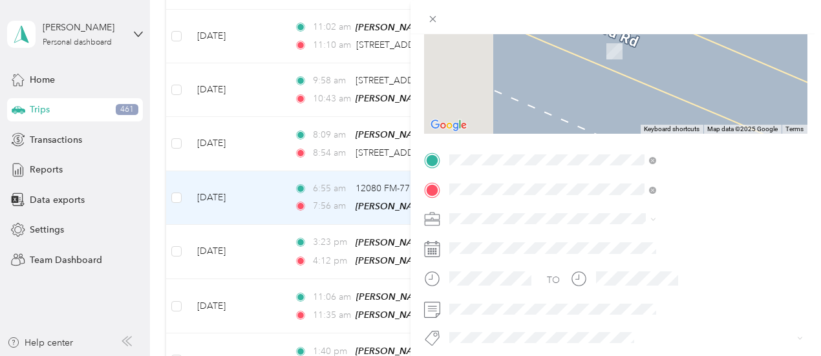
click at [680, 270] on div "[PERSON_NAME] Company [PERSON_NAME] Company, [STREET_ADDRESS][GEOGRAPHIC_DATA],…" at bounding box center [699, 286] width 178 height 81
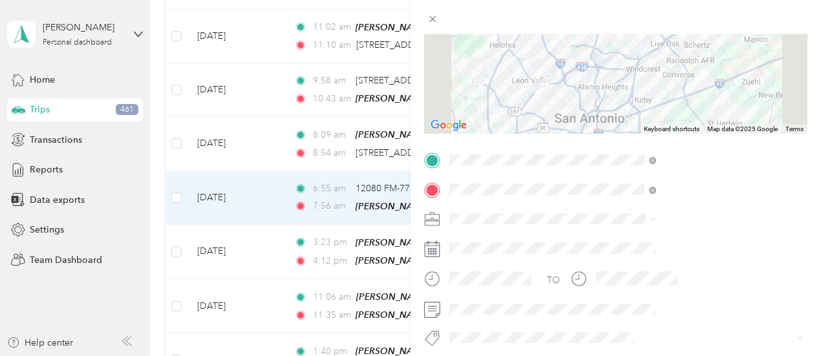
click at [657, 110] on div at bounding box center [615, 53] width 383 height 162
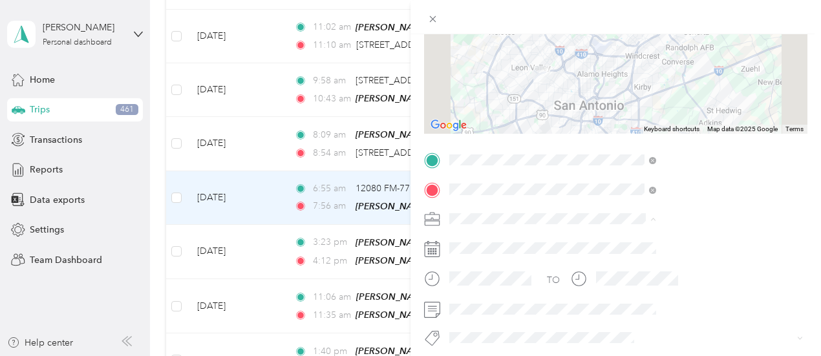
click at [623, 85] on div "[PERSON_NAME] Company" at bounding box center [690, 83] width 198 height 14
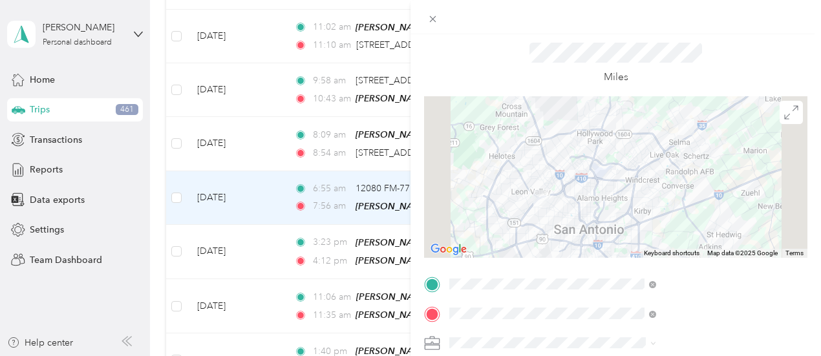
scroll to position [0, 0]
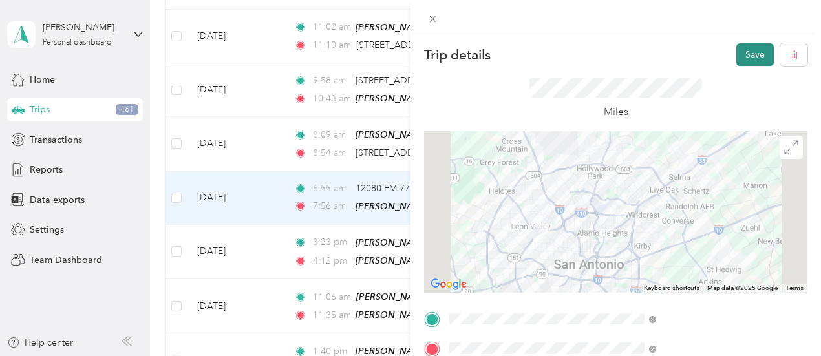
click at [747, 56] on button "Save" at bounding box center [754, 54] width 37 height 23
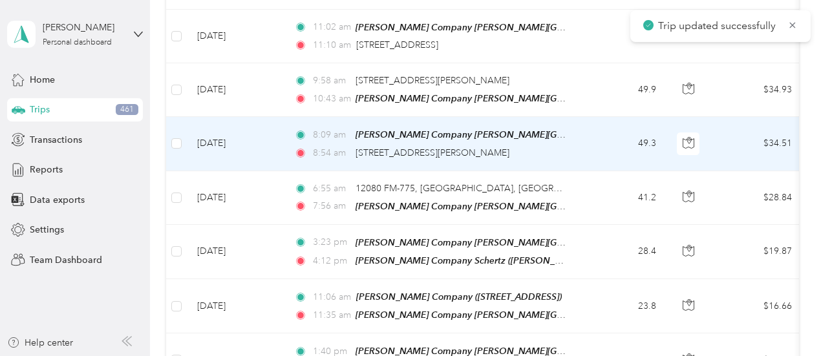
click at [581, 145] on td "49.3" at bounding box center [623, 144] width 85 height 54
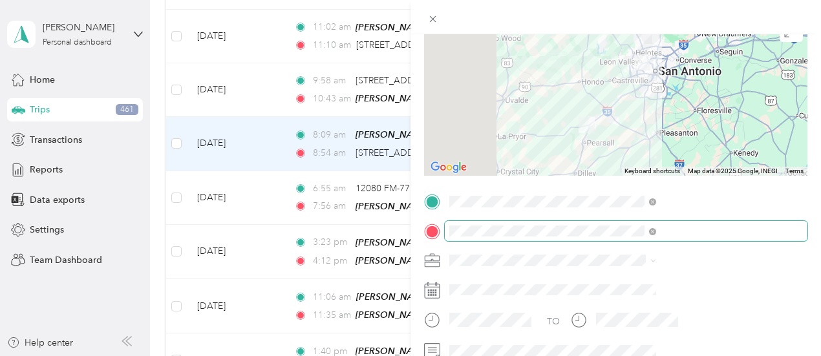
scroll to position [122, 0]
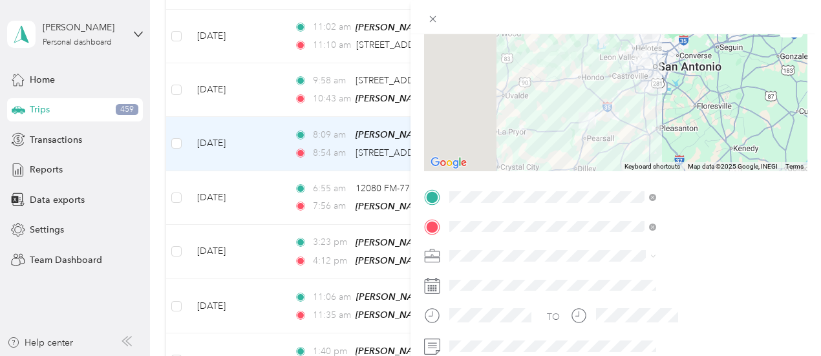
click at [625, 122] on li "[PERSON_NAME] Company" at bounding box center [690, 120] width 216 height 23
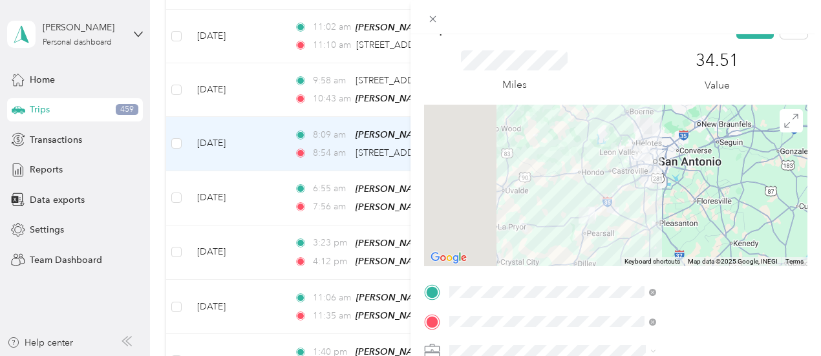
scroll to position [0, 0]
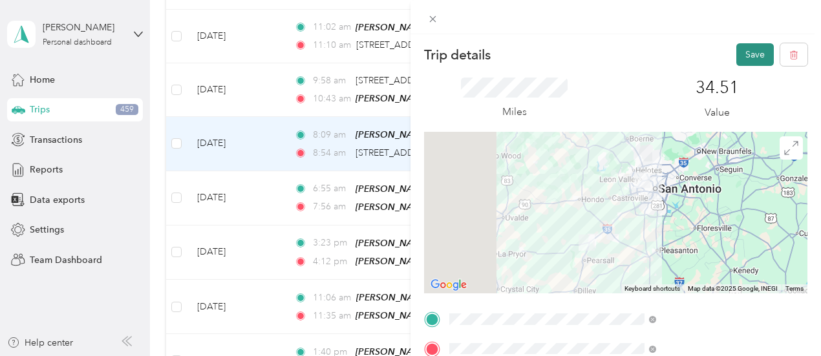
click at [746, 56] on button "Save" at bounding box center [754, 54] width 37 height 23
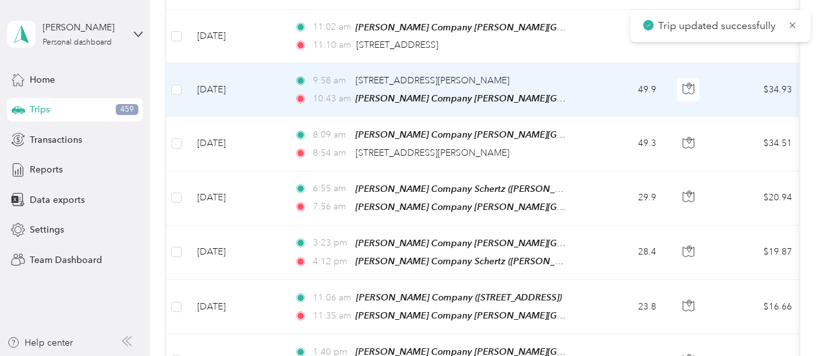
click at [609, 85] on td "49.9" at bounding box center [623, 90] width 85 height 54
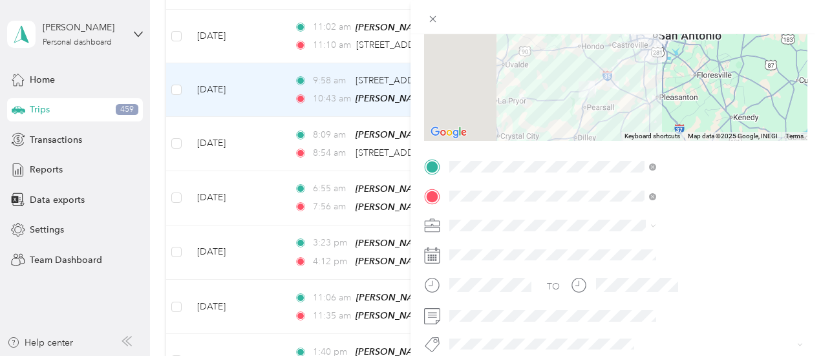
scroll to position [165, 0]
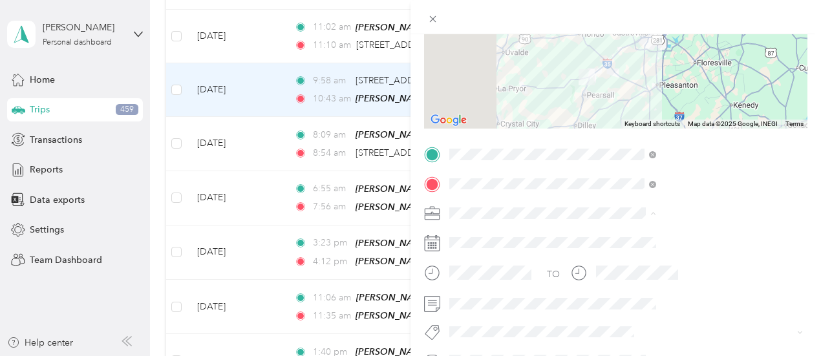
click at [616, 77] on span "[PERSON_NAME] Company" at bounding box center [648, 77] width 114 height 11
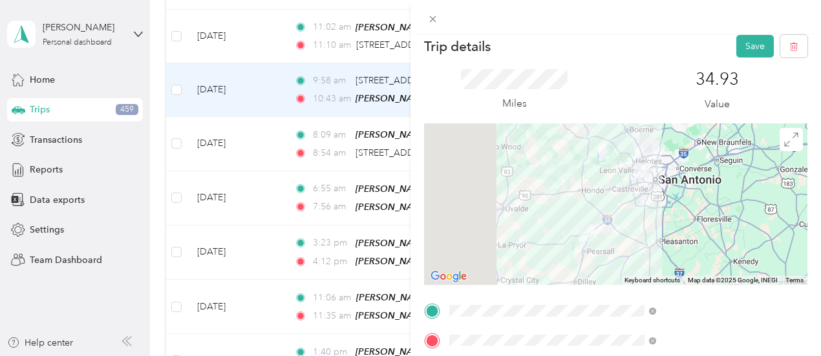
scroll to position [0, 0]
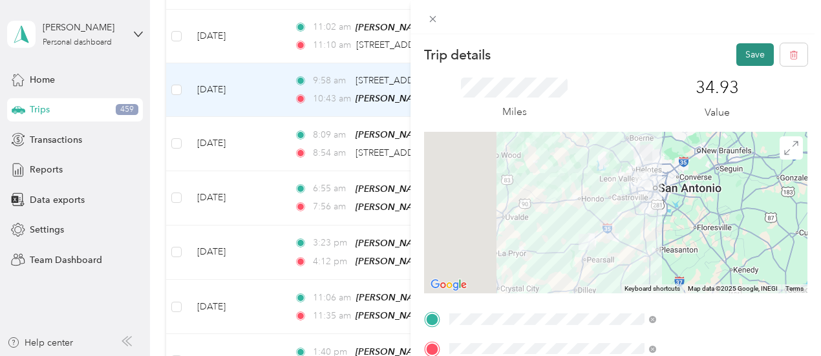
click at [756, 52] on button "Save" at bounding box center [754, 54] width 37 height 23
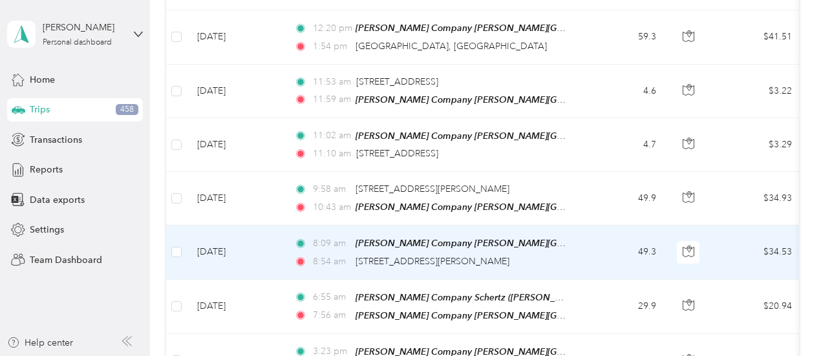
scroll to position [452, 0]
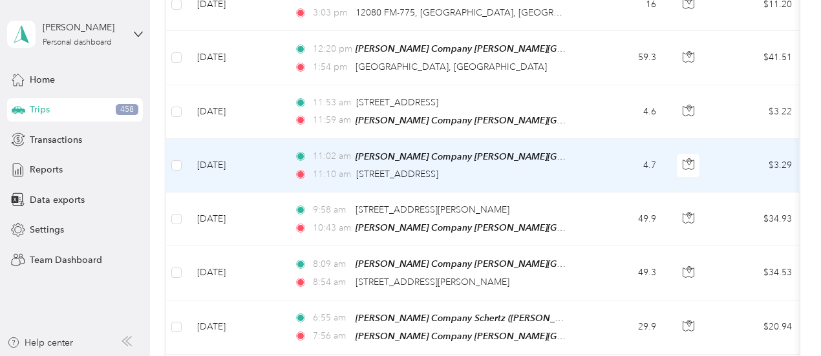
click at [575, 163] on td "11:02 am Wilson Company Leon Valley (5407 Bandera Rd, Leon Valley, TX) 11:10 am…" at bounding box center [432, 166] width 297 height 54
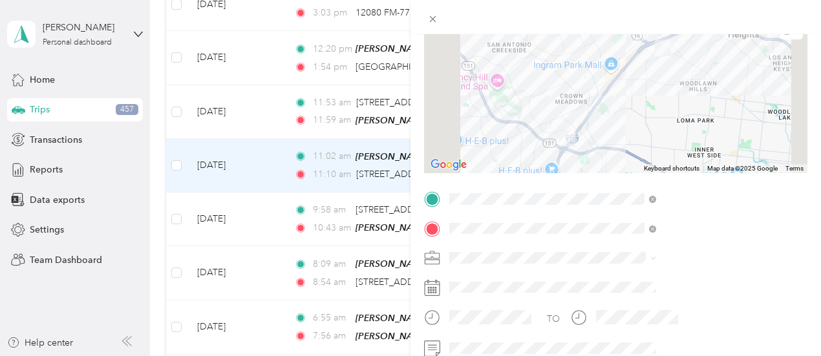
scroll to position [72, 0]
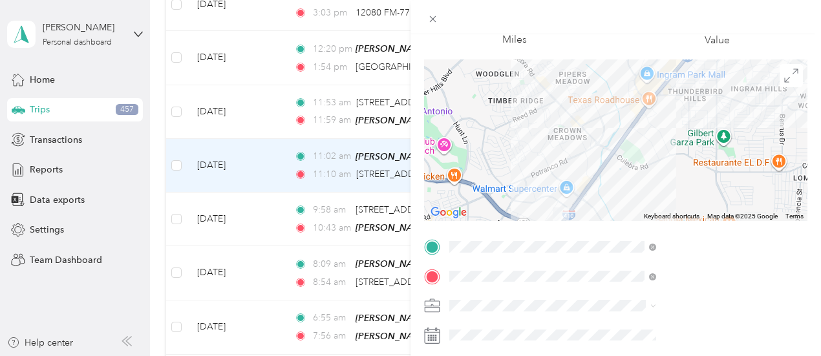
drag, startPoint x: 640, startPoint y: 170, endPoint x: 728, endPoint y: 114, distance: 104.0
click at [728, 114] on div at bounding box center [615, 140] width 383 height 162
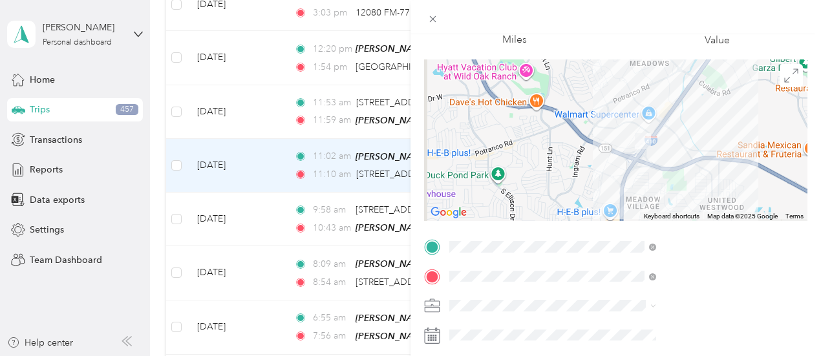
drag, startPoint x: 688, startPoint y: 159, endPoint x: 679, endPoint y: 132, distance: 27.8
click at [679, 132] on div at bounding box center [615, 140] width 383 height 162
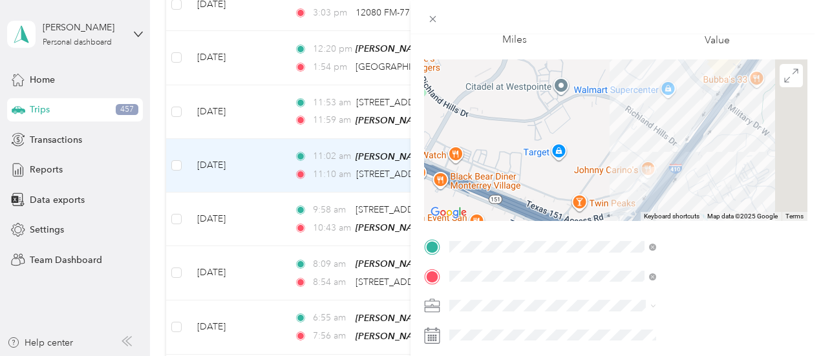
drag, startPoint x: 725, startPoint y: 156, endPoint x: 657, endPoint y: 147, distance: 68.5
click at [657, 147] on div at bounding box center [615, 140] width 383 height 162
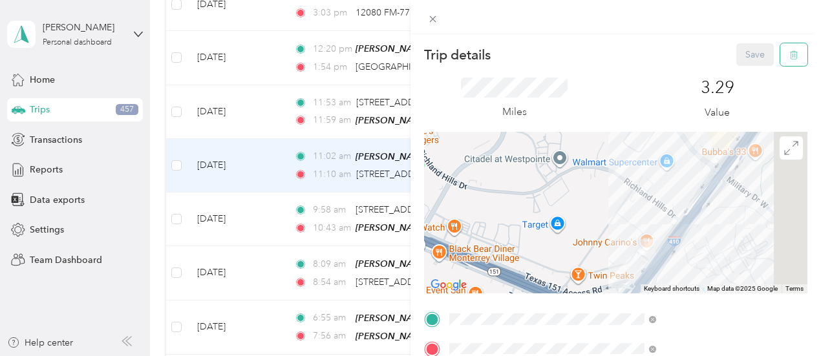
click at [788, 56] on button "button" at bounding box center [793, 54] width 27 height 23
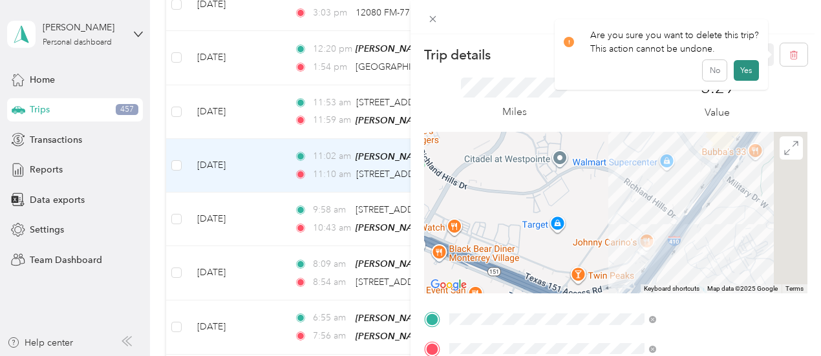
click at [750, 73] on button "Yes" at bounding box center [745, 70] width 25 height 21
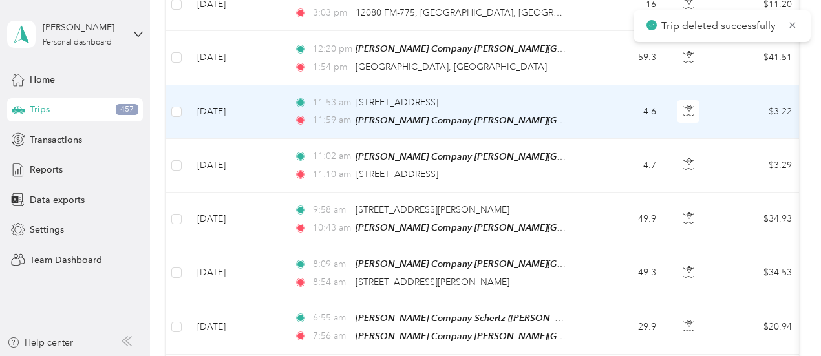
click at [591, 110] on td "4.6" at bounding box center [623, 112] width 85 height 54
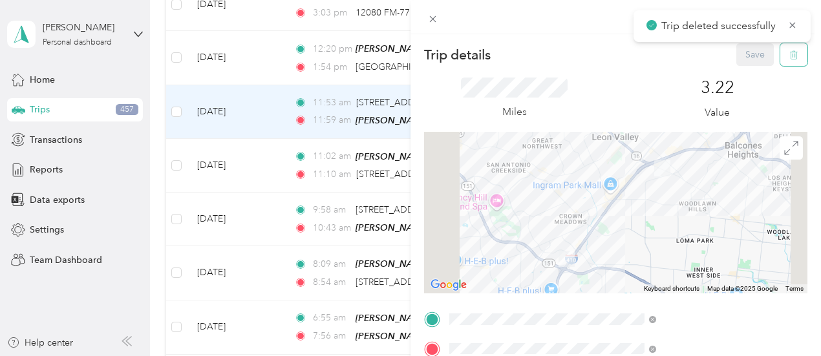
click at [789, 55] on icon "button" at bounding box center [793, 54] width 9 height 9
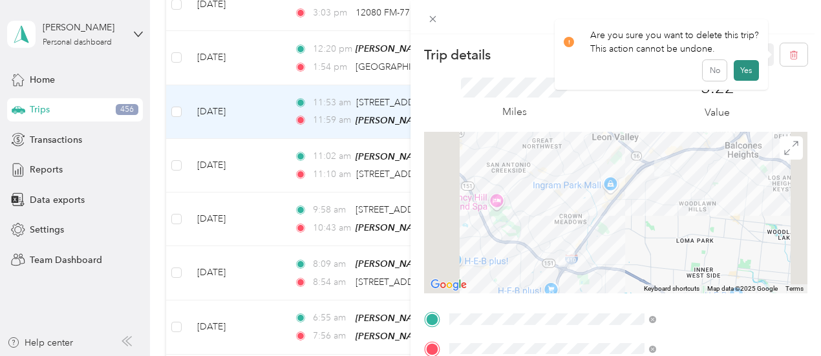
click at [750, 72] on button "Yes" at bounding box center [745, 70] width 25 height 21
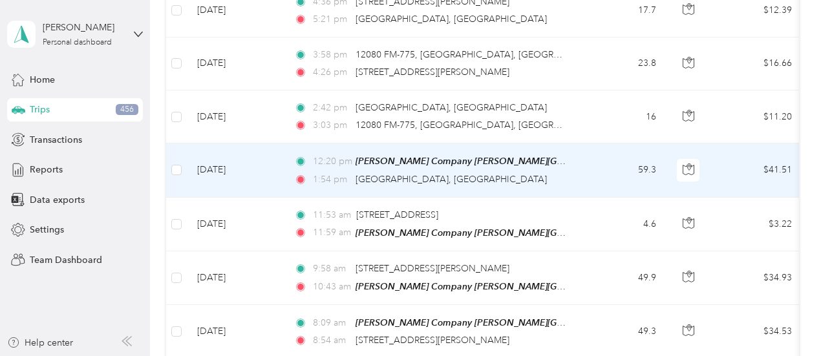
scroll to position [323, 0]
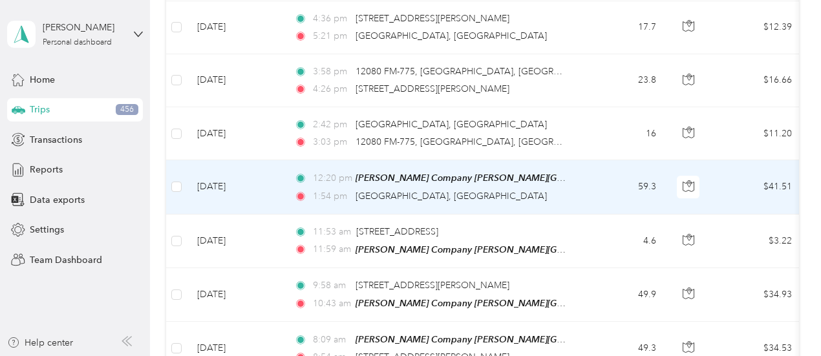
click at [579, 191] on td "12:20 pm Wilson Company Leon Valley (5407 Bandera Rd, Leon Valley, TX) 1:54 pm …" at bounding box center [432, 187] width 297 height 54
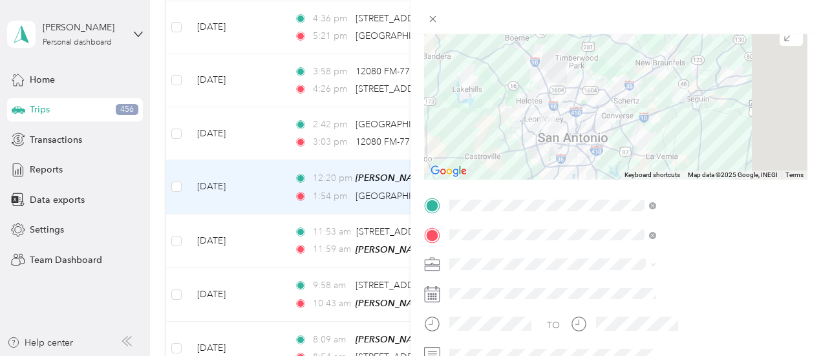
scroll to position [136, 0]
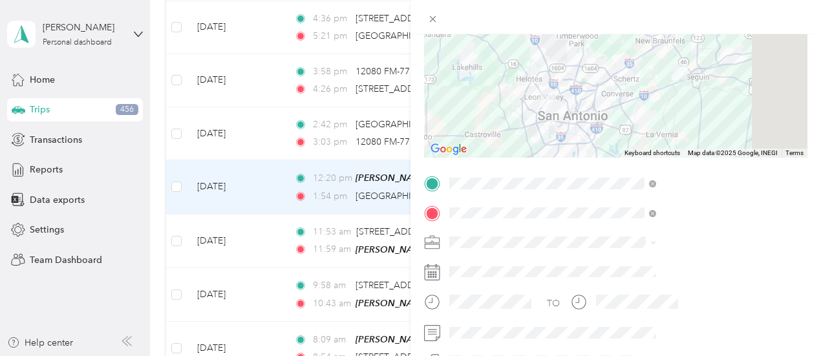
click at [616, 101] on span "[PERSON_NAME] Company" at bounding box center [648, 104] width 114 height 11
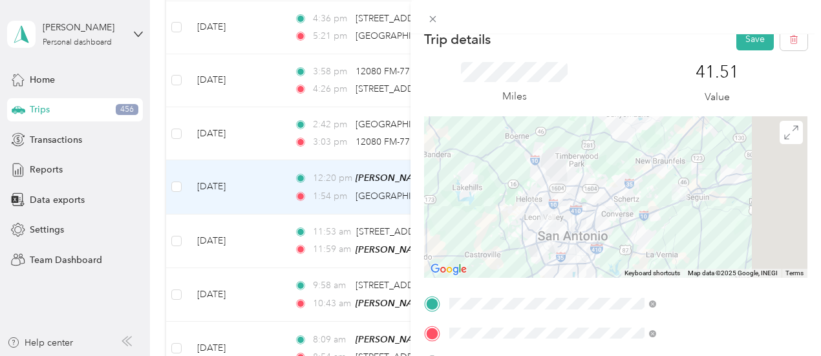
scroll to position [0, 0]
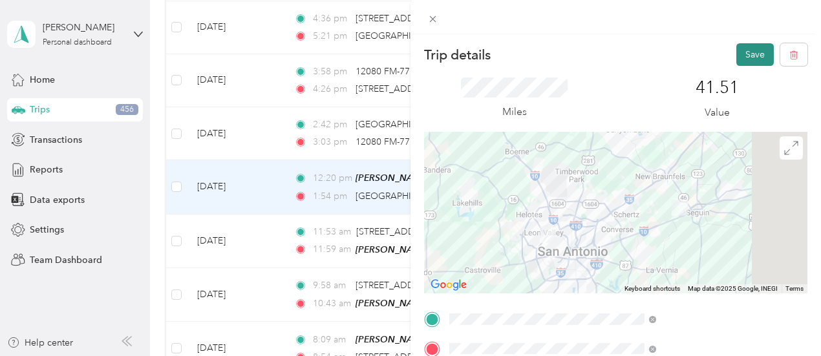
click at [744, 47] on button "Save" at bounding box center [754, 54] width 37 height 23
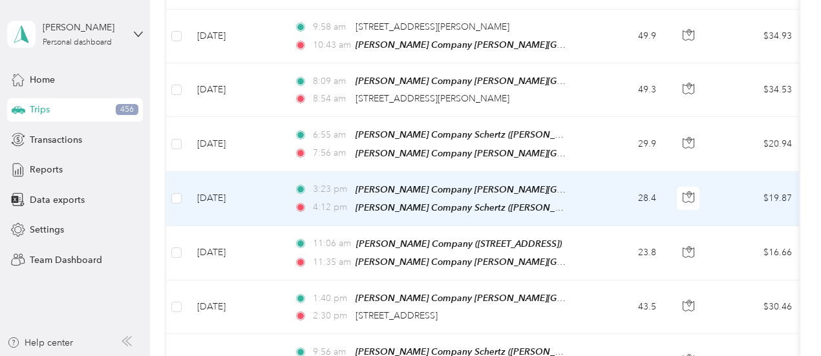
scroll to position [646, 0]
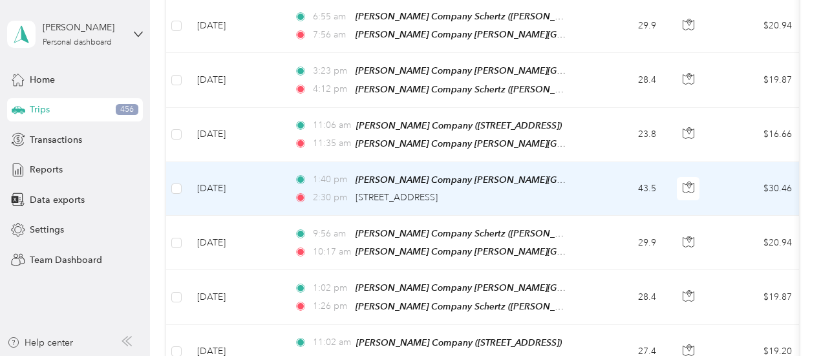
click at [589, 181] on td "43.5" at bounding box center [623, 189] width 85 height 54
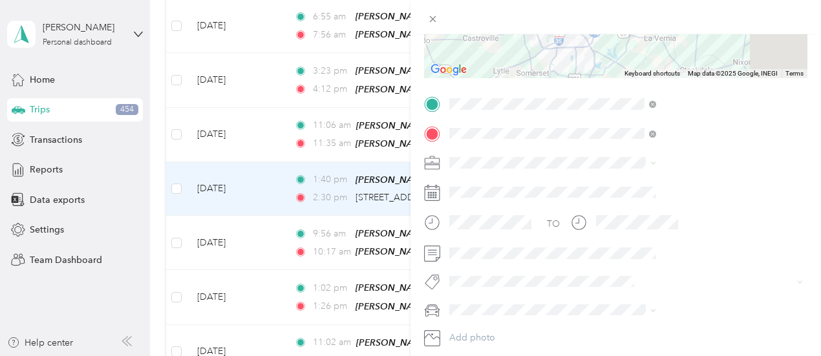
scroll to position [242, 0]
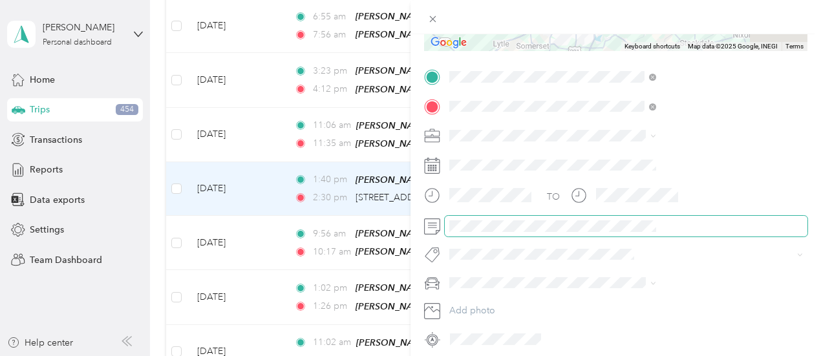
drag, startPoint x: 713, startPoint y: 231, endPoint x: 647, endPoint y: 231, distance: 65.9
click at [647, 231] on span at bounding box center [626, 226] width 363 height 21
click at [743, 235] on span at bounding box center [626, 226] width 363 height 21
click at [565, 220] on div at bounding box center [615, 226] width 383 height 21
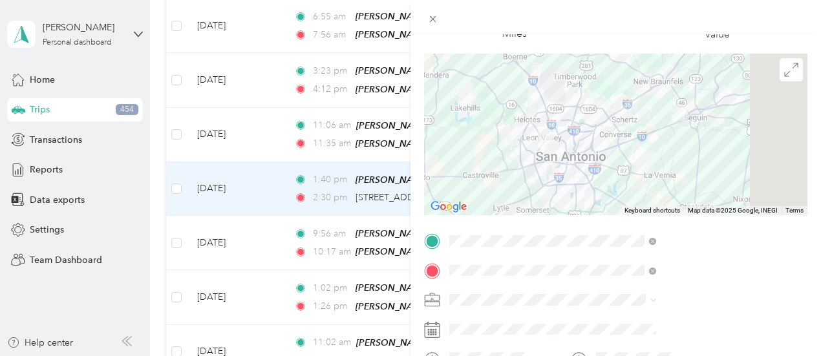
scroll to position [0, 0]
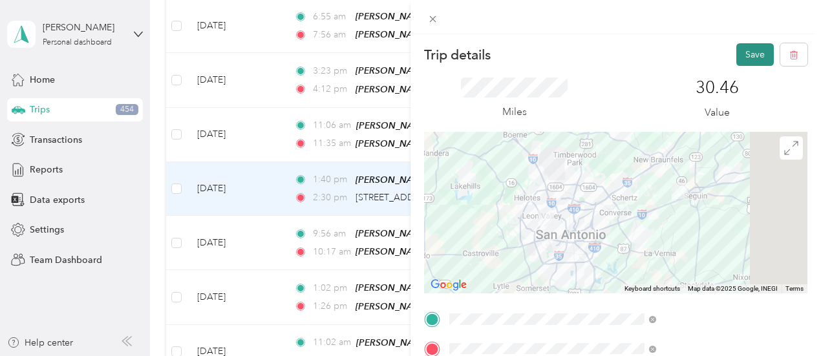
click at [742, 46] on button "Save" at bounding box center [754, 54] width 37 height 23
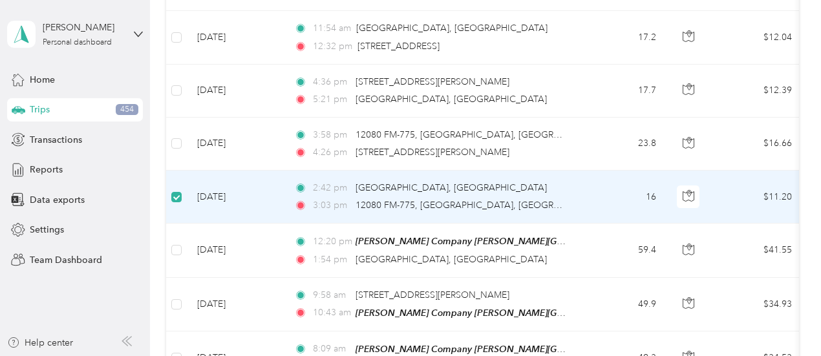
scroll to position [257, 0]
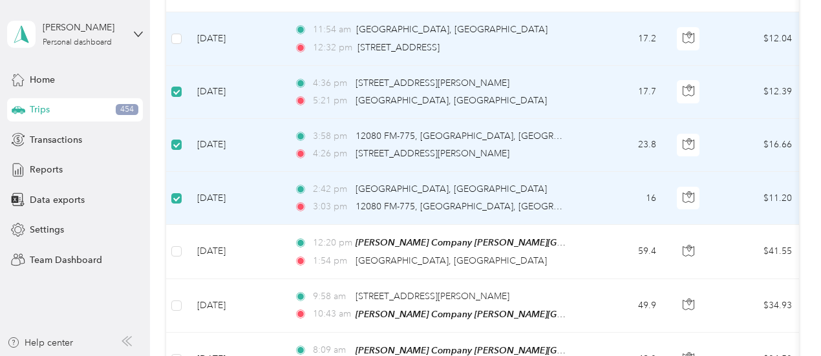
click at [183, 38] on td at bounding box center [176, 38] width 21 height 53
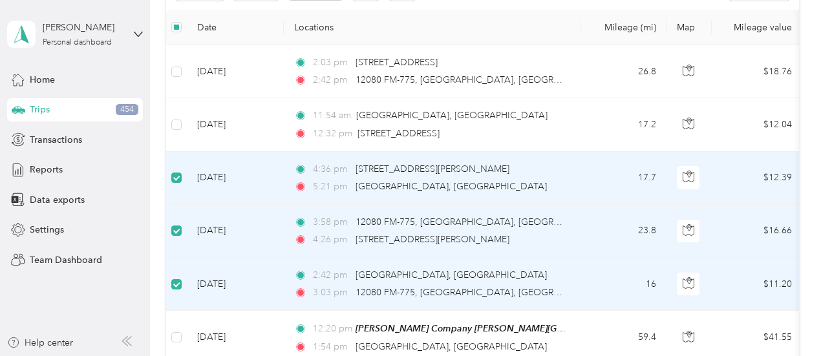
scroll to position [128, 0]
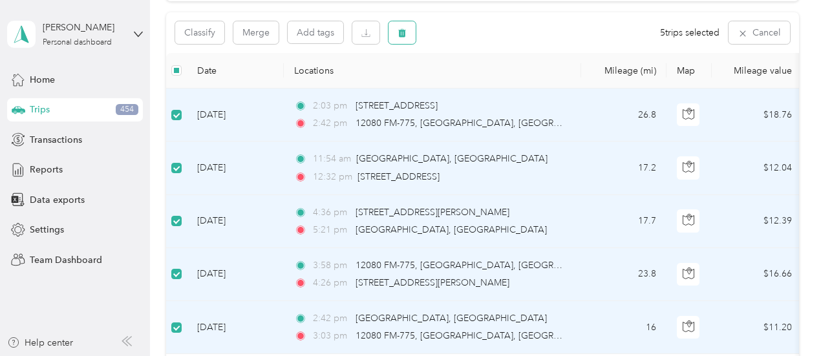
click at [400, 32] on icon "button" at bounding box center [402, 33] width 8 height 8
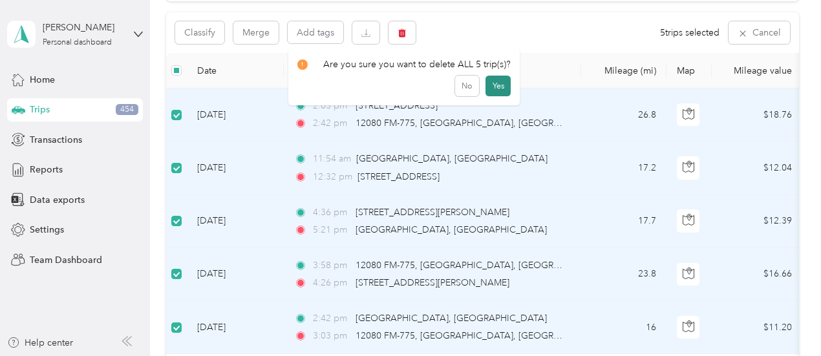
click at [490, 83] on button "Yes" at bounding box center [497, 86] width 25 height 21
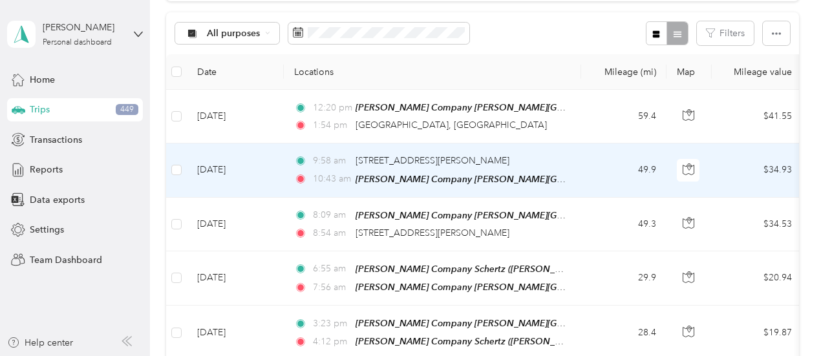
scroll to position [0, 0]
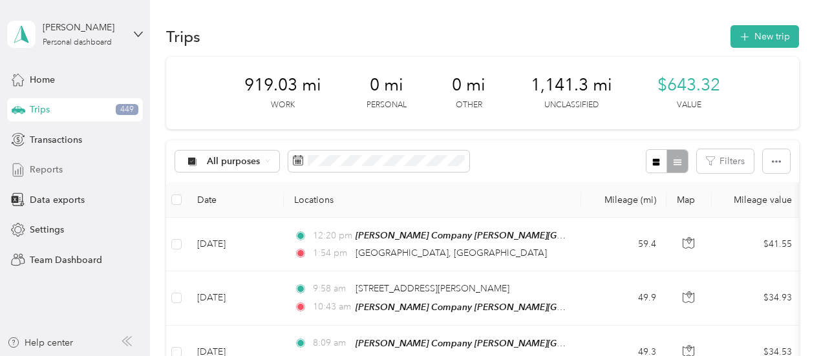
click at [52, 168] on span "Reports" at bounding box center [46, 170] width 33 height 14
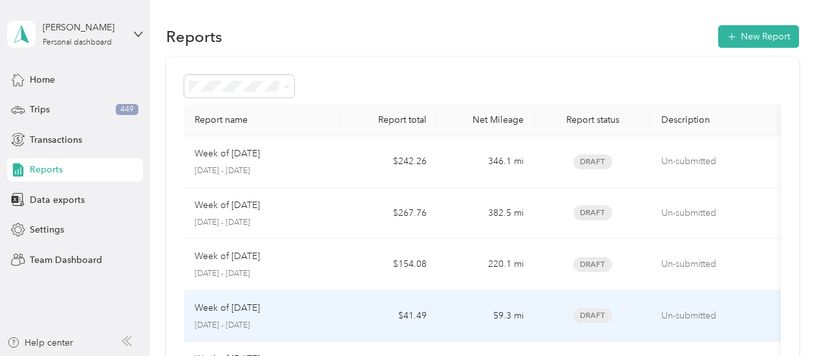
scroll to position [65, 0]
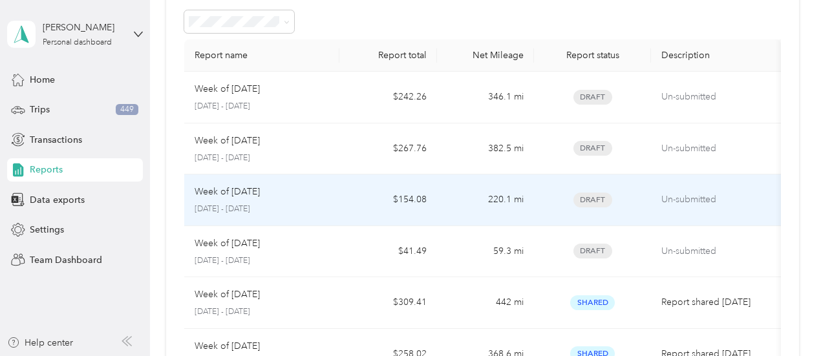
click at [336, 198] on td "Week of August 11 2025 August 11 - 17, 2025" at bounding box center [262, 200] width 156 height 52
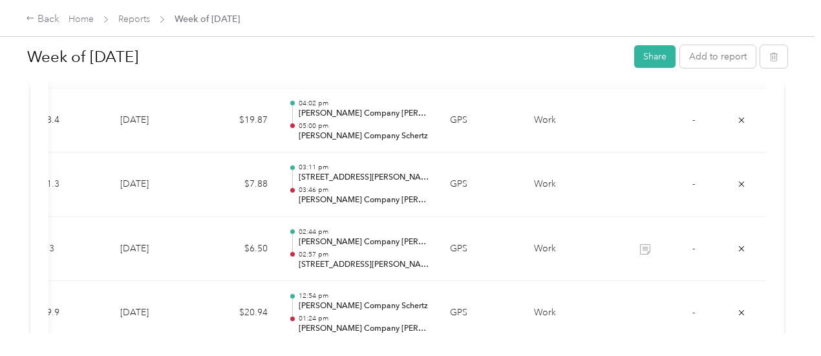
scroll to position [354, 0]
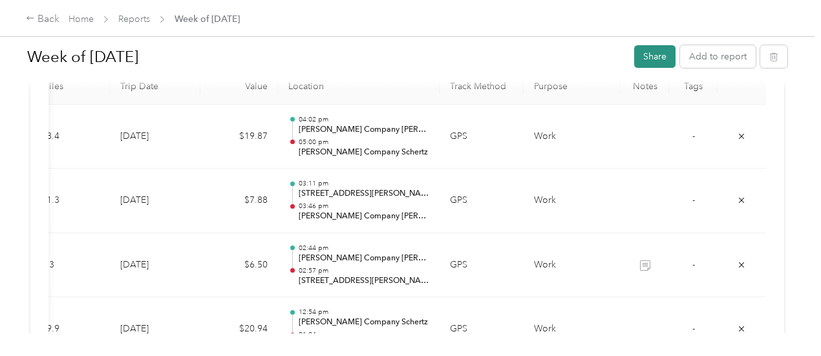
click at [640, 58] on button "Share" at bounding box center [654, 56] width 41 height 23
